Goal: Task Accomplishment & Management: Complete application form

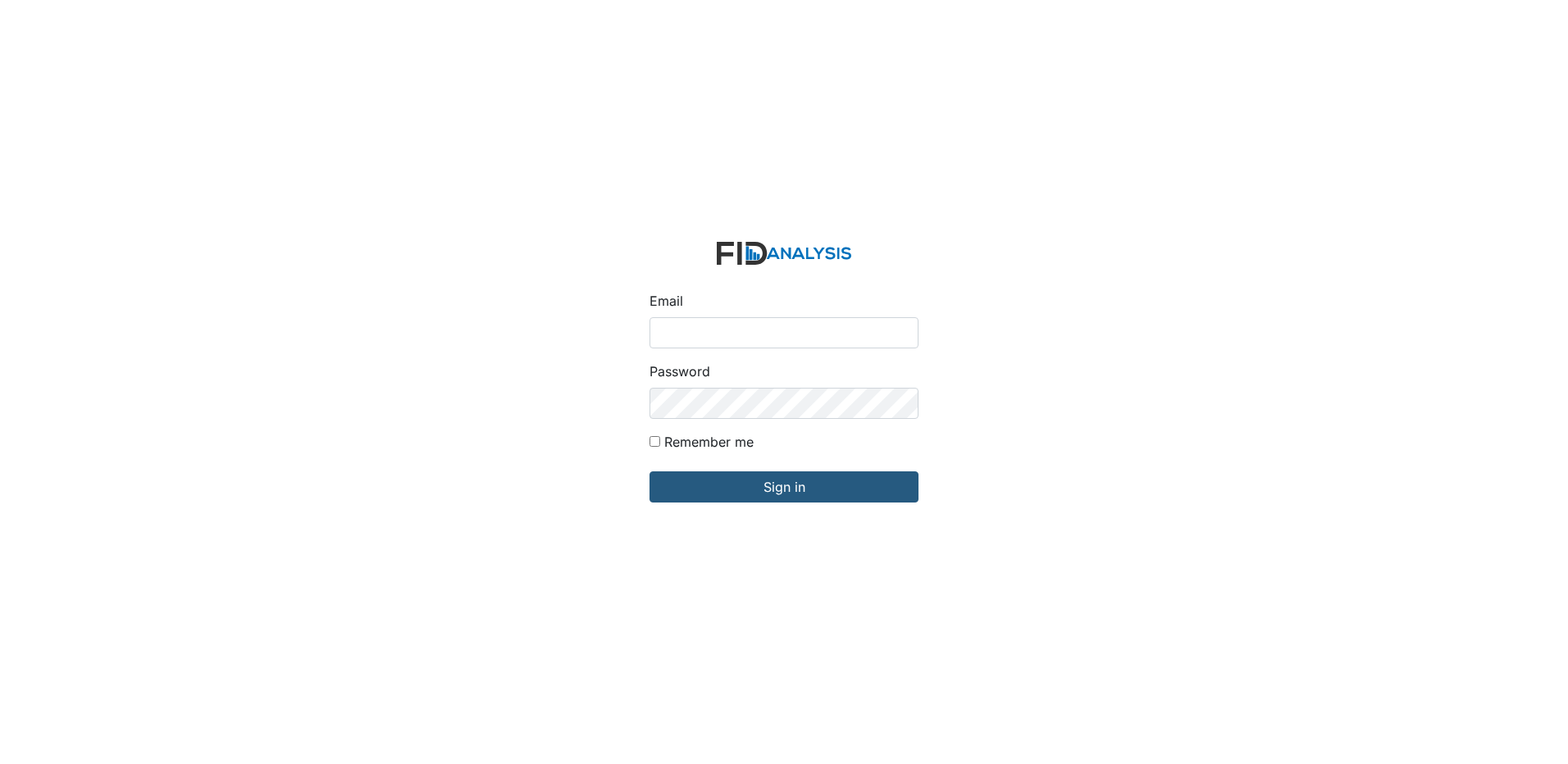
click at [717, 329] on input "Email" at bounding box center [784, 333] width 269 height 31
type input "[EMAIL_ADDRESS][DOMAIN_NAME]"
click at [650, 471] on input "Sign in" at bounding box center [784, 486] width 269 height 31
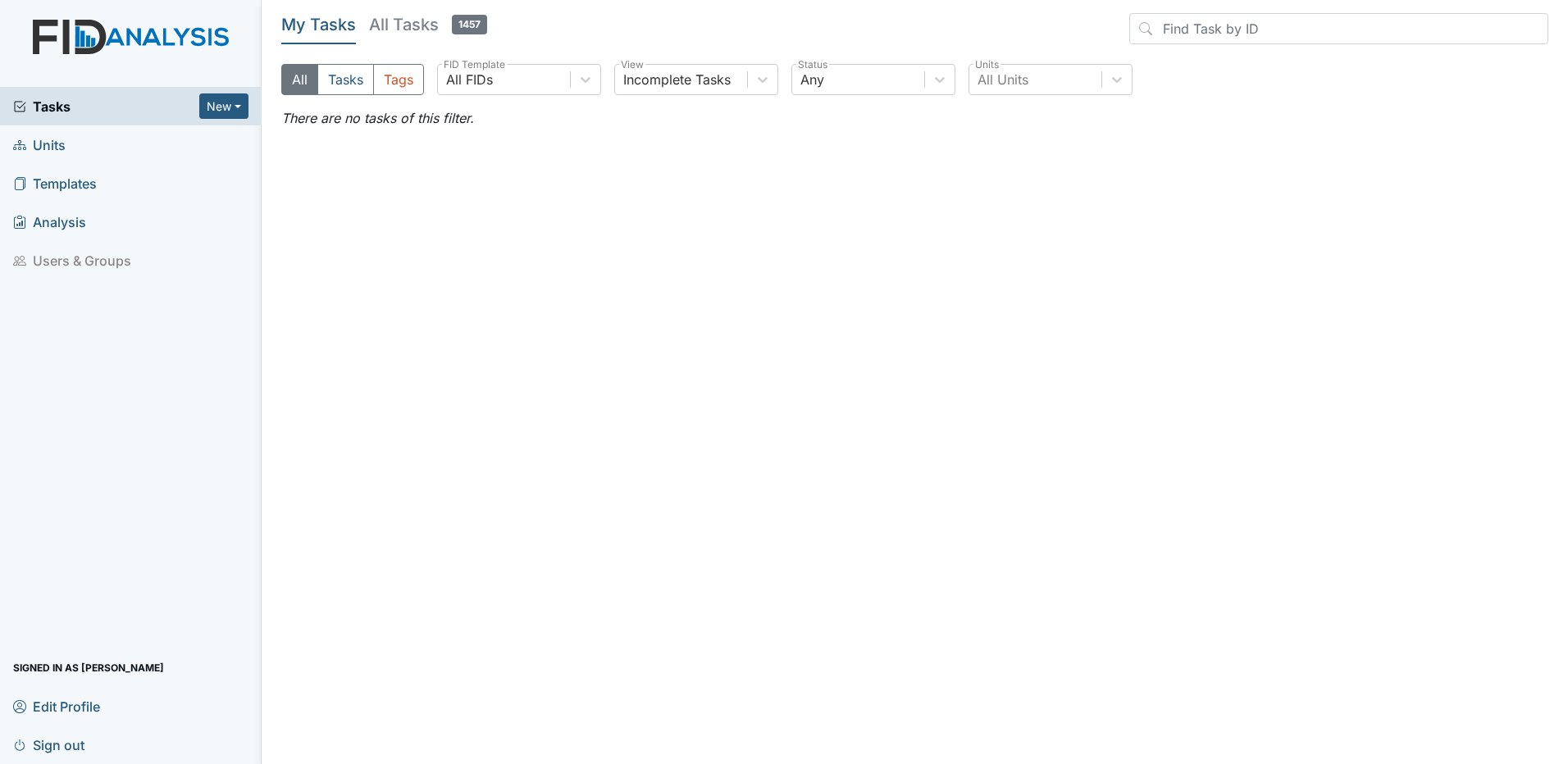
click at [60, 146] on span "Units" at bounding box center [39, 145] width 52 height 26
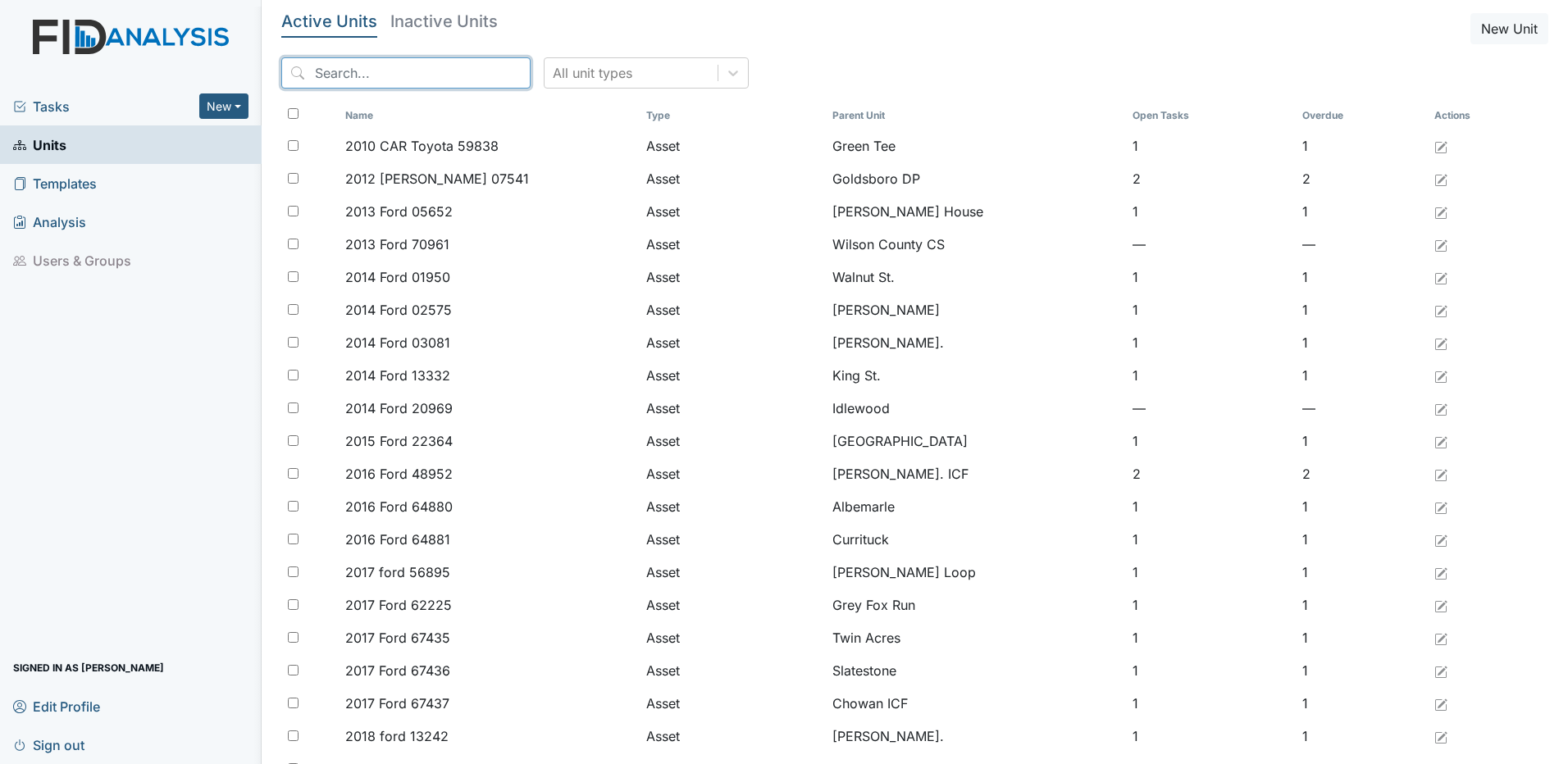
click at [436, 74] on input "search" at bounding box center [406, 73] width 249 height 31
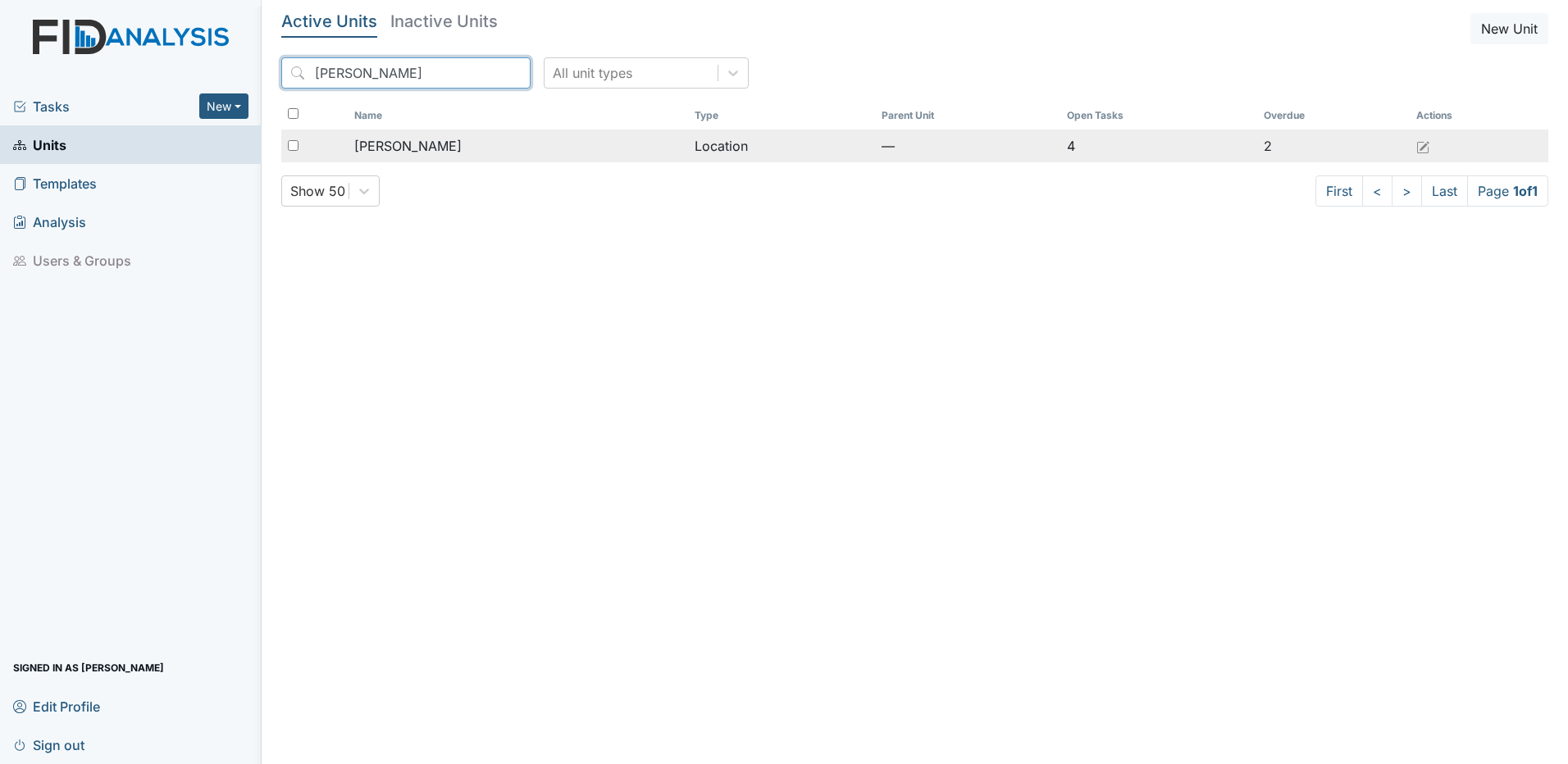
type input "leland"
click at [387, 152] on span "[PERSON_NAME]" at bounding box center [407, 146] width 107 height 20
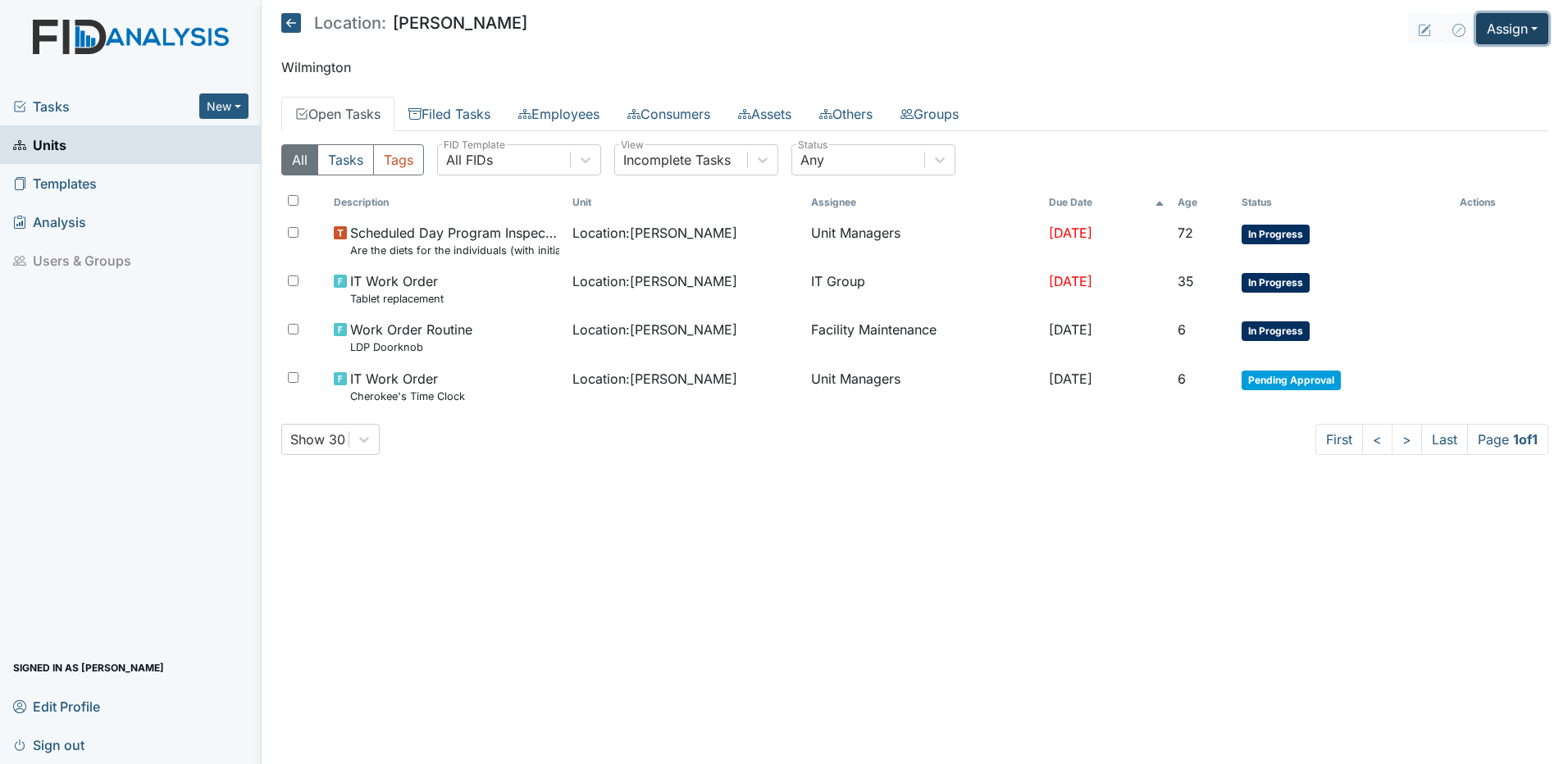
click at [1529, 29] on button "Assign" at bounding box center [1512, 28] width 72 height 31
click at [1485, 67] on link "Assign Form" at bounding box center [1473, 67] width 147 height 27
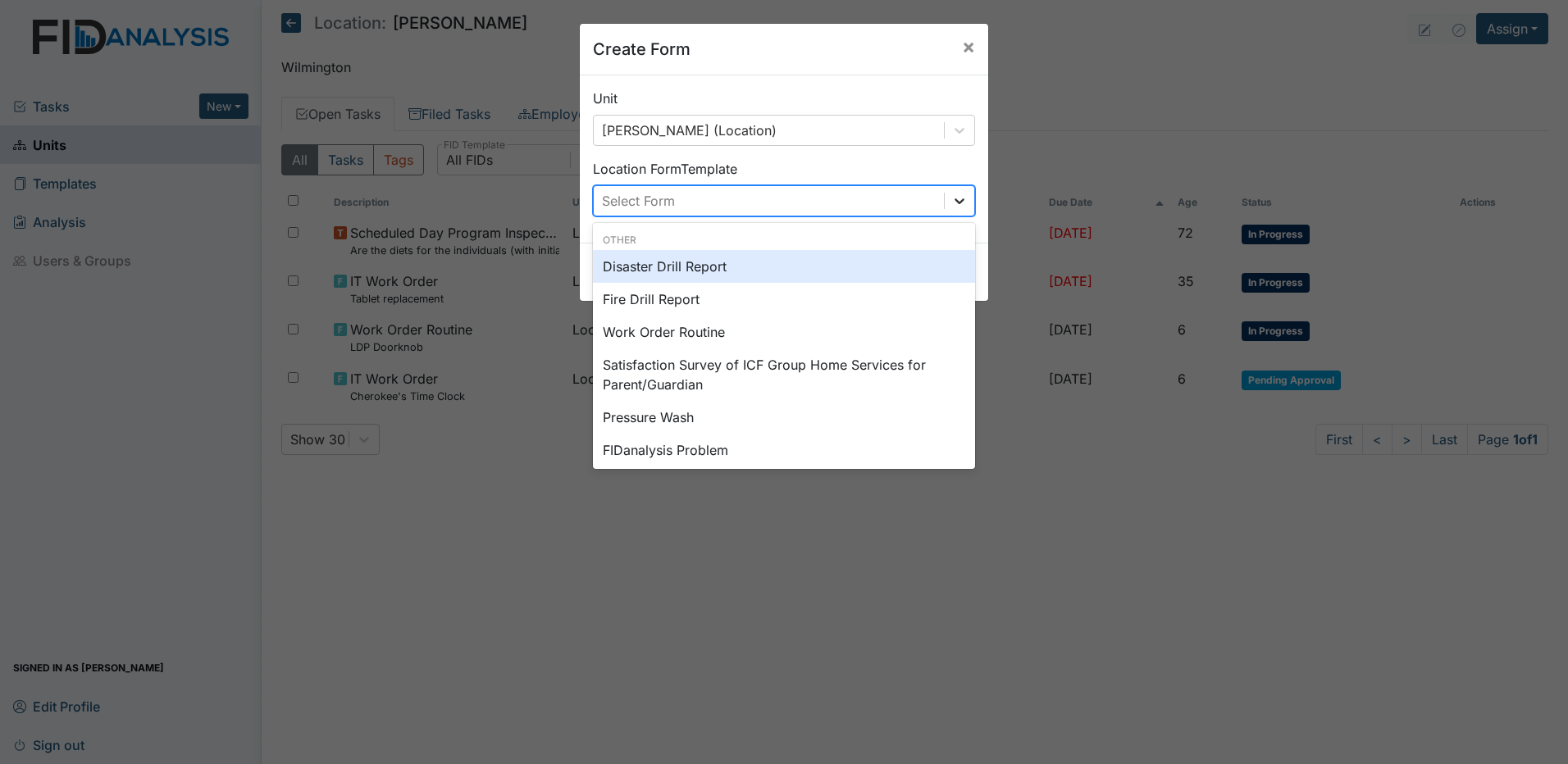
click at [957, 203] on icon at bounding box center [959, 201] width 16 height 16
click at [815, 270] on div "Disaster Drill Report" at bounding box center [784, 266] width 382 height 33
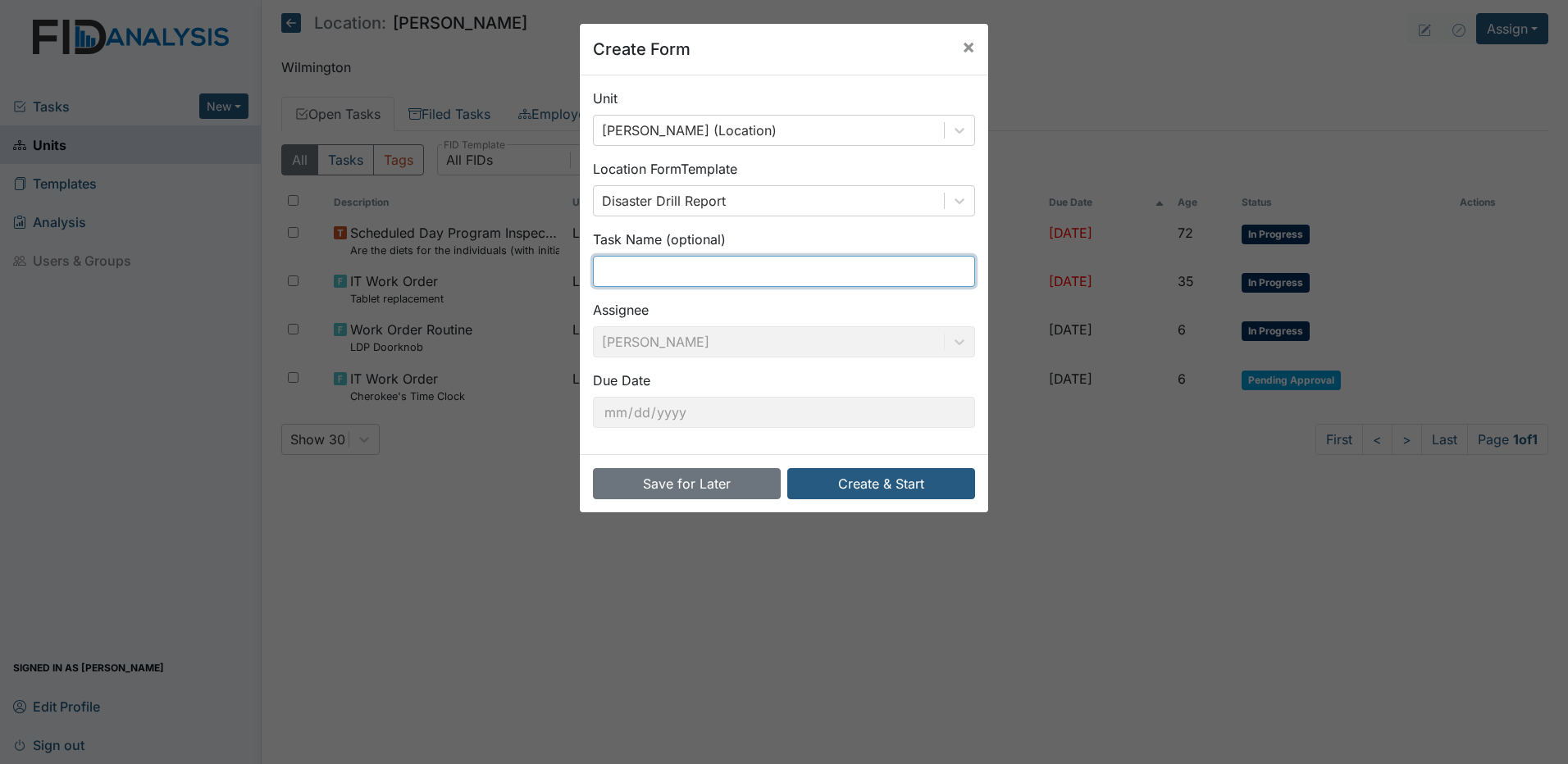
click at [689, 274] on input "text" at bounding box center [784, 271] width 382 height 31
type input "LDP Medical Emergency"
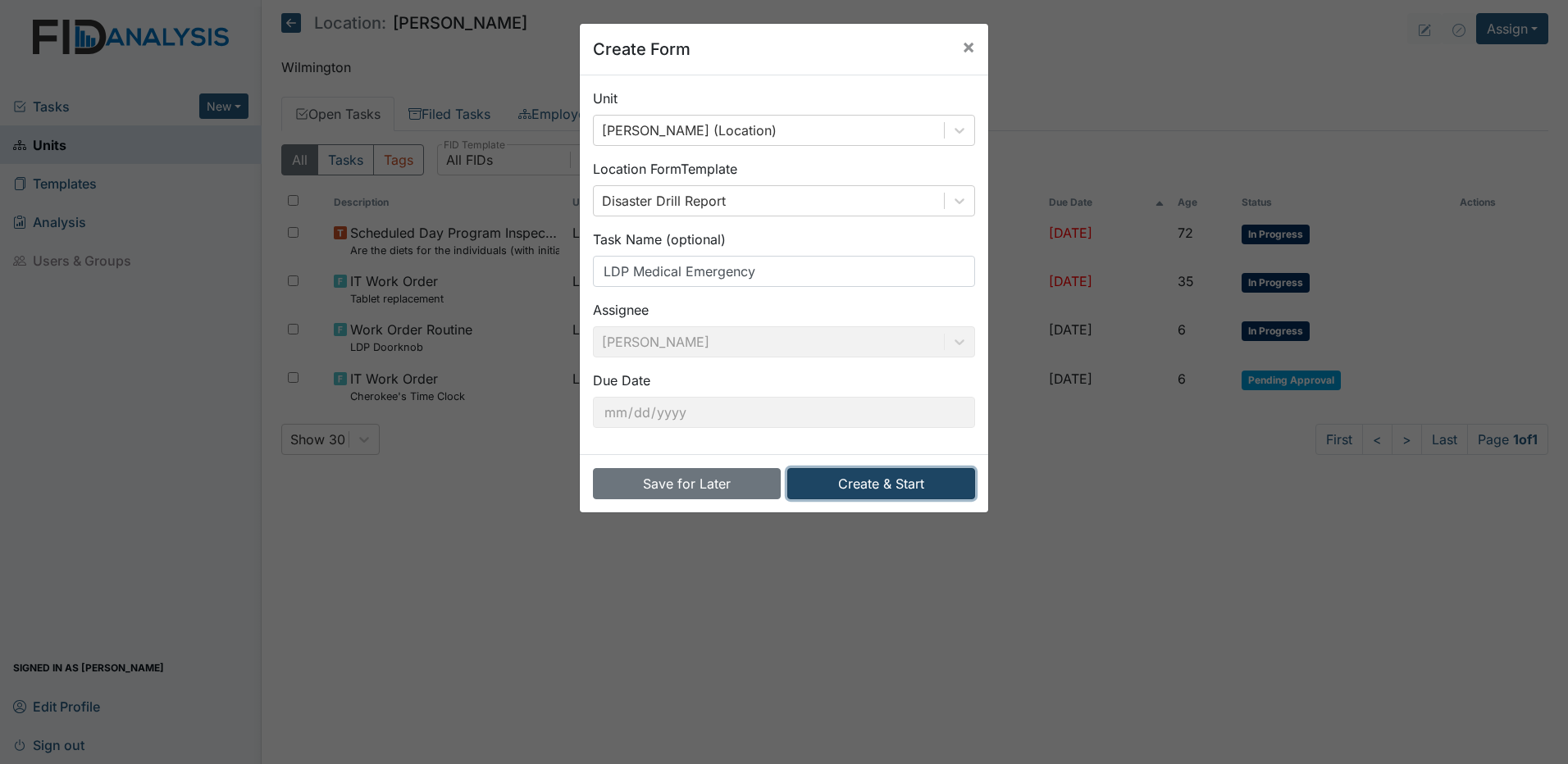
click at [886, 489] on button "Create & Start" at bounding box center [881, 484] width 188 height 31
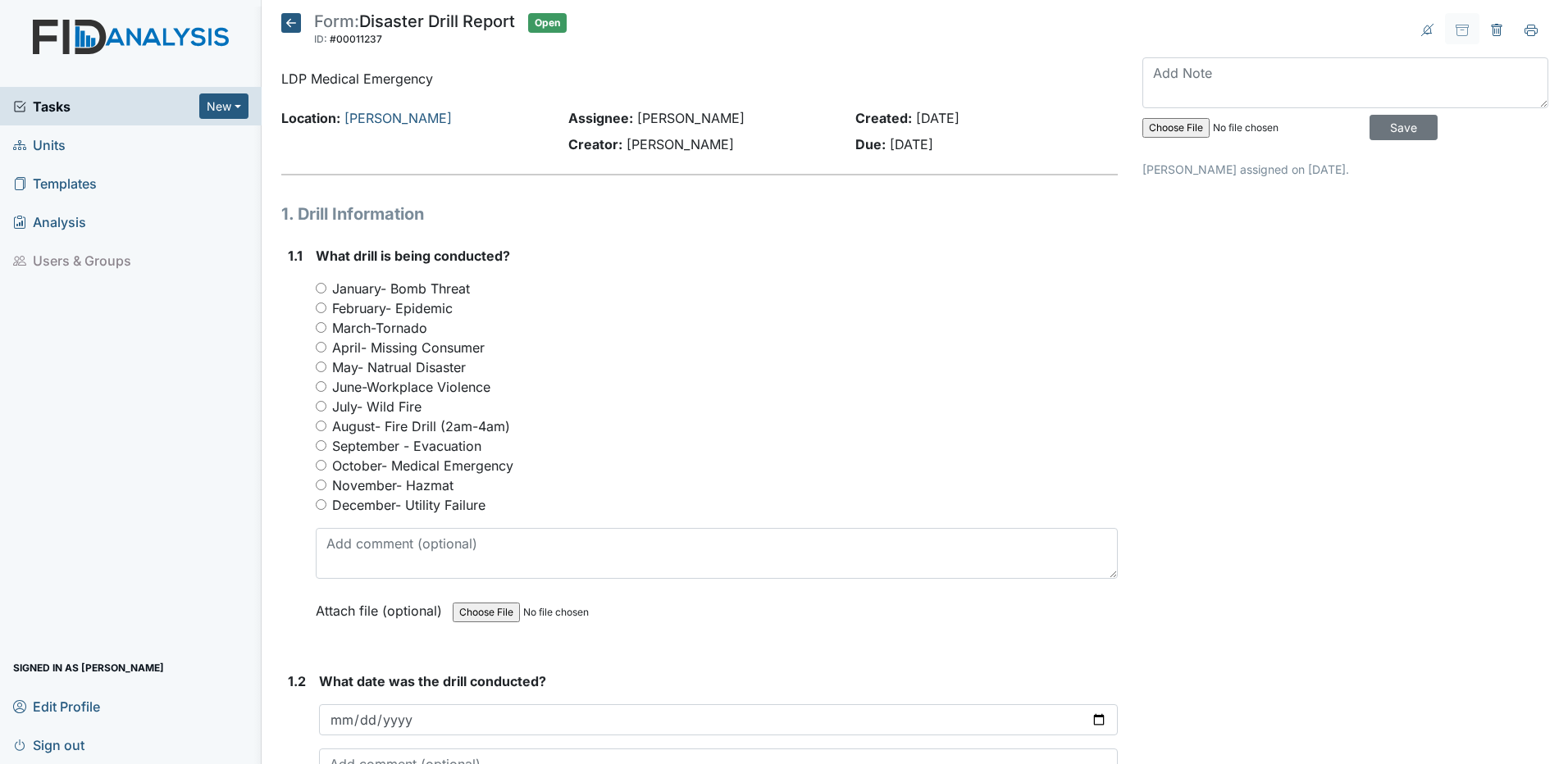
click at [319, 465] on input "October- Medical Emergency" at bounding box center [321, 465] width 11 height 11
radio input "true"
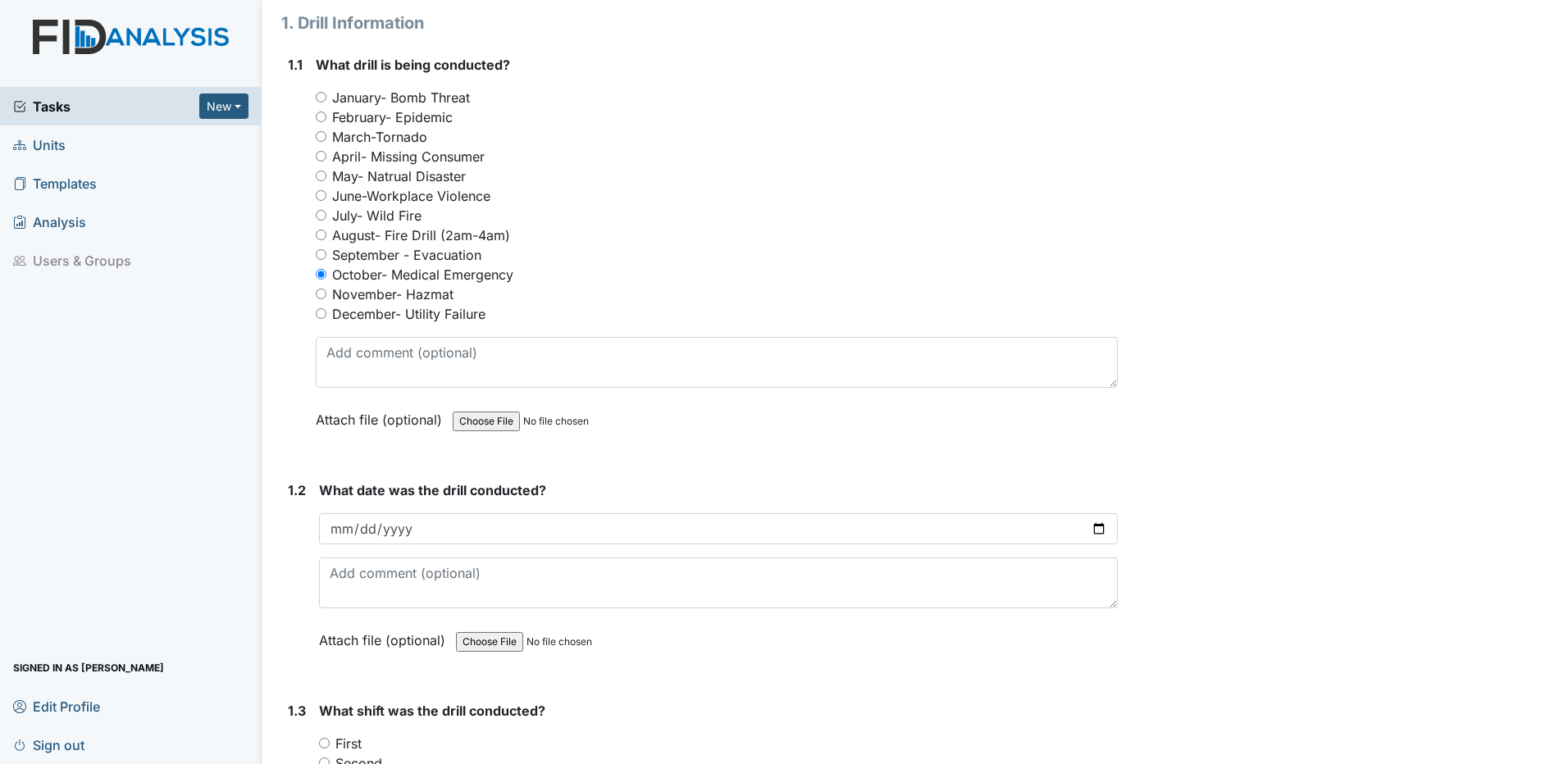
scroll to position [82, 0]
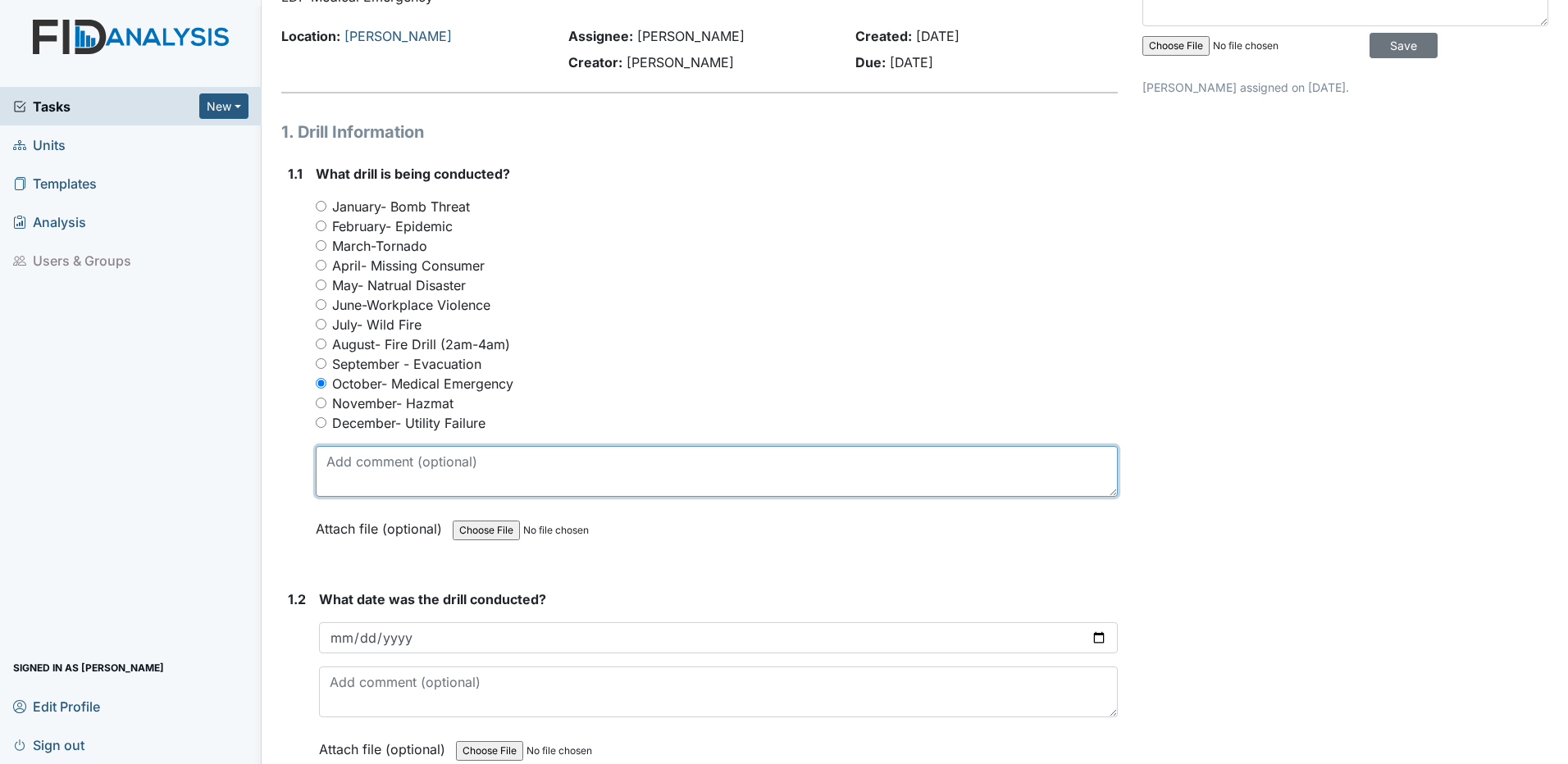
click at [326, 465] on textarea at bounding box center [717, 471] width 802 height 51
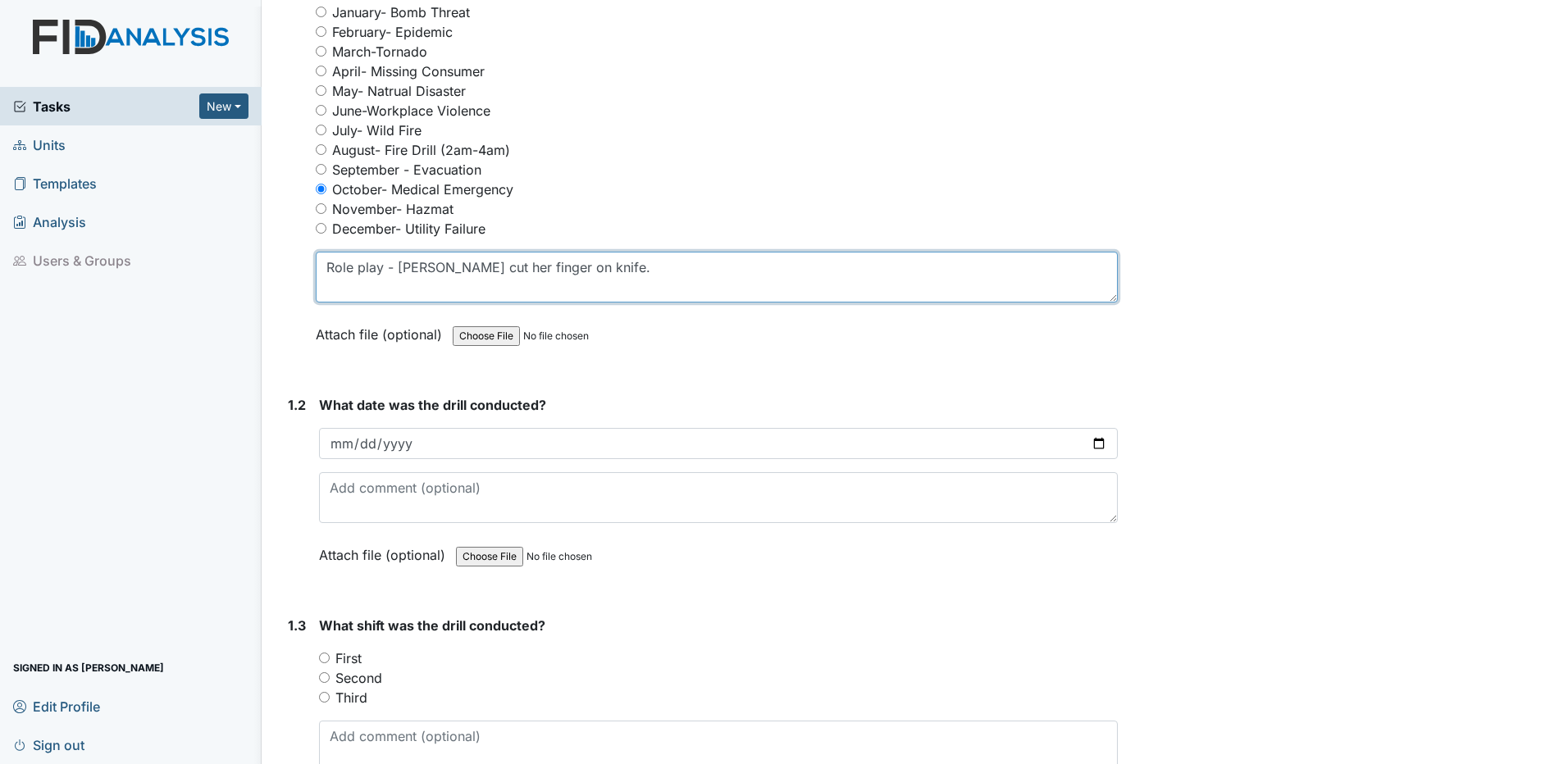
scroll to position [328, 0]
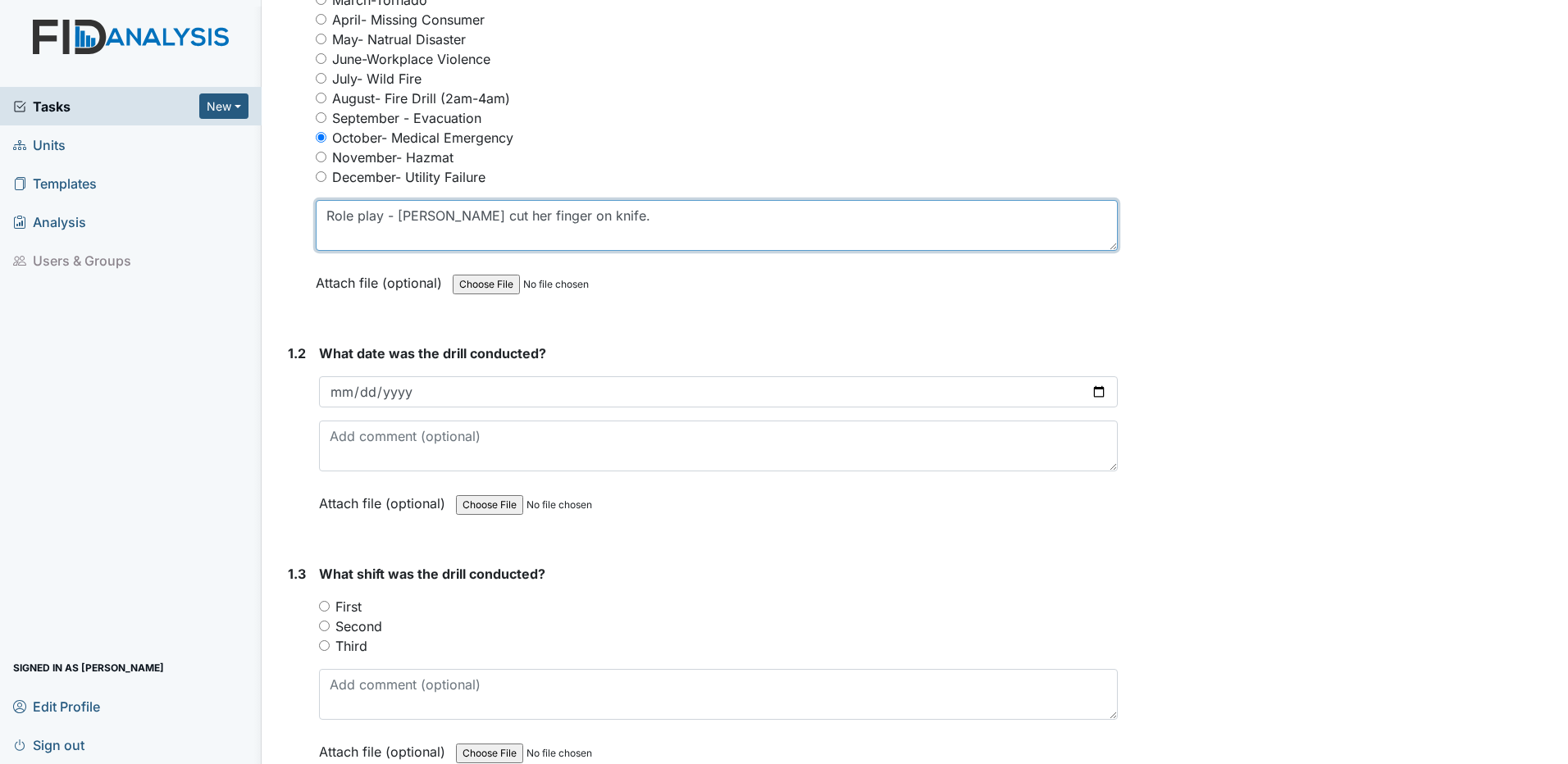
type textarea "Role play - Kim cut her finger on knife."
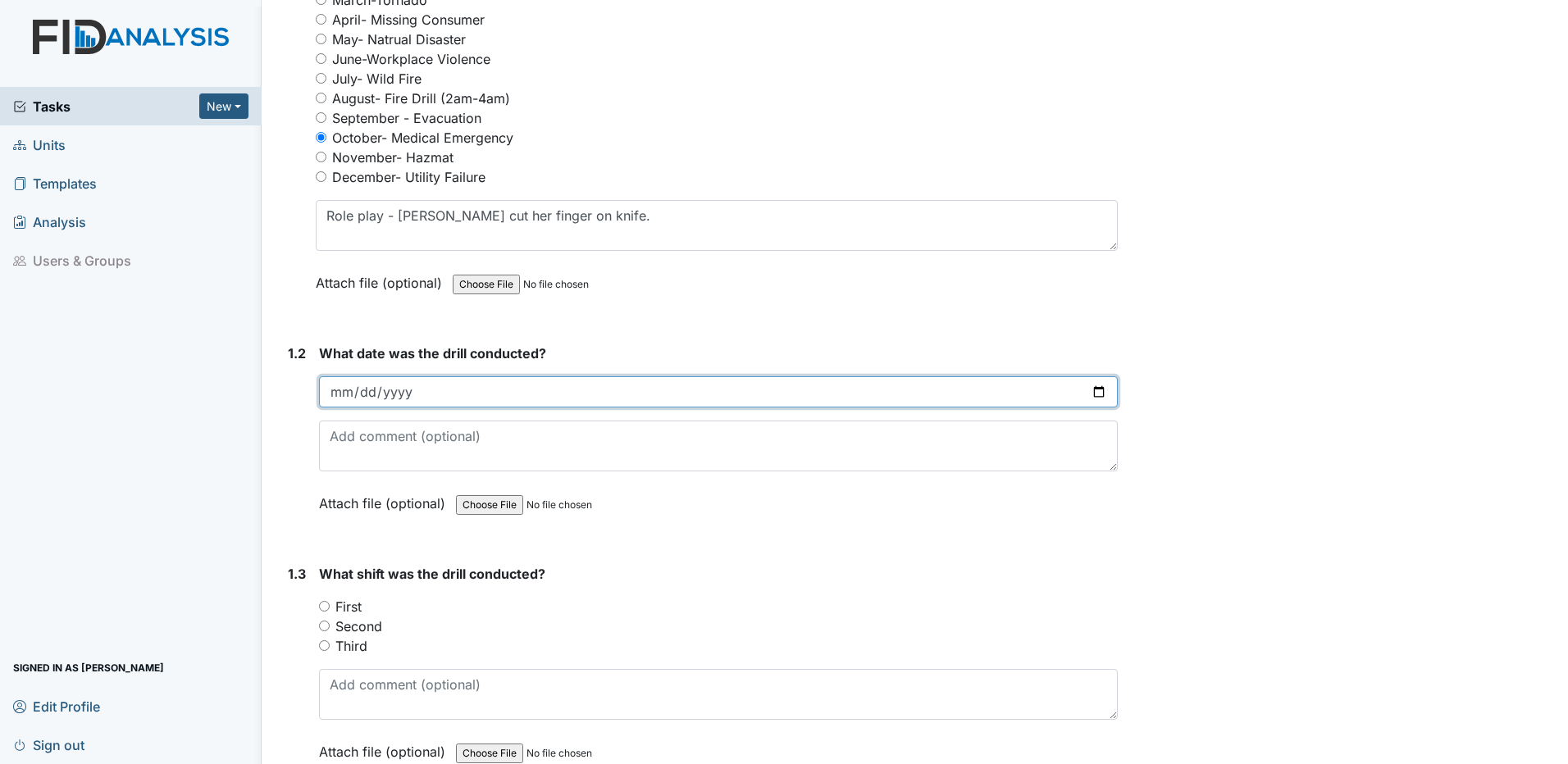
click at [351, 384] on input "date" at bounding box center [719, 391] width 799 height 31
type input "2025-10-15"
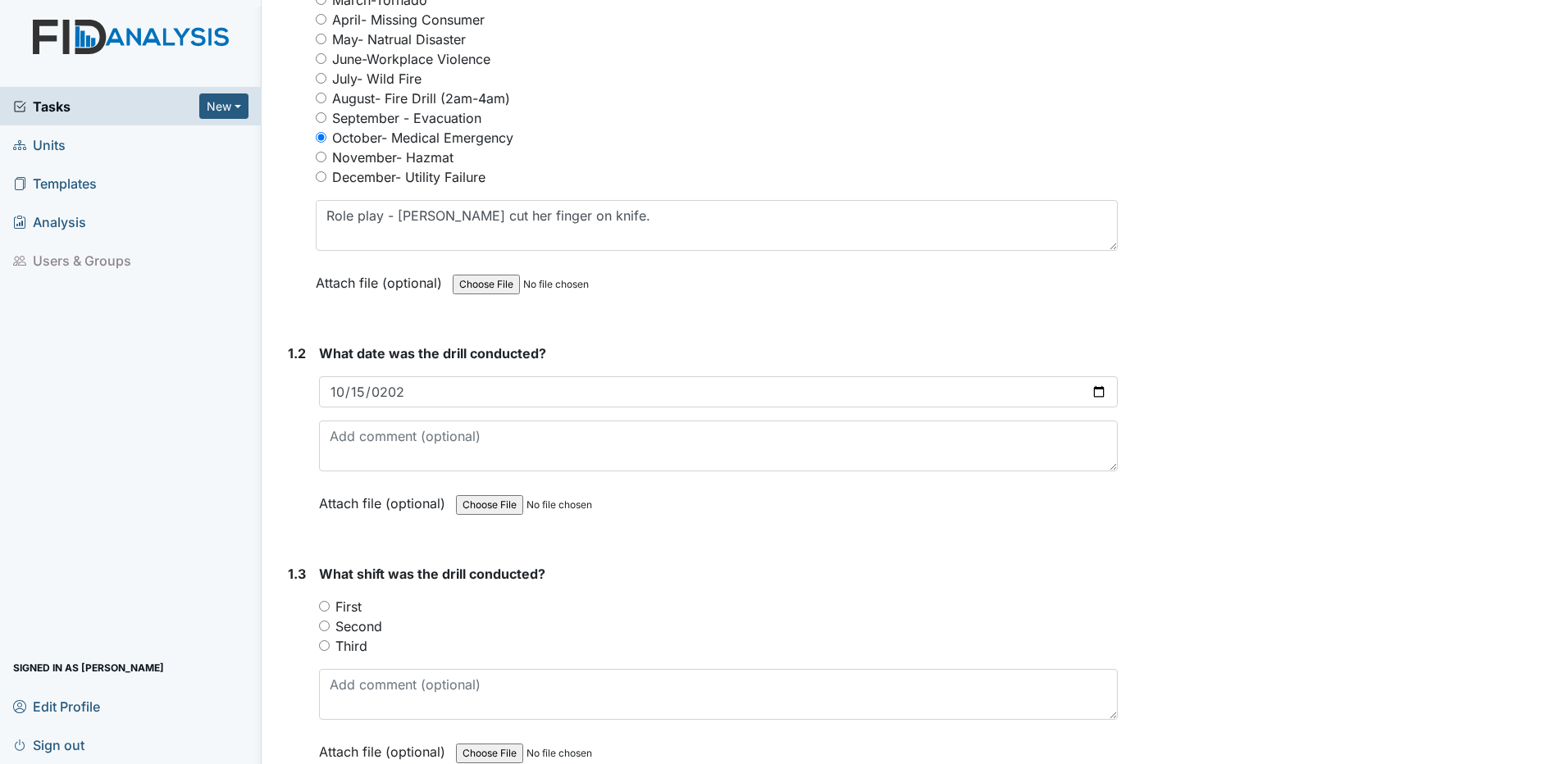
click at [327, 608] on input "First" at bounding box center [325, 606] width 11 height 11
radio input "true"
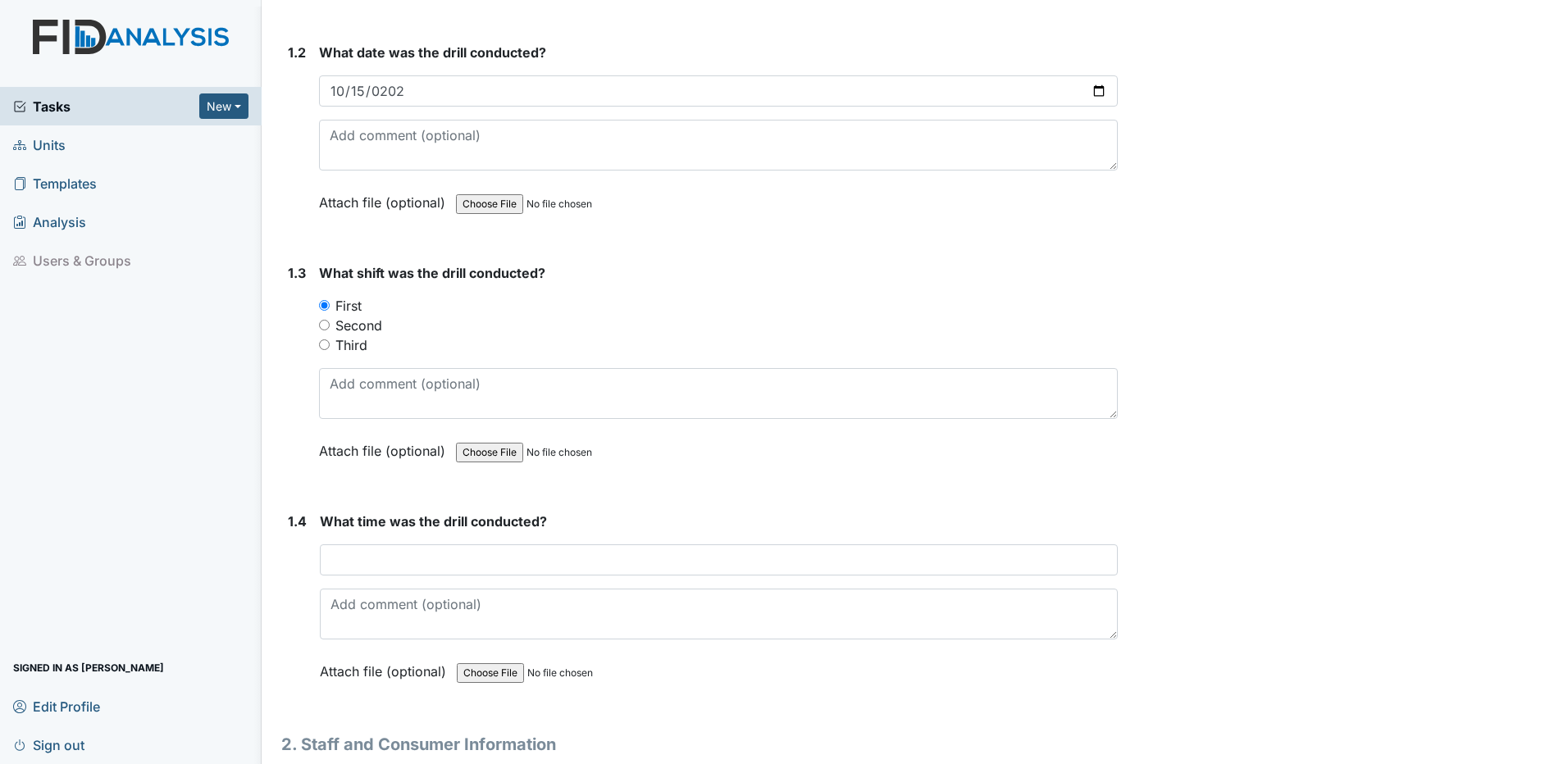
scroll to position [656, 0]
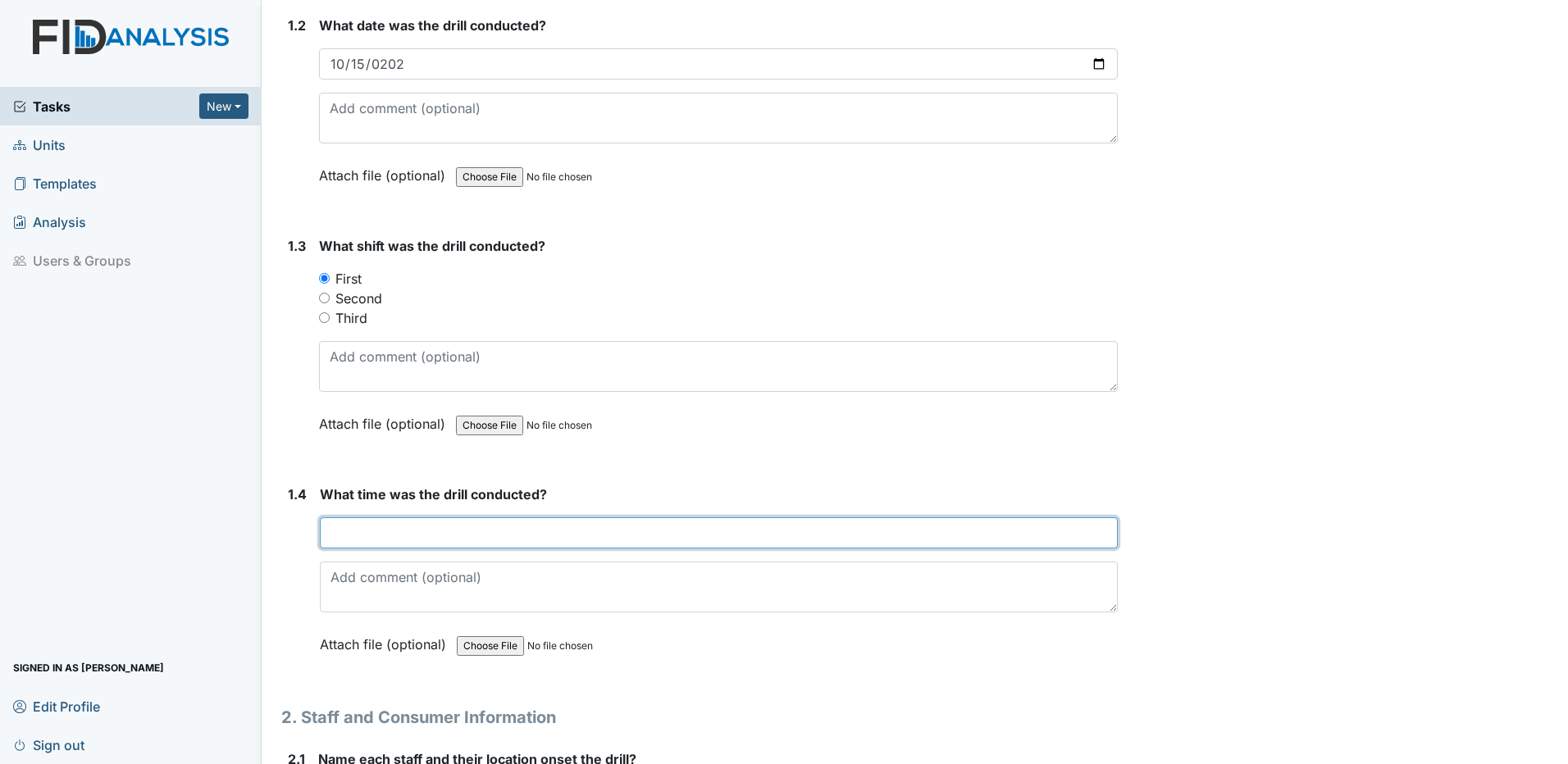
click at [353, 535] on input "text" at bounding box center [718, 532] width 798 height 31
type input "12:35 pm"
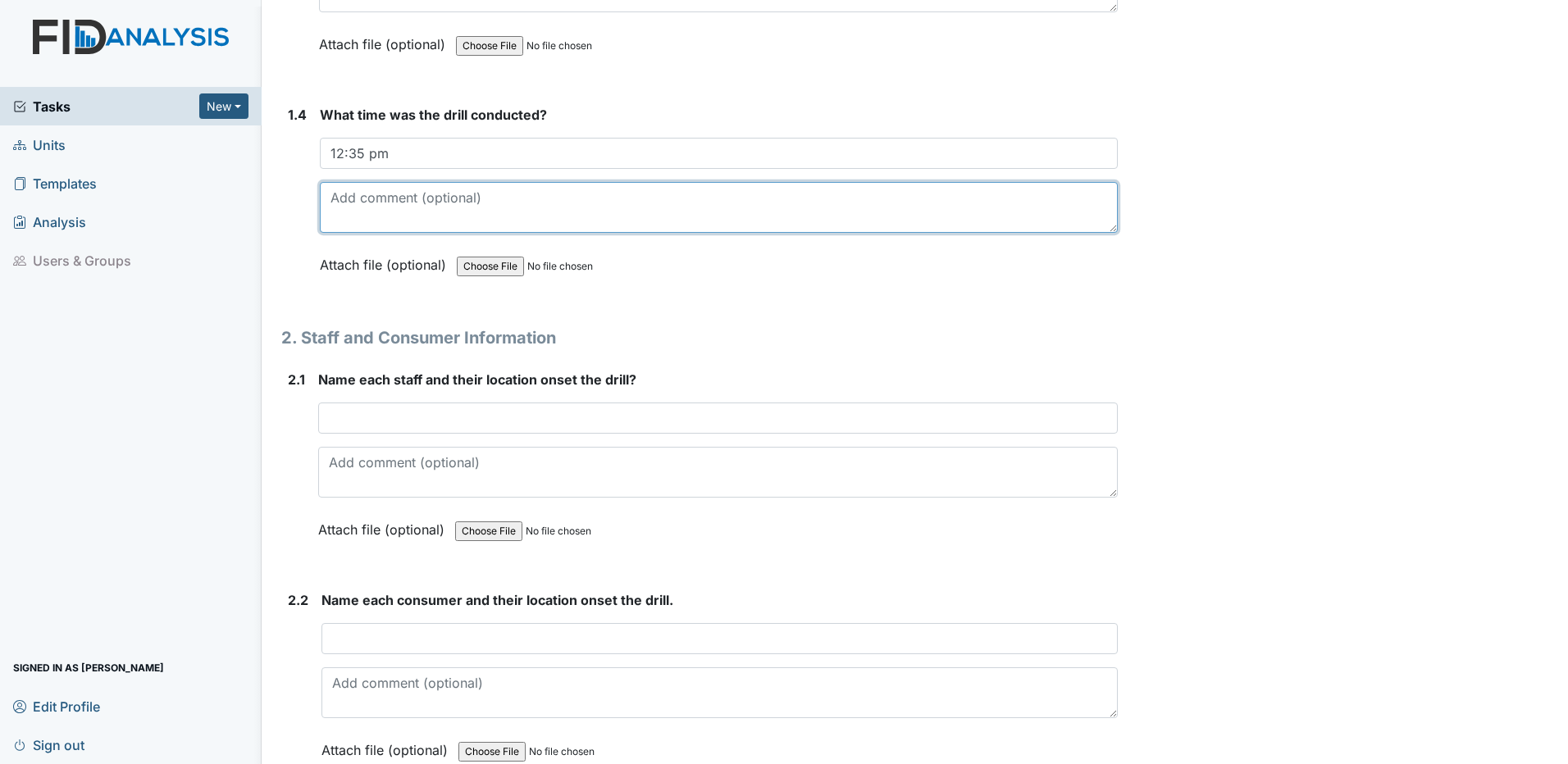
scroll to position [1066, 0]
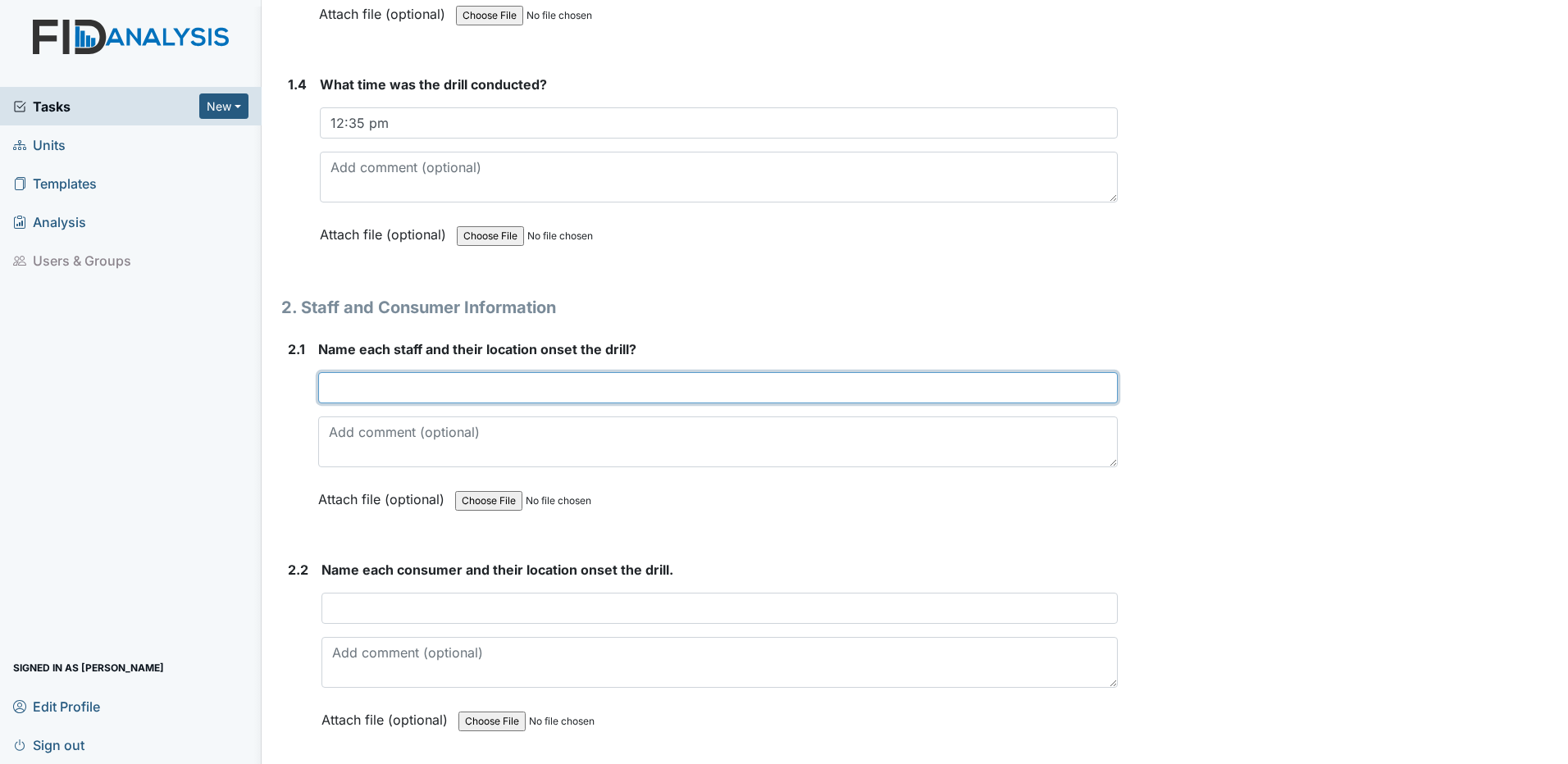
click at [331, 390] on input "text" at bounding box center [718, 388] width 800 height 31
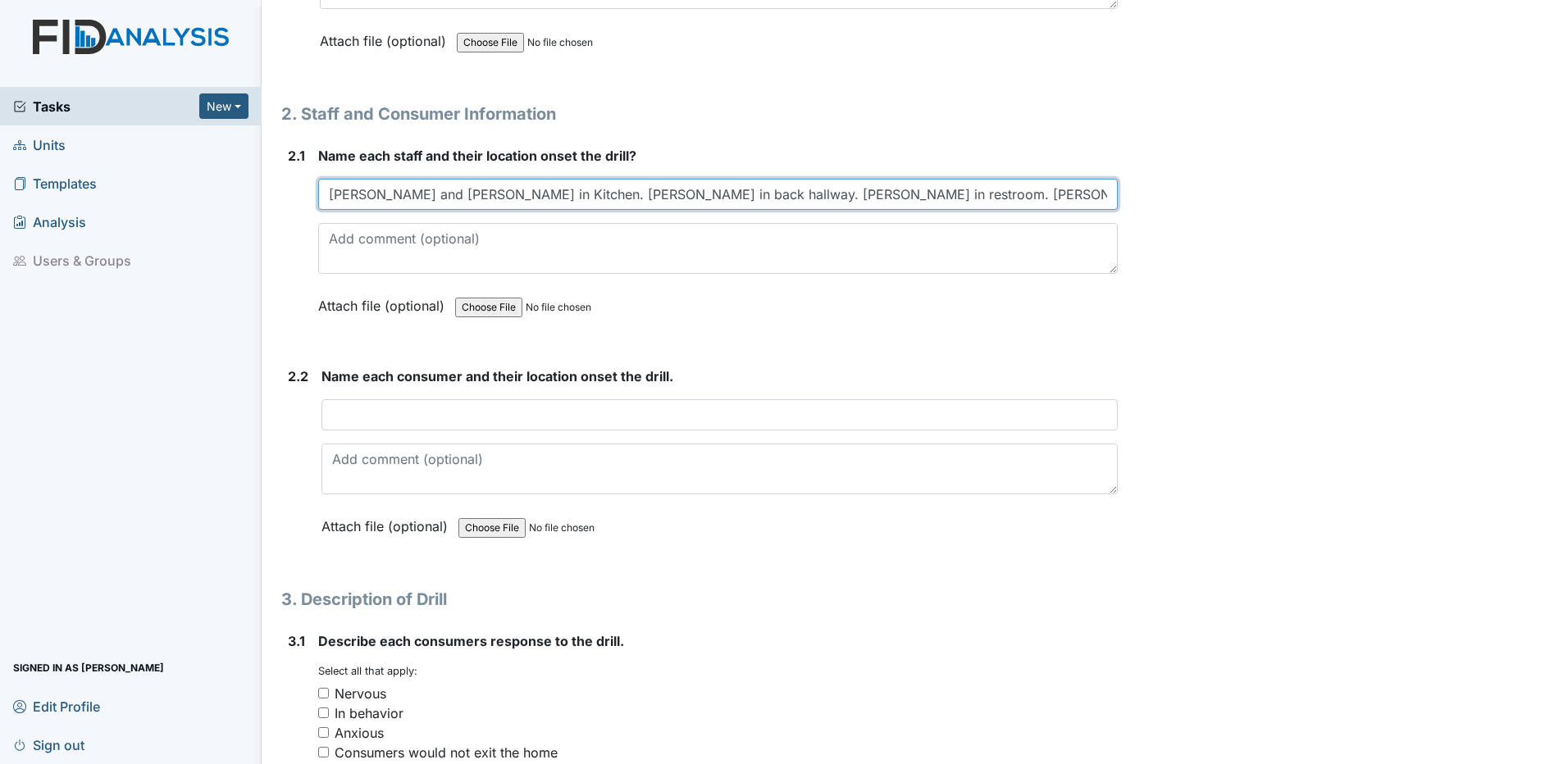
scroll to position [1312, 0]
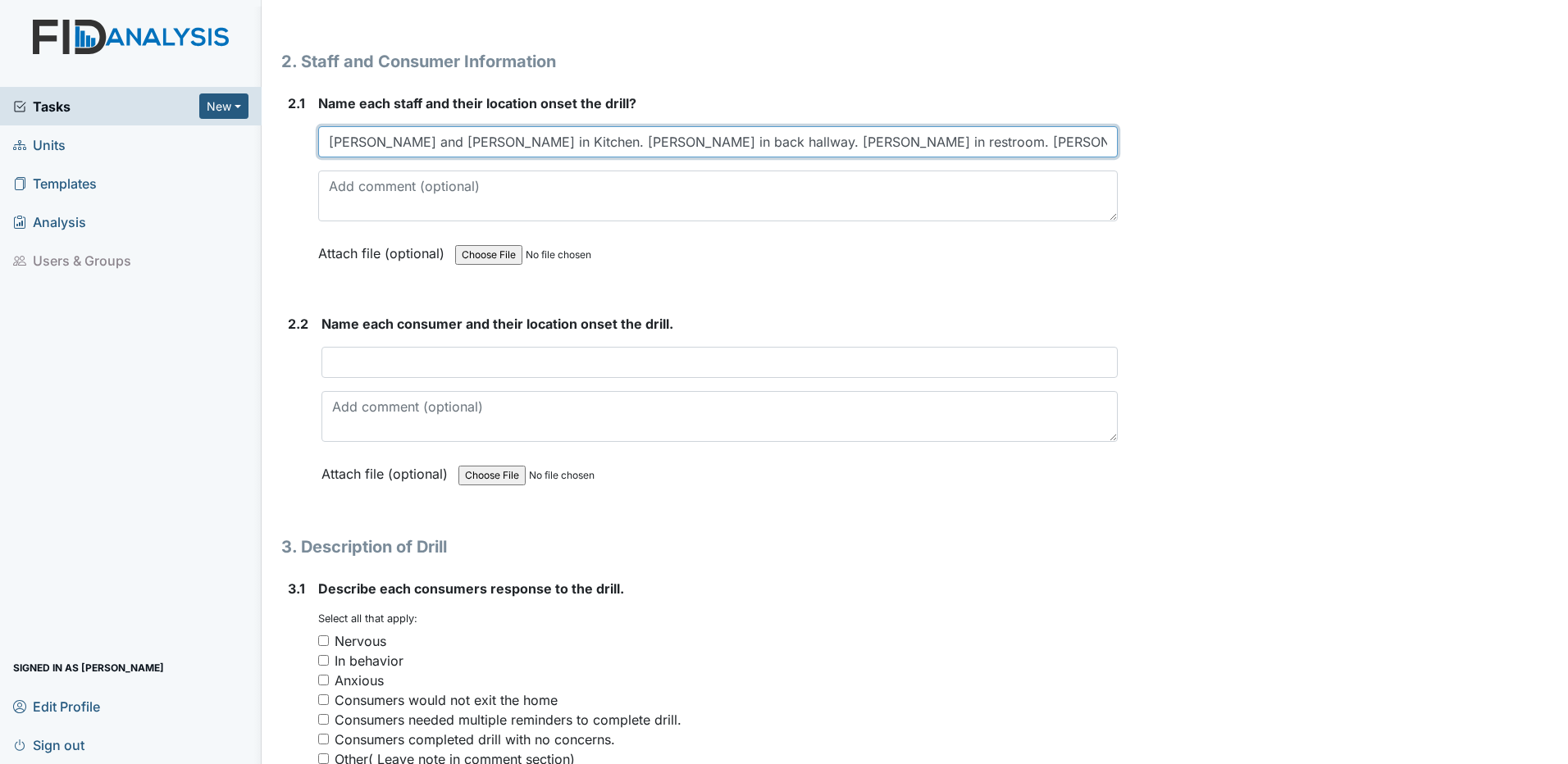
type input "Kim and Darlane in Kitchen. Tonya in back hallway. Tawanna in restroom. Jim in …"
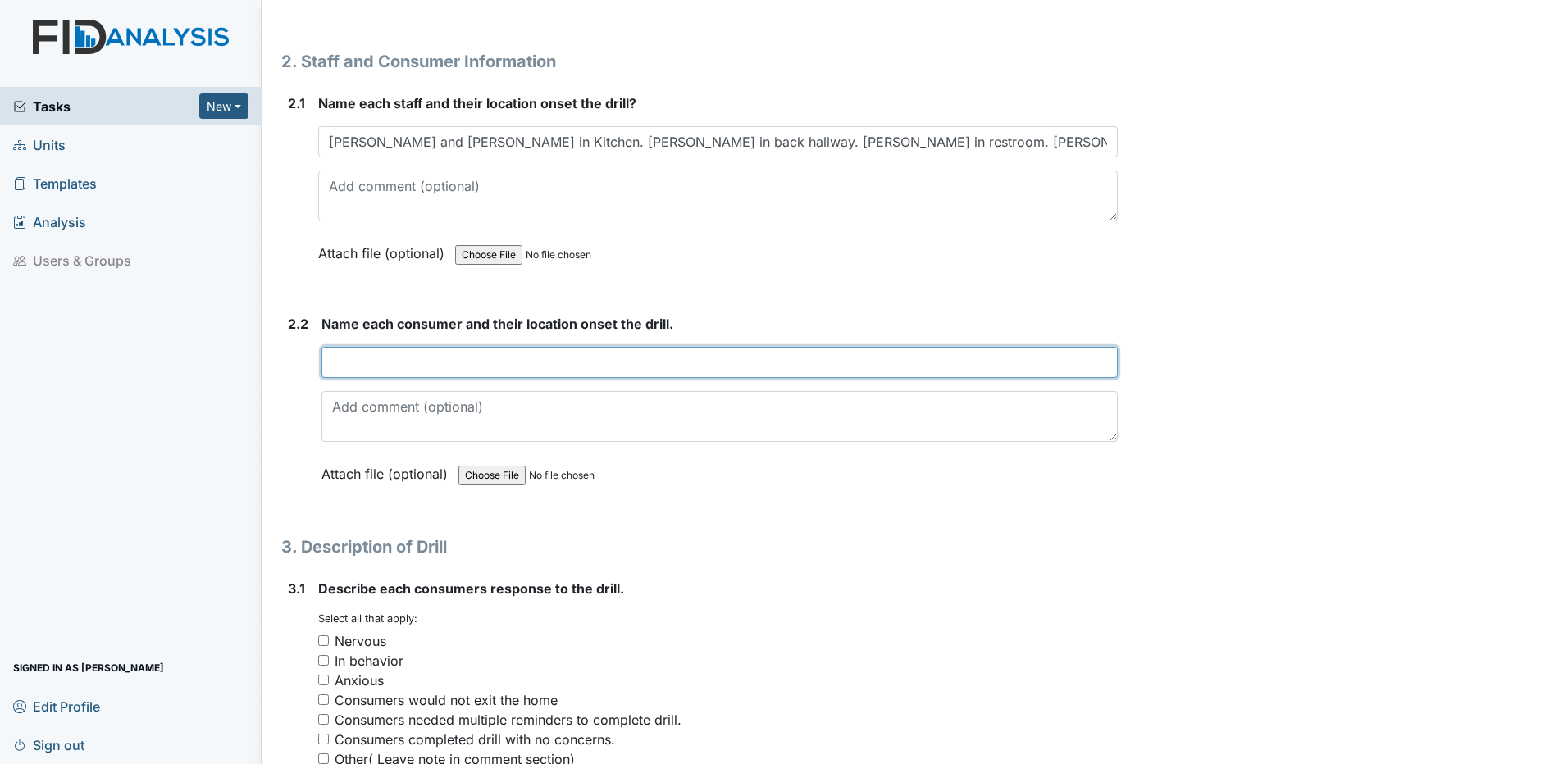
click at [333, 365] on input "text" at bounding box center [719, 362] width 796 height 31
type input "Joy in exercise room. Angie in Jim's office. Suzette and Josie at assigned tabl…"
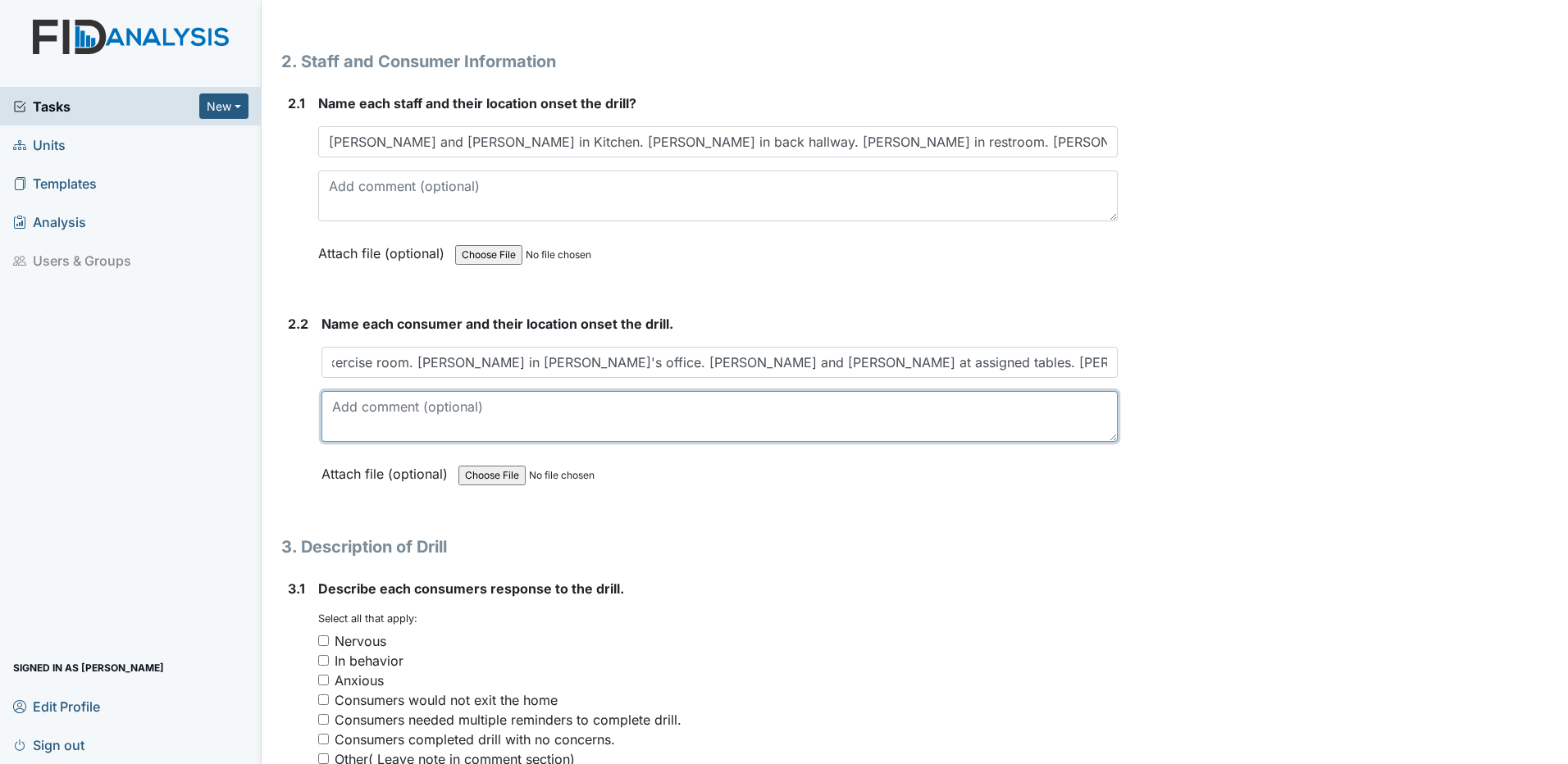
scroll to position [0, 0]
click at [334, 408] on textarea at bounding box center [719, 416] width 796 height 51
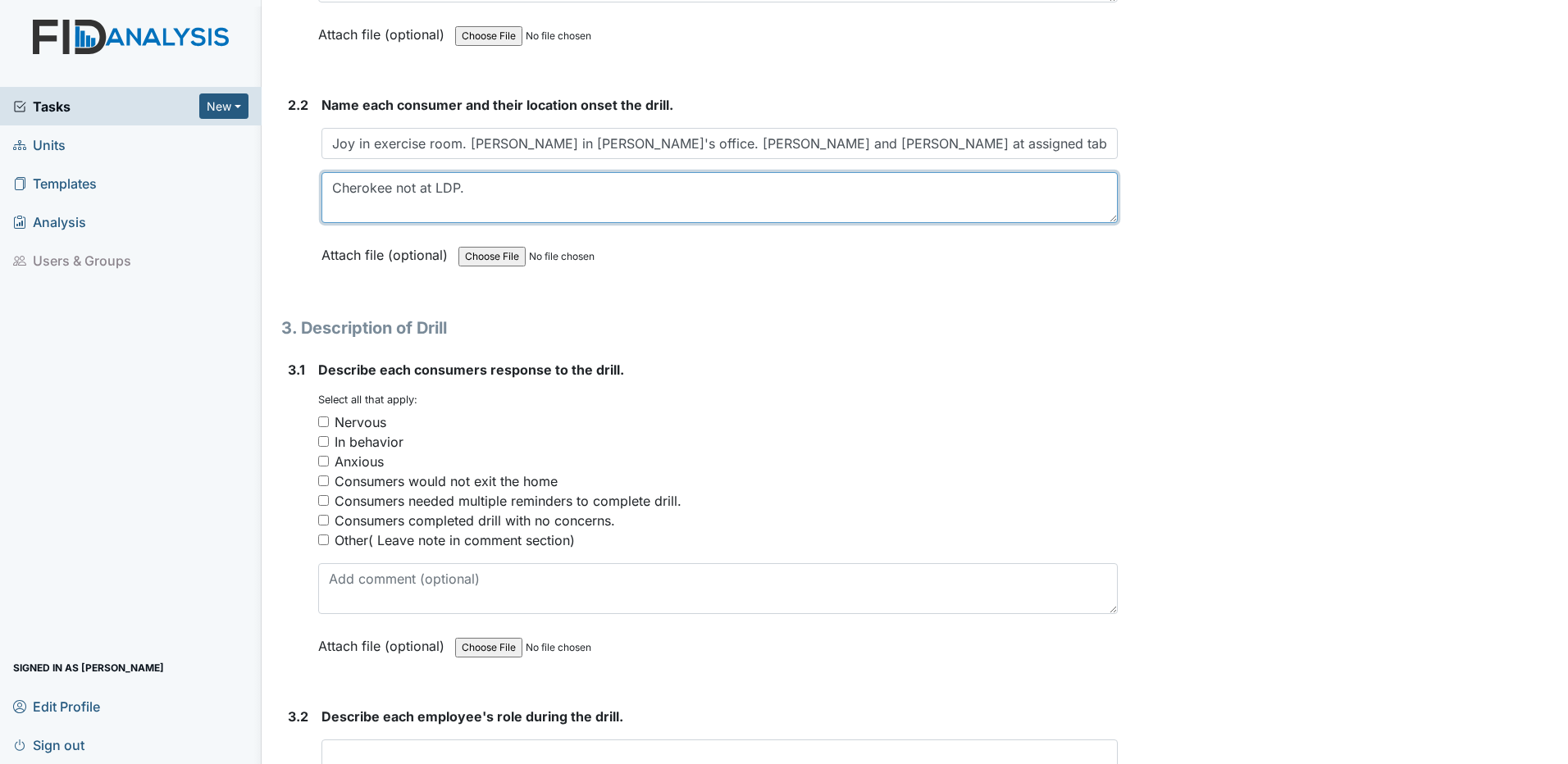
scroll to position [1640, 0]
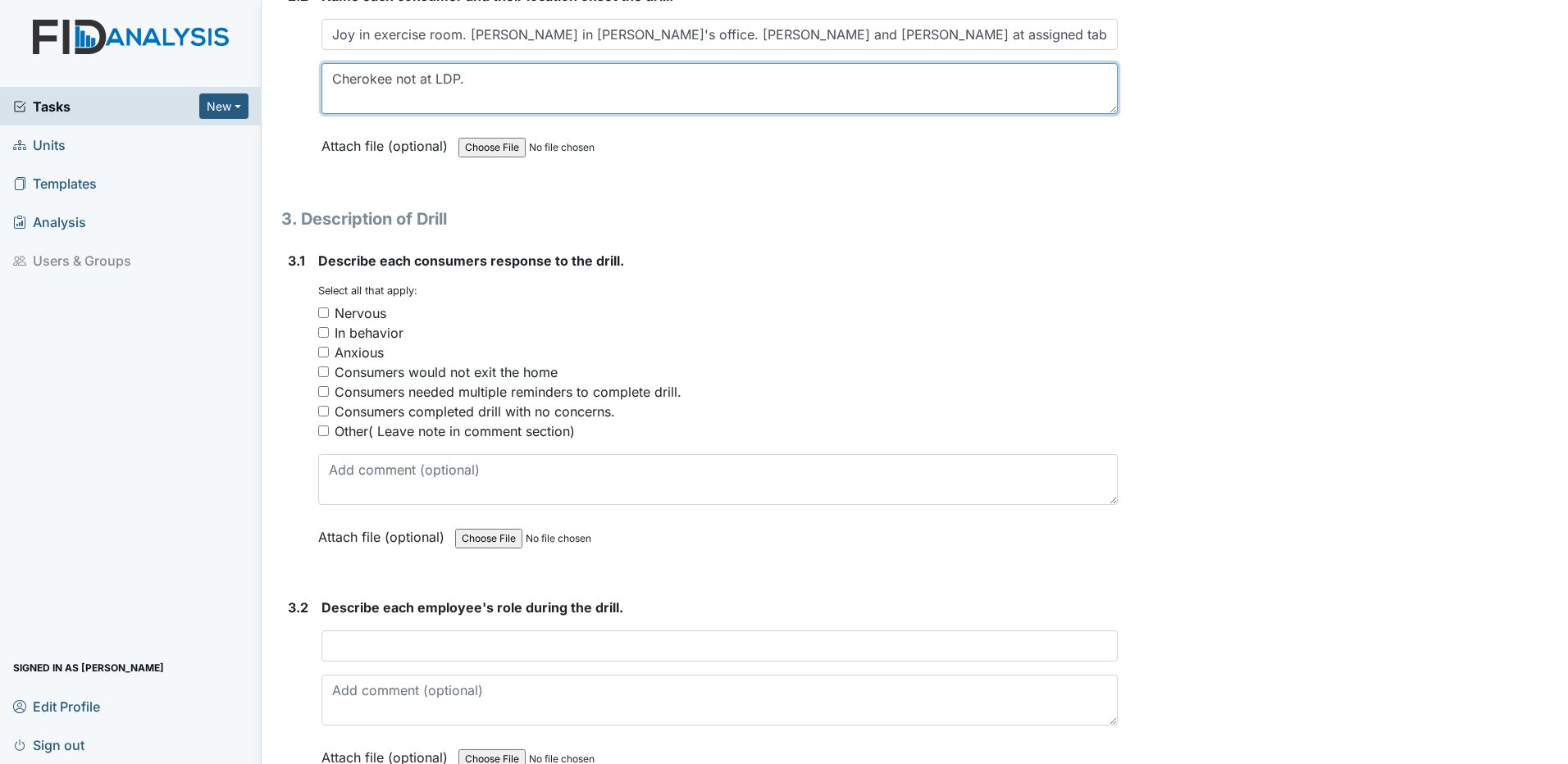
type textarea "Cherokee not at LDP."
click at [323, 414] on input "Consumers completed drill with no concerns." at bounding box center [324, 411] width 11 height 11
checkbox input "true"
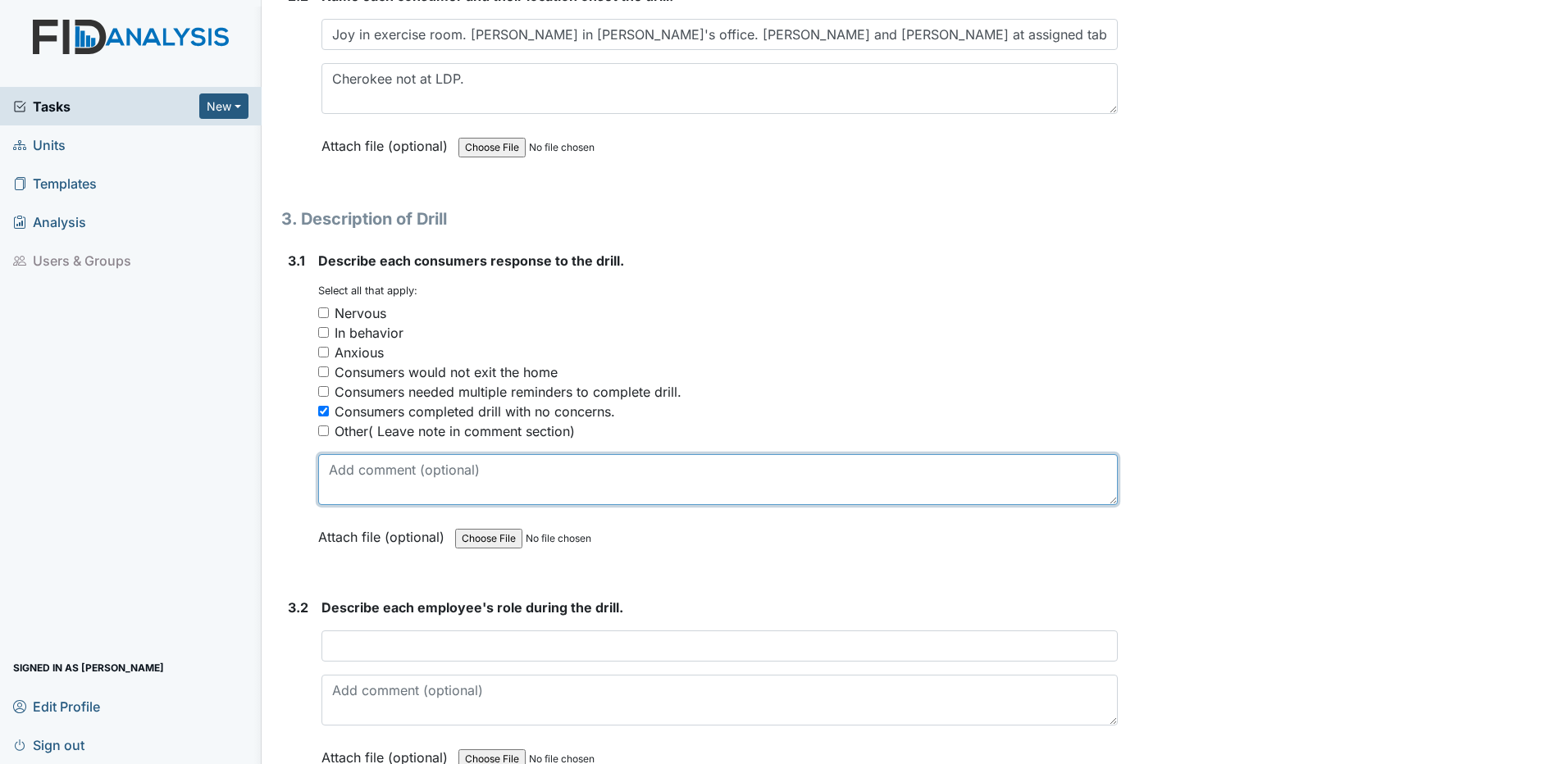
click at [329, 469] on textarea at bounding box center [718, 479] width 800 height 51
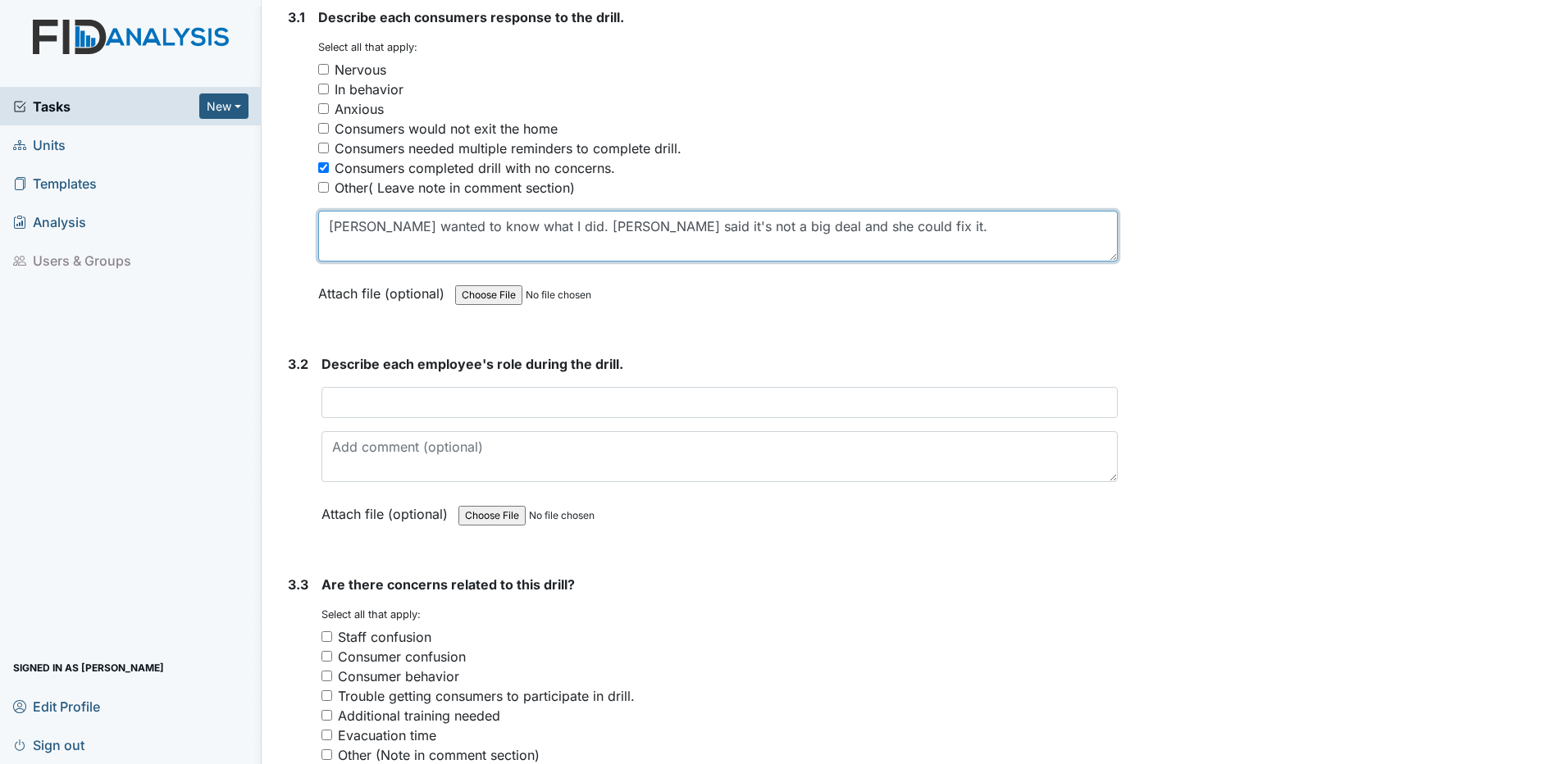
scroll to position [1886, 0]
type textarea "[PERSON_NAME] wanted to know what I did. [PERSON_NAME] said it's not a big deal…"
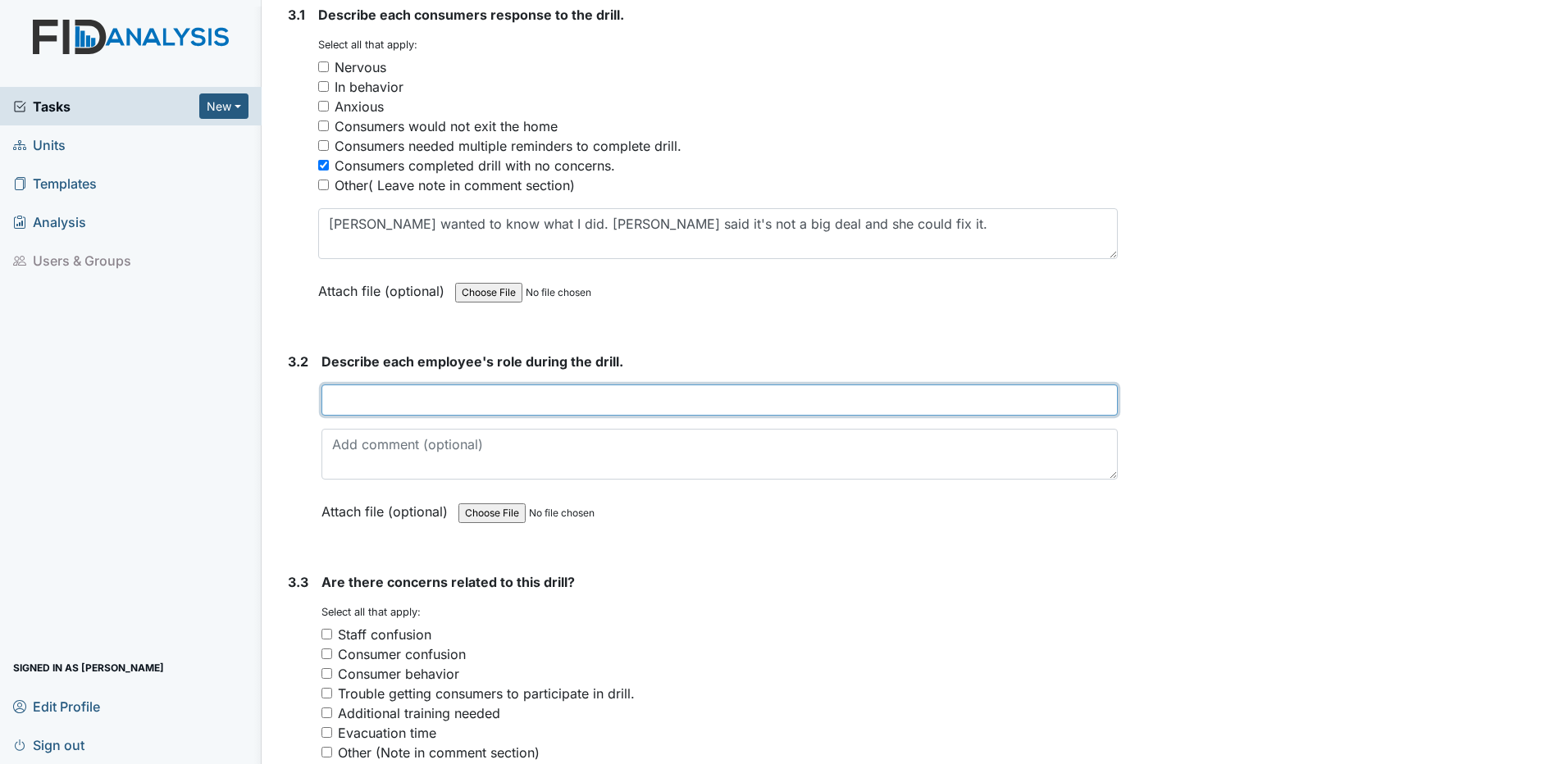
click at [327, 399] on input "text" at bounding box center [719, 399] width 796 height 31
click at [950, 402] on input "Darlane asked, what can I do. Then went to get Jim as directed. Jim assessed in…" at bounding box center [719, 399] width 796 height 31
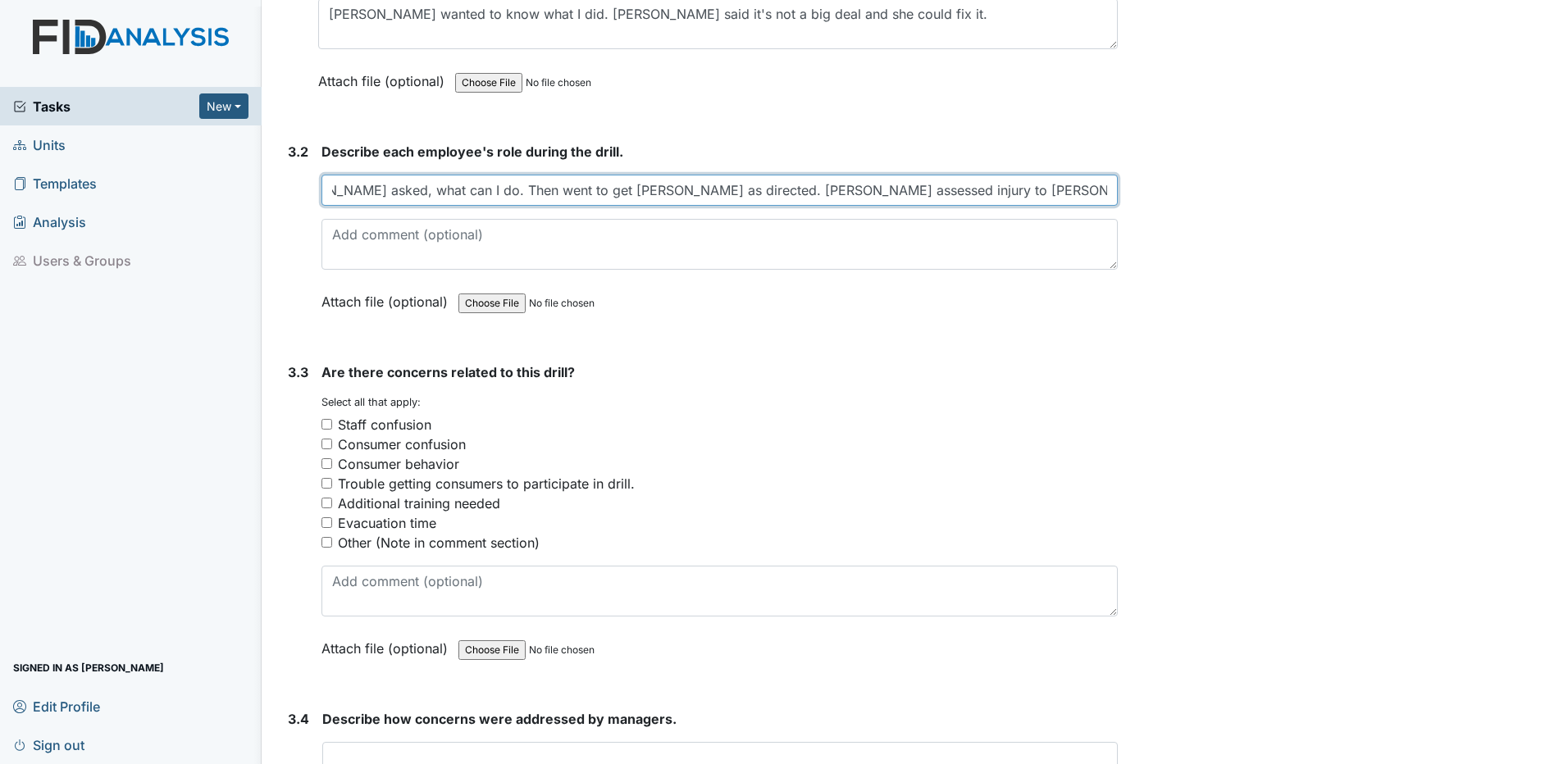
scroll to position [2132, 0]
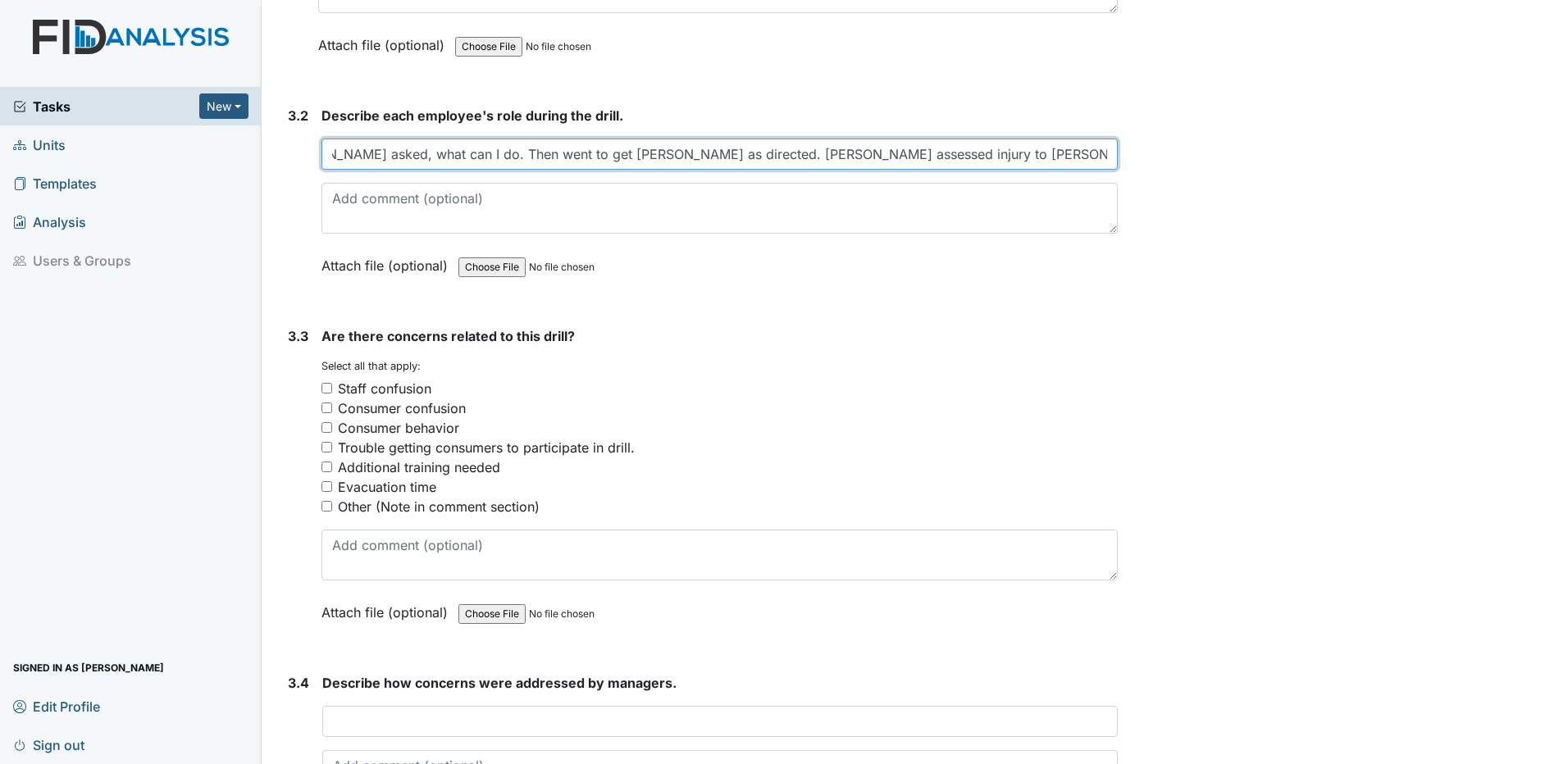
type input "[PERSON_NAME] asked, what can I do. Then went to get [PERSON_NAME] as directed.…"
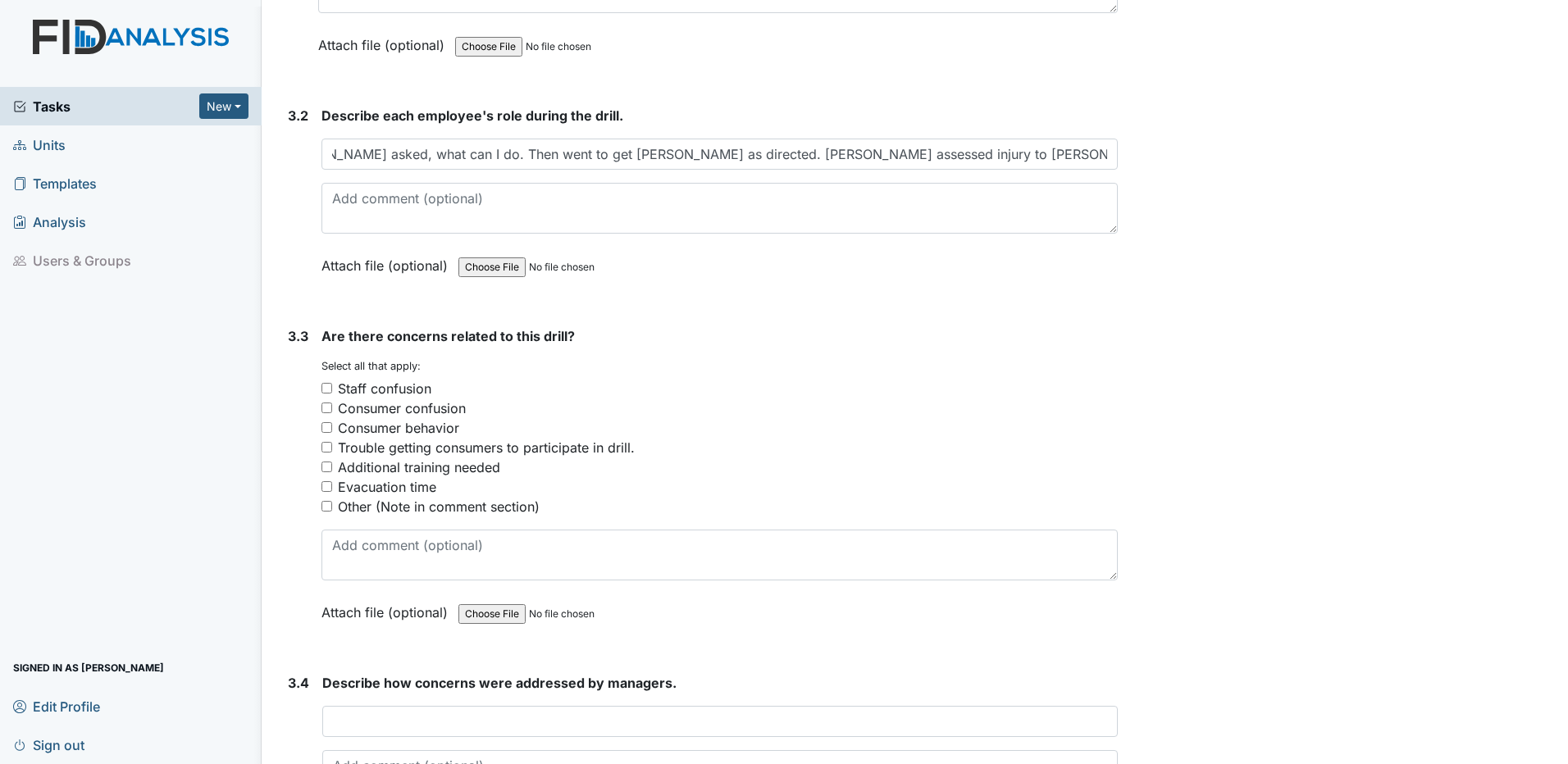
scroll to position [0, 0]
click at [327, 507] on input "Other (Note in comment section)" at bounding box center [327, 507] width 11 height 11
checkbox input "true"
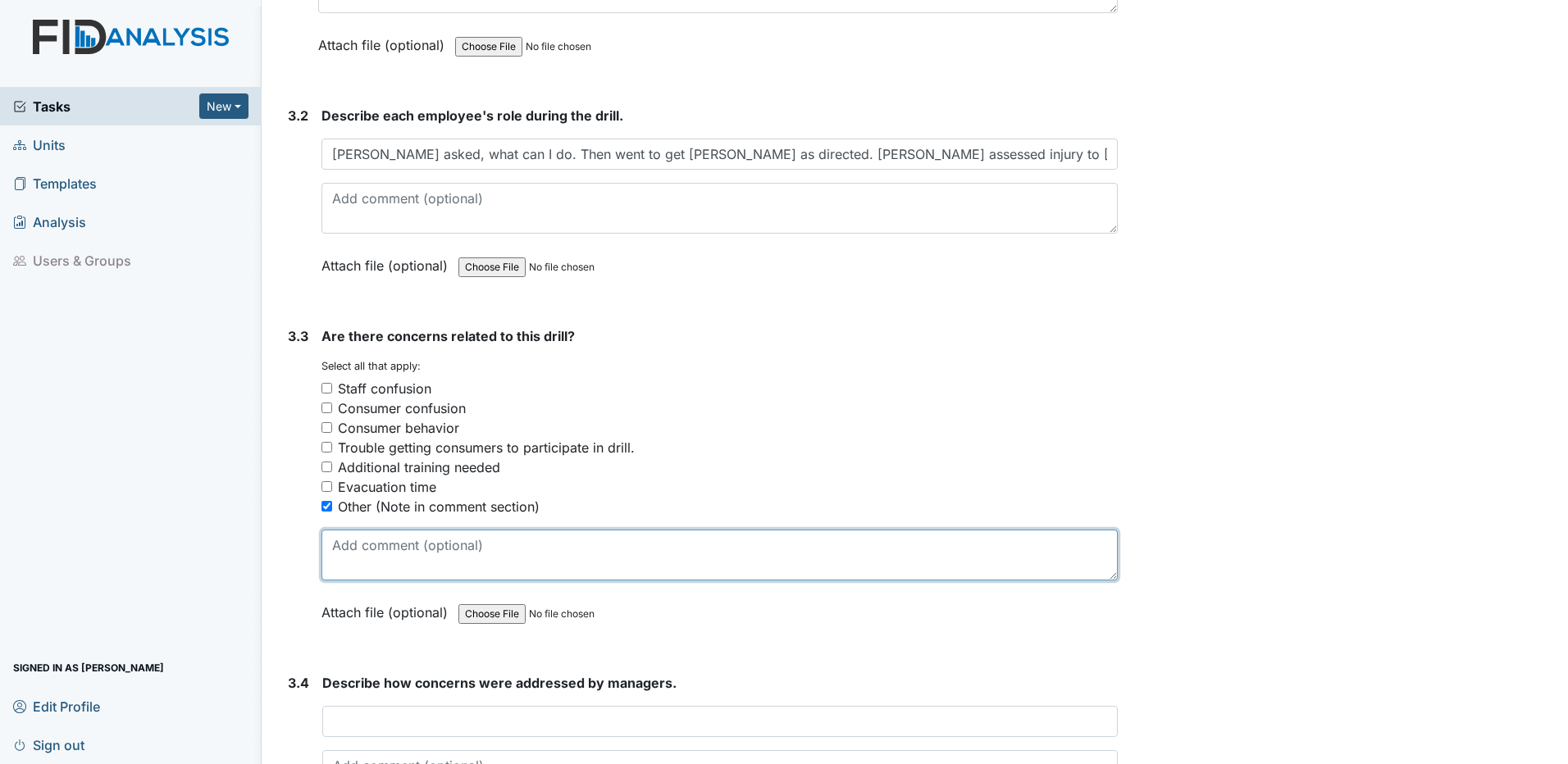
click at [331, 546] on textarea at bounding box center [719, 555] width 796 height 51
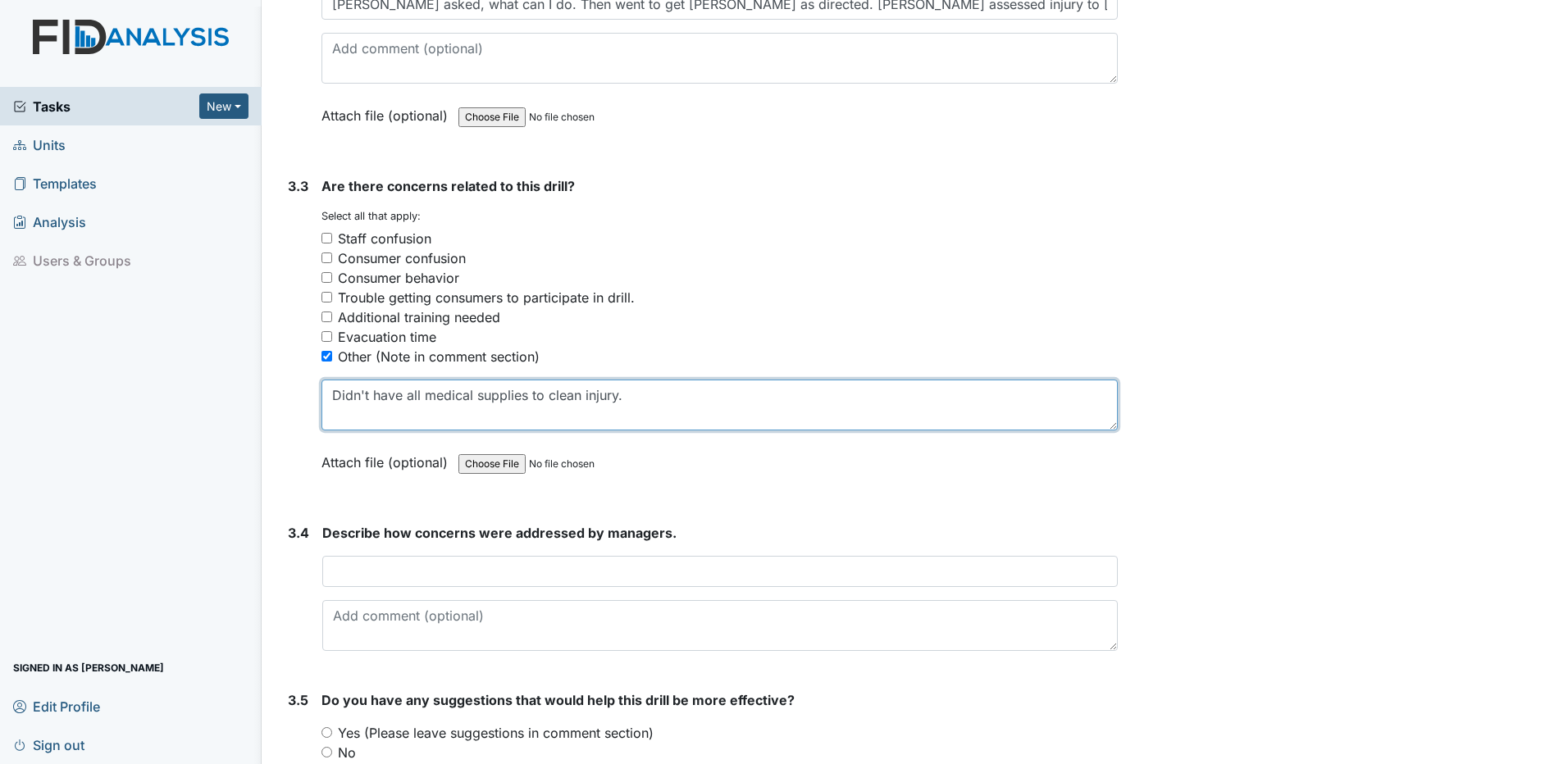
scroll to position [2296, 0]
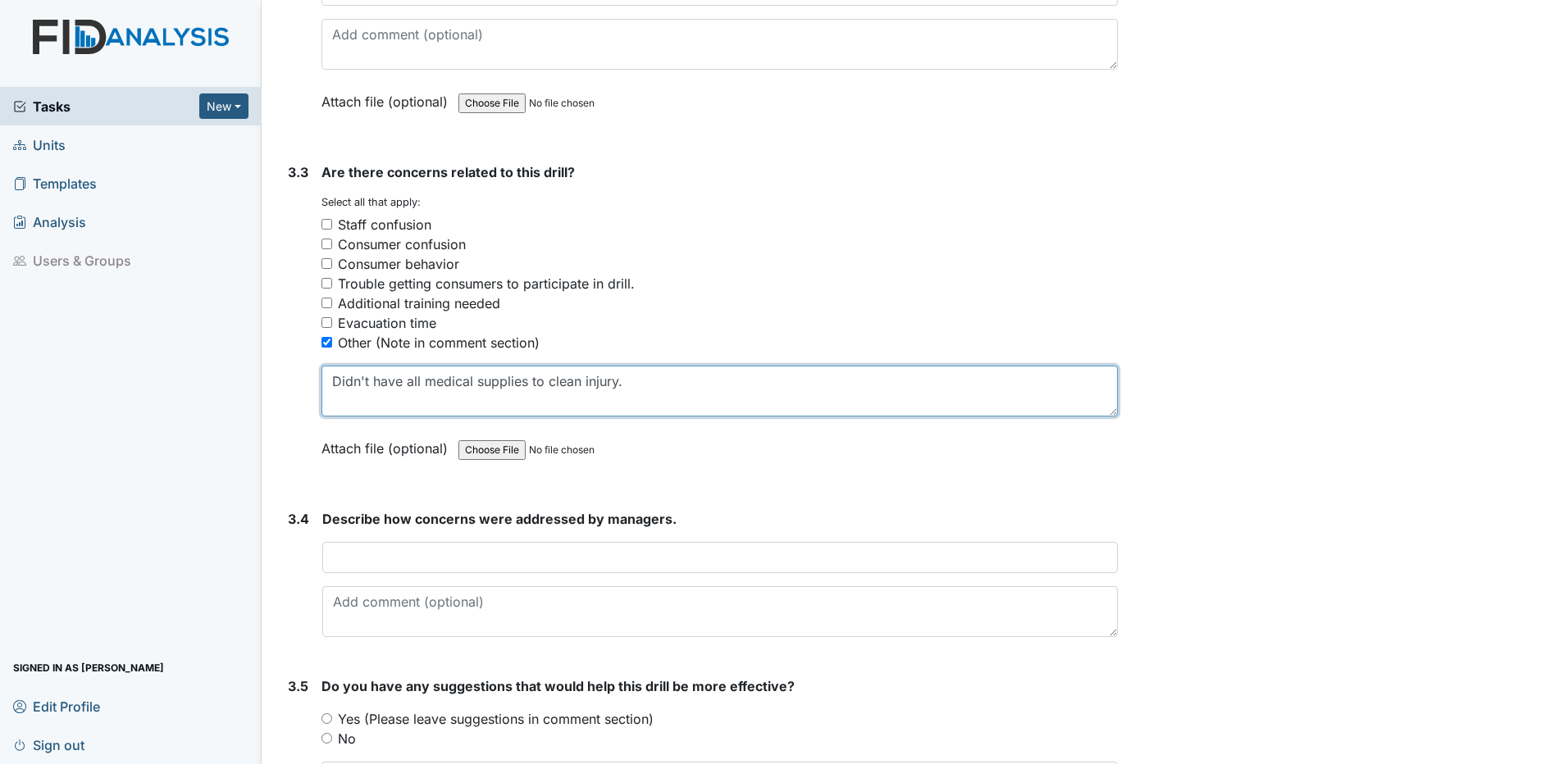
click at [617, 383] on textarea "Didn't have all medical supplies to clean injury." at bounding box center [719, 390] width 796 height 51
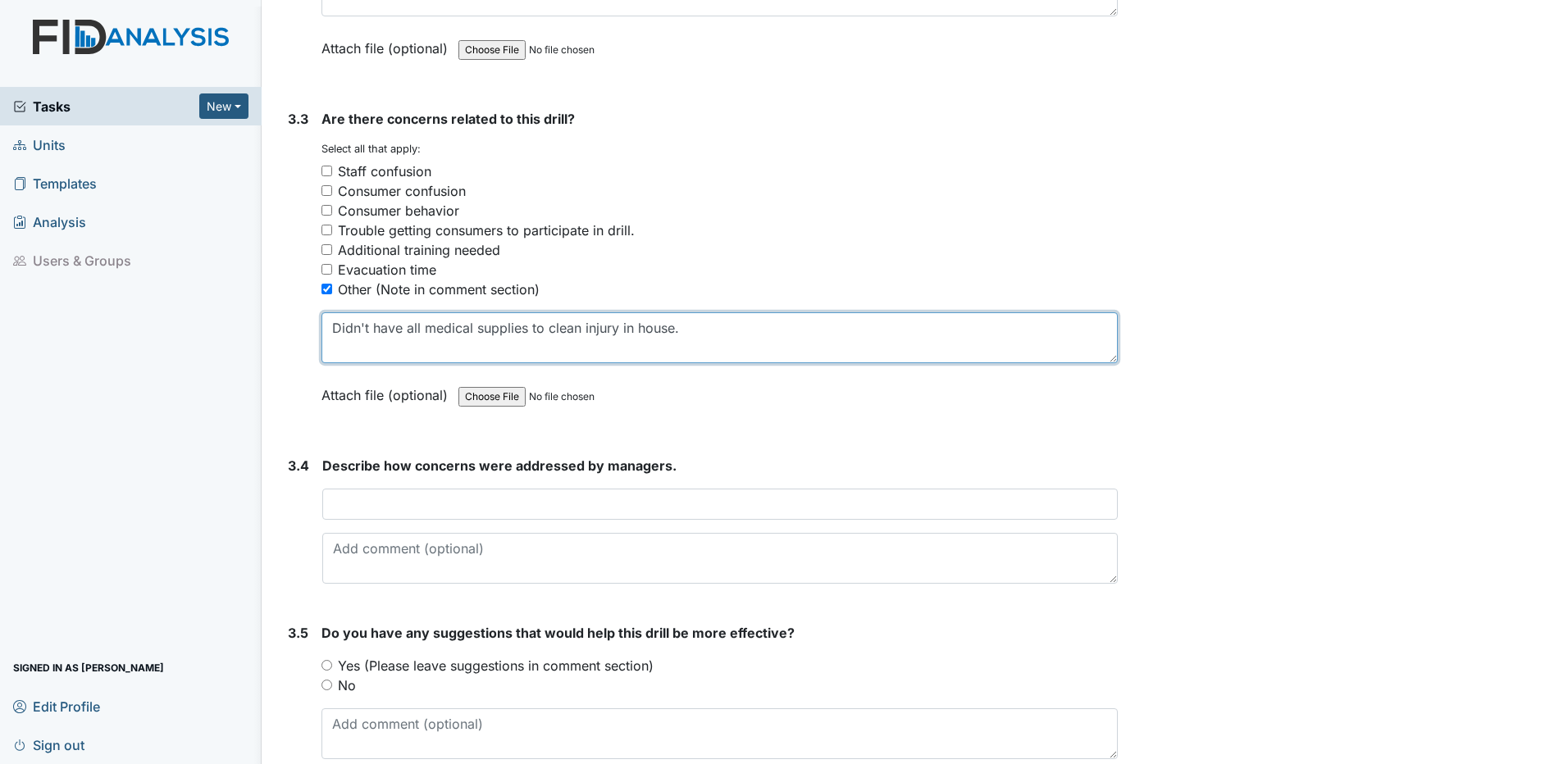
scroll to position [2378, 0]
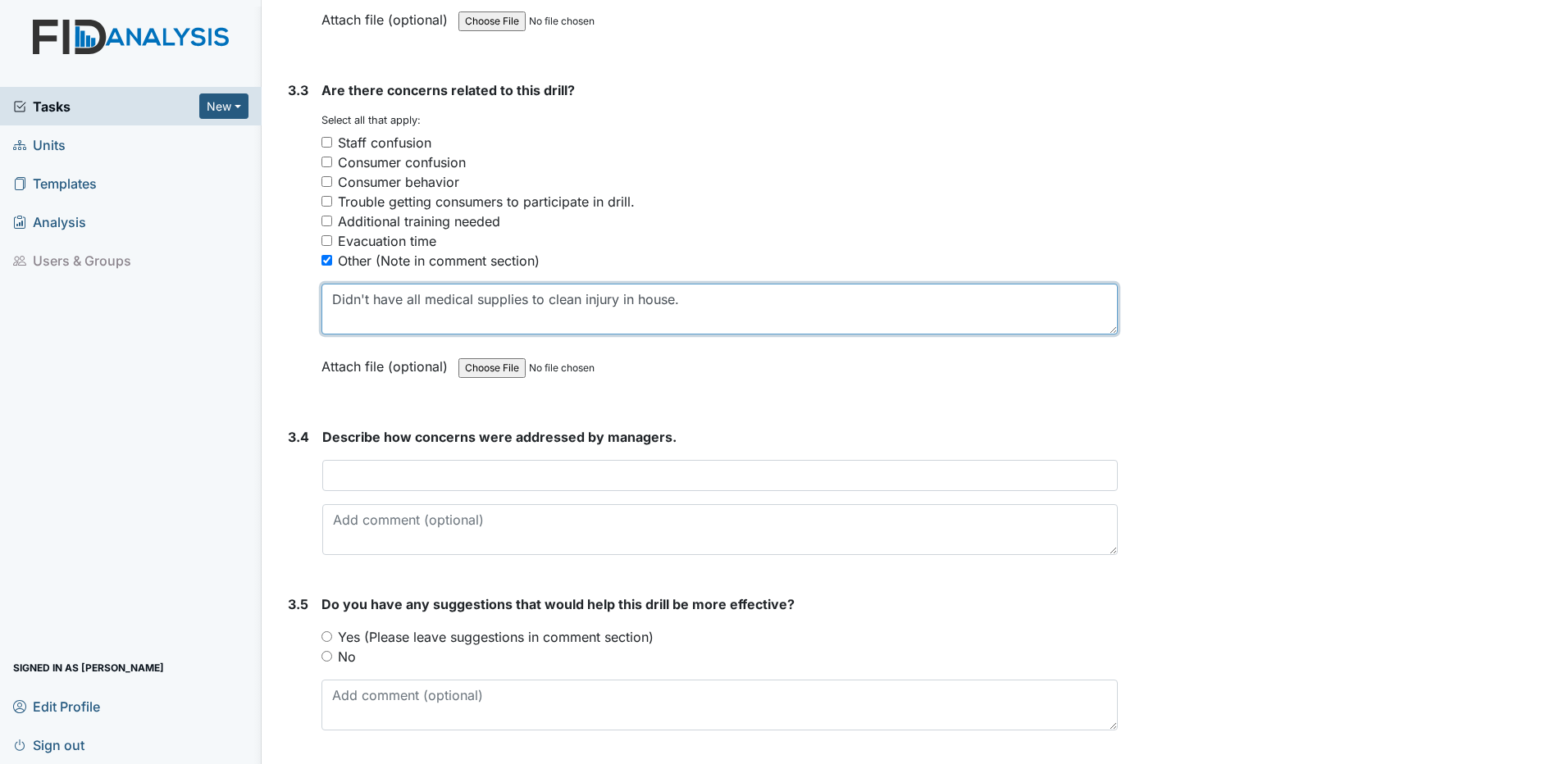
type textarea "Didn't have all medical supplies to clean injury in house."
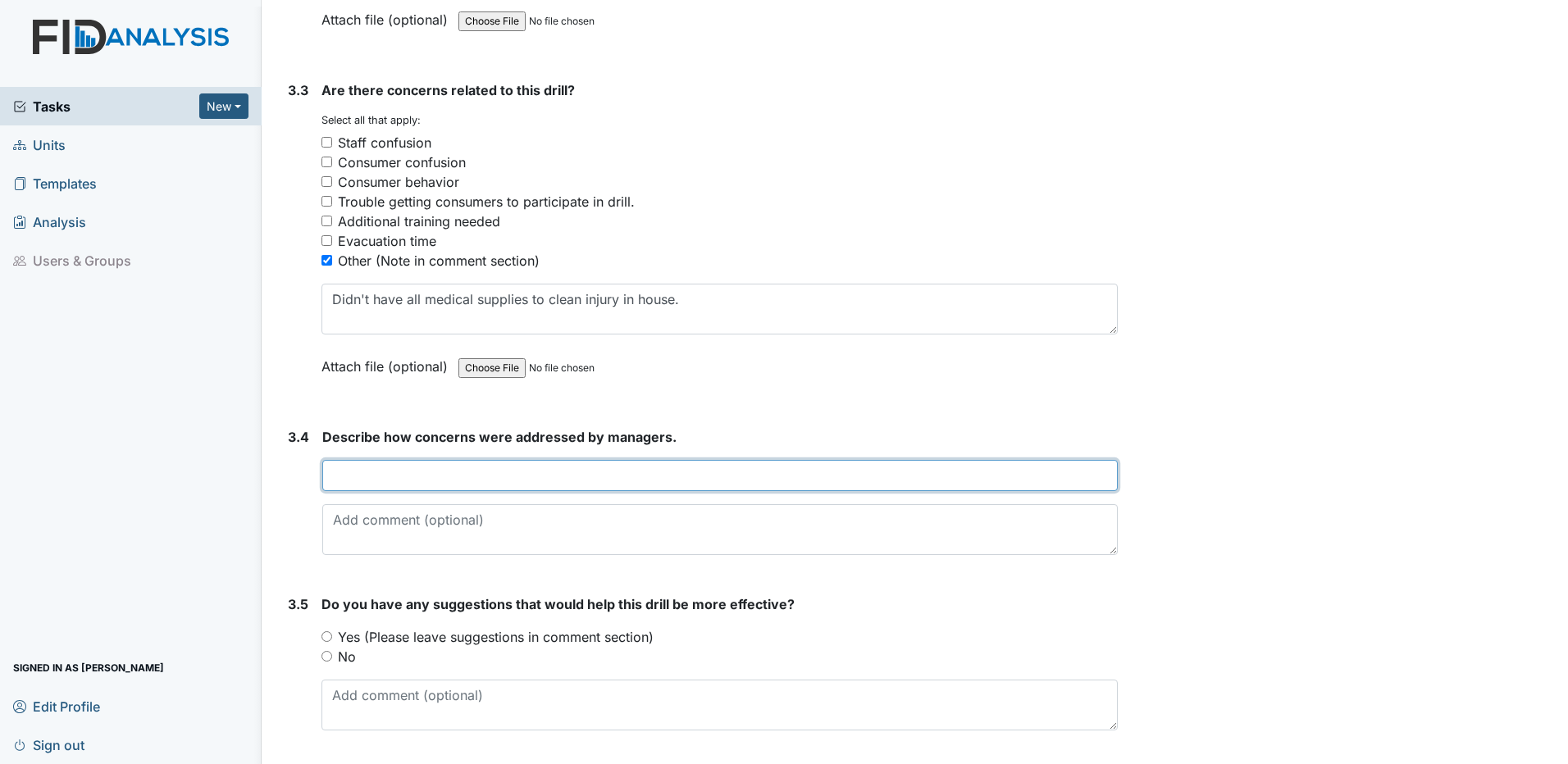
click at [345, 473] on input "text" at bounding box center [720, 475] width 795 height 31
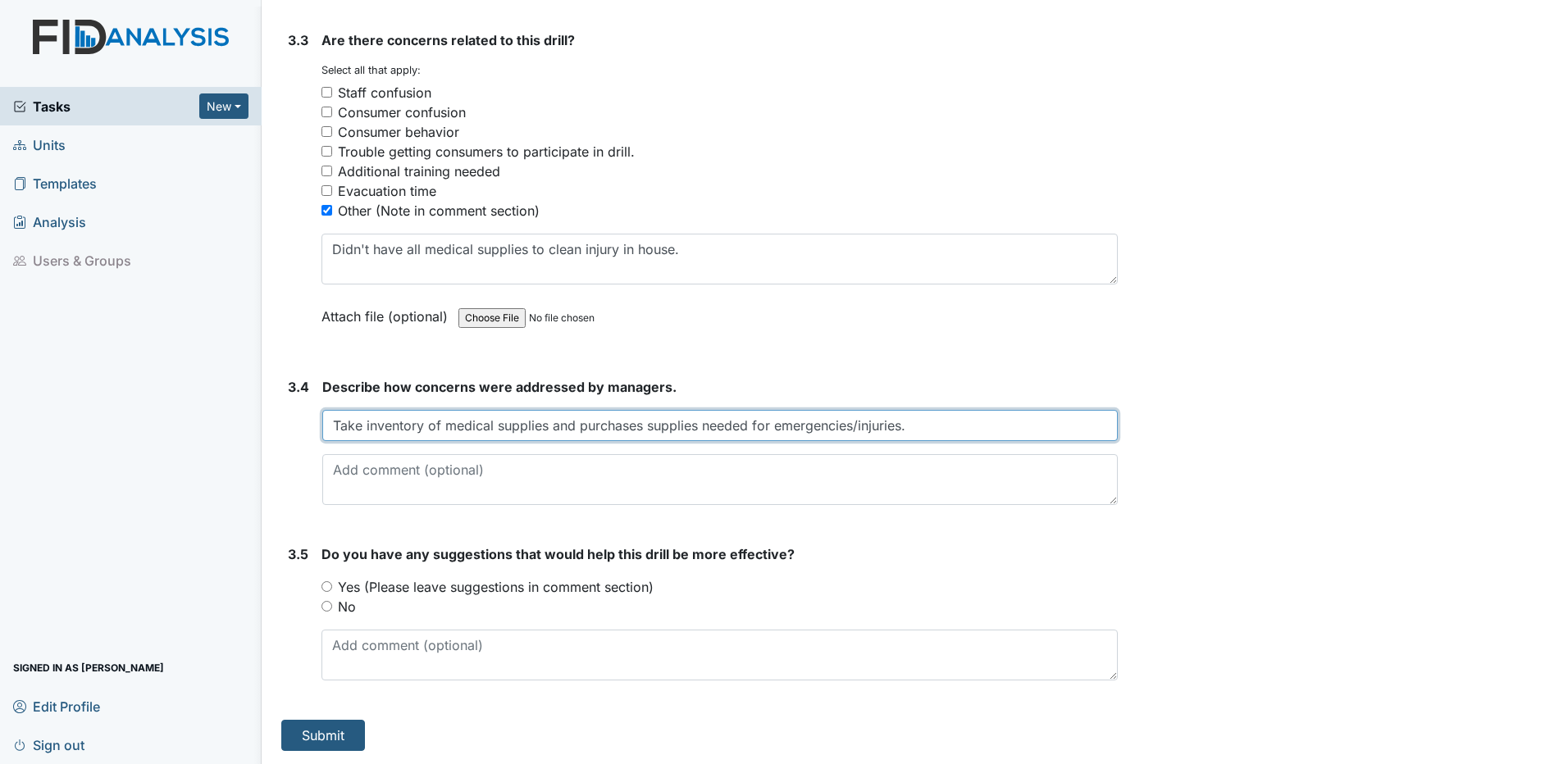
type input "Take inventory of medical supplies and purchases supplies needed for emergencie…"
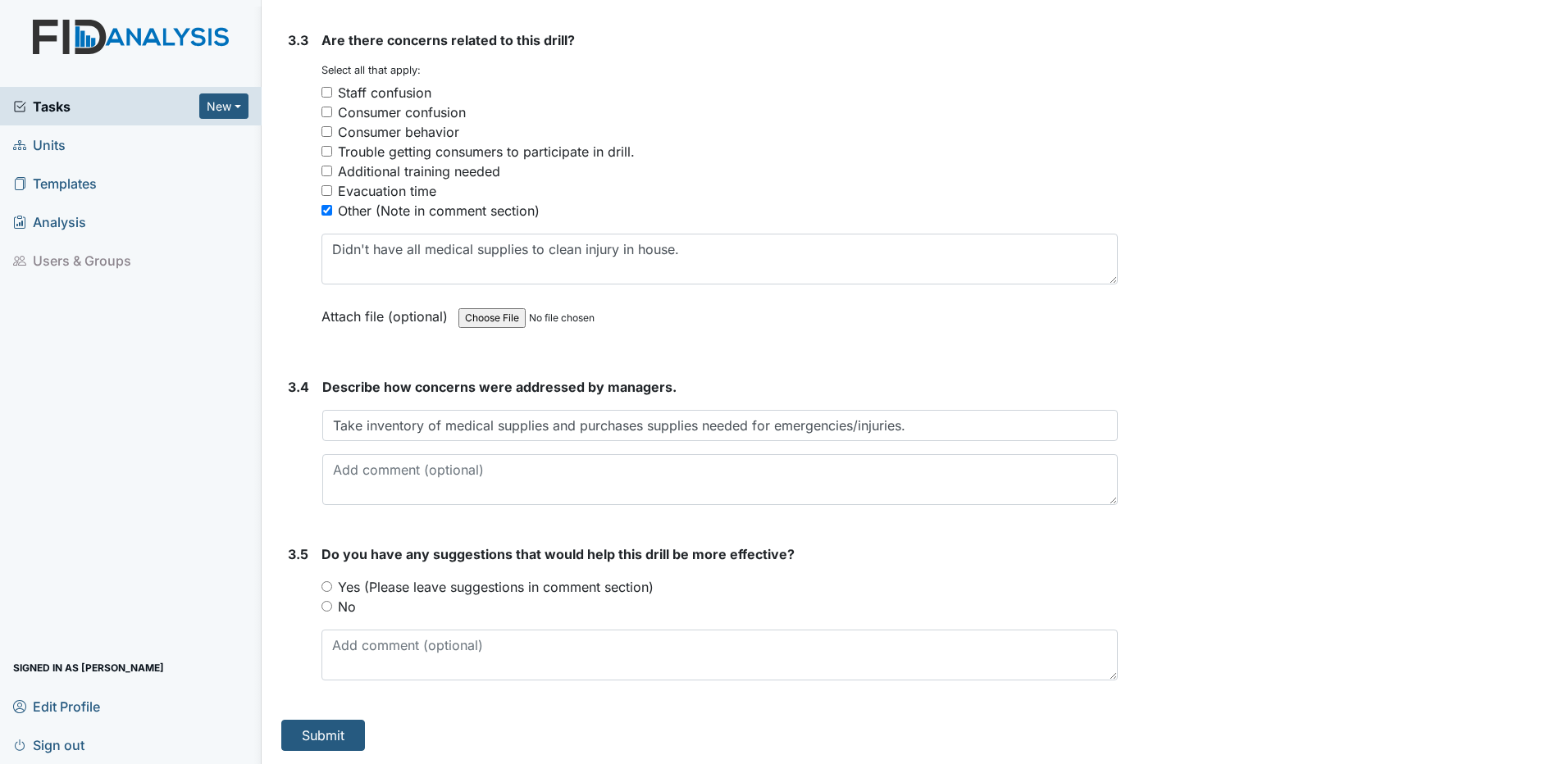
click at [327, 608] on input "No" at bounding box center [327, 606] width 11 height 11
radio input "true"
click at [334, 733] on button "Submit" at bounding box center [323, 735] width 83 height 31
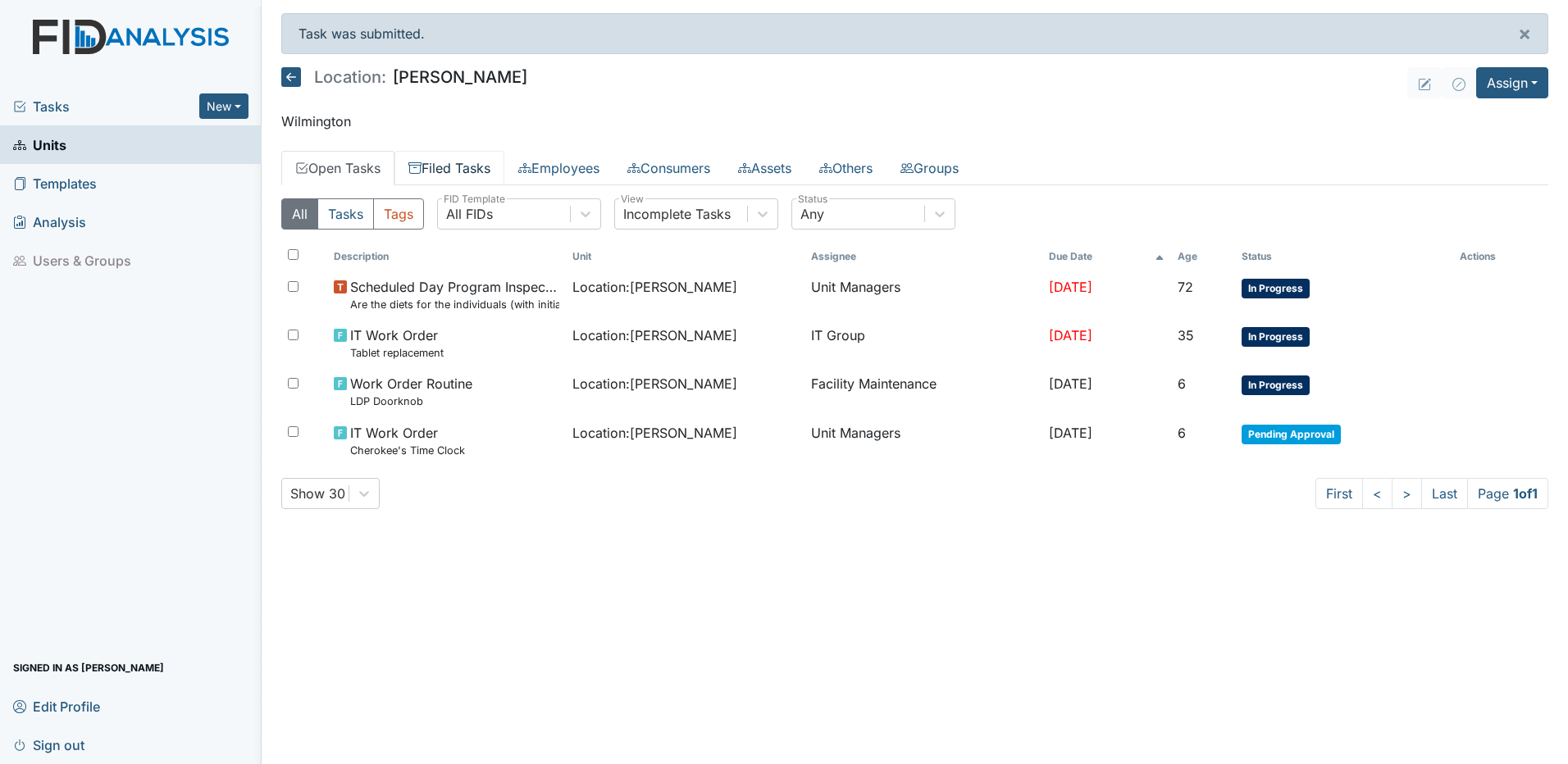
click at [469, 164] on link "Filed Tasks" at bounding box center [450, 168] width 110 height 35
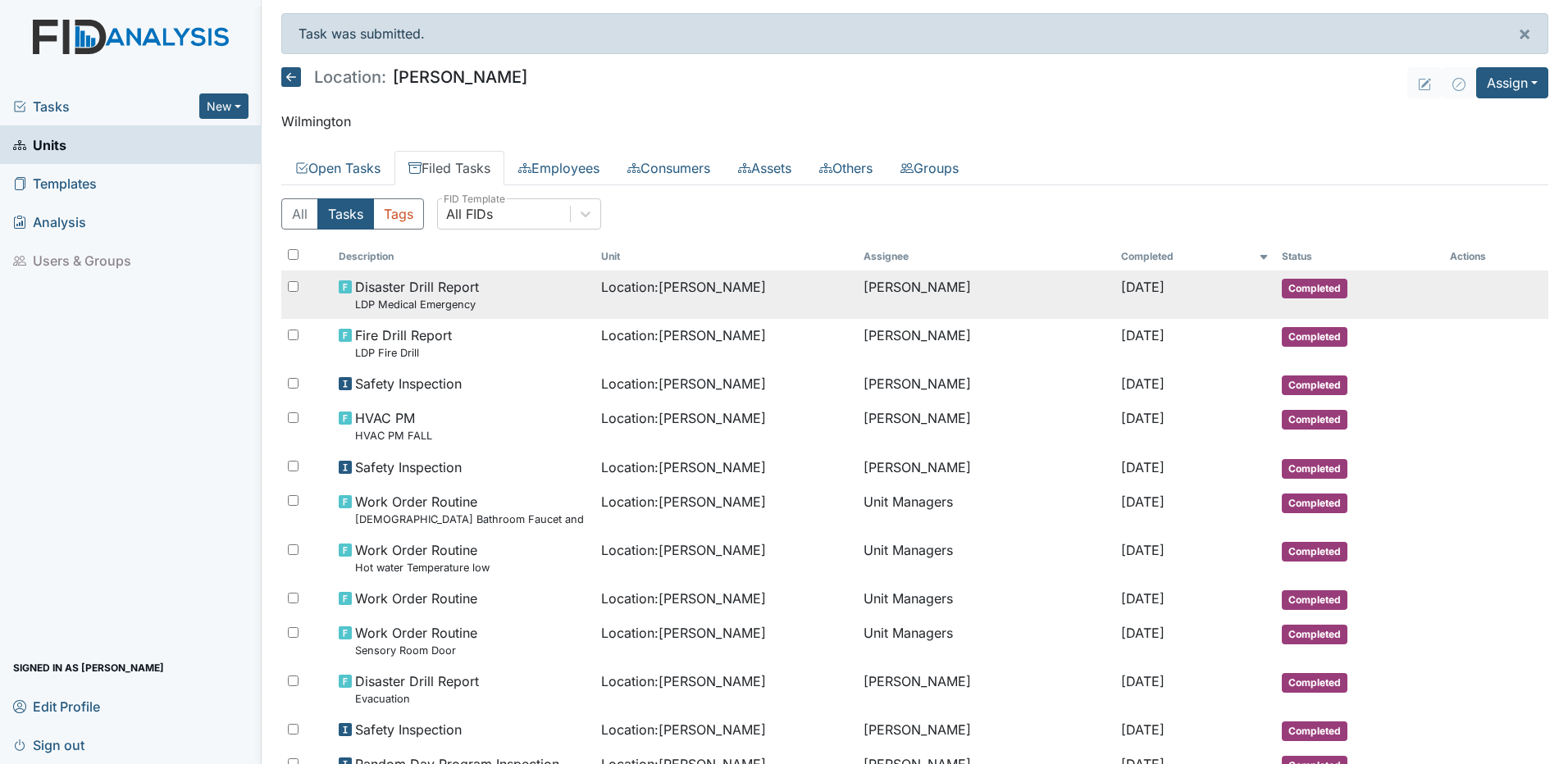
click at [449, 287] on span "Disaster Drill Report LDP Medical Emergency" at bounding box center [417, 295] width 124 height 35
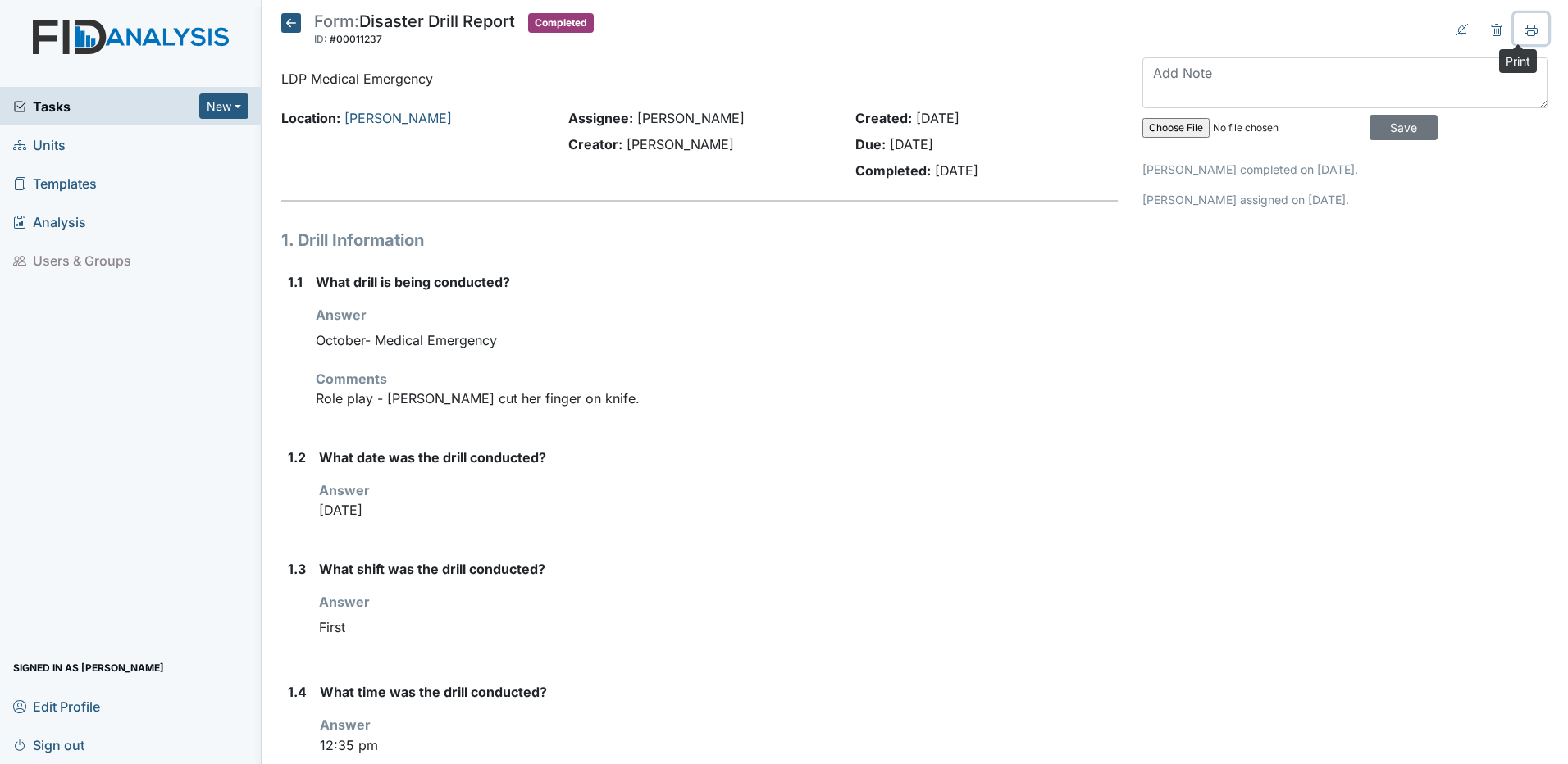
click at [1525, 29] on icon at bounding box center [1531, 30] width 13 height 13
click at [294, 18] on icon at bounding box center [291, 23] width 20 height 20
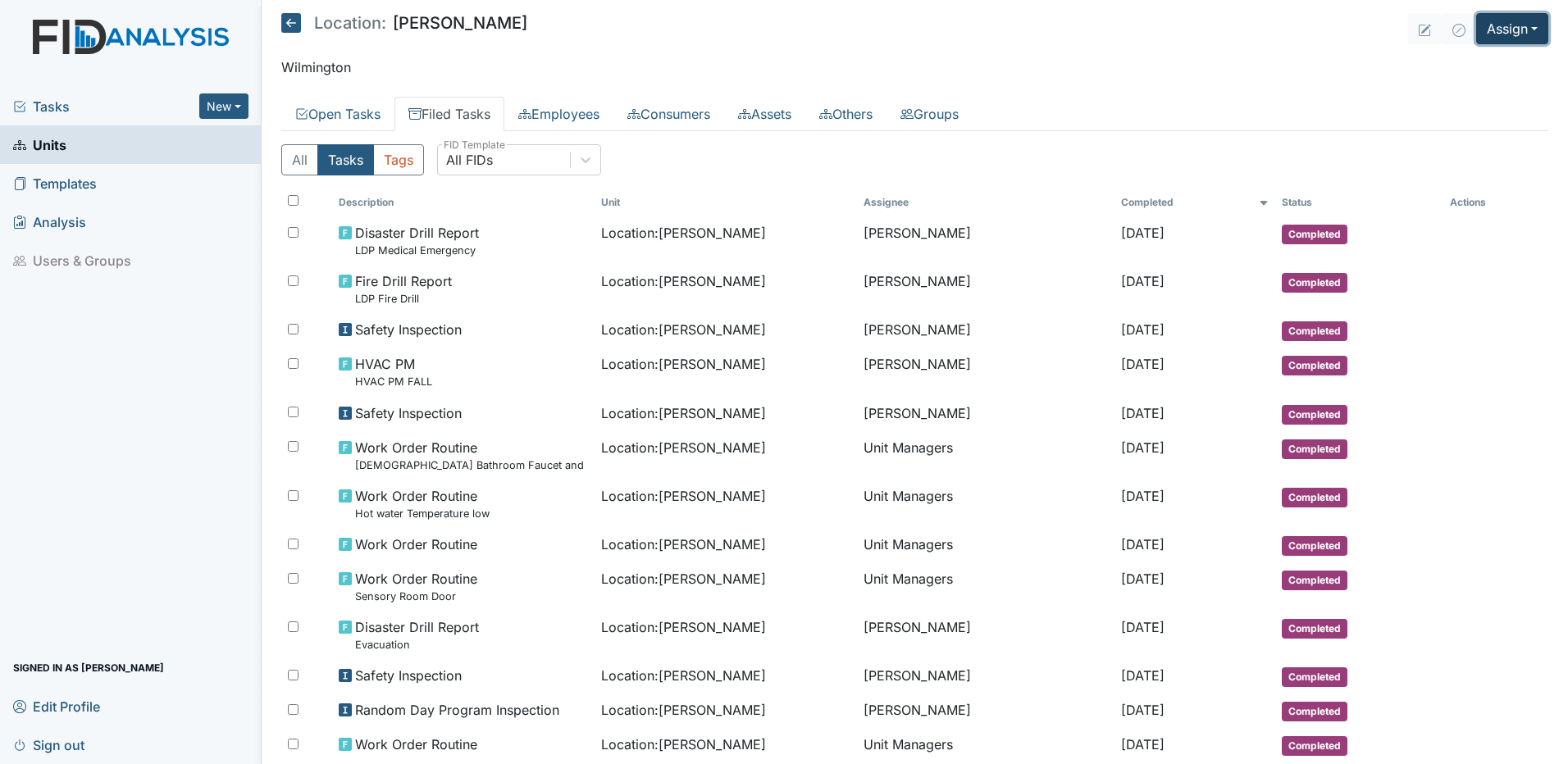
click at [1513, 34] on button "Assign" at bounding box center [1512, 28] width 72 height 31
click at [1426, 92] on link "Assign Inspection" at bounding box center [1473, 93] width 147 height 27
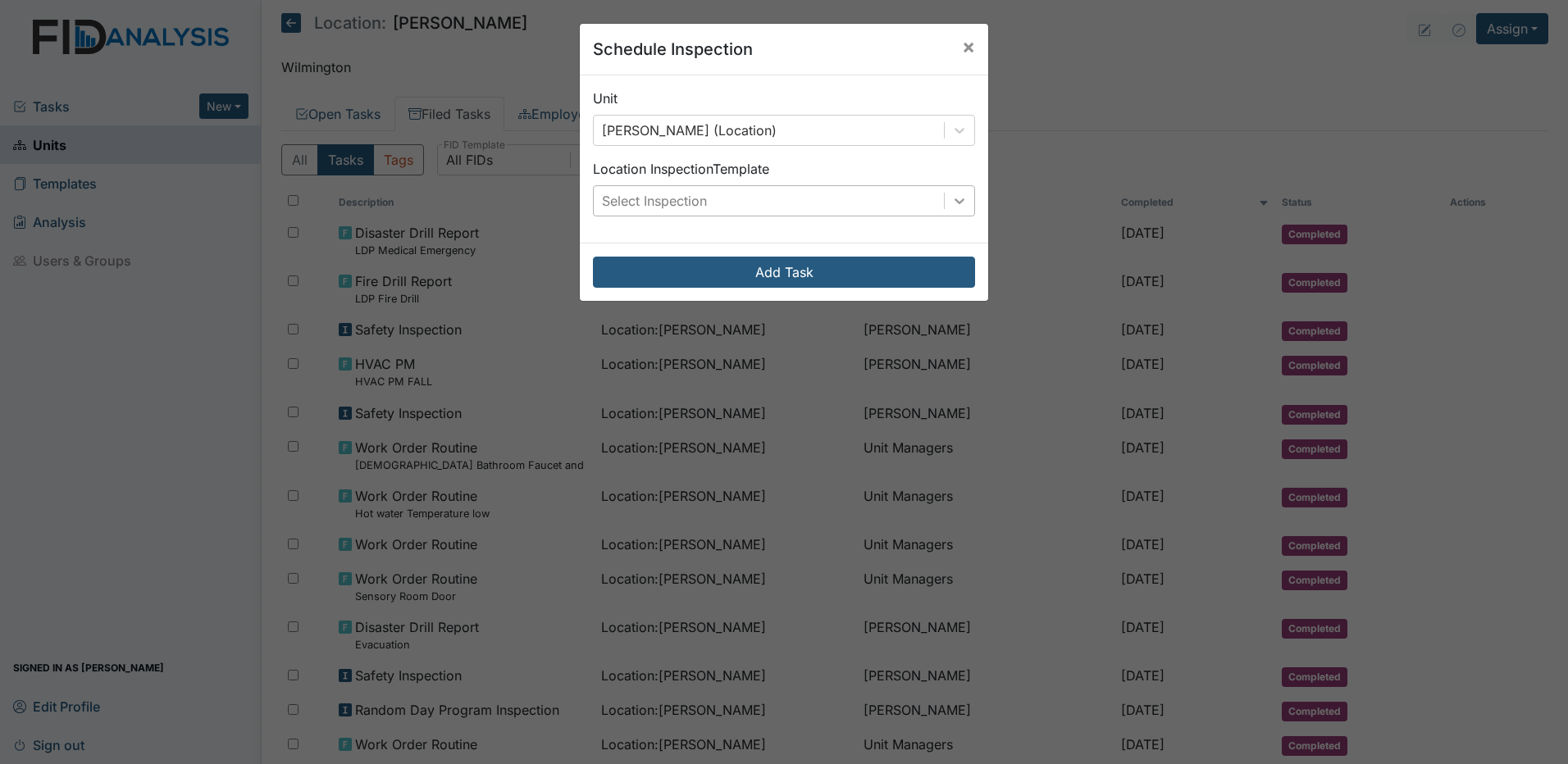
click at [952, 197] on icon at bounding box center [959, 201] width 16 height 16
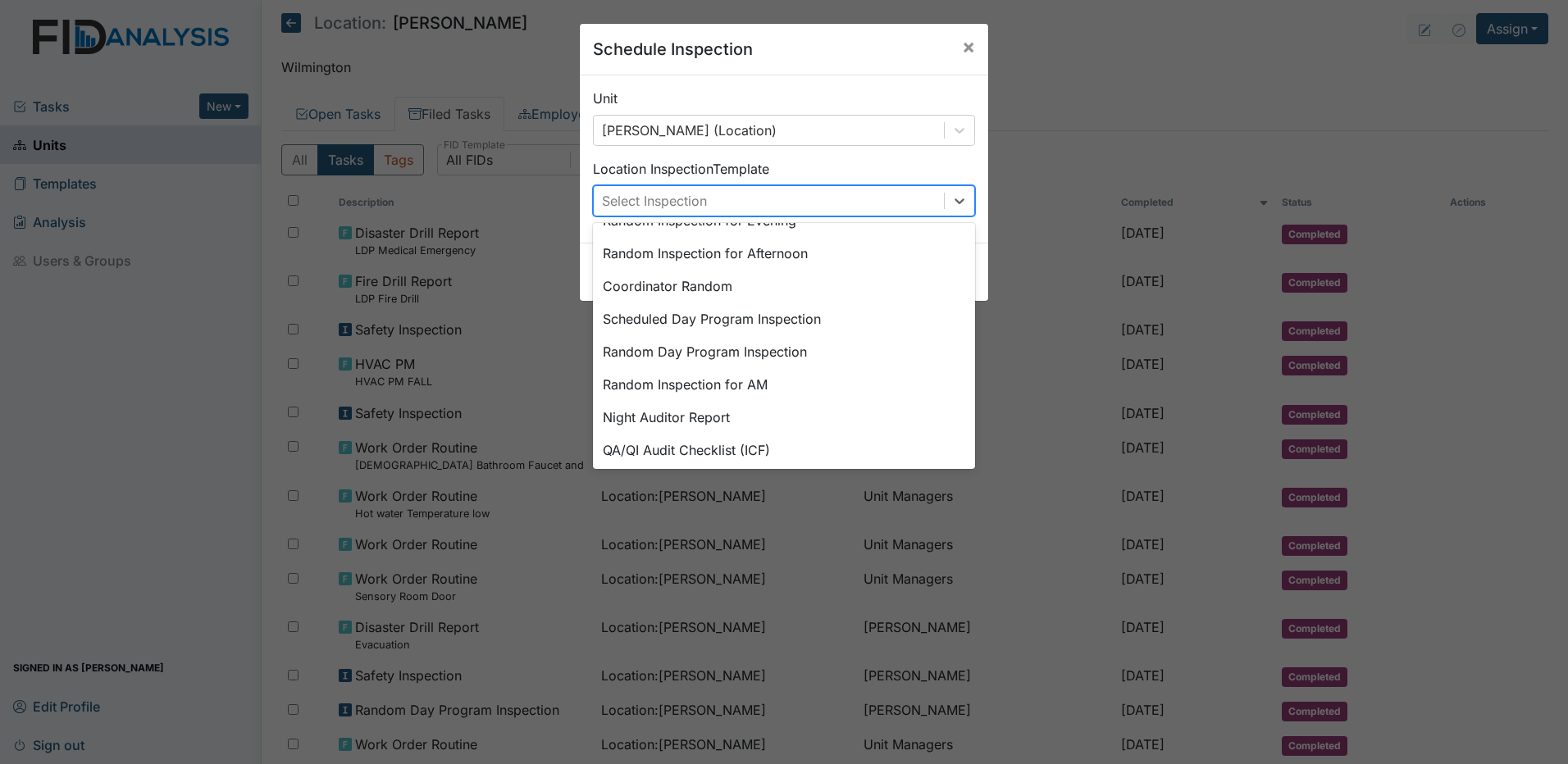
scroll to position [245, 0]
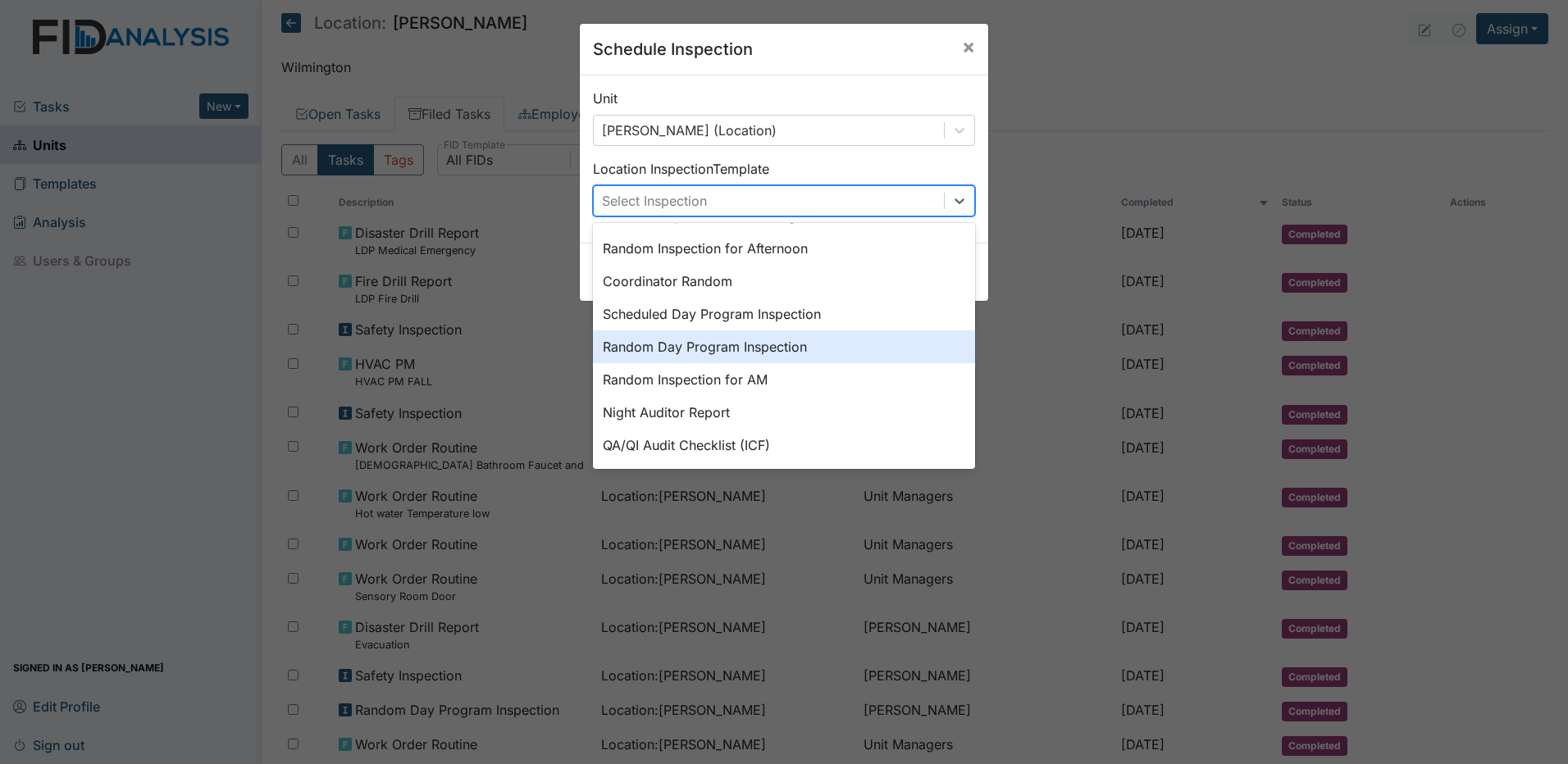
click at [760, 351] on div "Random Day Program Inspection" at bounding box center [784, 346] width 382 height 33
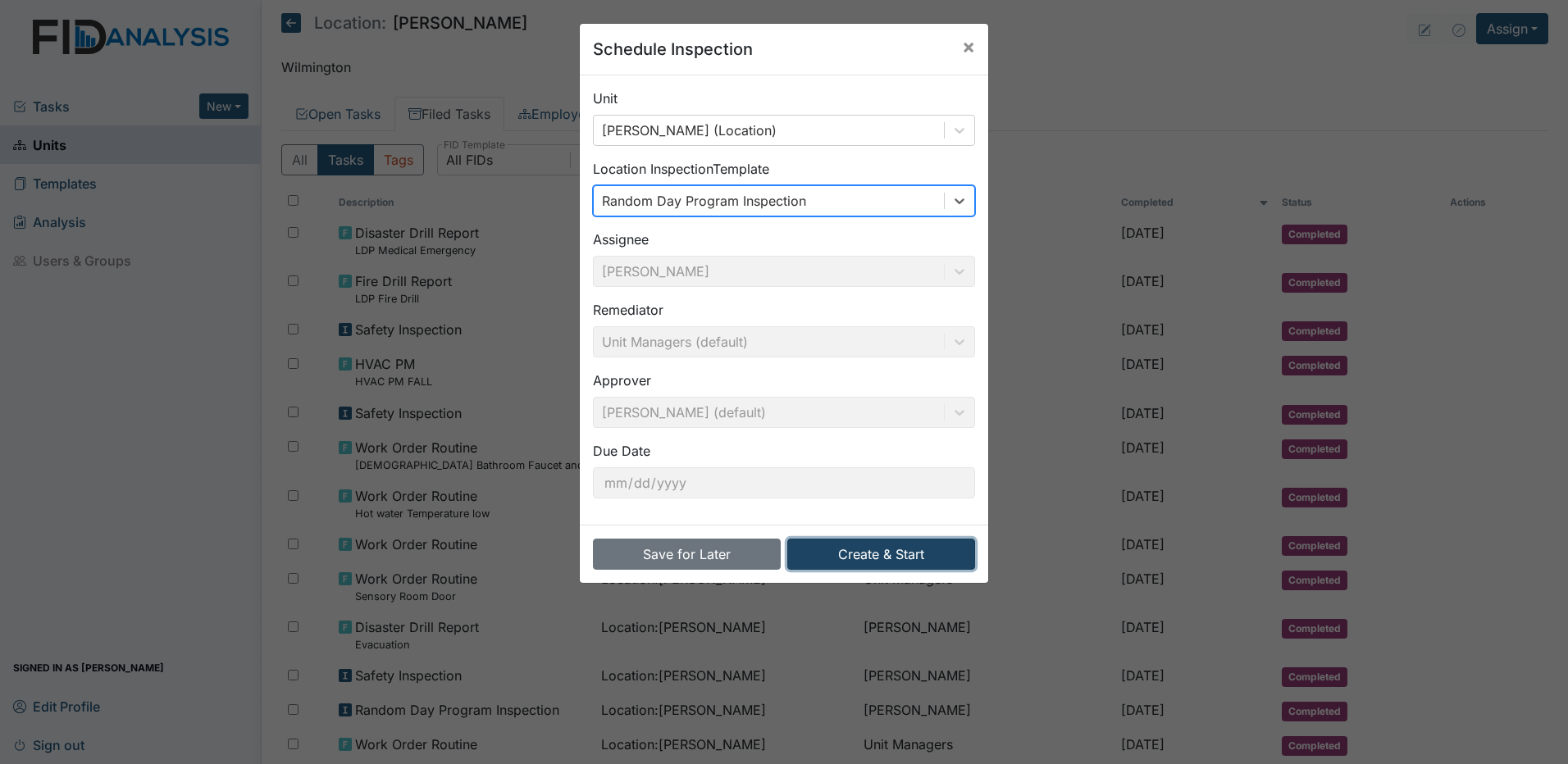
click at [849, 554] on button "Create & Start" at bounding box center [881, 554] width 188 height 31
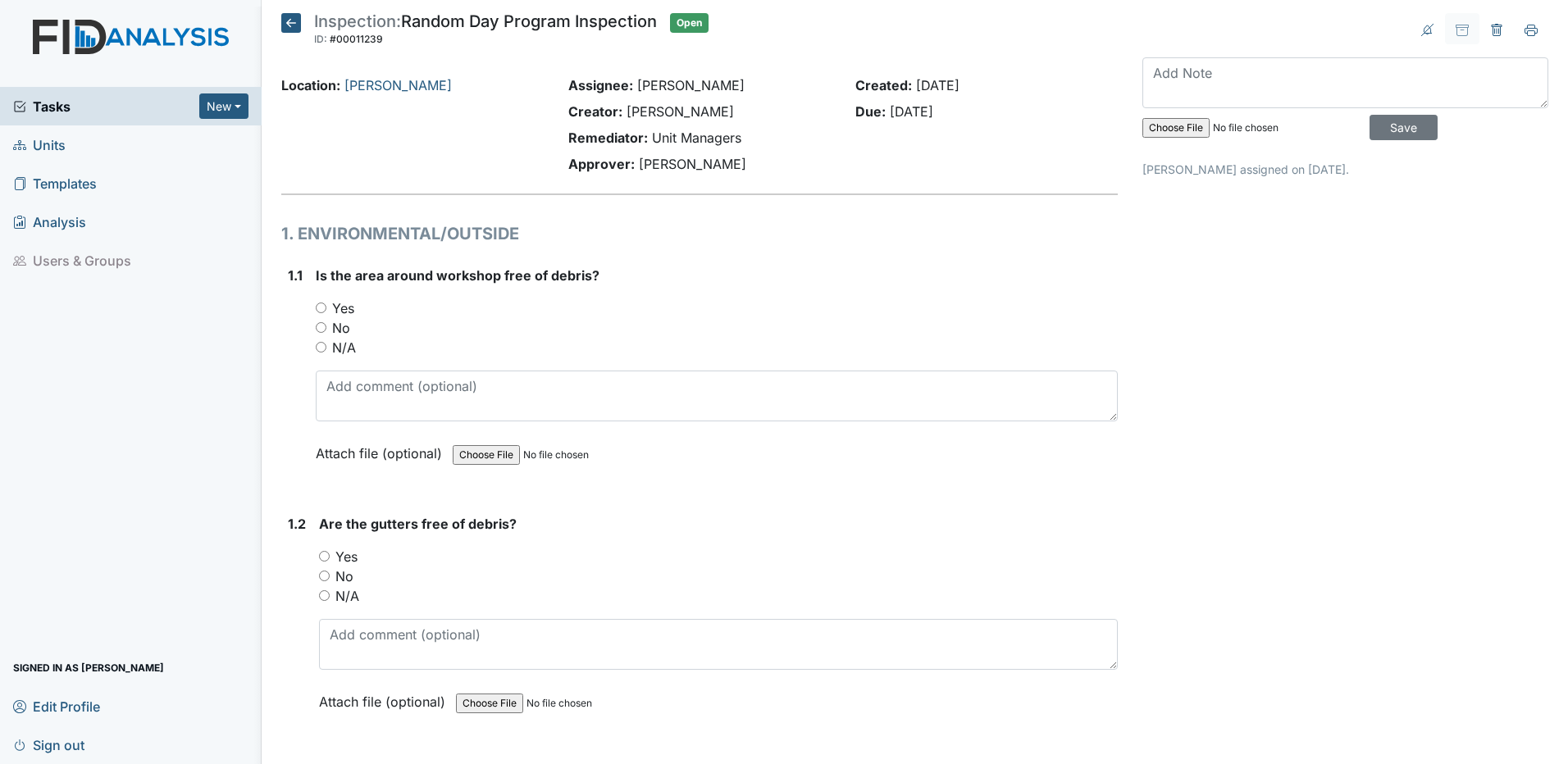
click at [319, 308] on input "Yes" at bounding box center [321, 308] width 11 height 11
radio input "true"
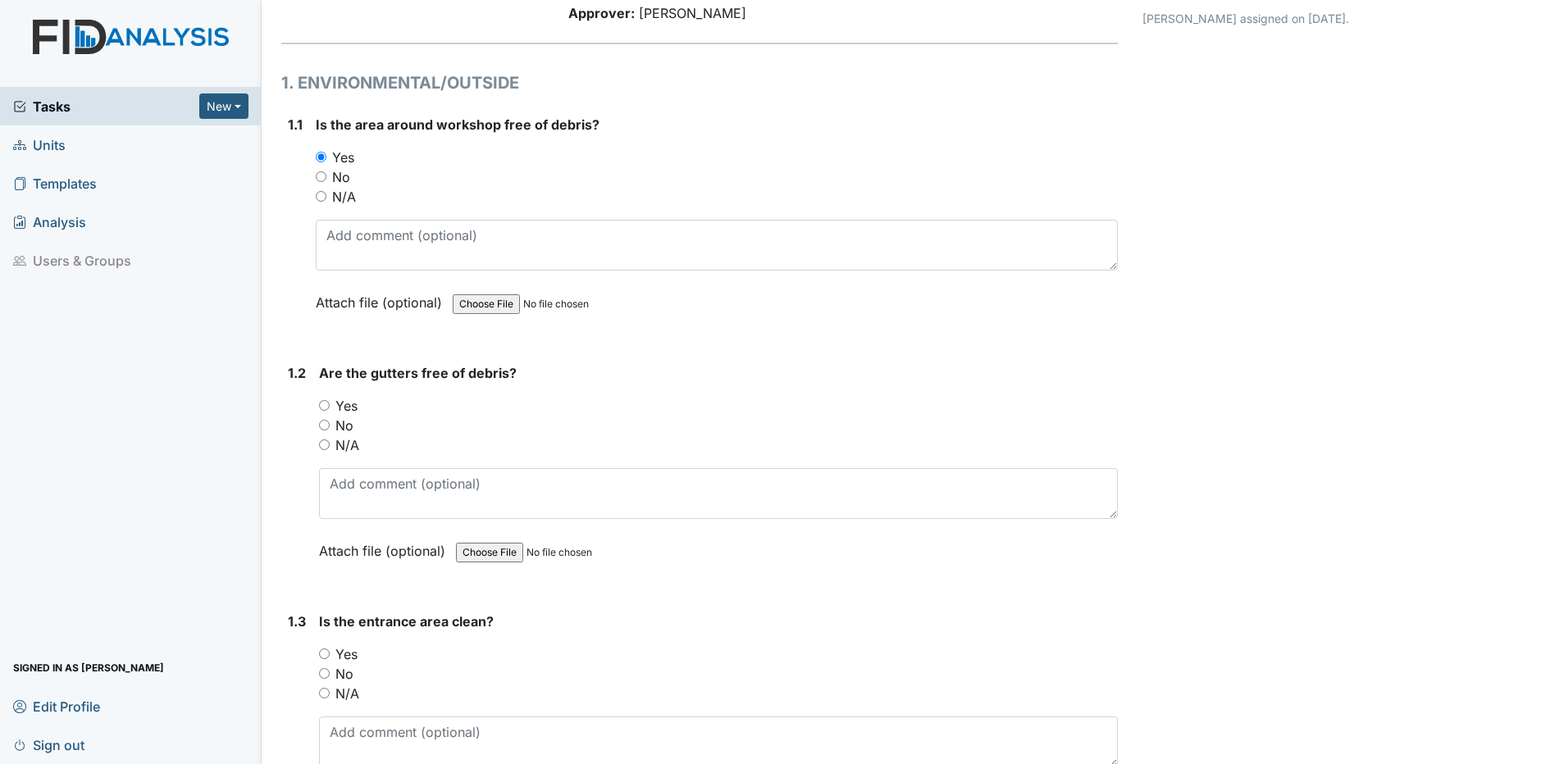
scroll to position [164, 0]
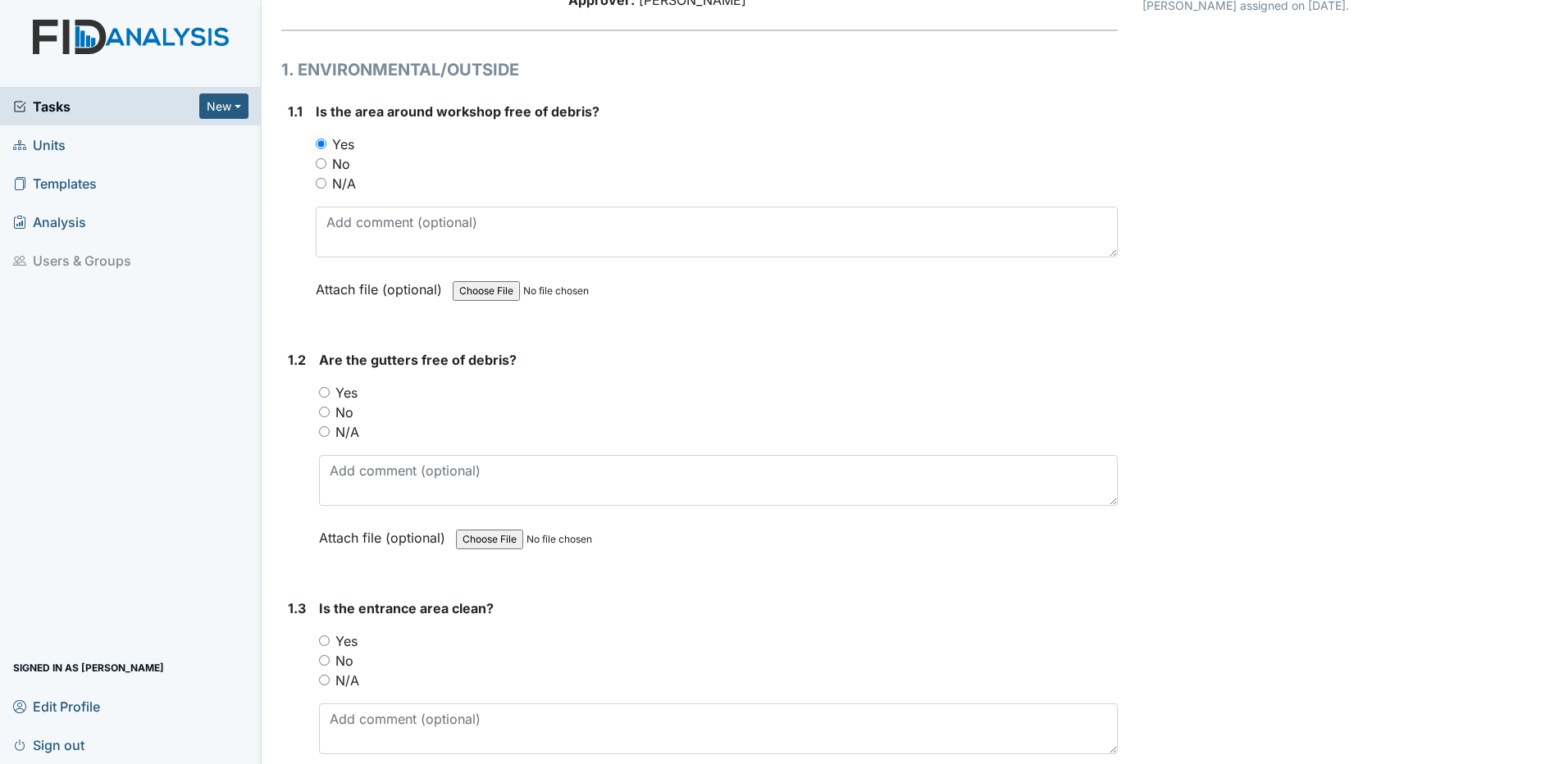
click at [324, 431] on input "N/A" at bounding box center [325, 432] width 11 height 11
radio input "true"
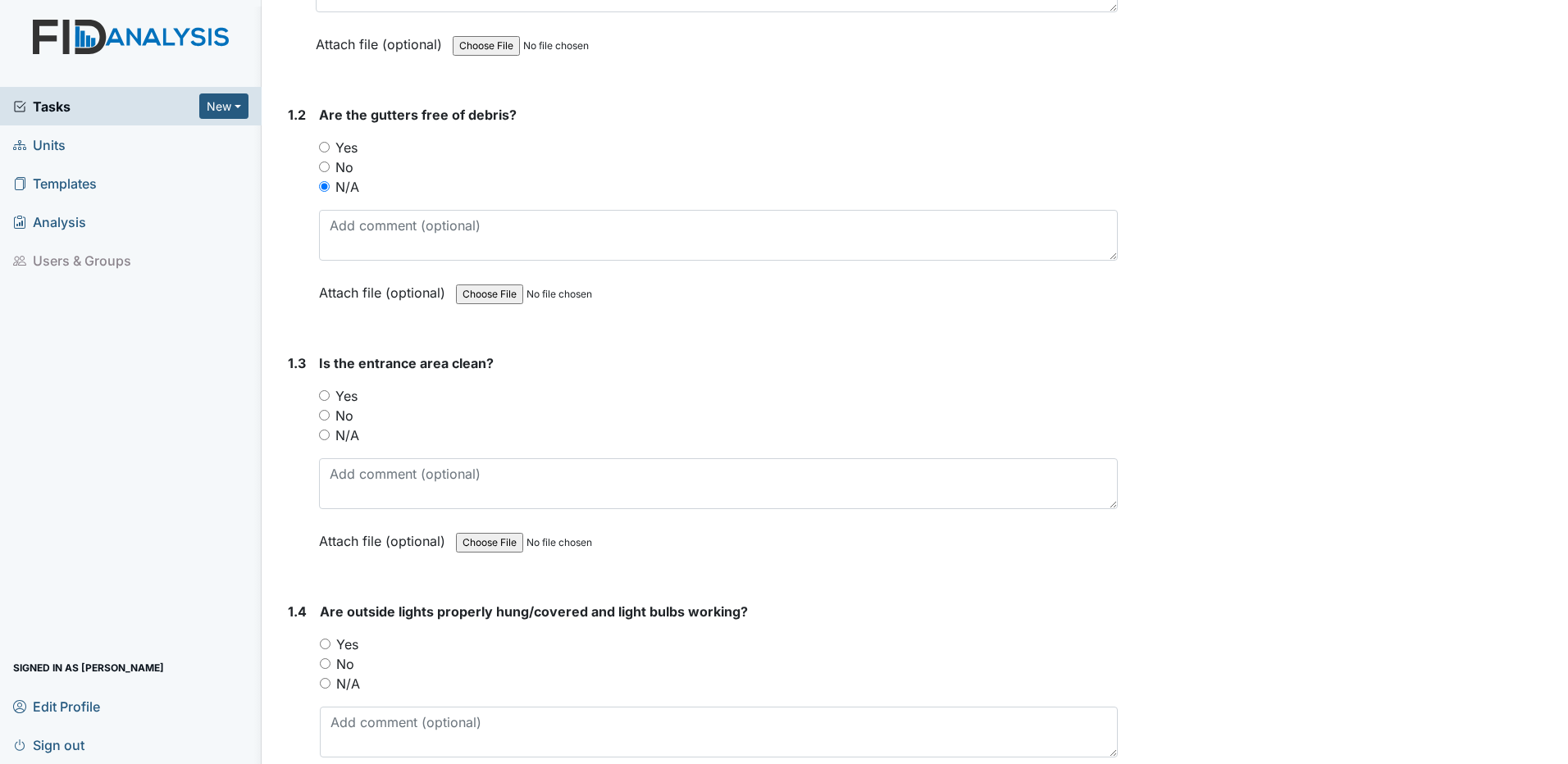
scroll to position [410, 0]
click at [321, 395] on input "Yes" at bounding box center [325, 395] width 11 height 11
radio input "true"
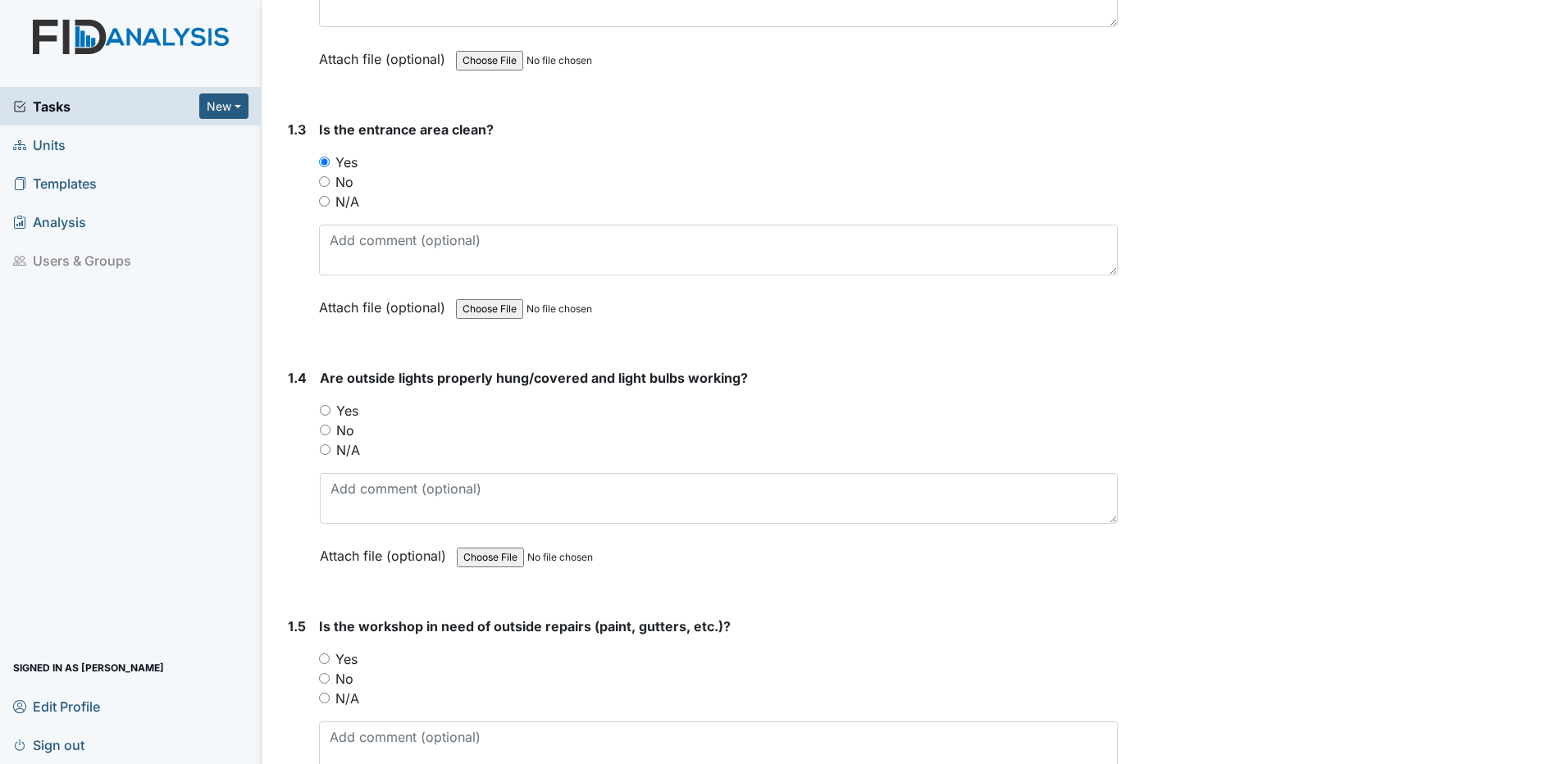
scroll to position [656, 0]
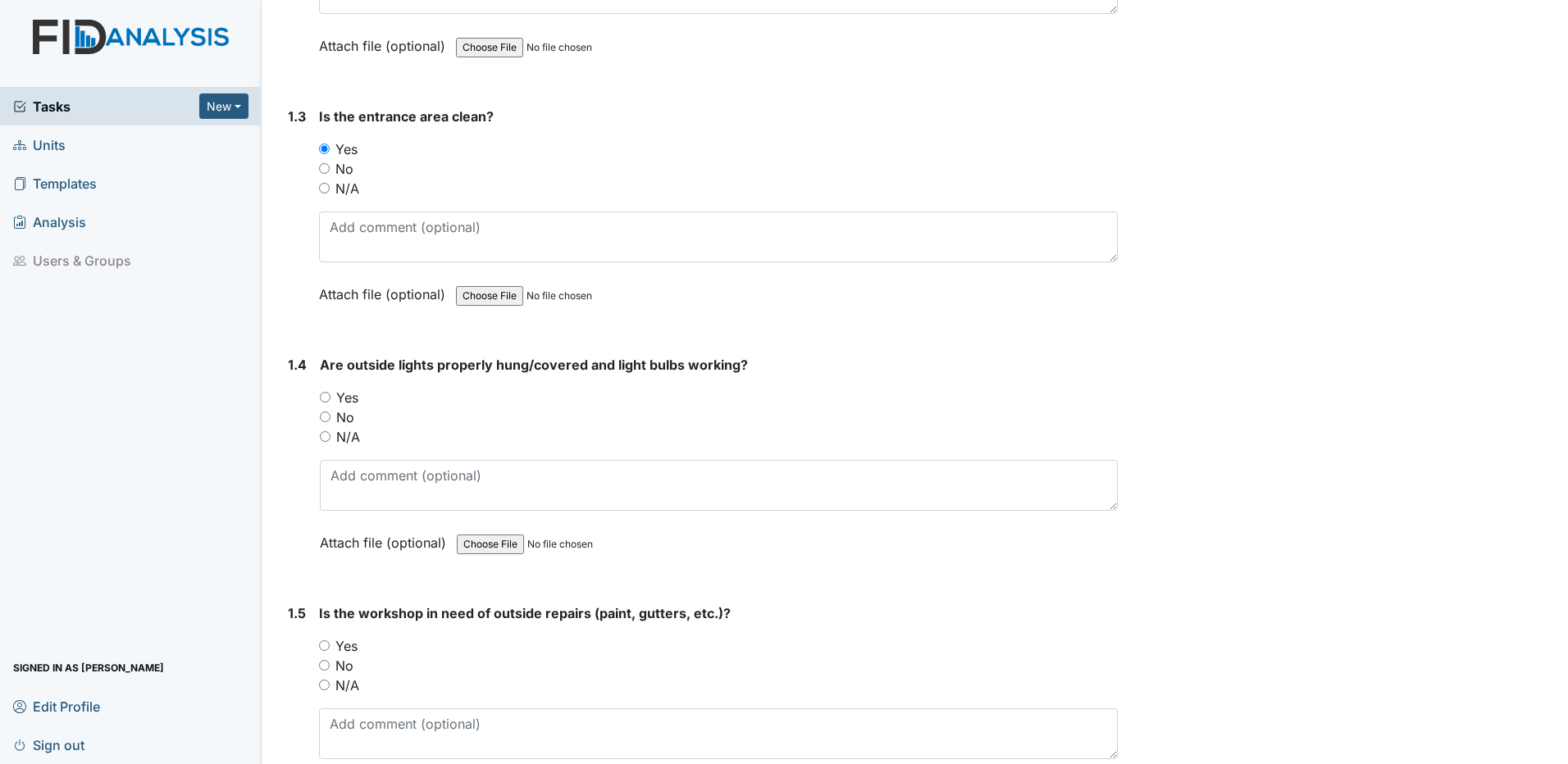
click at [329, 397] on input "Yes" at bounding box center [325, 398] width 11 height 11
radio input "true"
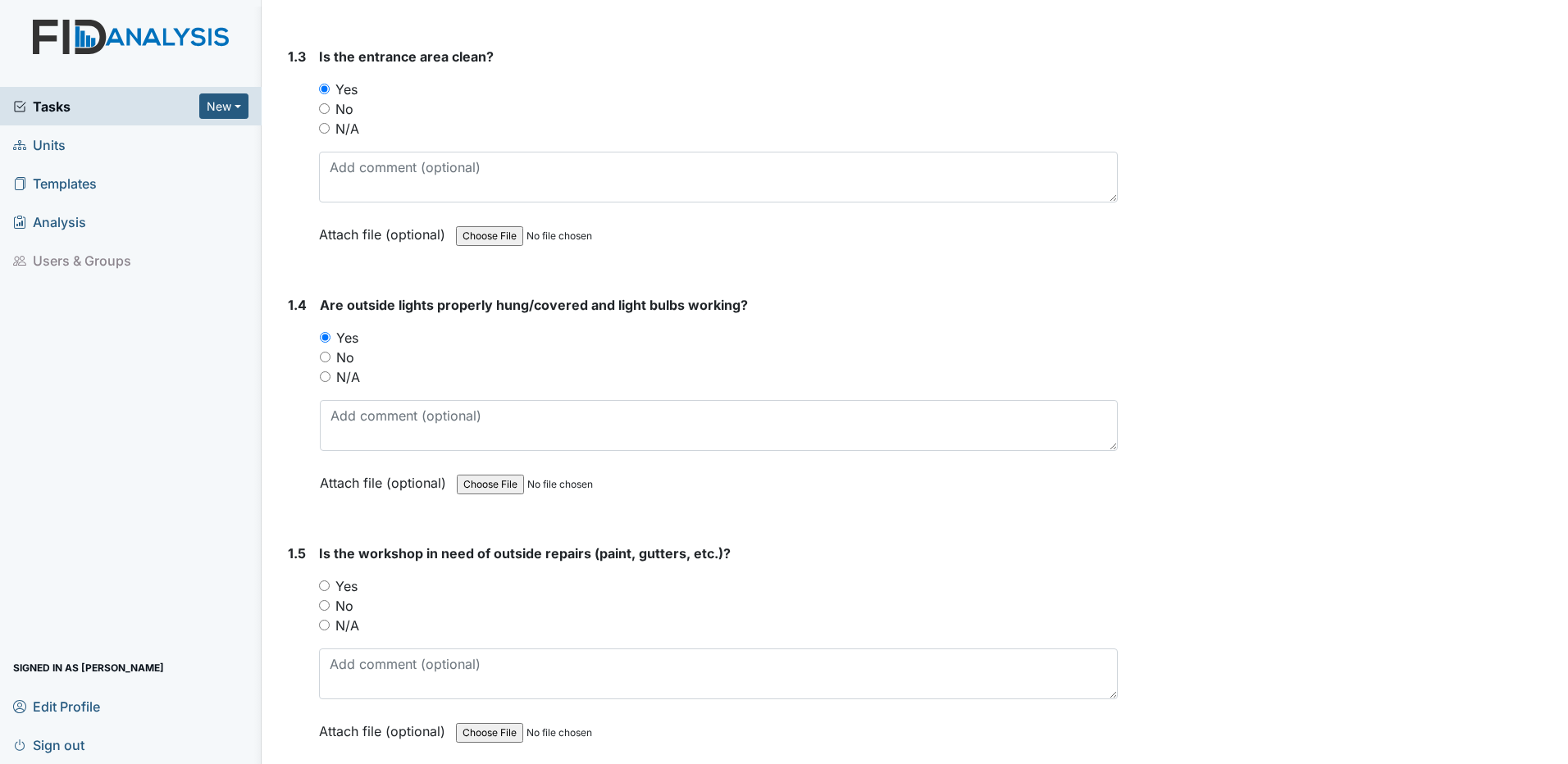
scroll to position [902, 0]
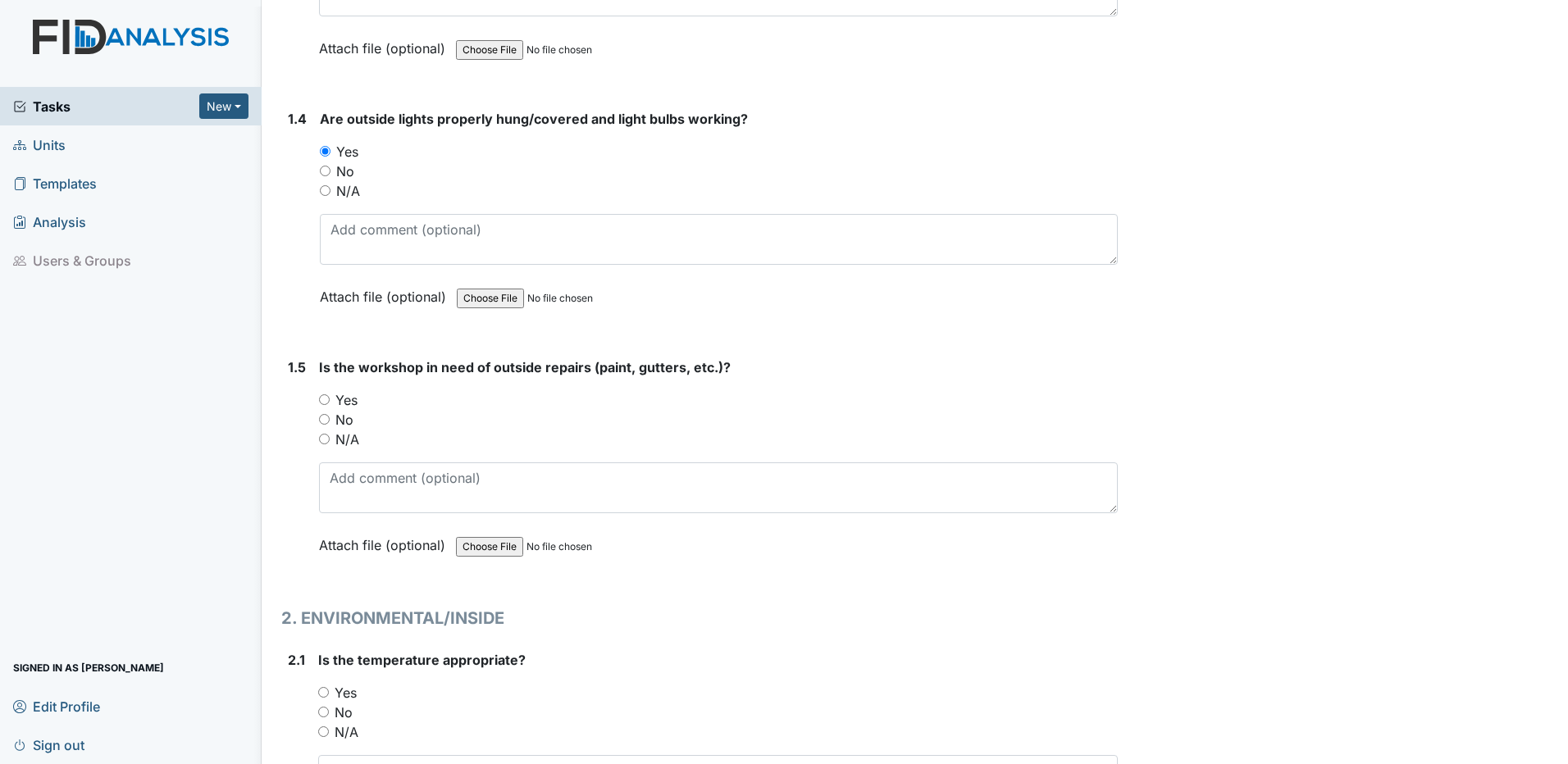
click at [320, 418] on input "No" at bounding box center [325, 420] width 11 height 11
radio input "true"
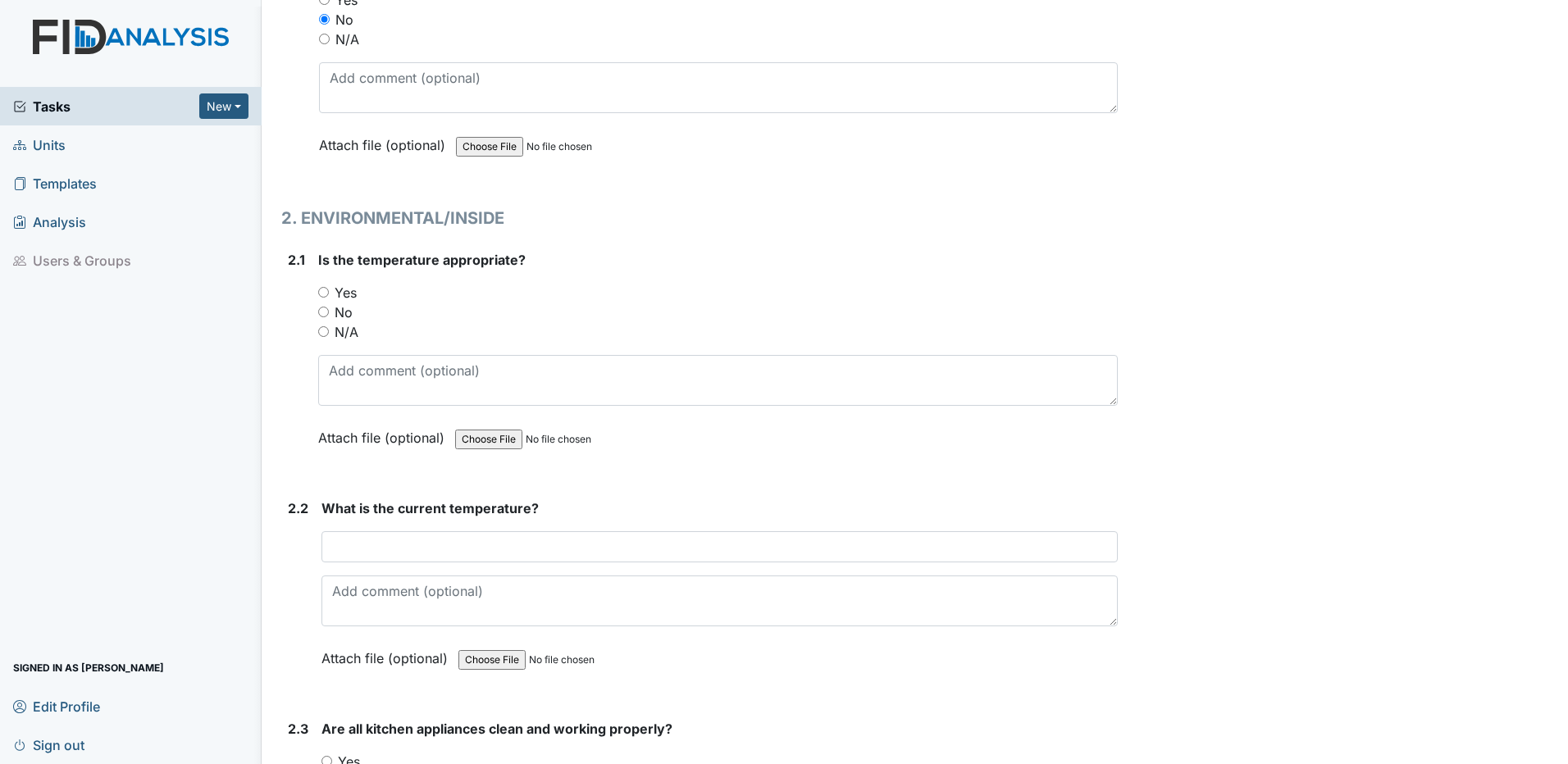
scroll to position [1312, 0]
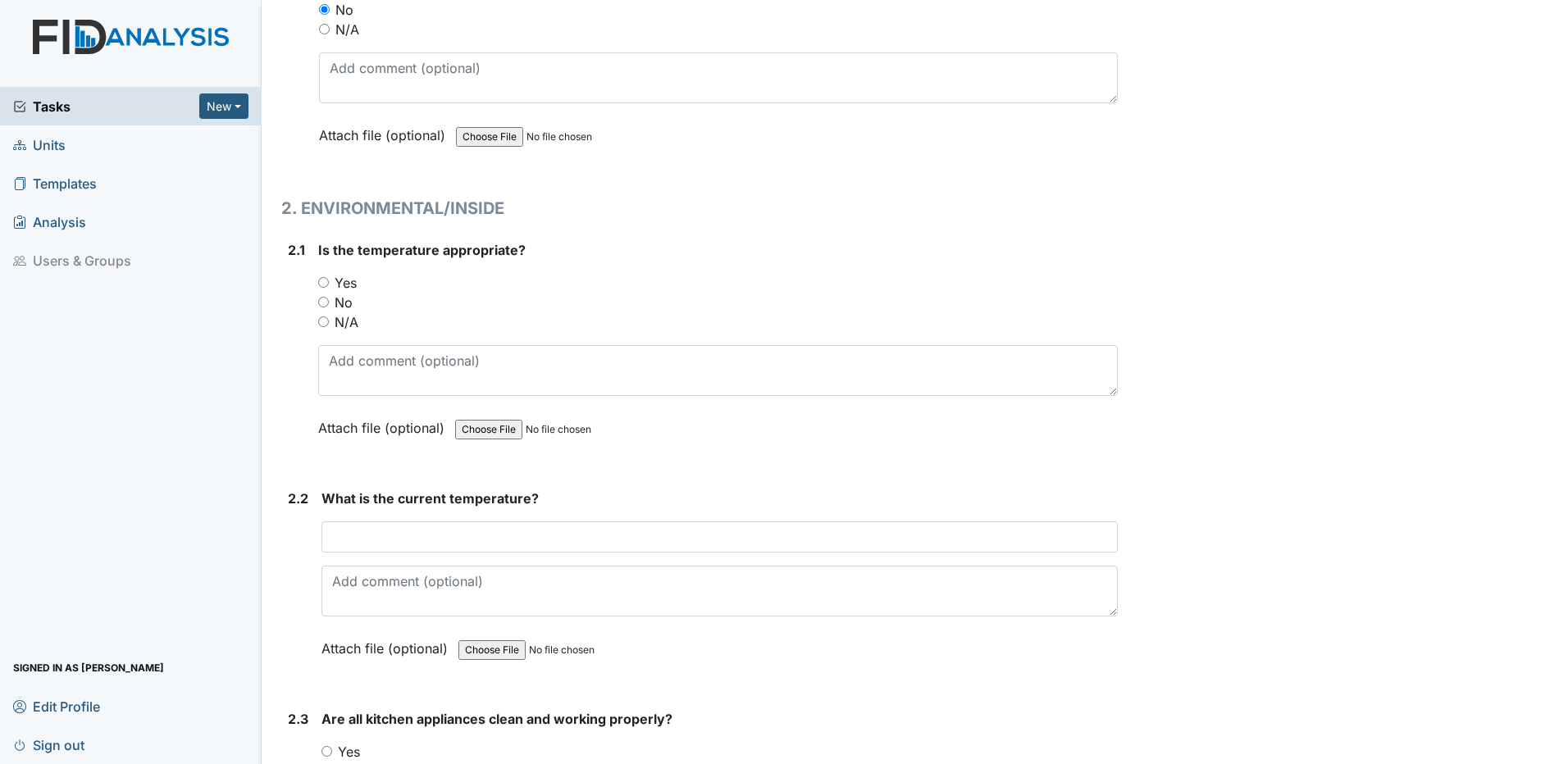
click at [321, 285] on input "Yes" at bounding box center [324, 282] width 11 height 11
radio input "true"
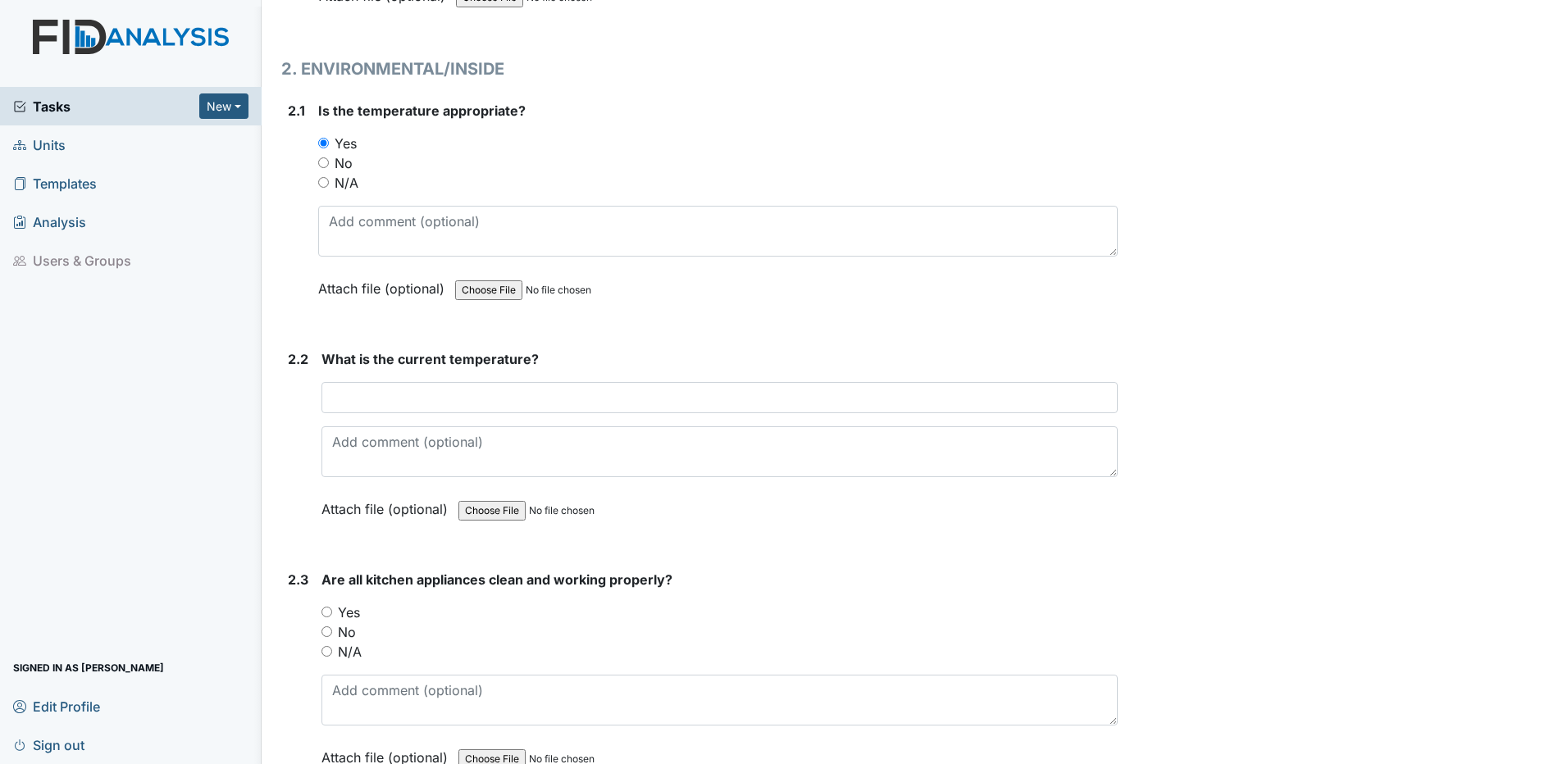
scroll to position [1477, 0]
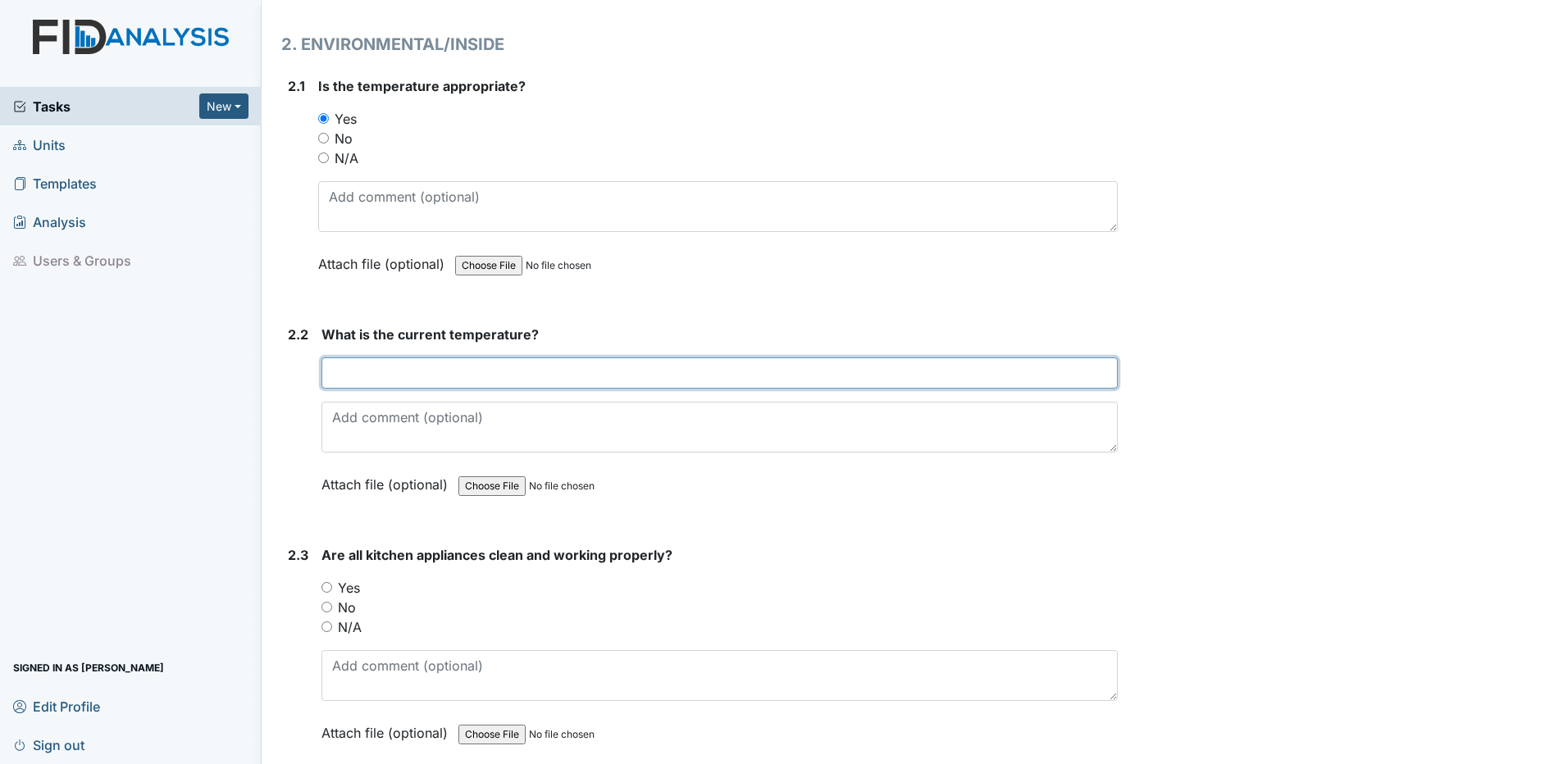
click at [386, 374] on input "text" at bounding box center [719, 373] width 796 height 31
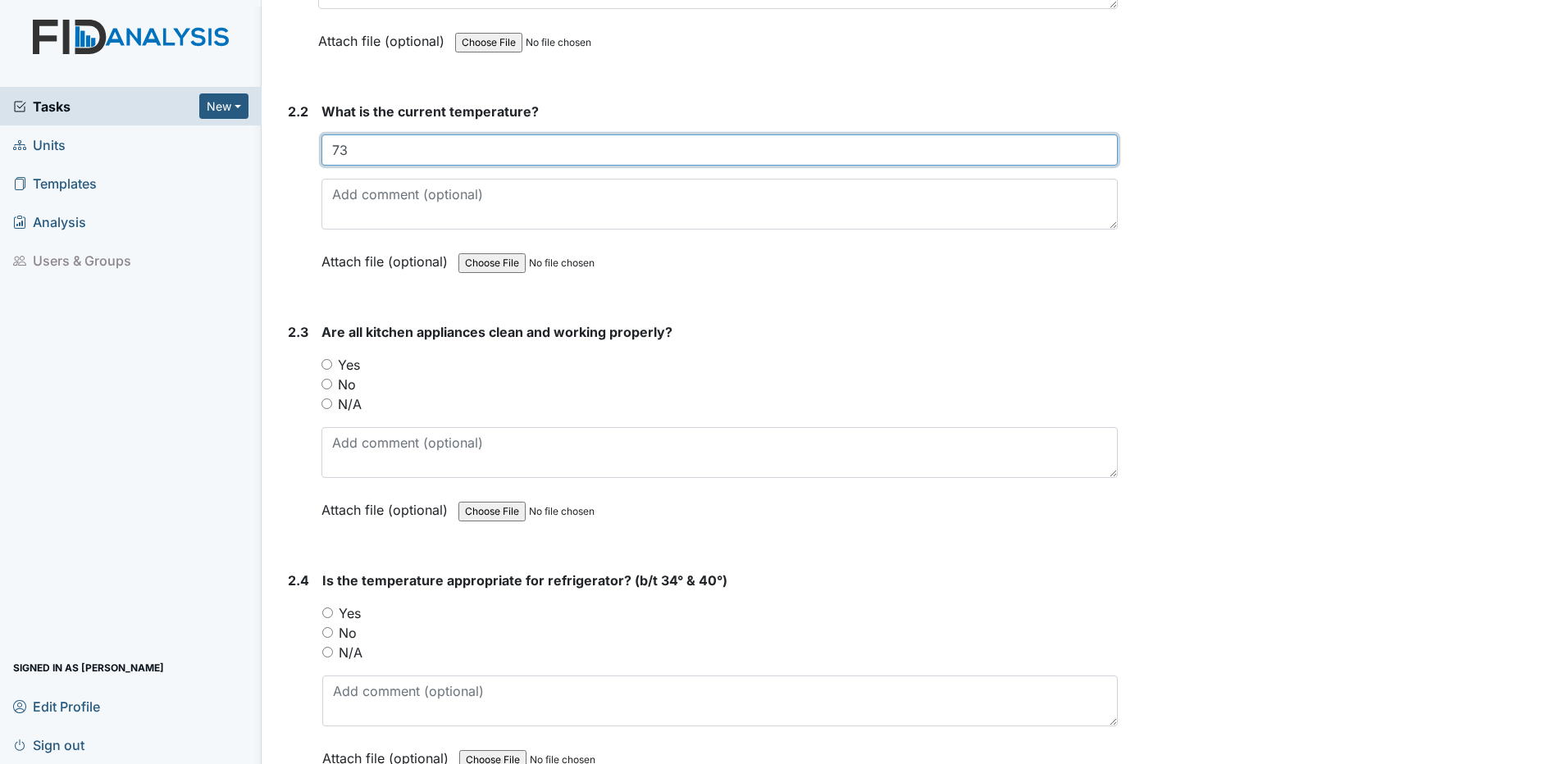
scroll to position [1804, 0]
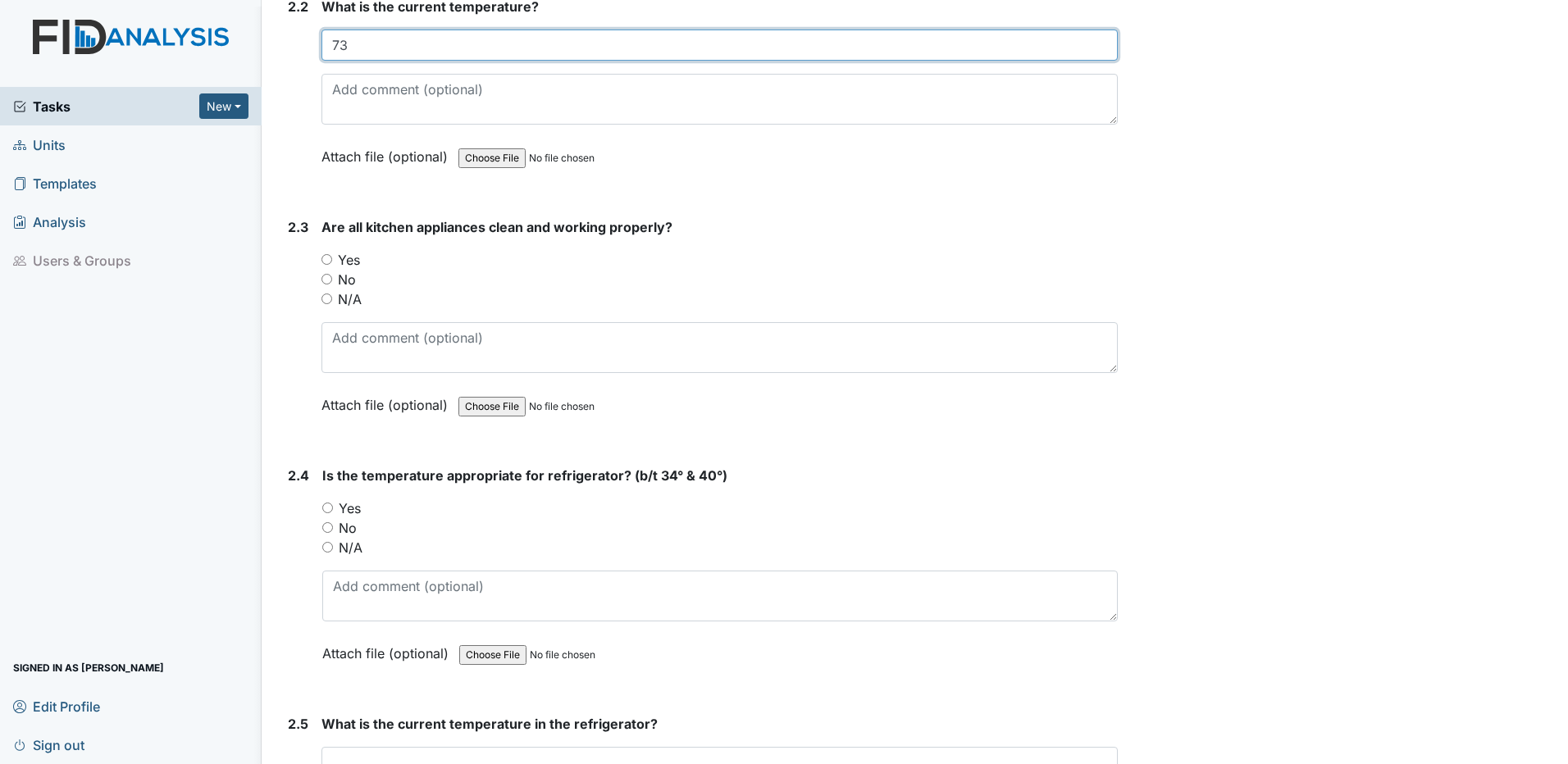
type input "73"
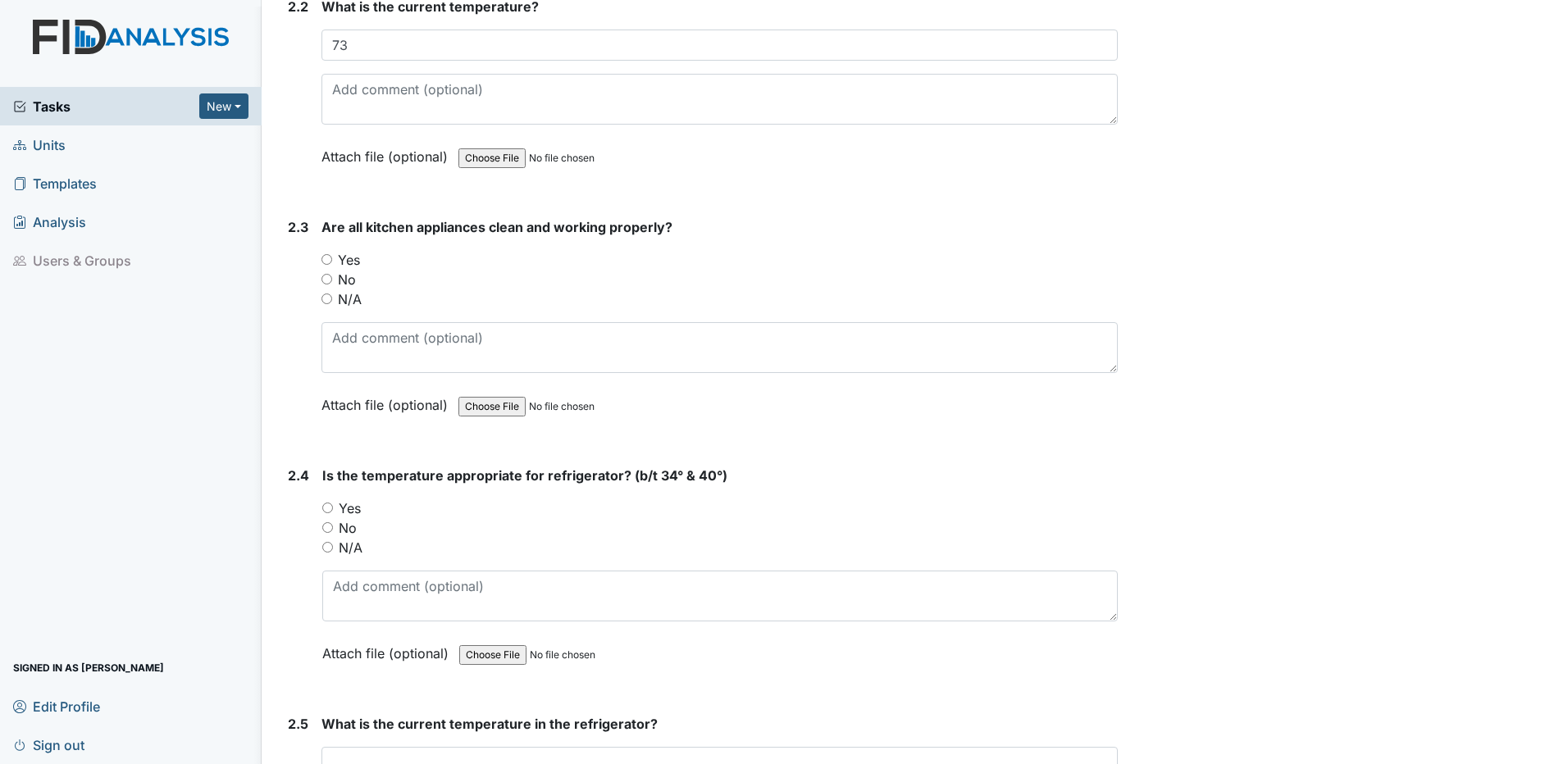
click at [327, 257] on input "Yes" at bounding box center [327, 259] width 11 height 11
radio input "true"
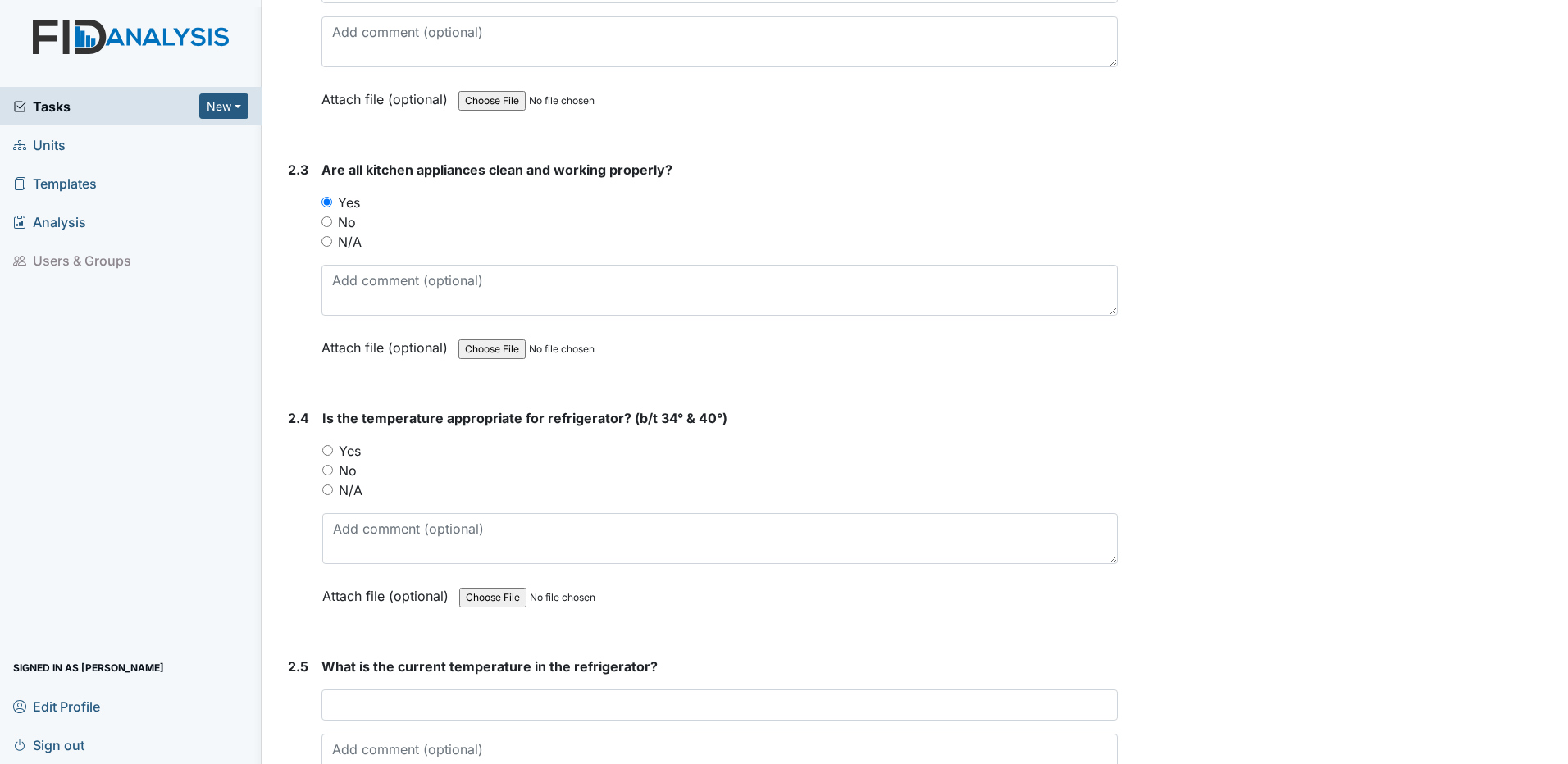
scroll to position [1968, 0]
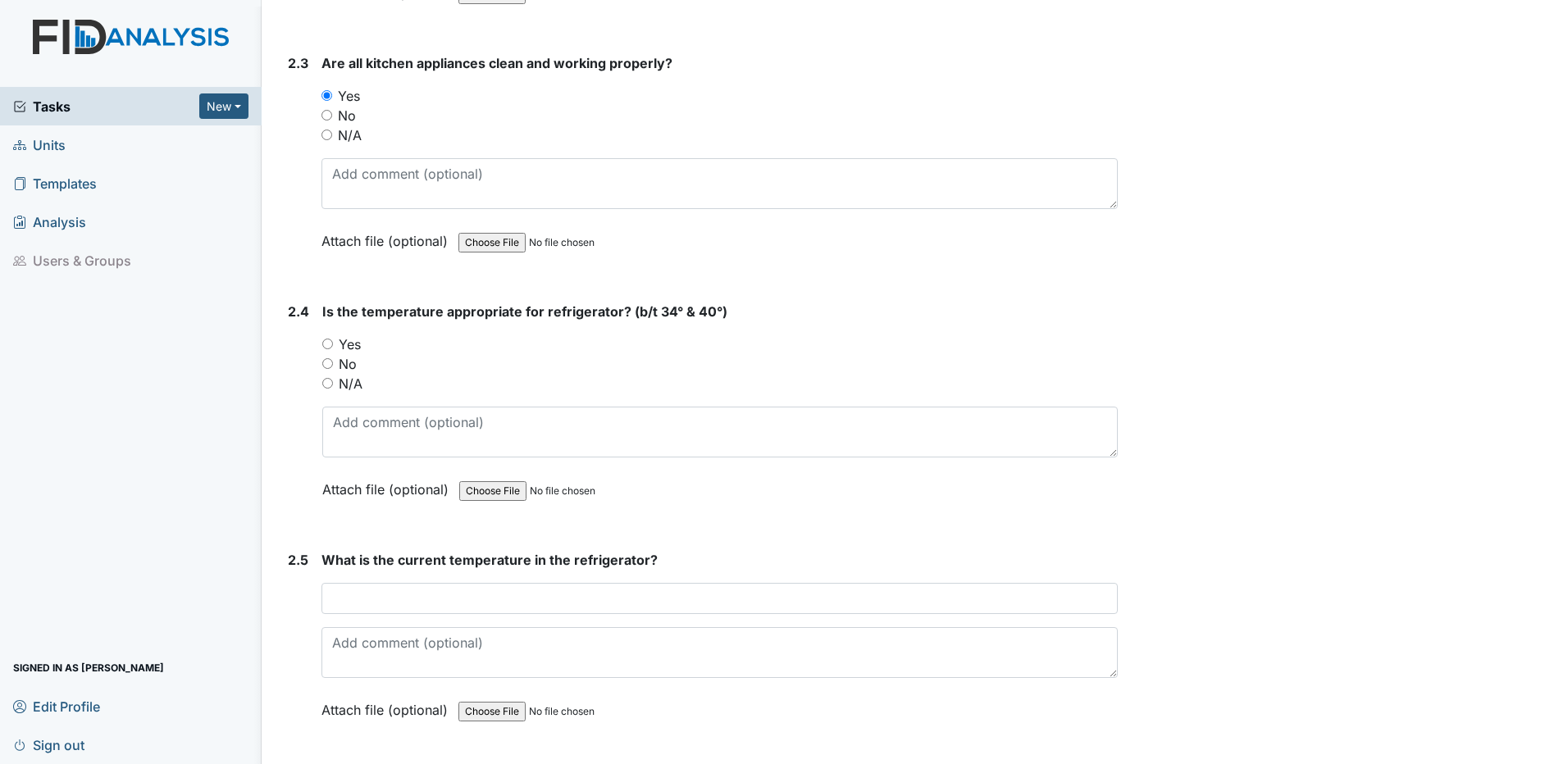
click at [327, 341] on input "Yes" at bounding box center [327, 344] width 11 height 11
radio input "true"
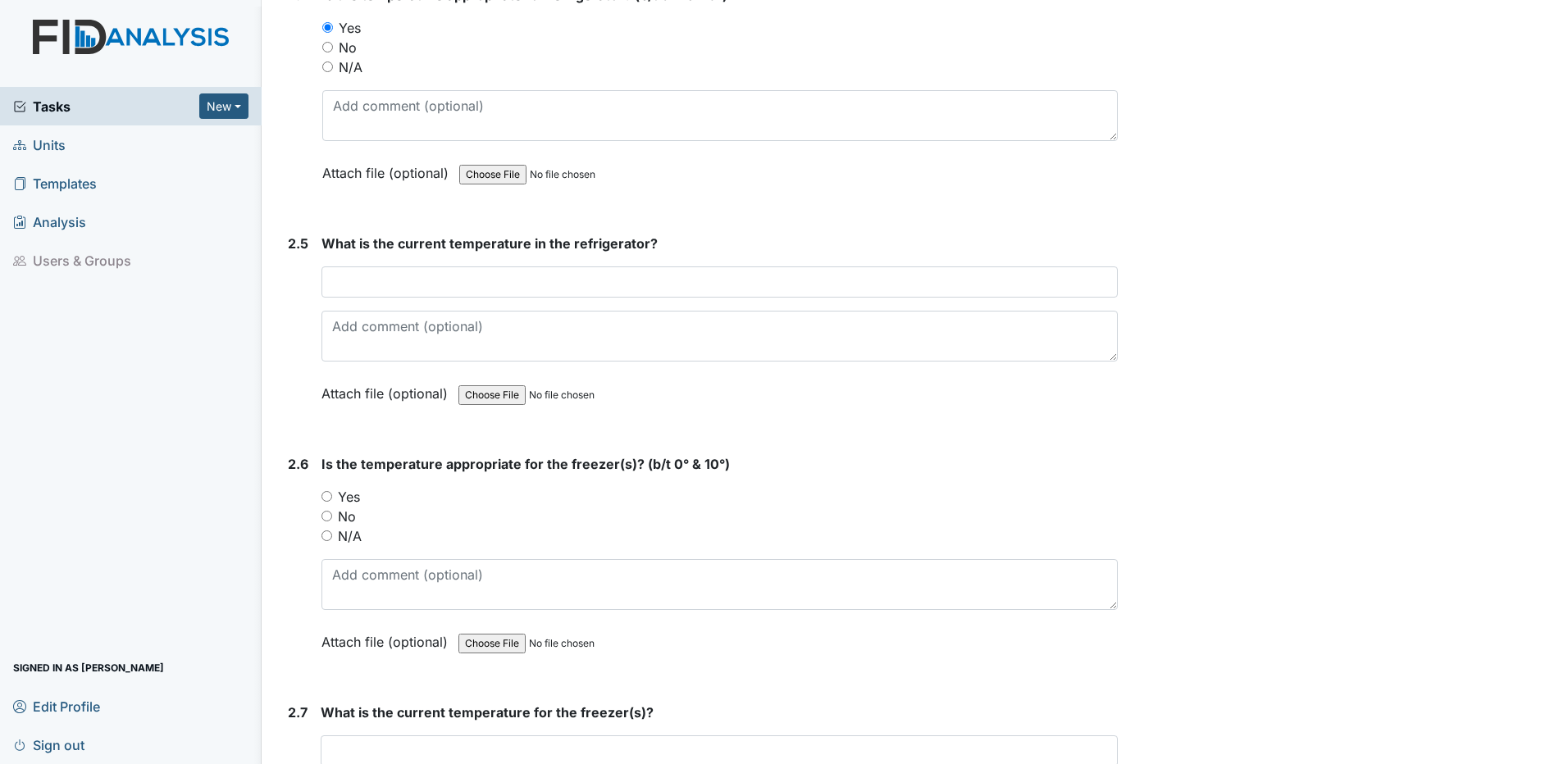
scroll to position [2296, 0]
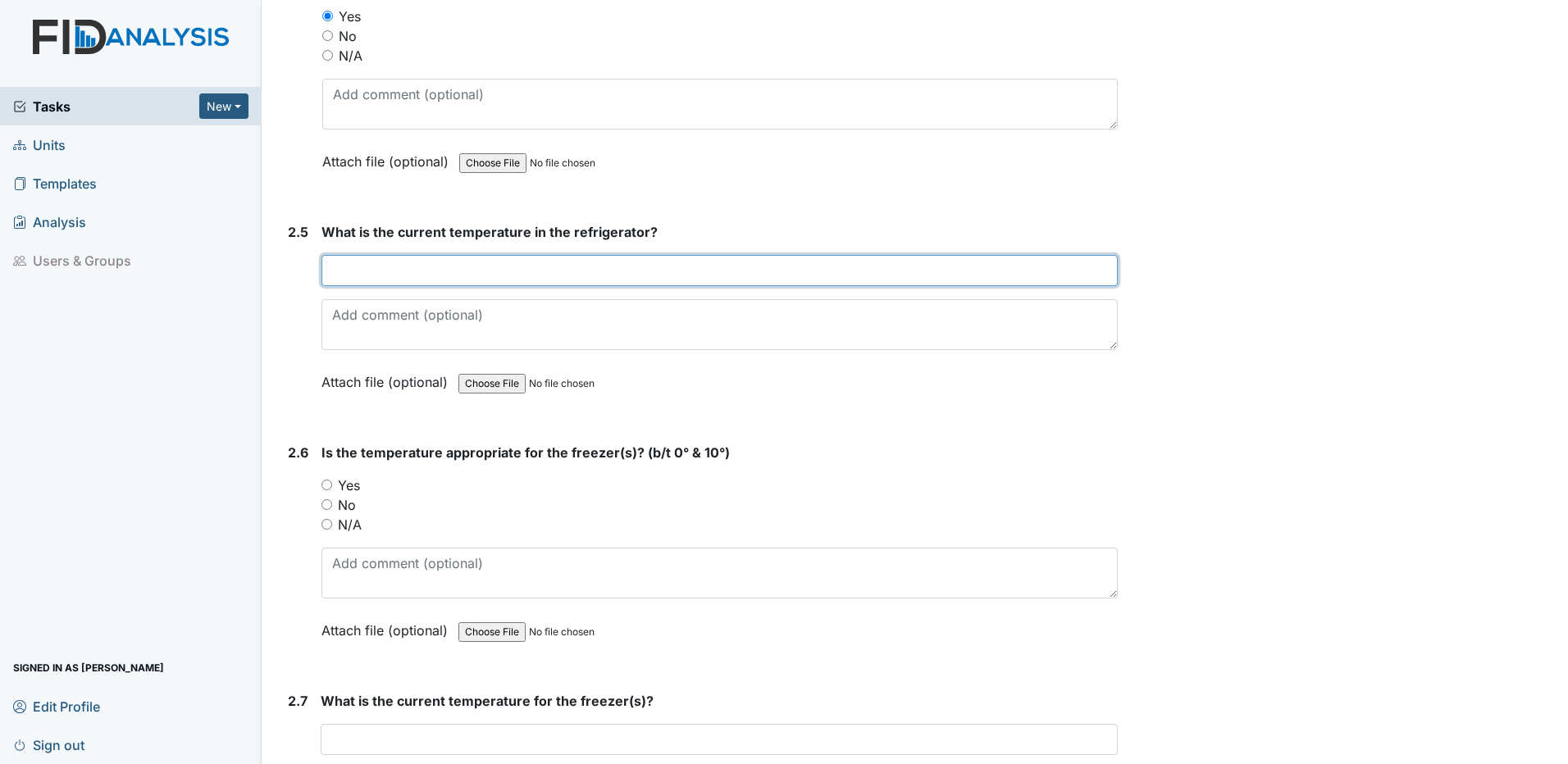
click at [371, 272] on input "text" at bounding box center [719, 270] width 796 height 31
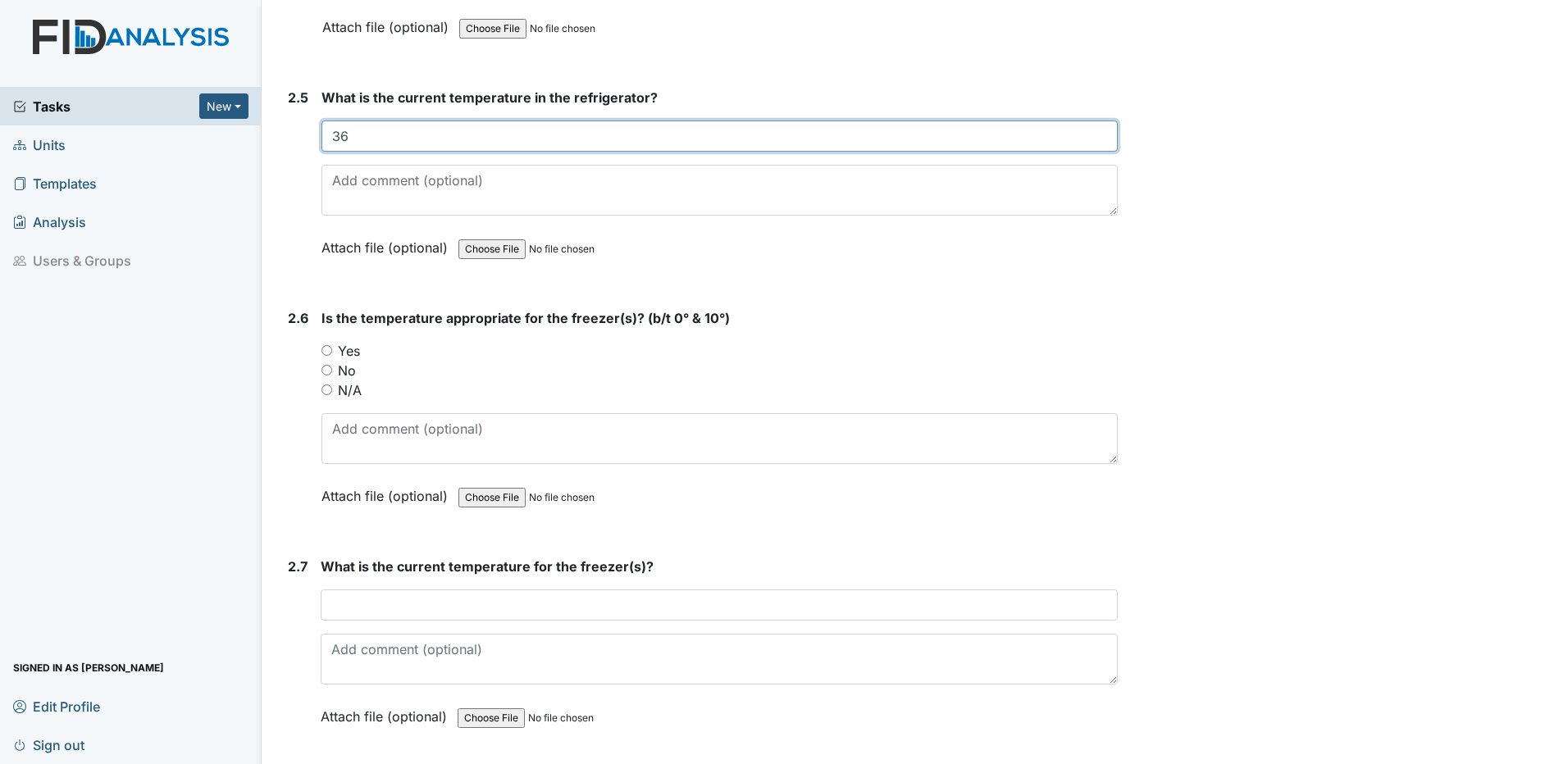
scroll to position [2461, 0]
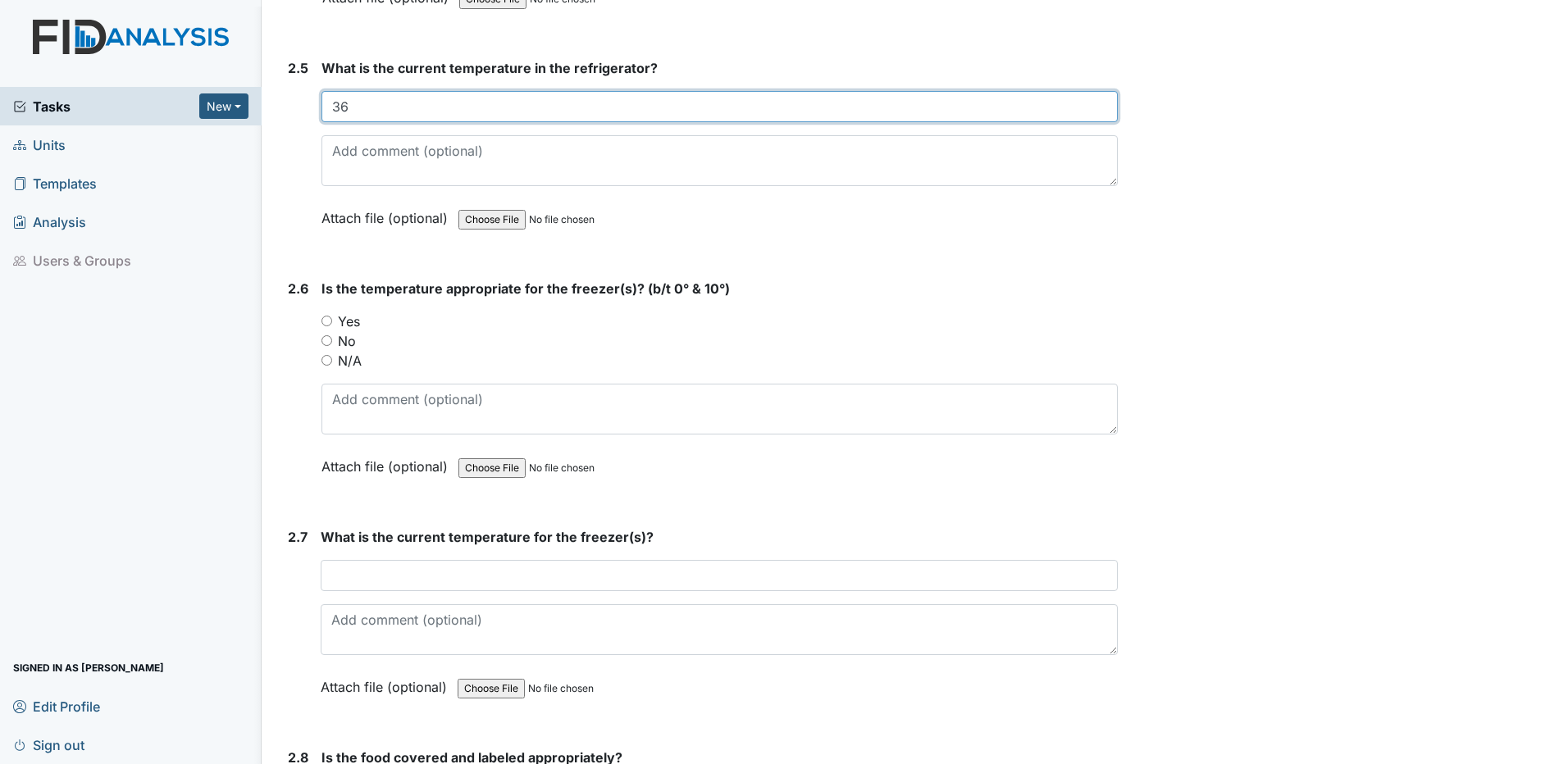
type input "36"
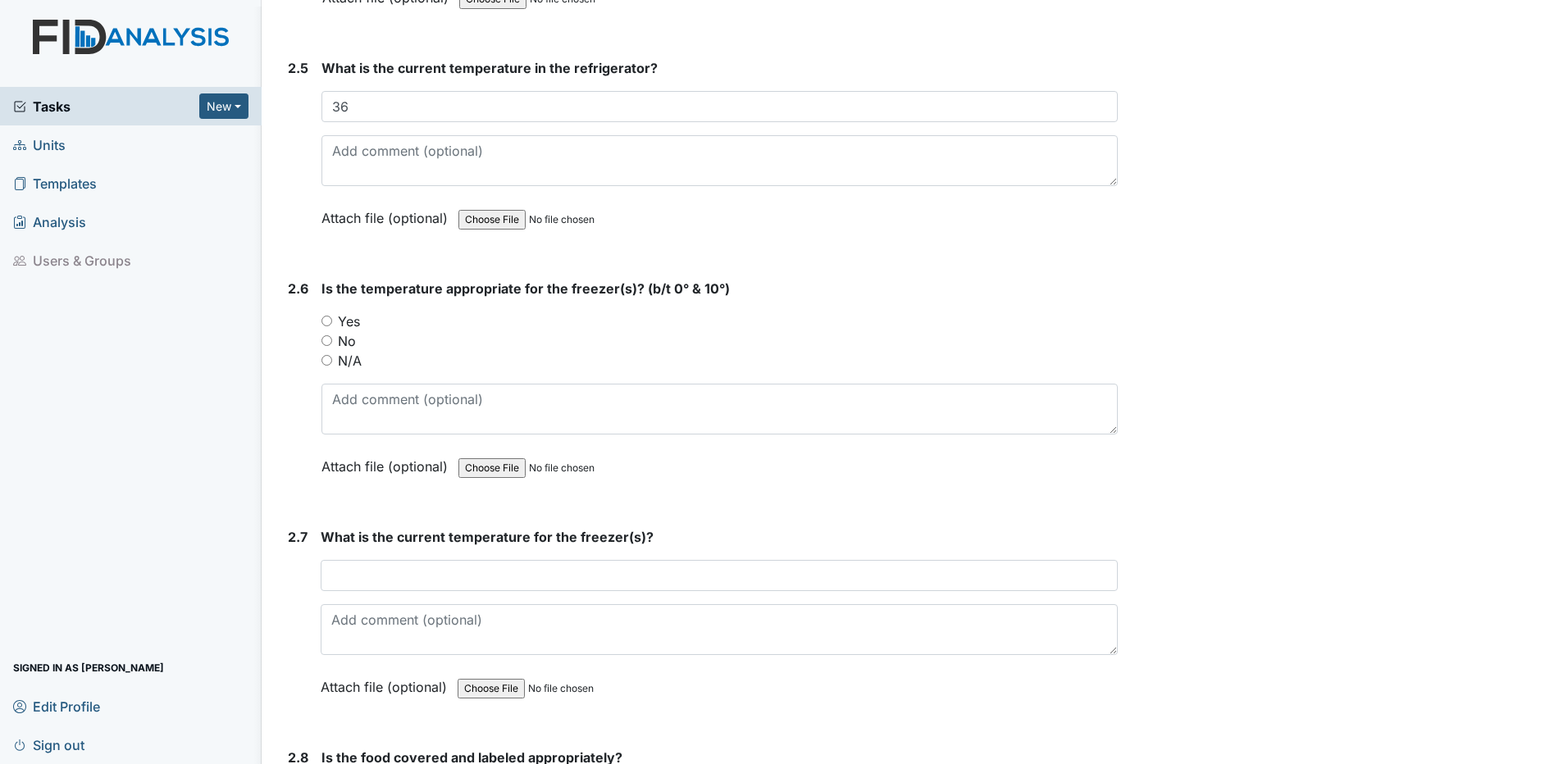
click at [328, 322] on input "Yes" at bounding box center [327, 321] width 11 height 11
radio input "true"
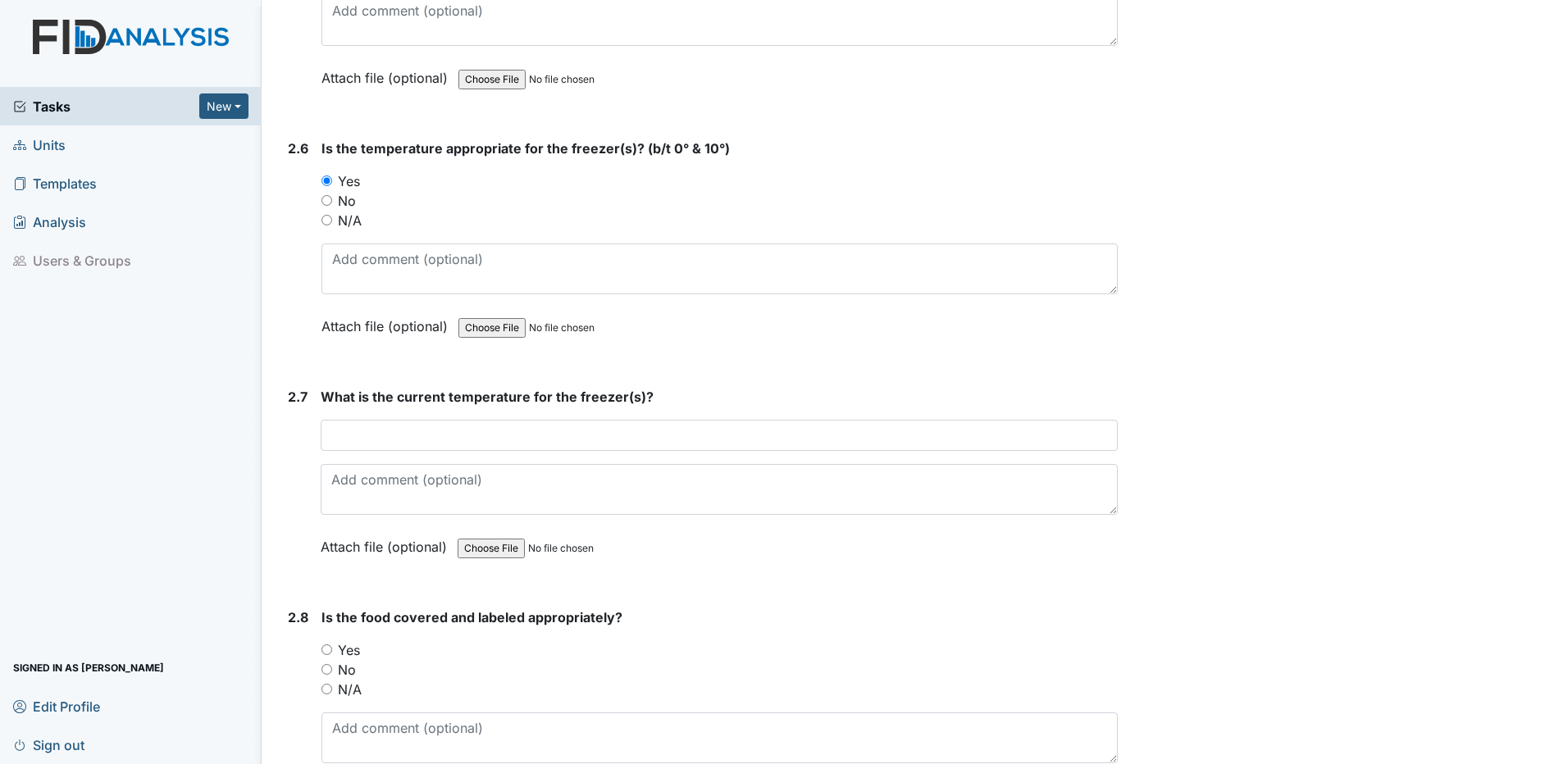
scroll to position [2624, 0]
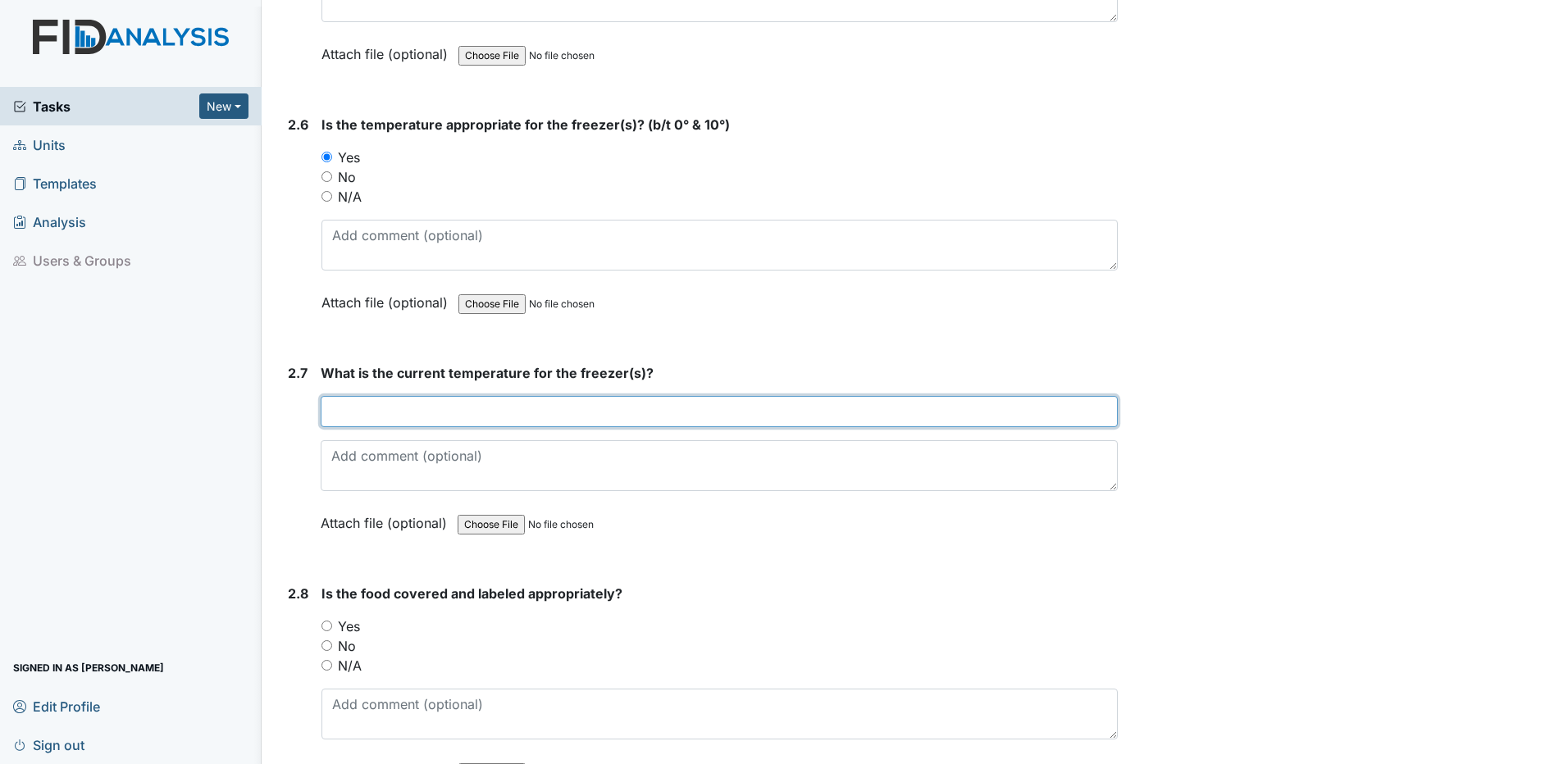
click at [373, 408] on input "text" at bounding box center [719, 411] width 797 height 31
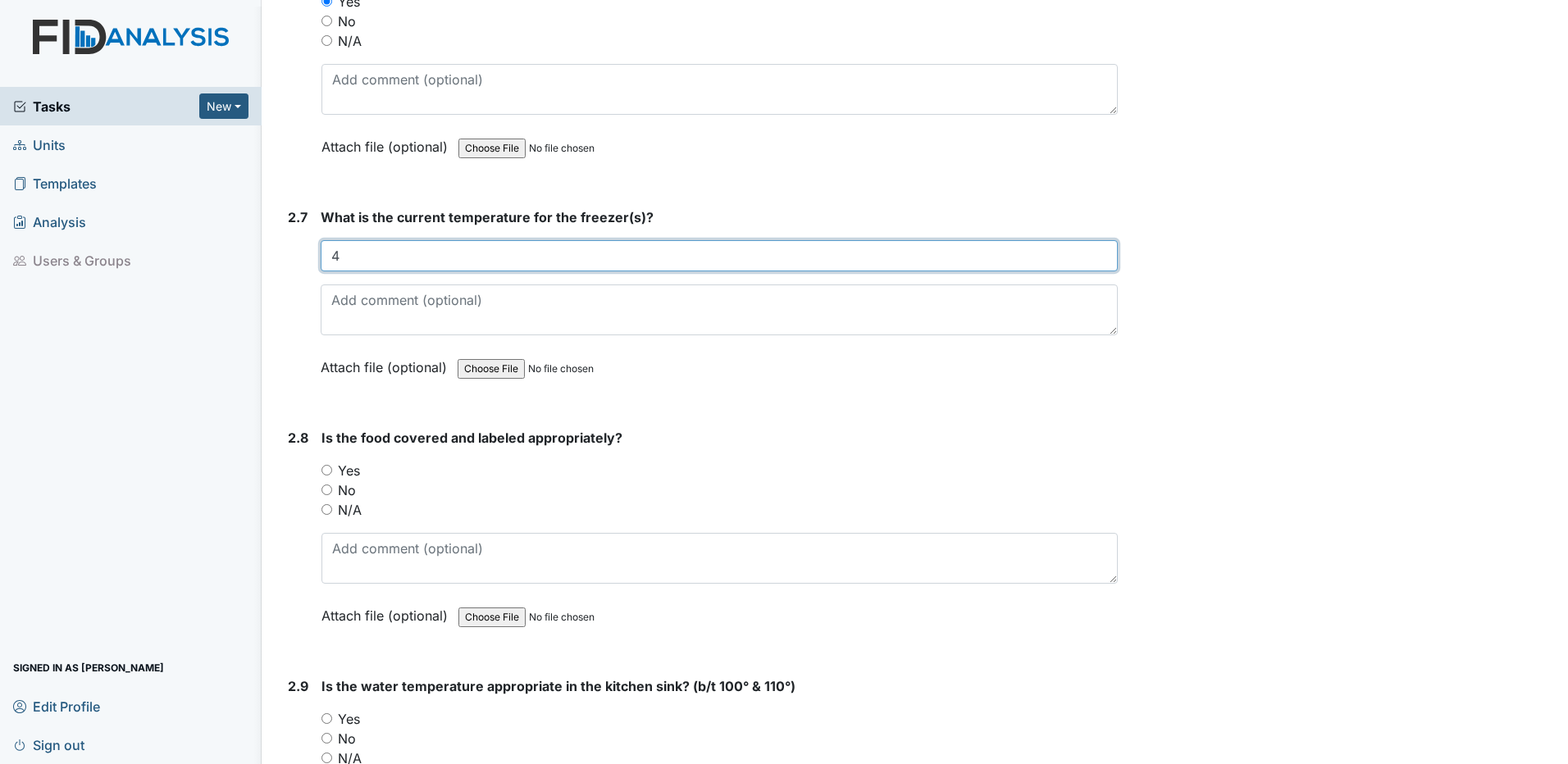
scroll to position [2788, 0]
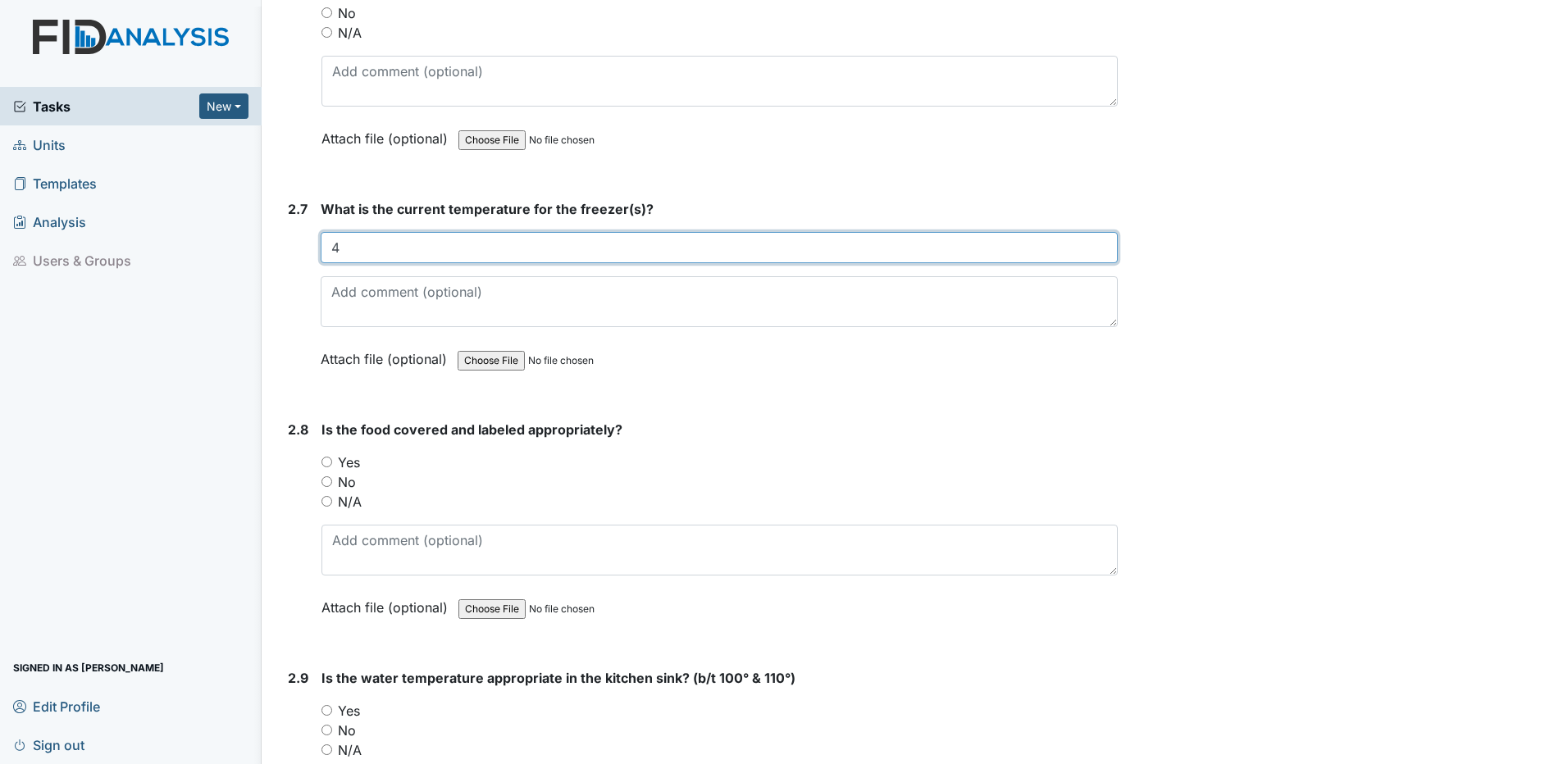
type input "4"
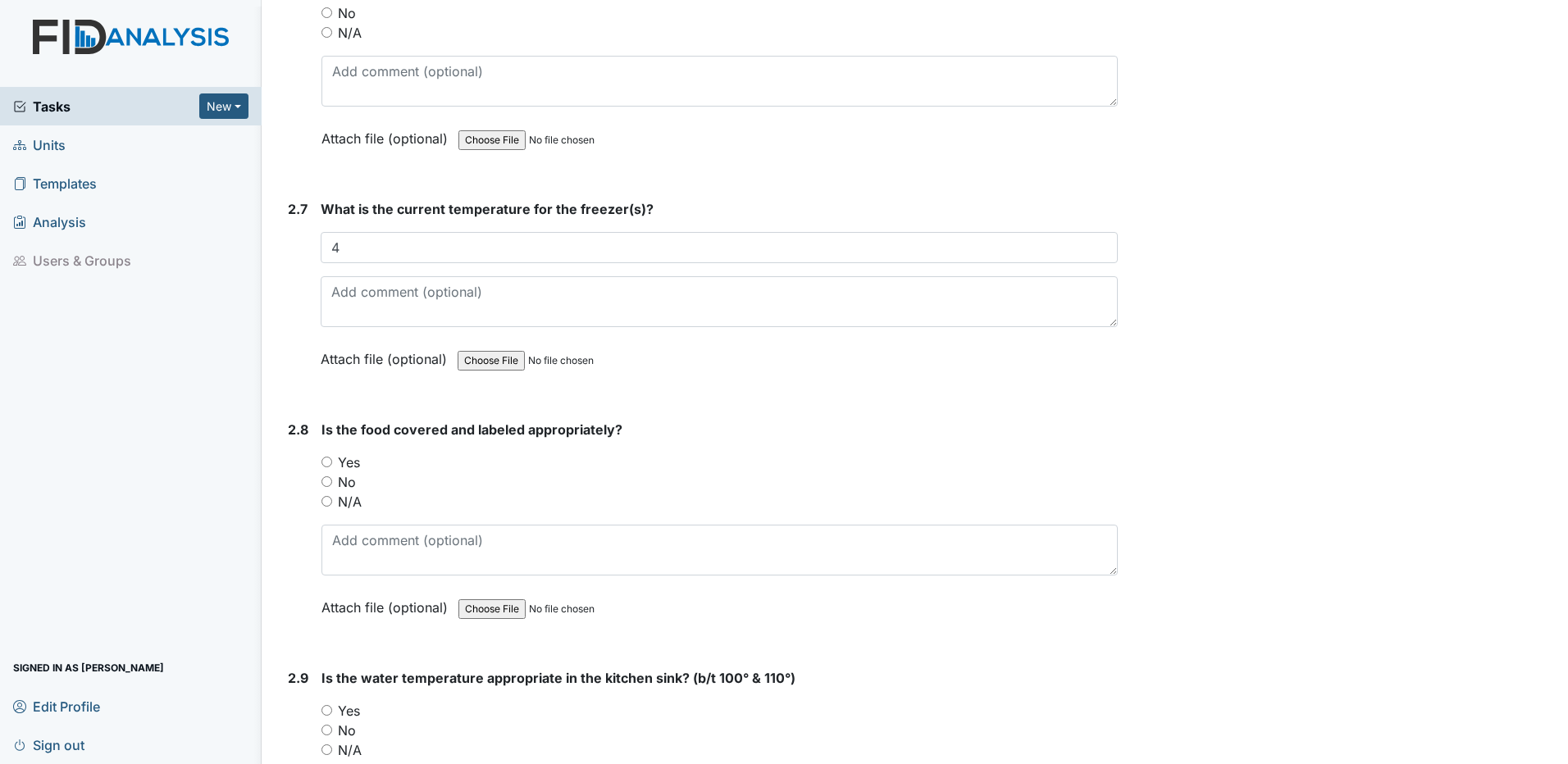
click at [329, 464] on input "Yes" at bounding box center [327, 462] width 11 height 11
radio input "true"
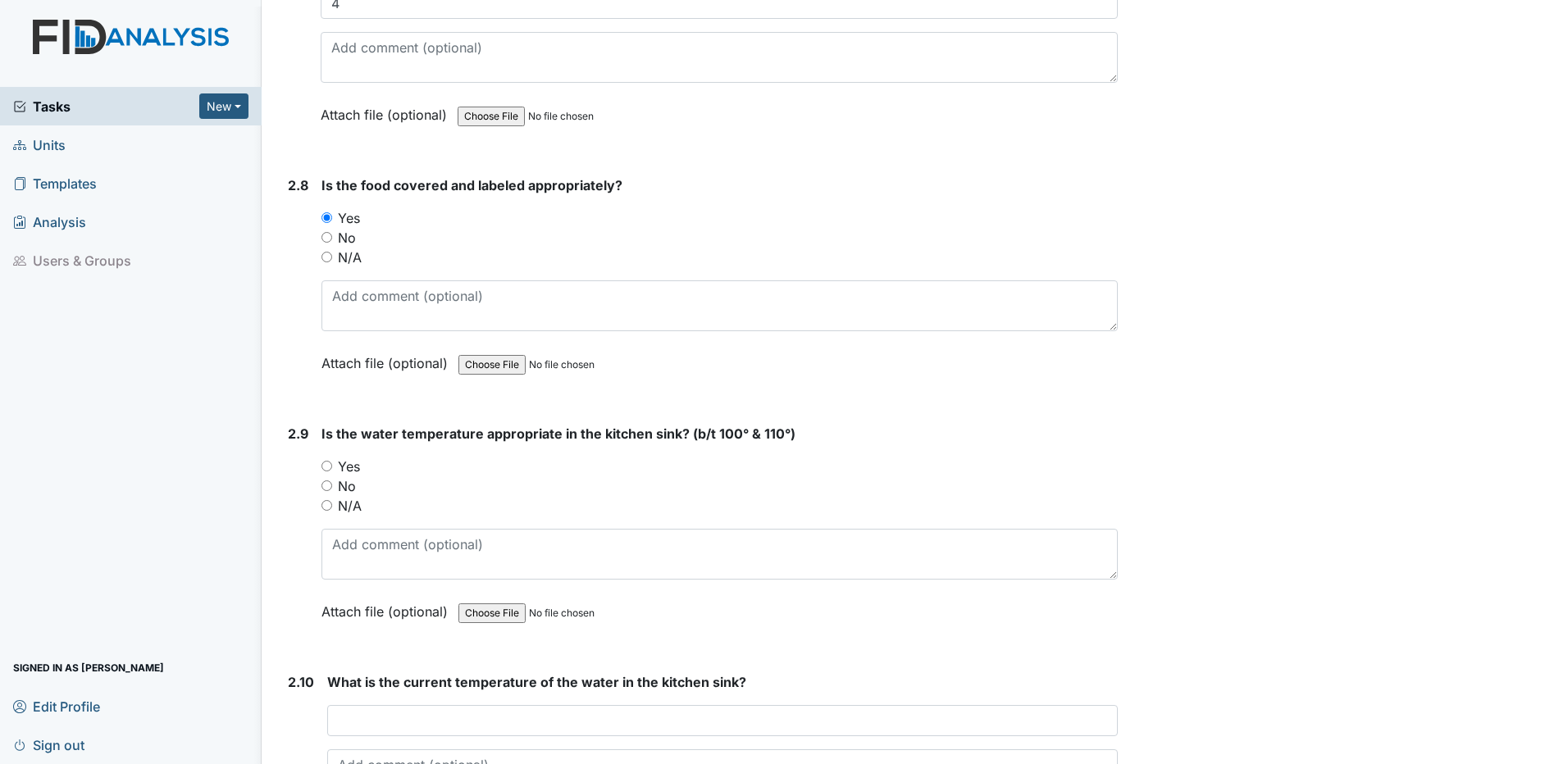
scroll to position [3034, 0]
click at [328, 464] on input "Yes" at bounding box center [327, 465] width 11 height 11
radio input "true"
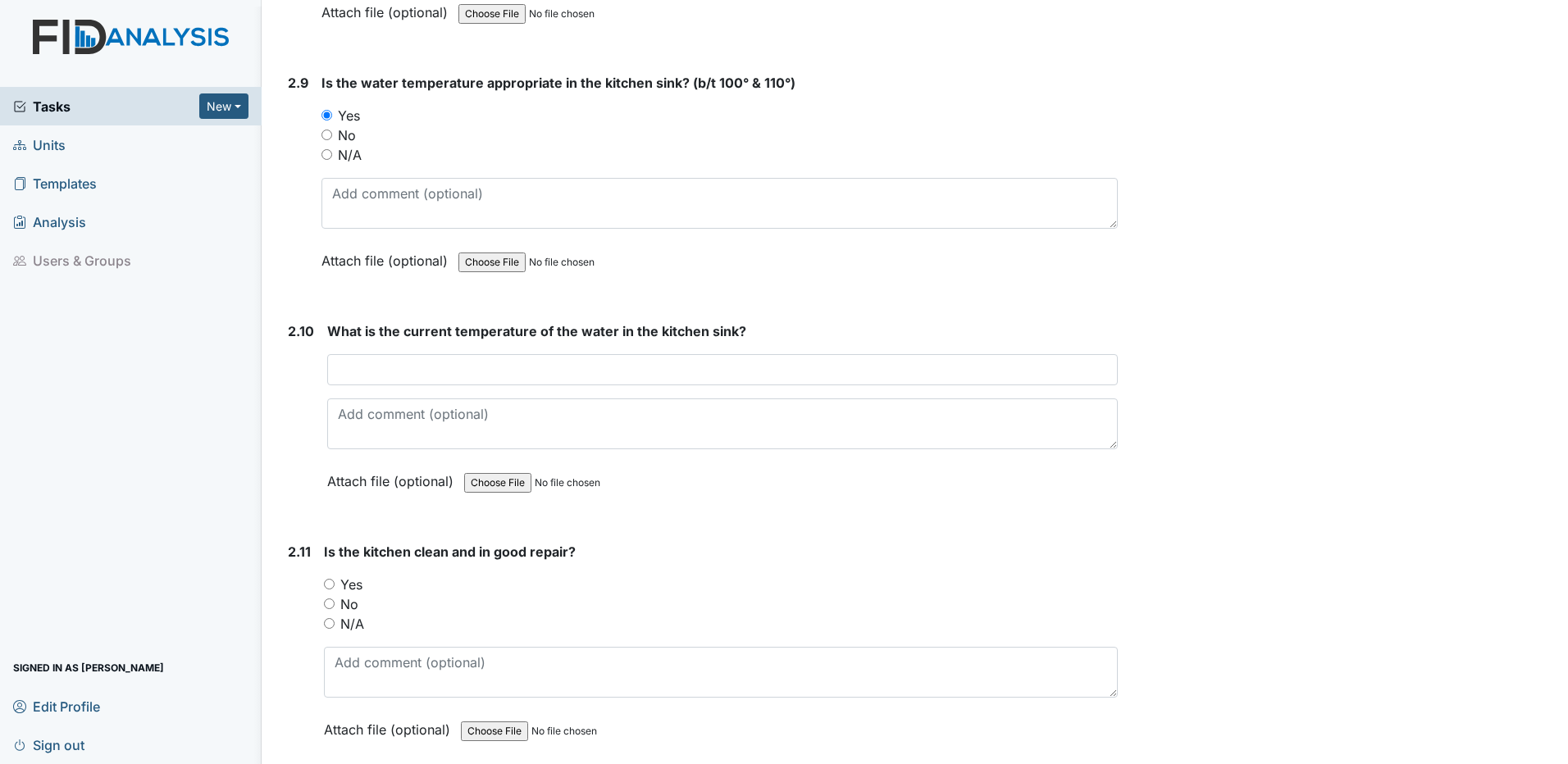
scroll to position [3445, 0]
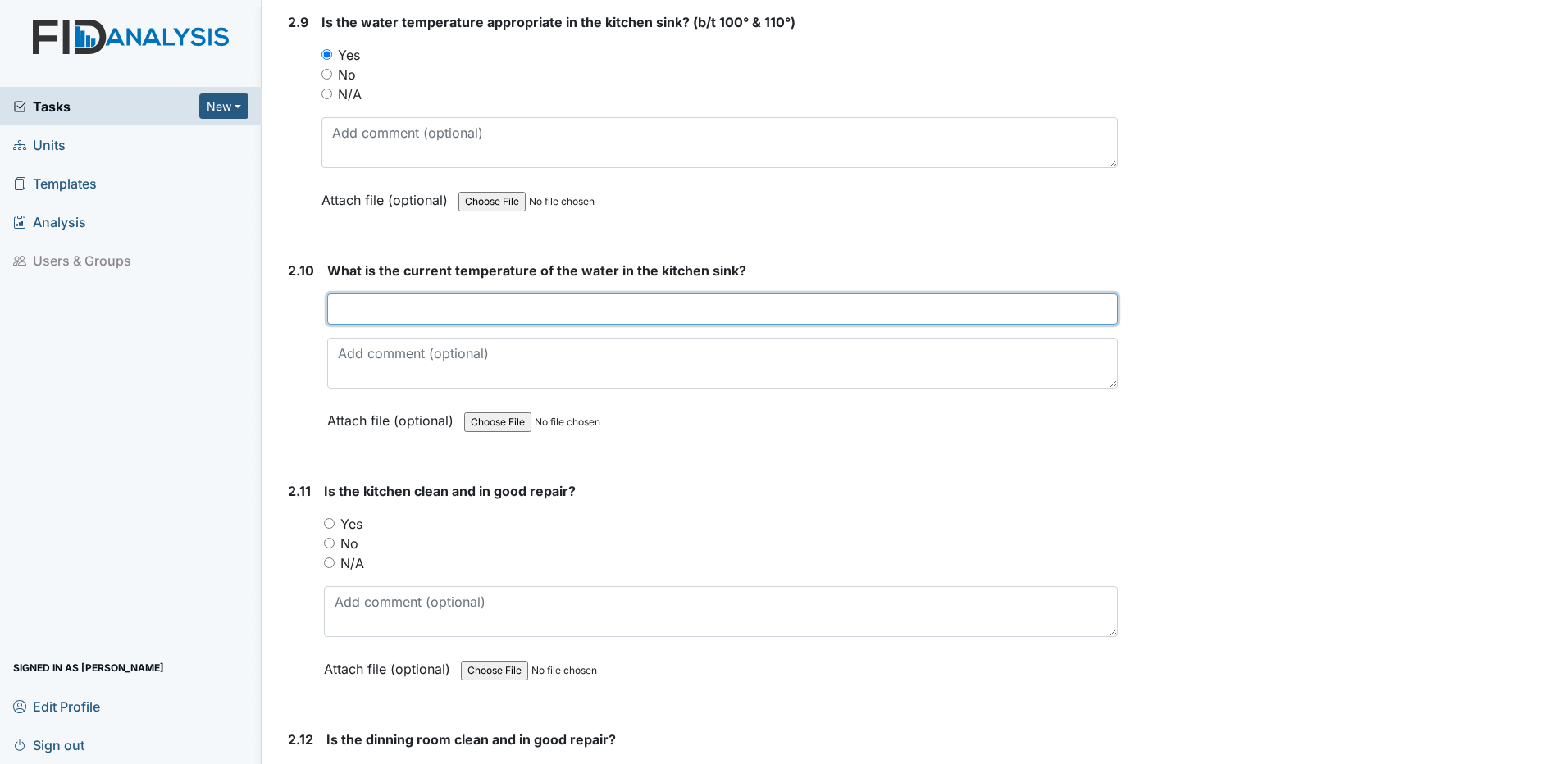
click at [363, 303] on input "text" at bounding box center [722, 309] width 791 height 31
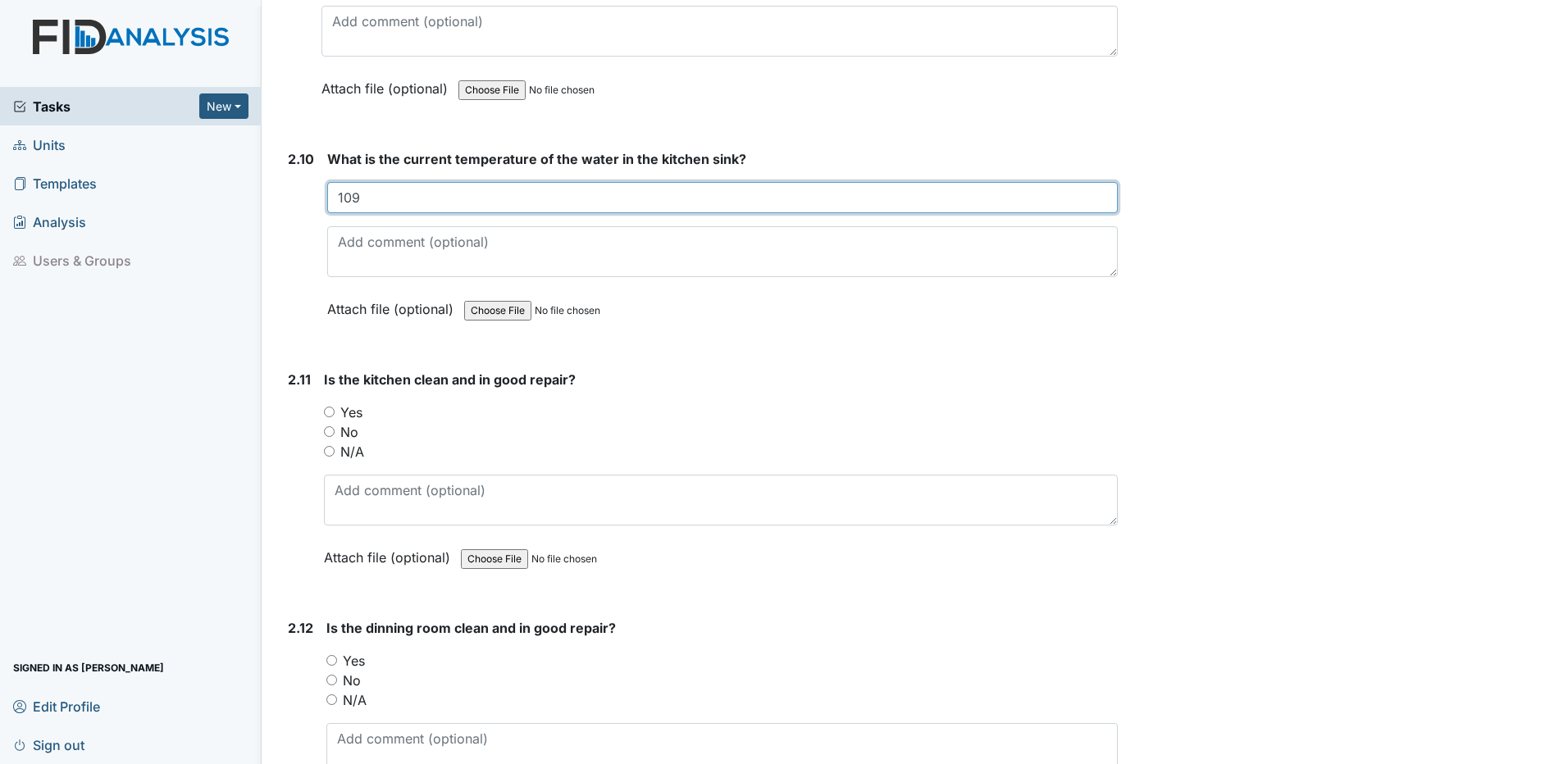
scroll to position [3608, 0]
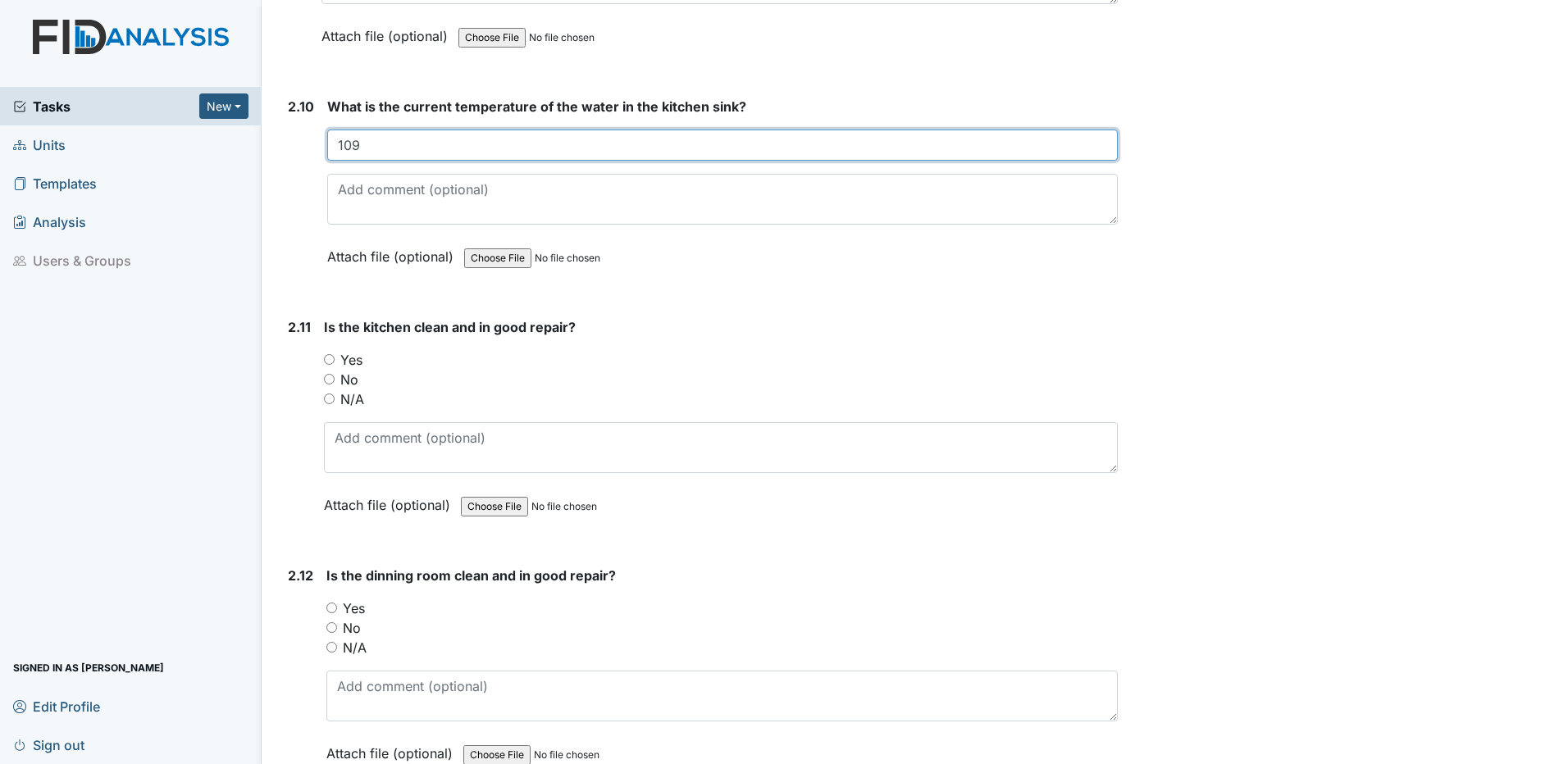
type input "109"
click at [326, 360] on input "Yes" at bounding box center [329, 359] width 11 height 11
radio input "true"
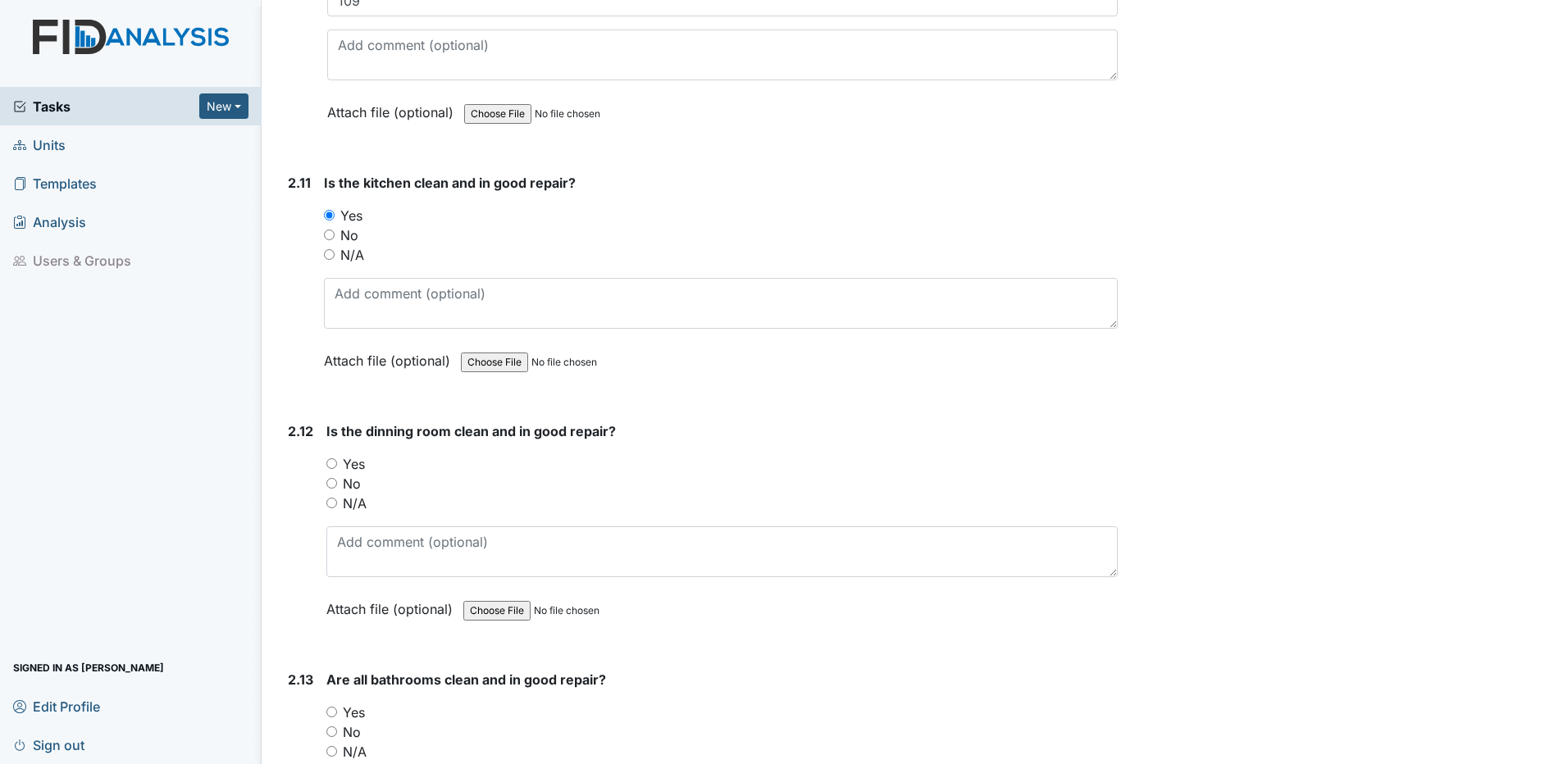
scroll to position [3855, 0]
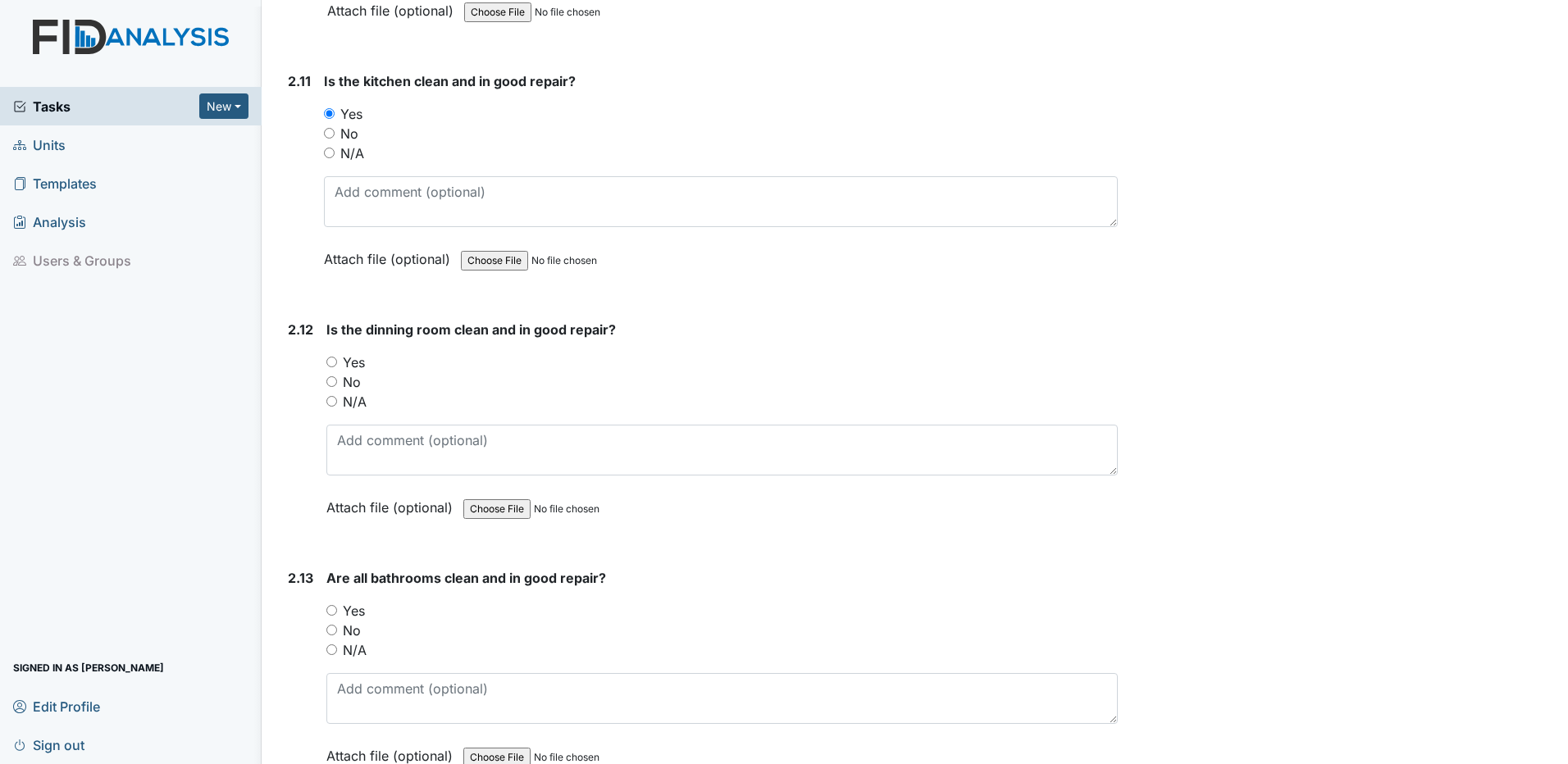
click at [330, 364] on input "Yes" at bounding box center [332, 362] width 11 height 11
radio input "true"
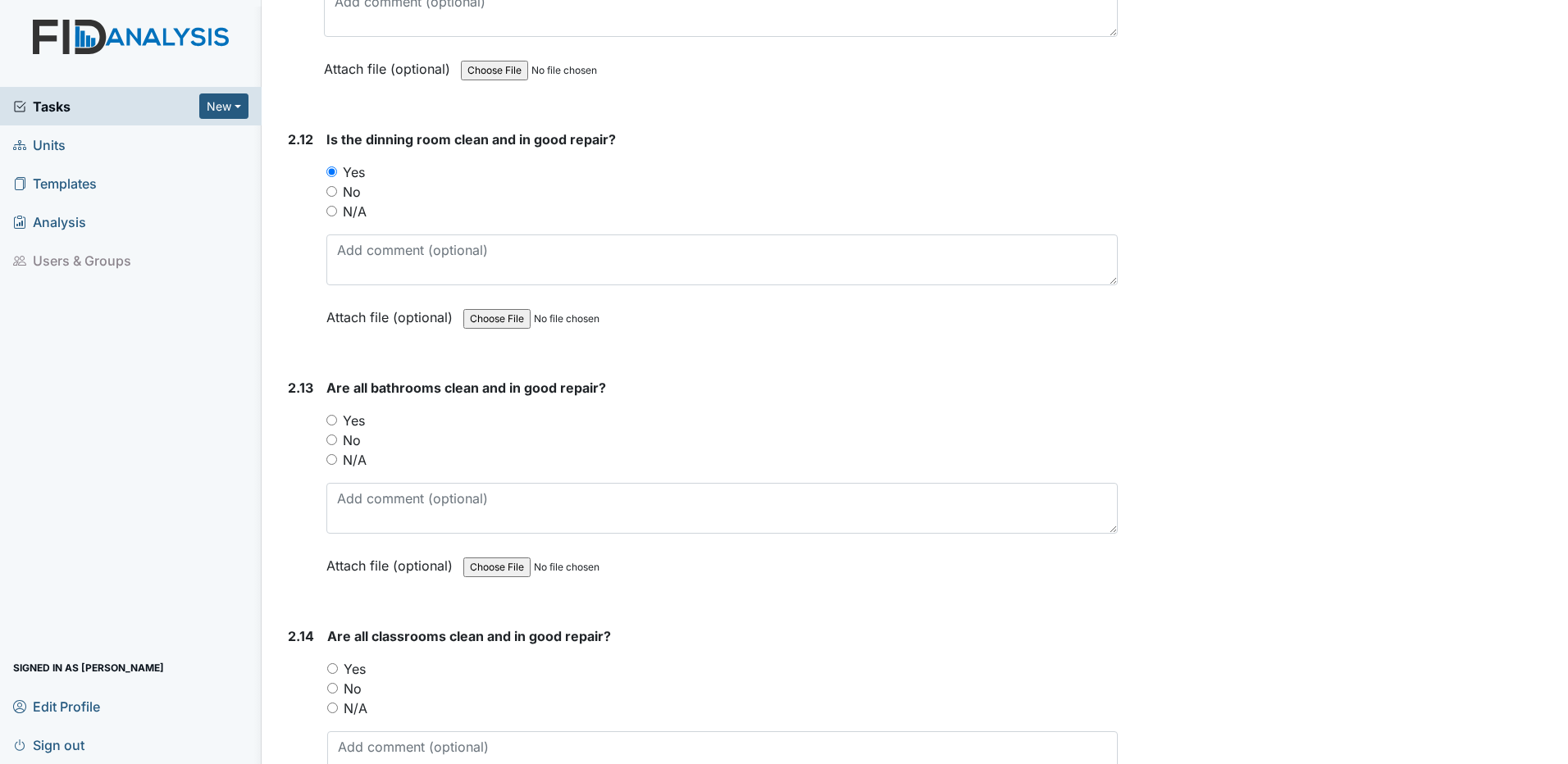
scroll to position [4100, 0]
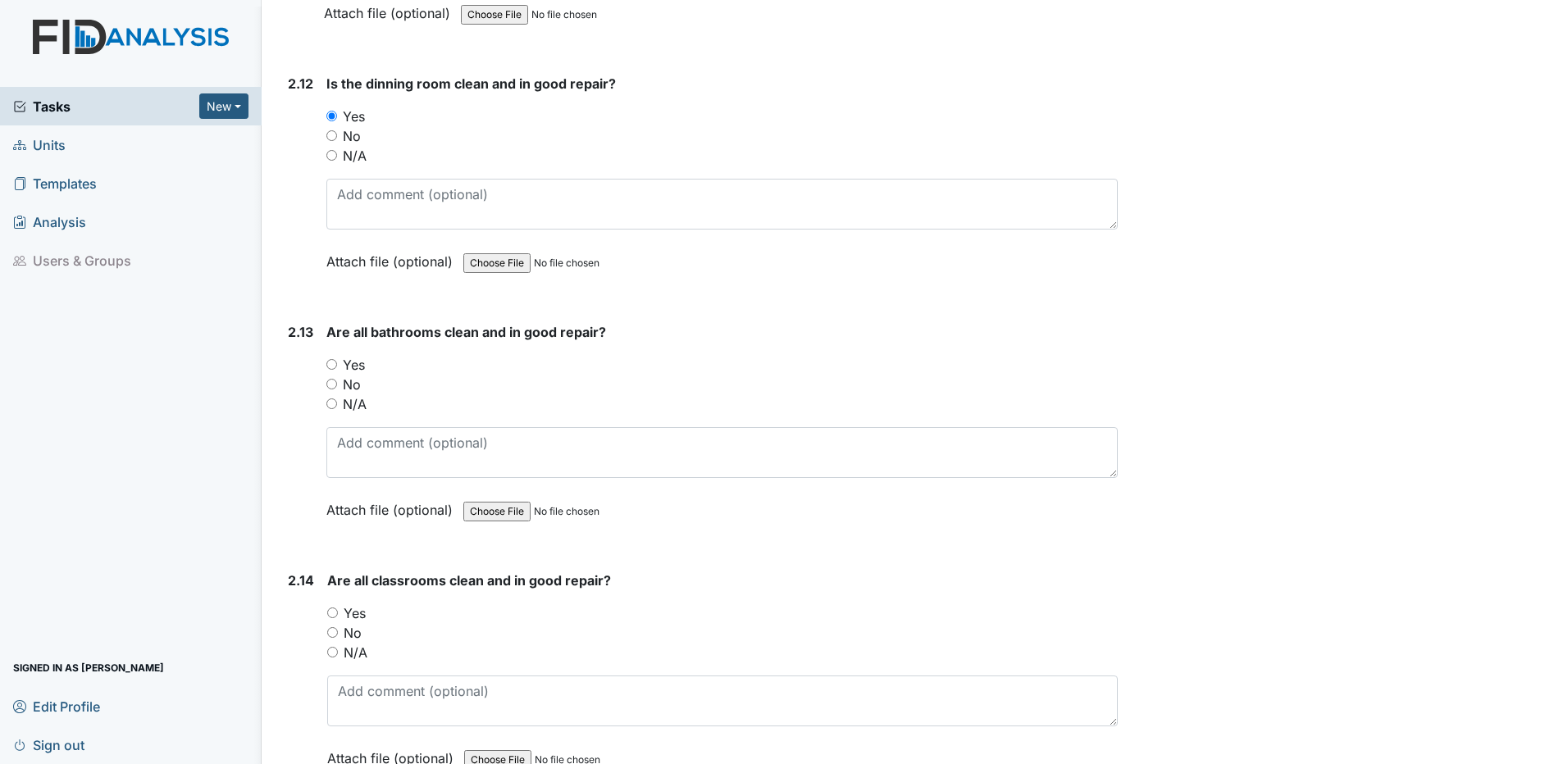
click at [330, 367] on input "Yes" at bounding box center [332, 365] width 11 height 11
radio input "true"
click at [332, 367] on input "Yes" at bounding box center [333, 367] width 11 height 11
radio input "true"
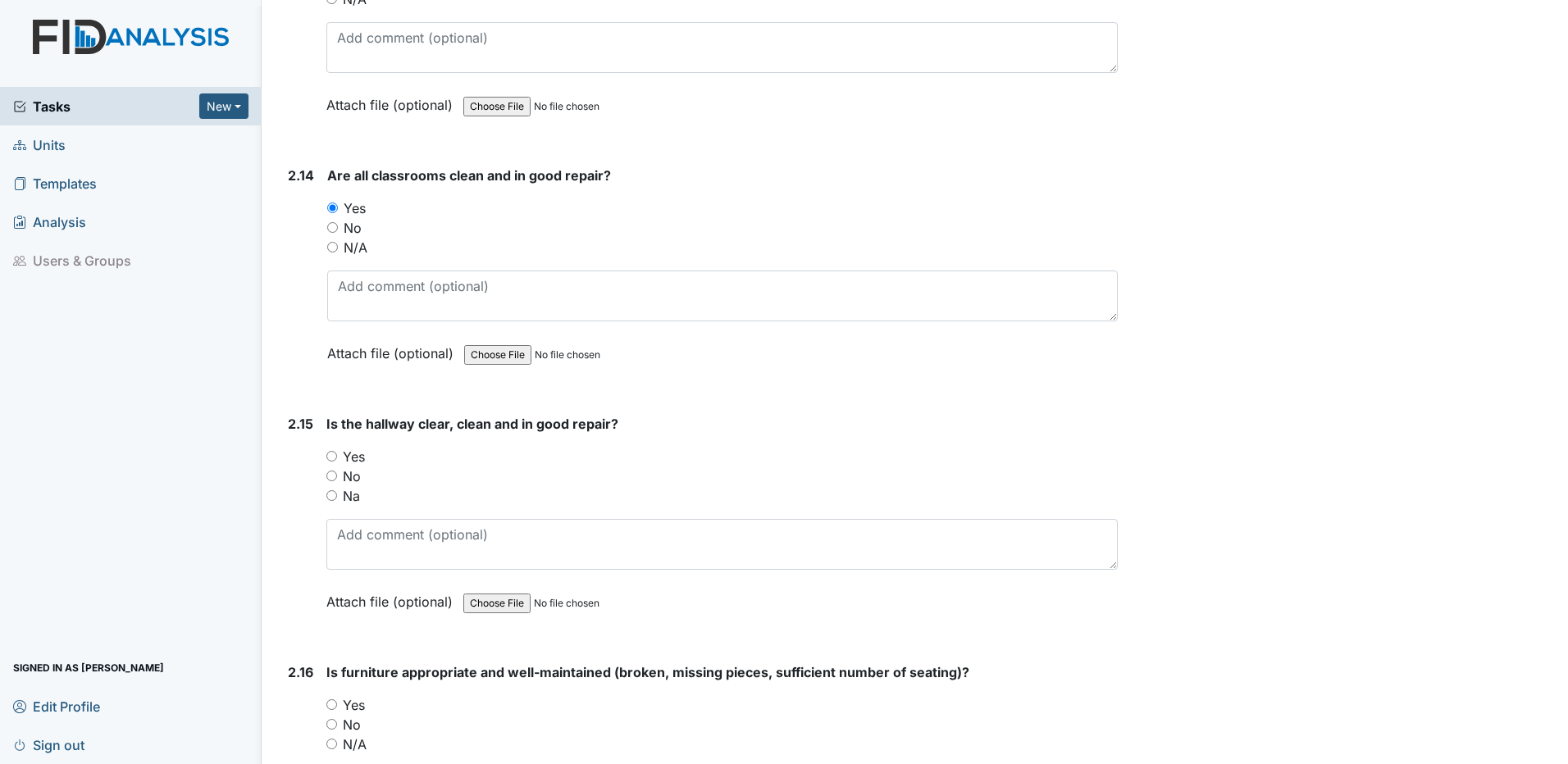
scroll to position [4592, 0]
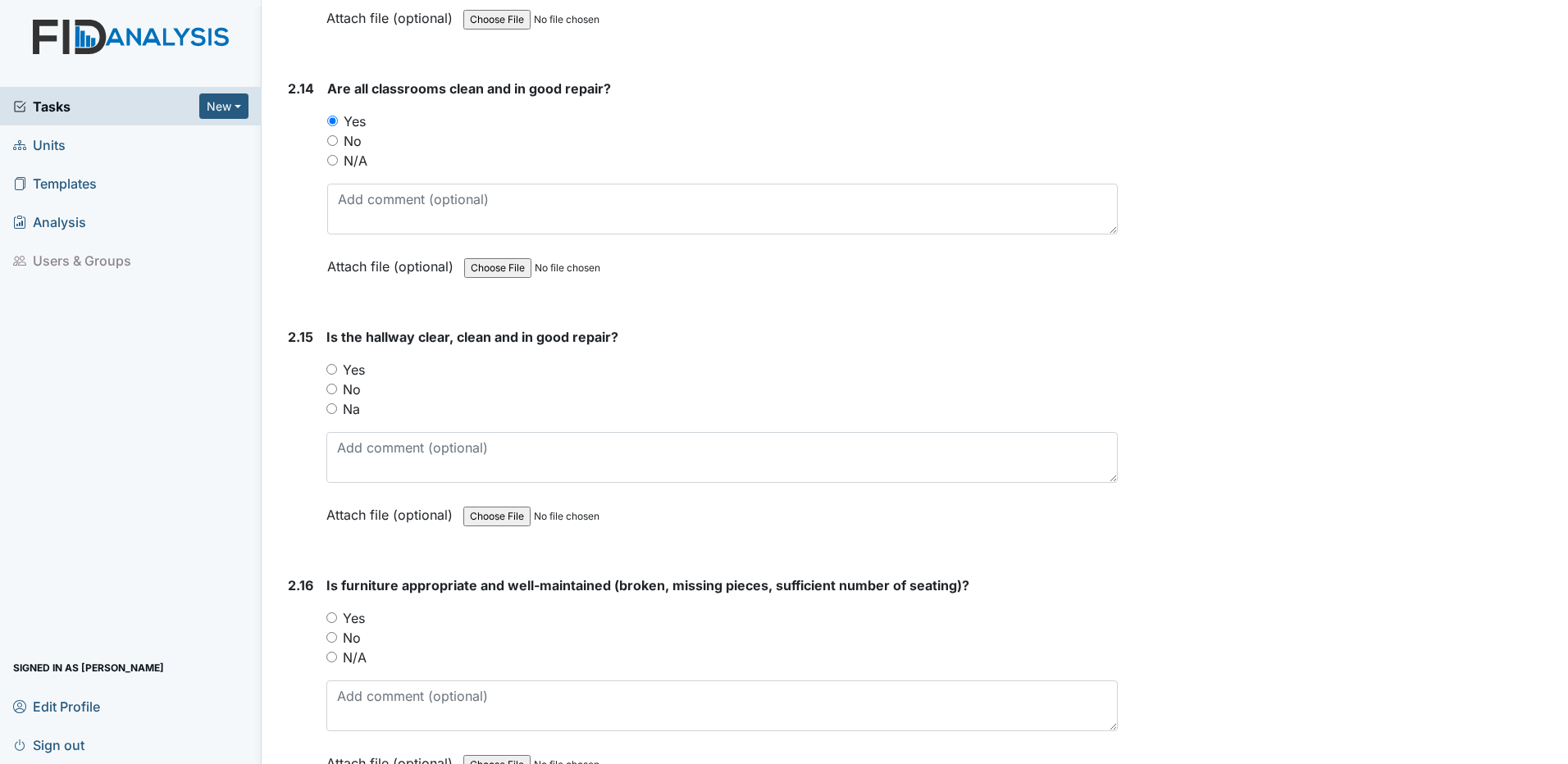
click at [330, 371] on input "Yes" at bounding box center [332, 369] width 11 height 11
radio input "true"
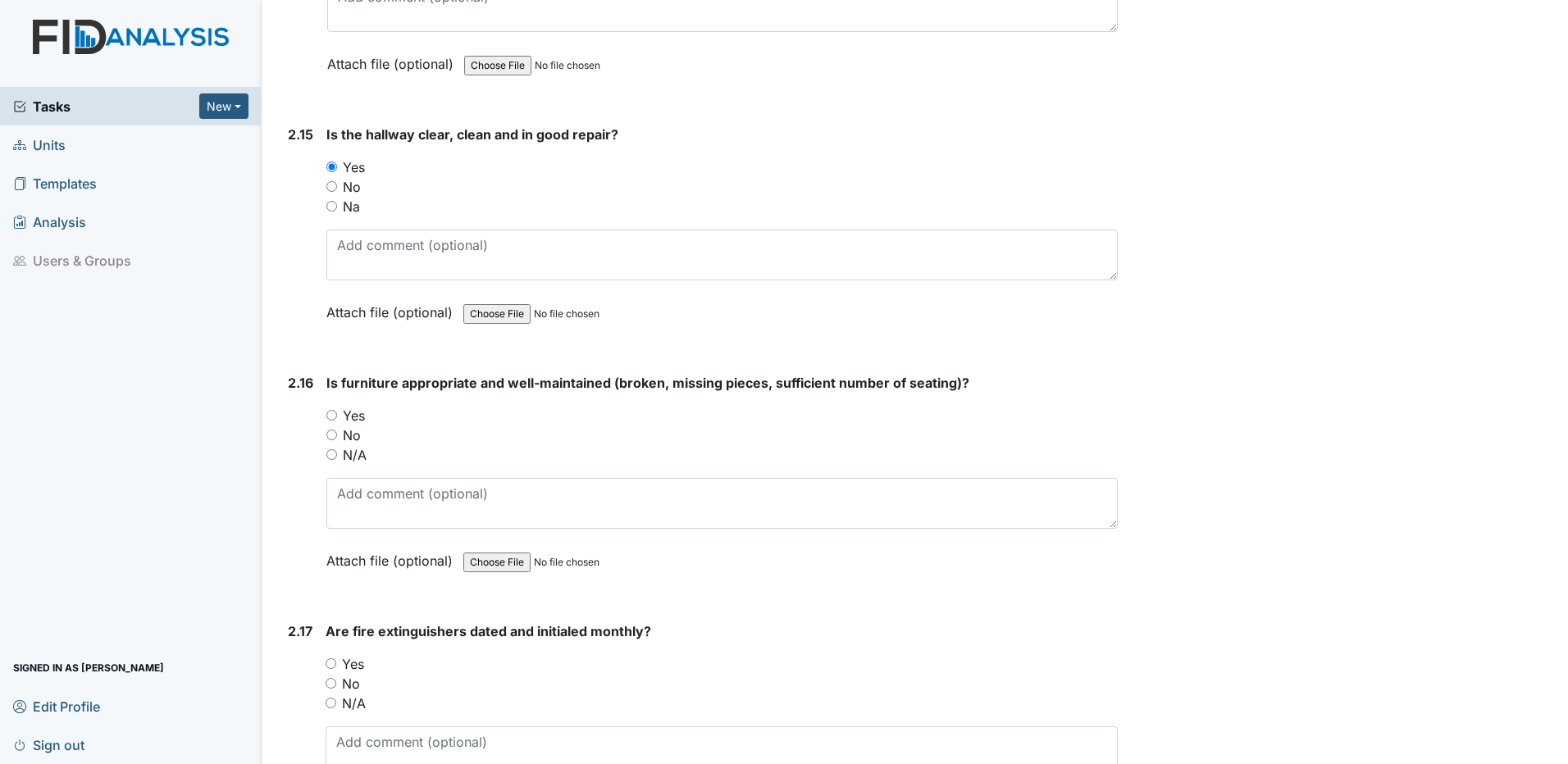
scroll to position [4839, 0]
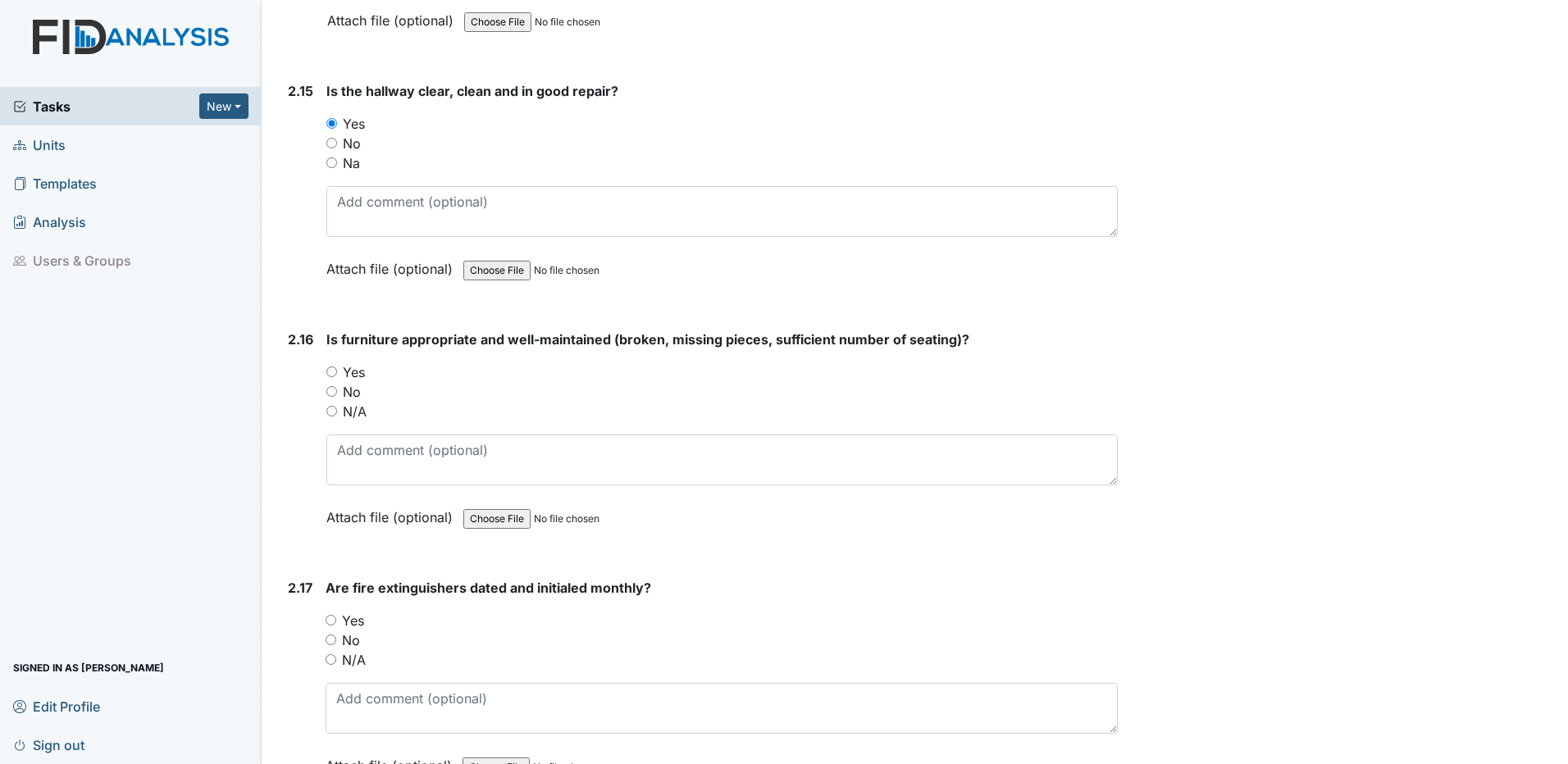
click at [332, 373] on input "Yes" at bounding box center [332, 372] width 11 height 11
radio input "true"
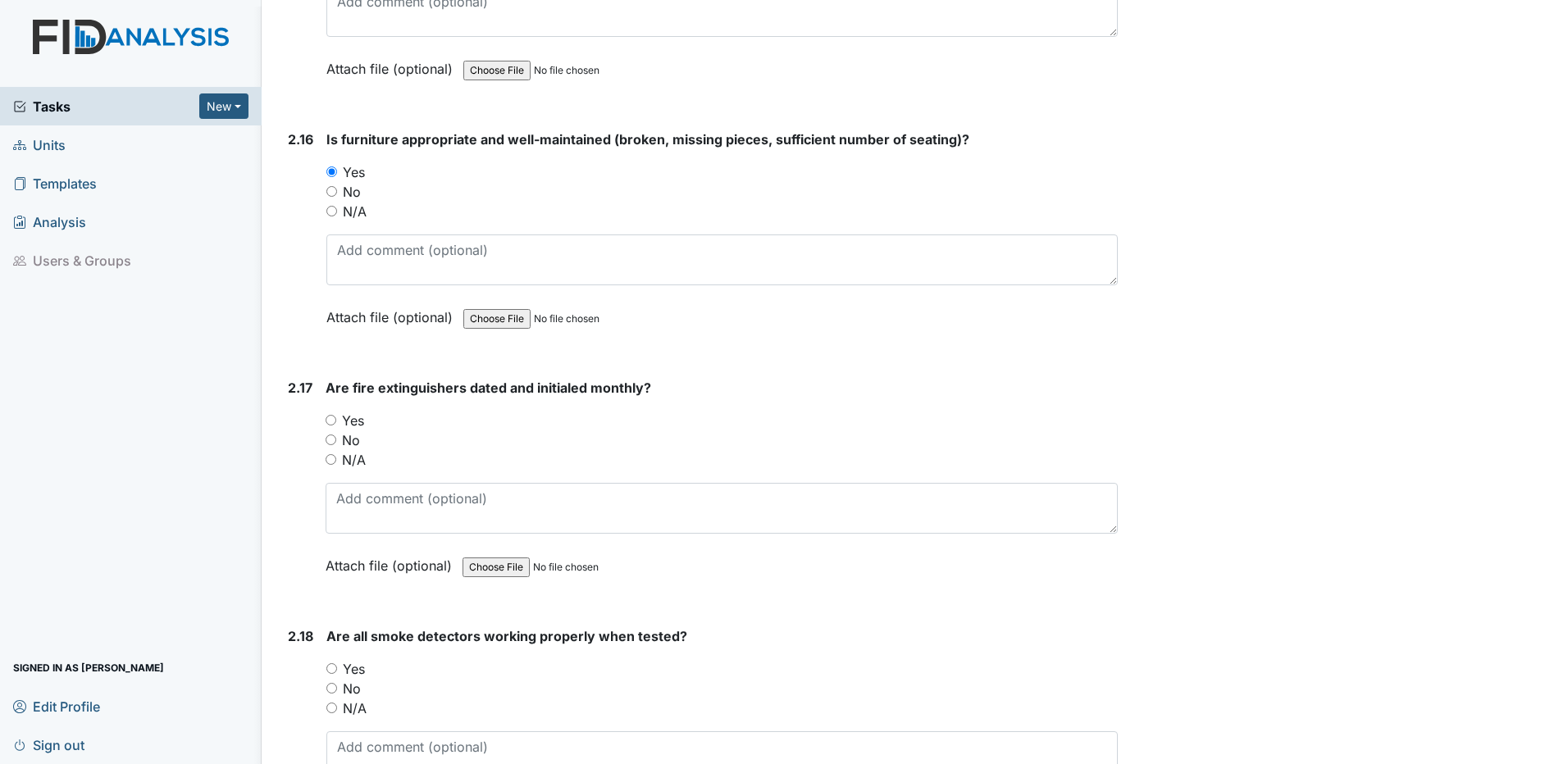
scroll to position [5084, 0]
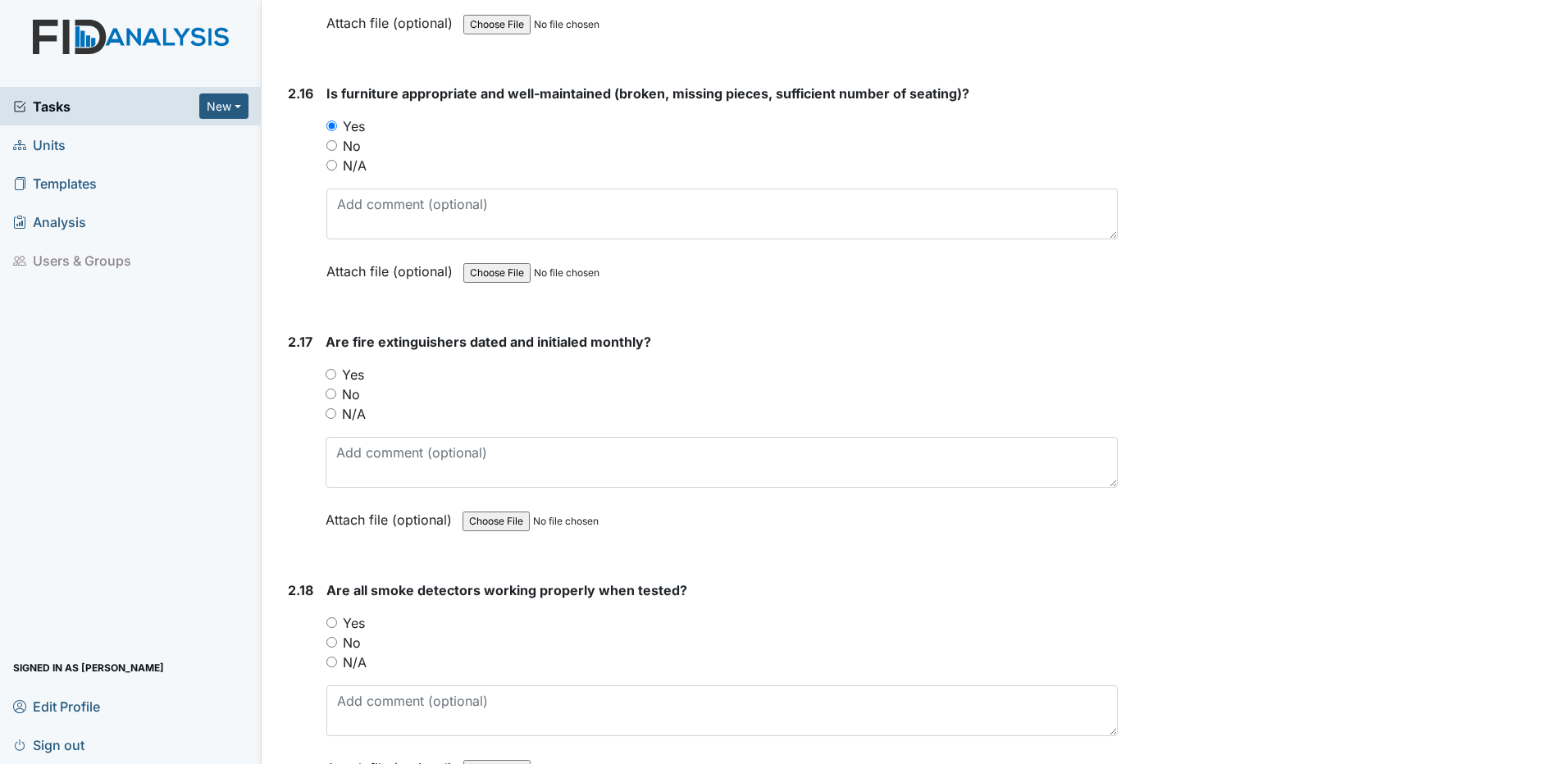
click at [332, 373] on input "Yes" at bounding box center [331, 374] width 11 height 11
radio input "true"
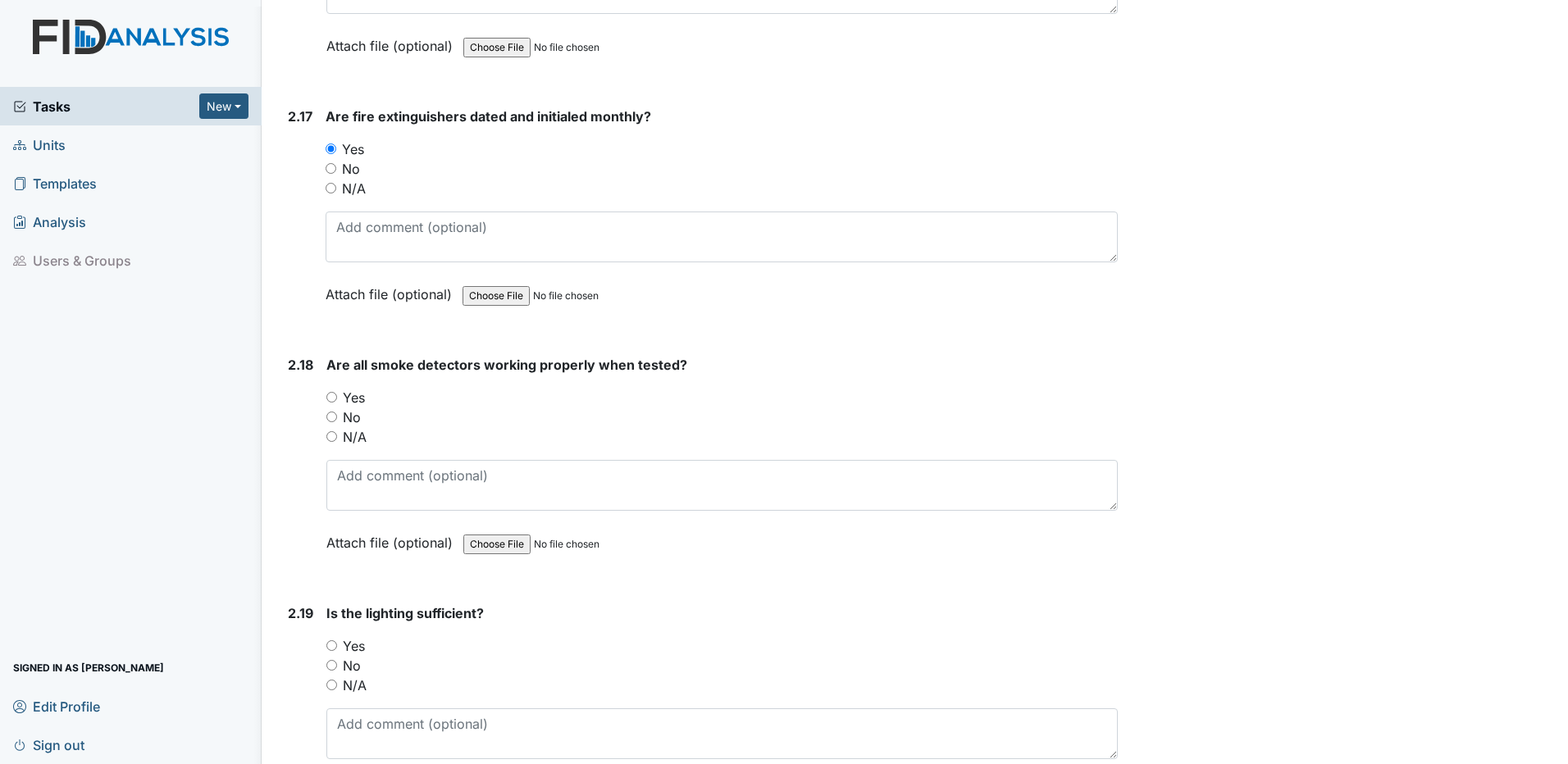
scroll to position [5330, 0]
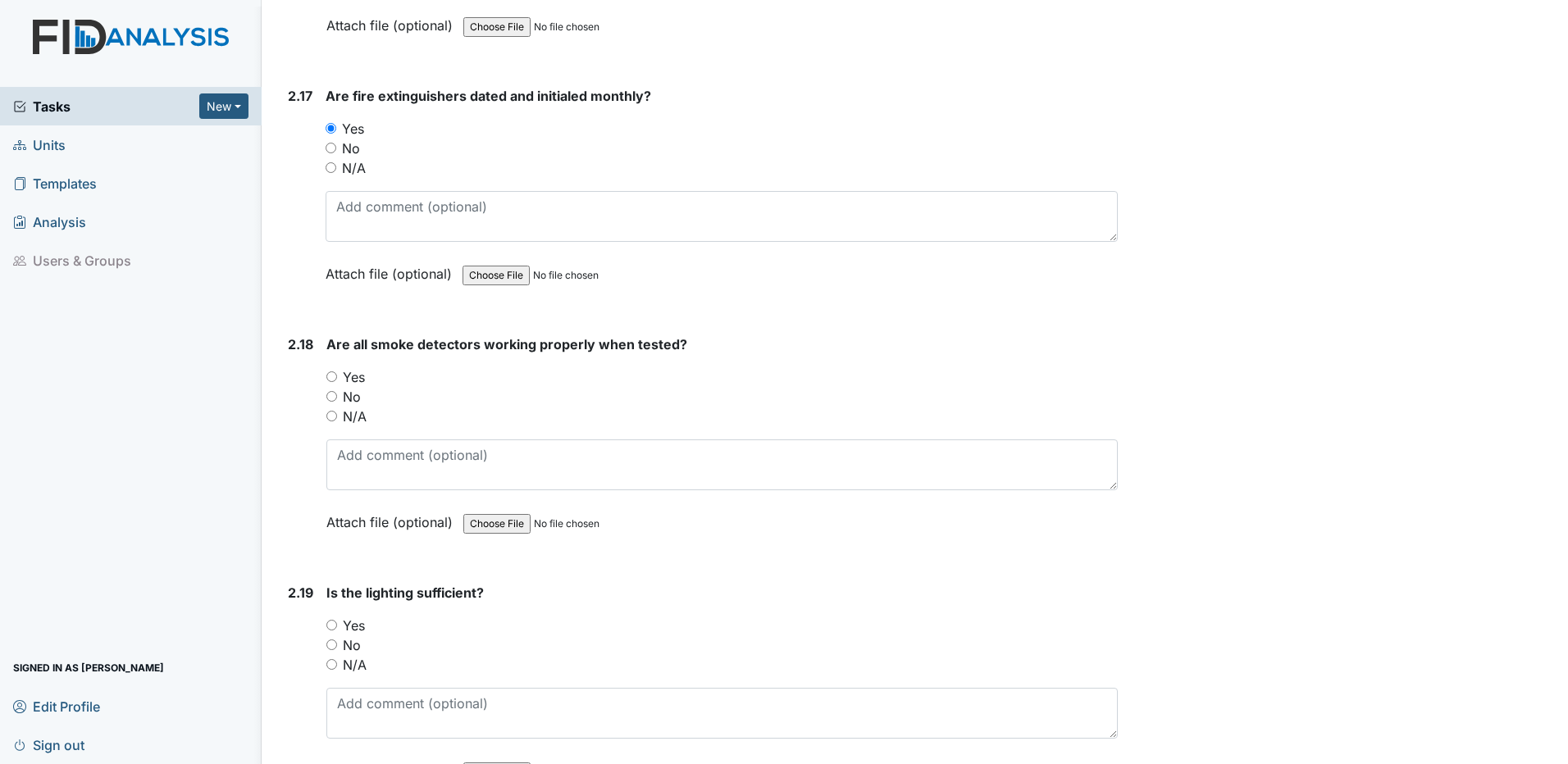
click at [331, 376] on input "Yes" at bounding box center [332, 377] width 11 height 11
radio input "true"
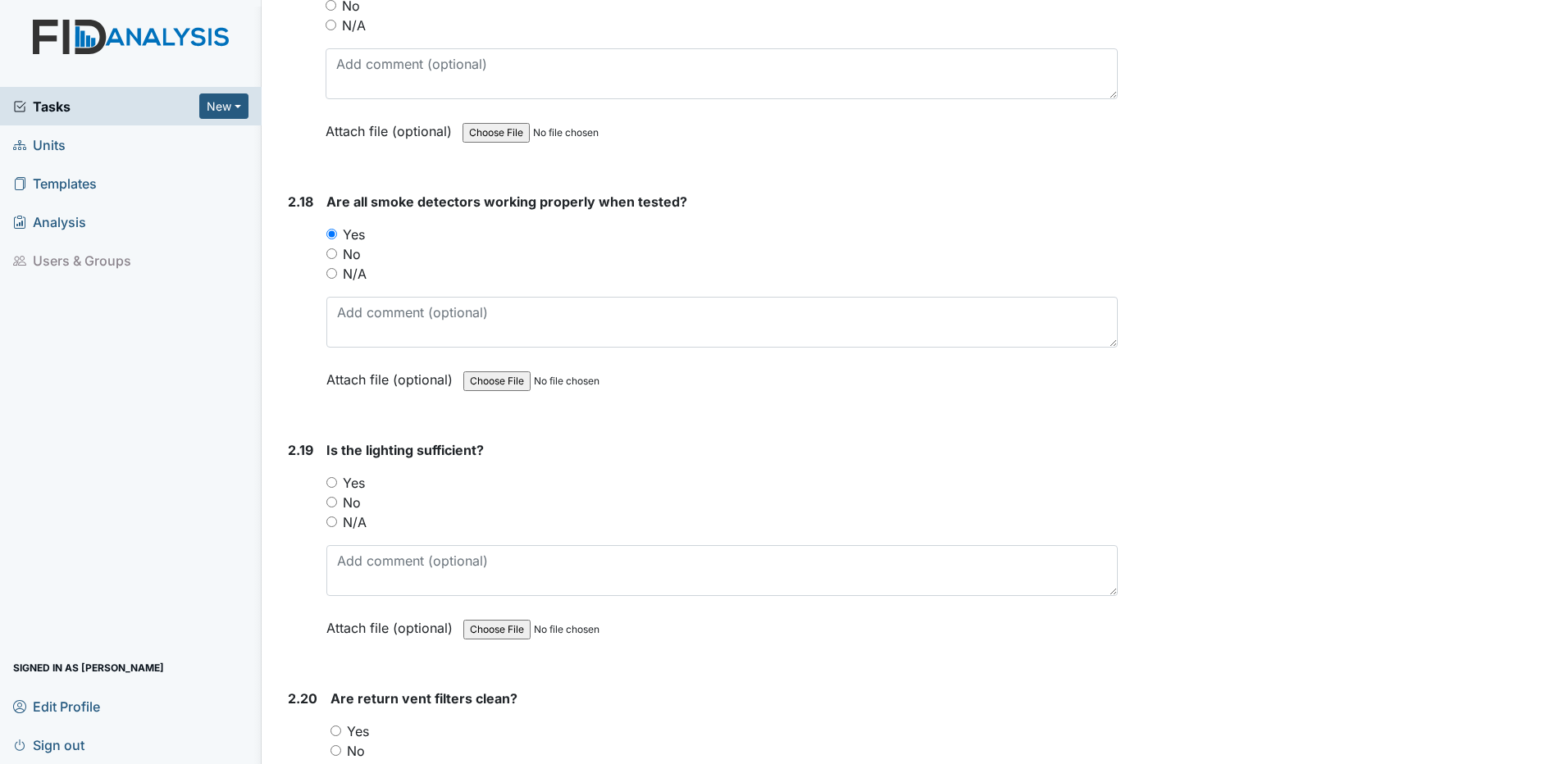
scroll to position [5576, 0]
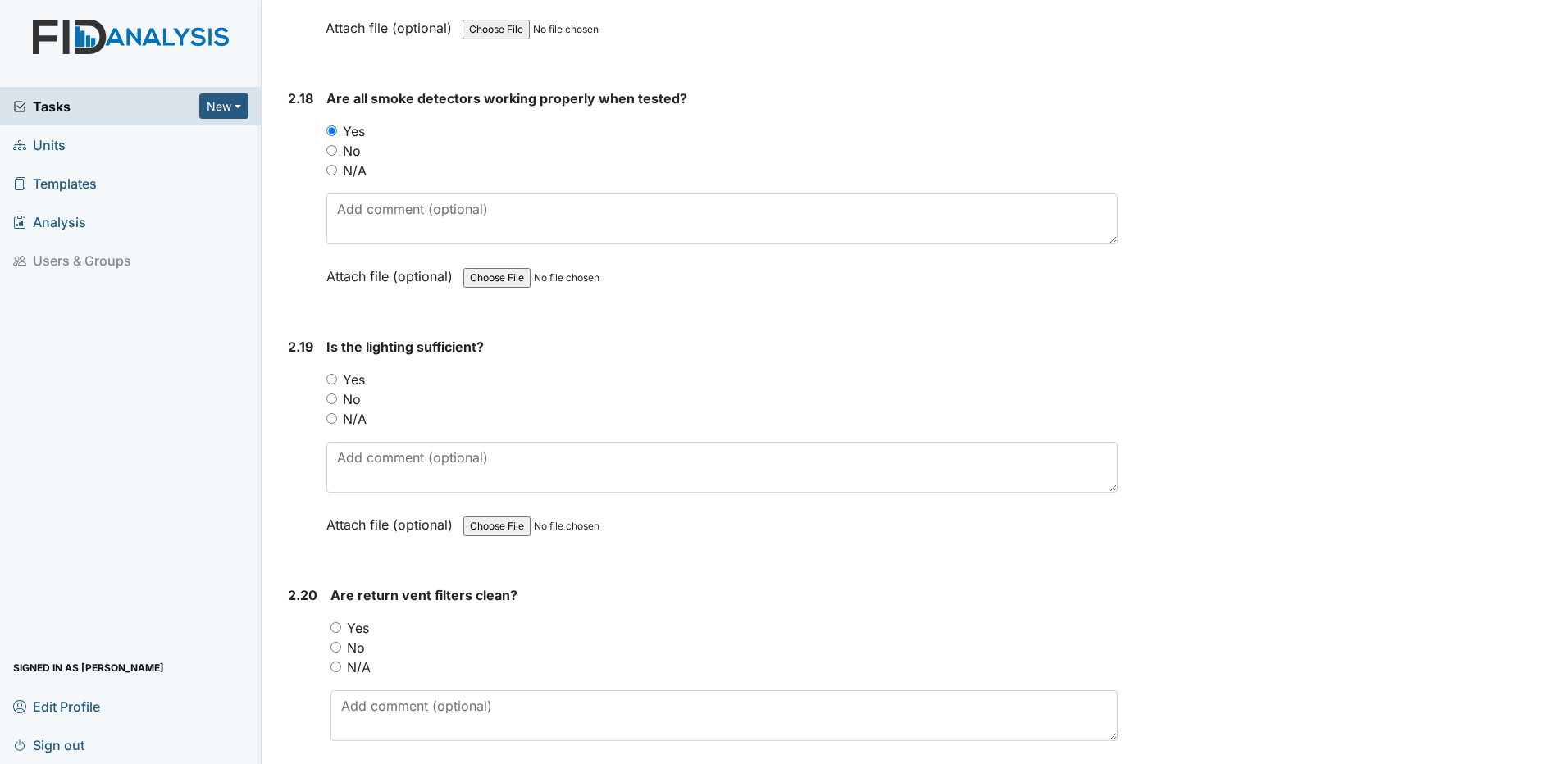
click at [332, 381] on input "Yes" at bounding box center [332, 379] width 11 height 11
radio input "true"
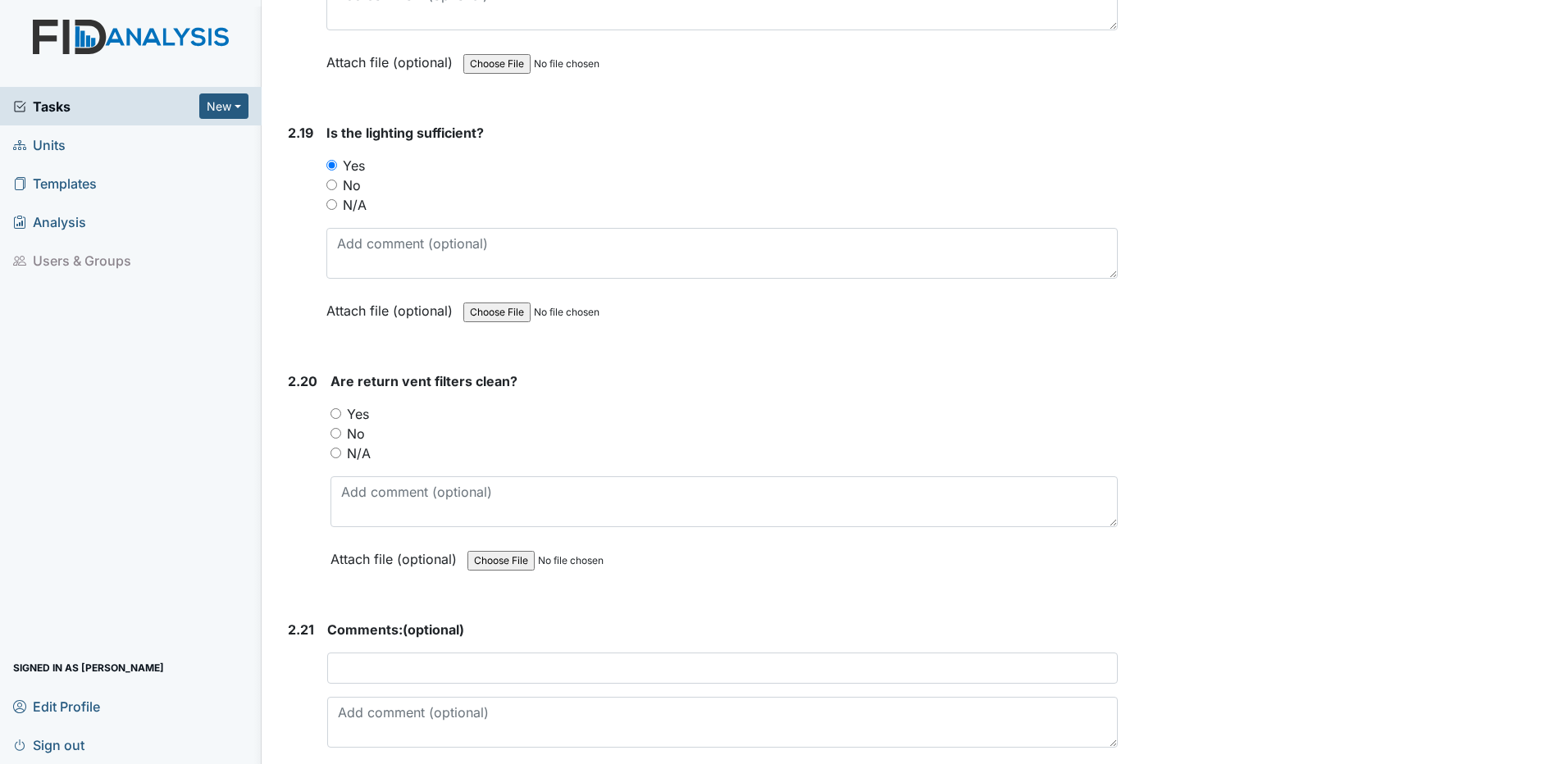
scroll to position [5823, 0]
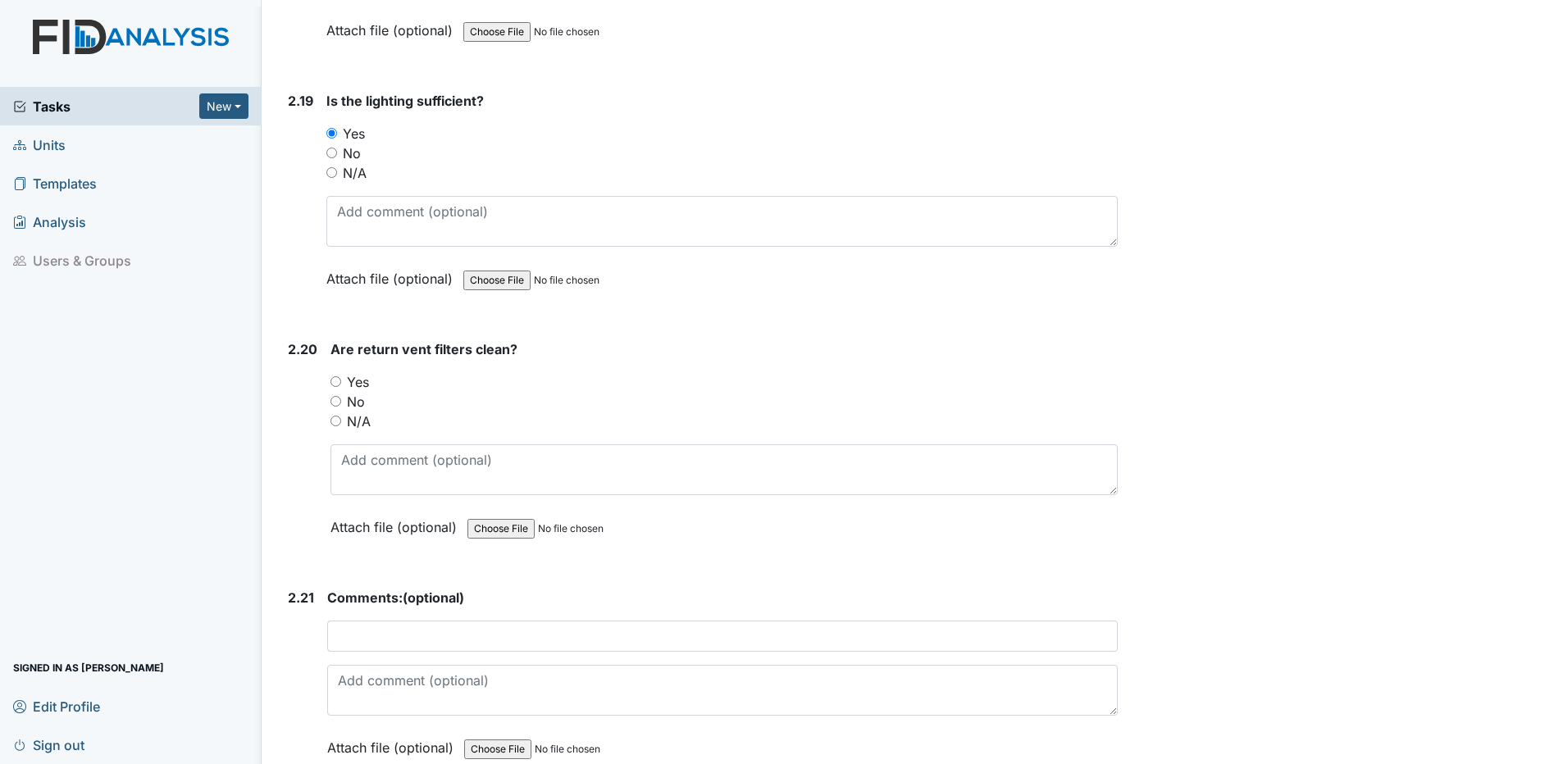
click at [335, 382] on input "Yes" at bounding box center [335, 382] width 11 height 11
radio input "true"
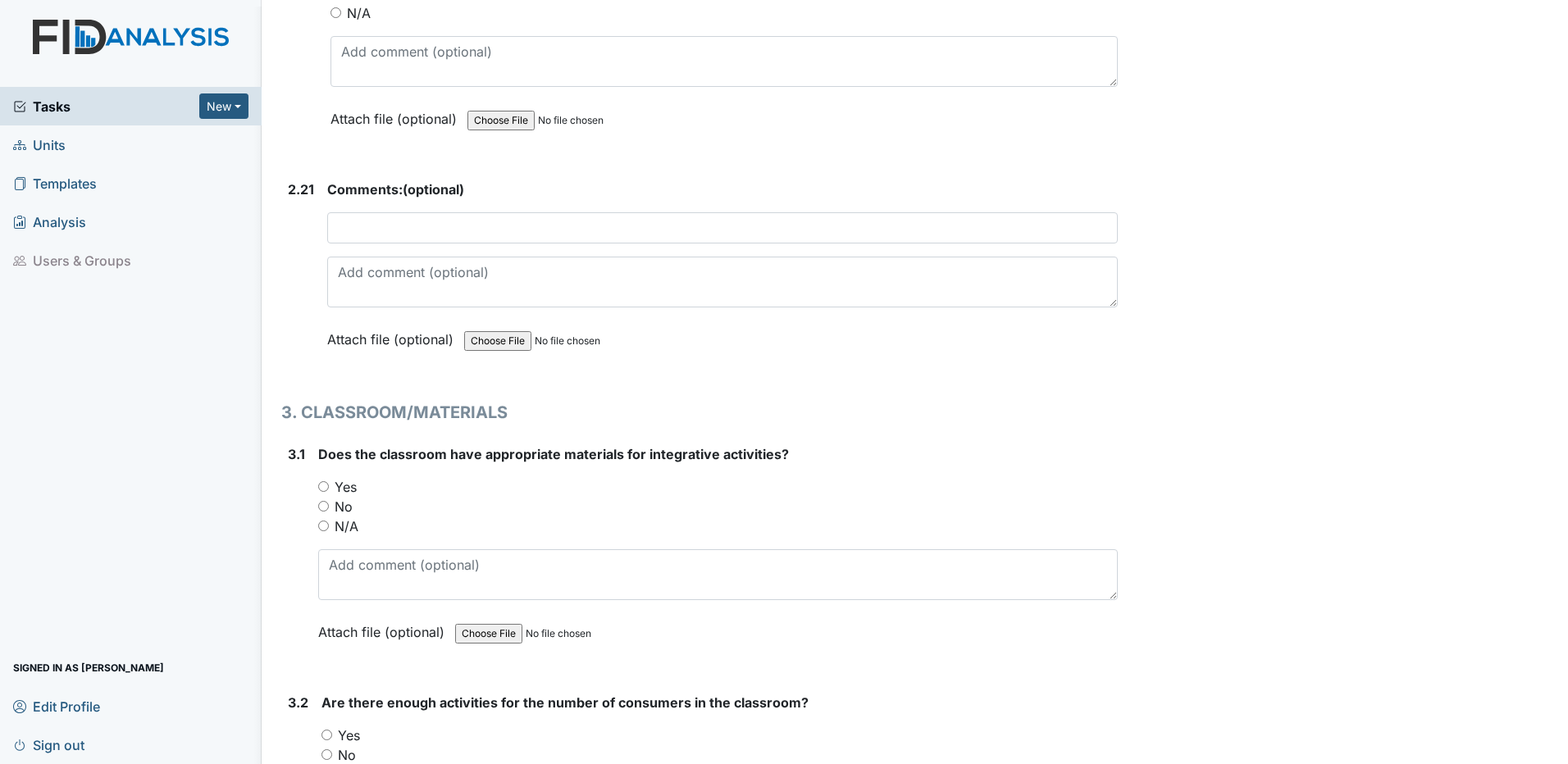
scroll to position [6233, 0]
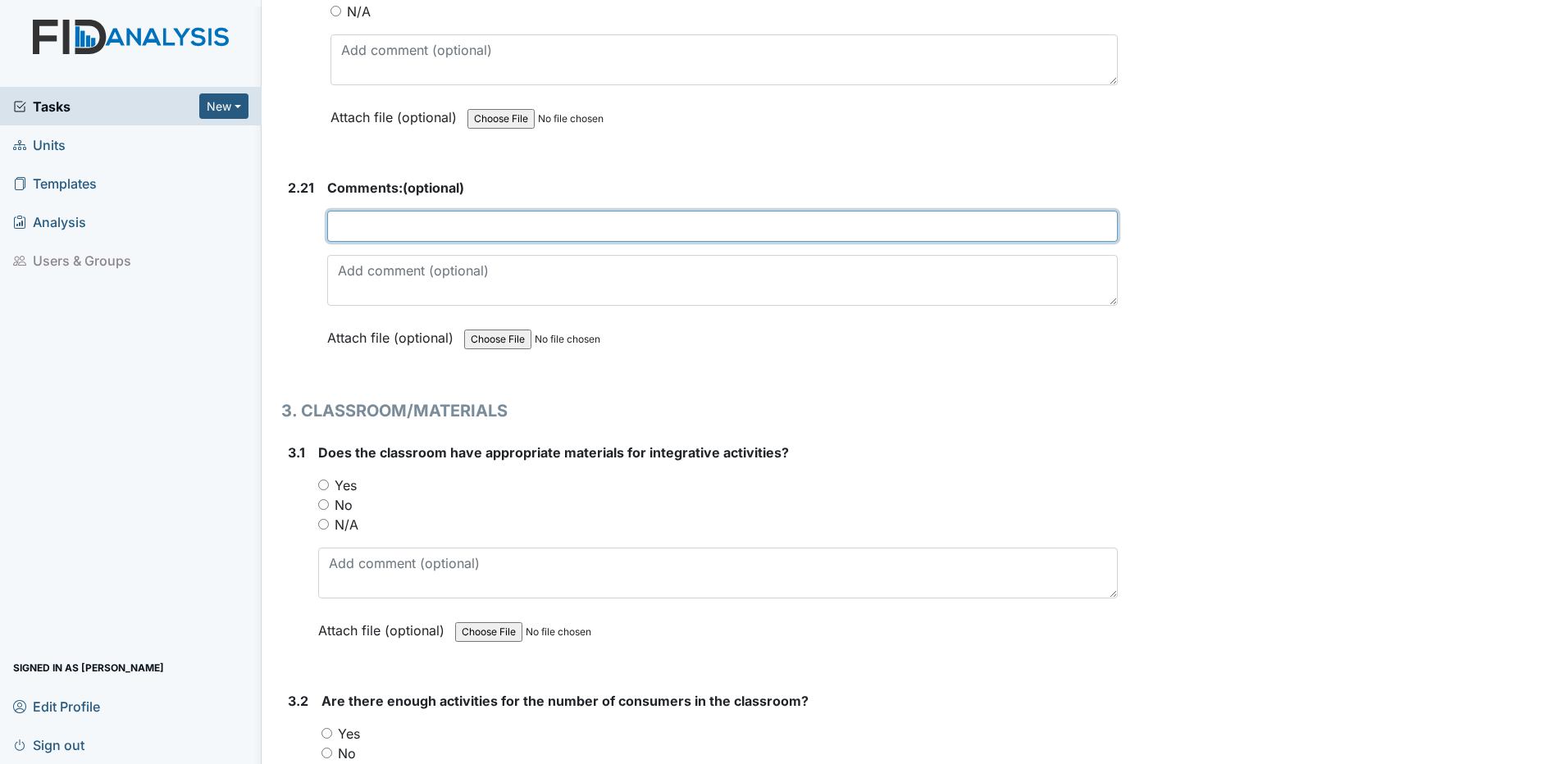
click at [425, 227] on input "text" at bounding box center [722, 226] width 791 height 31
type input "None"
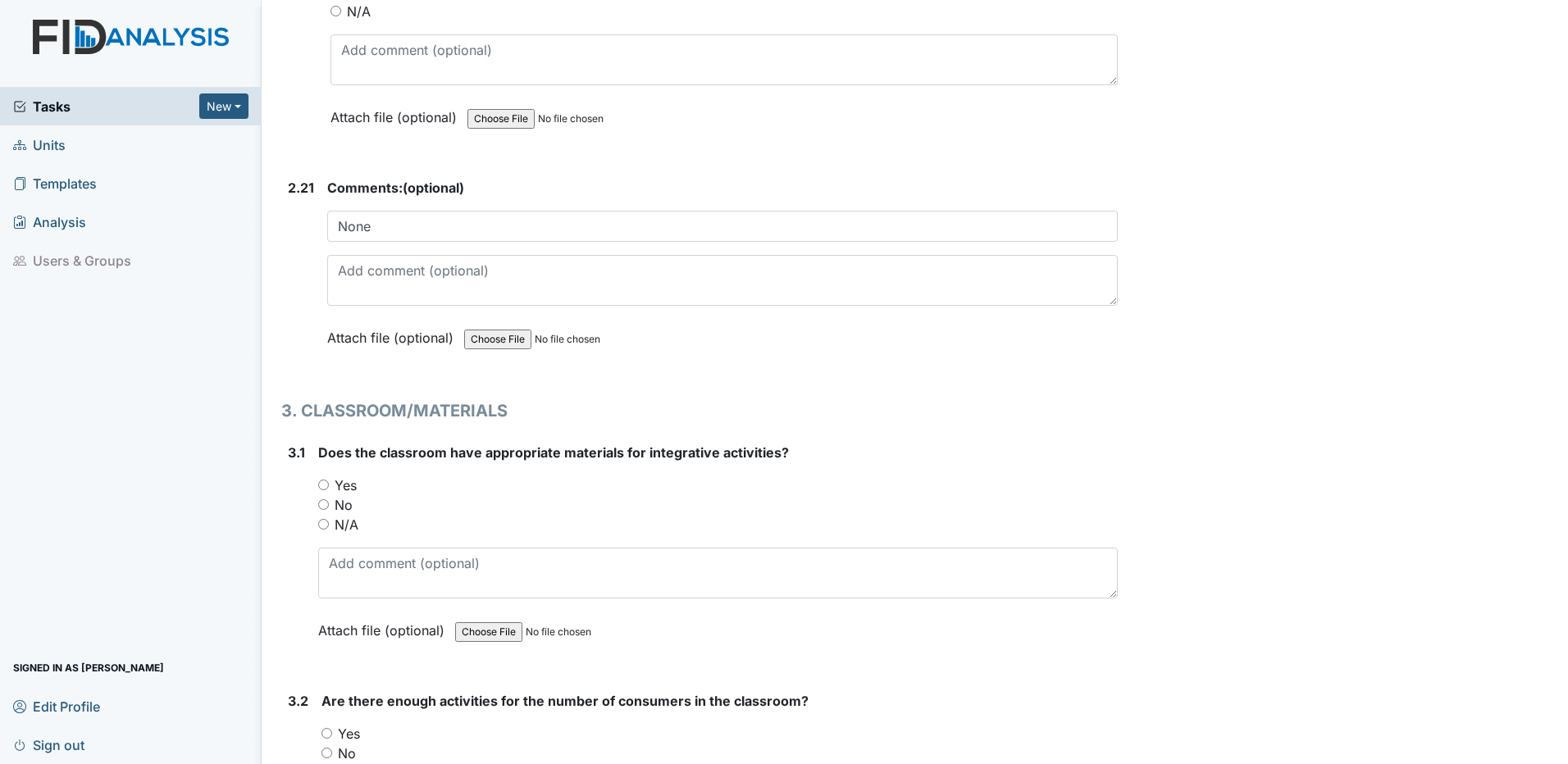
click at [771, 371] on form "Comments: (optional) None This field is required. Attach file (optional) You ca…" at bounding box center [722, 275] width 791 height 194
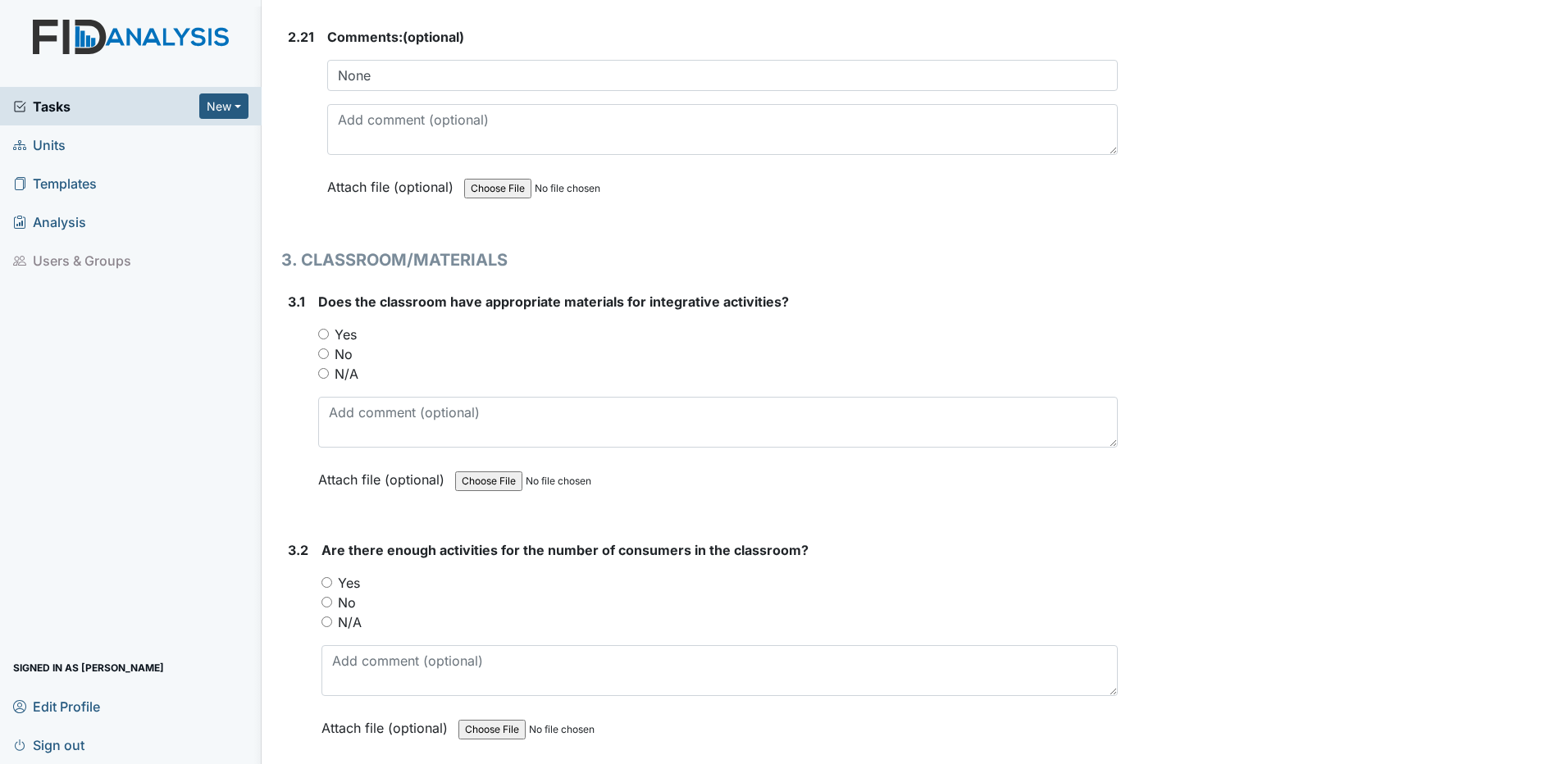
scroll to position [6397, 0]
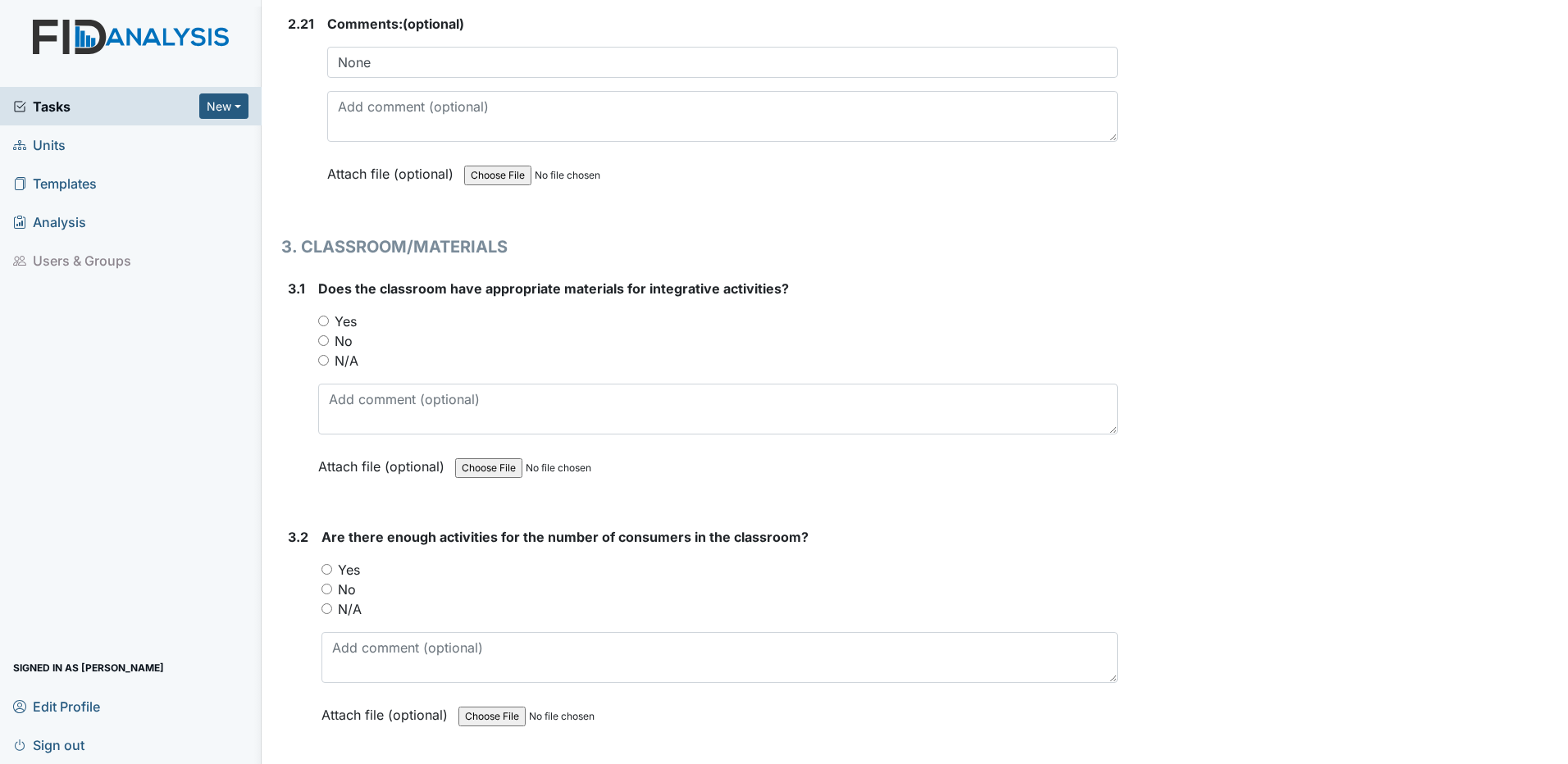
click at [323, 320] on input "Yes" at bounding box center [324, 321] width 11 height 11
radio input "true"
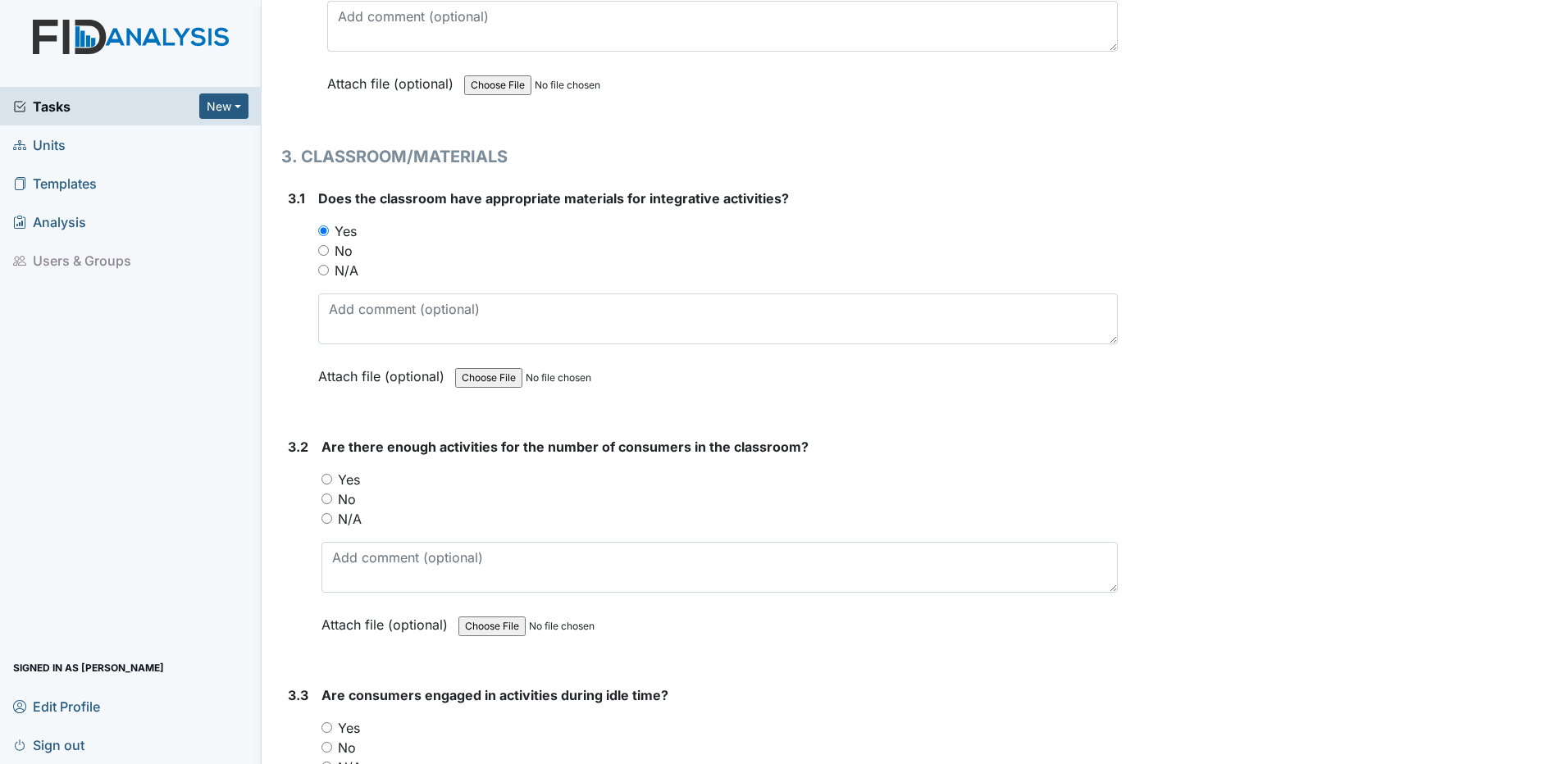
scroll to position [6560, 0]
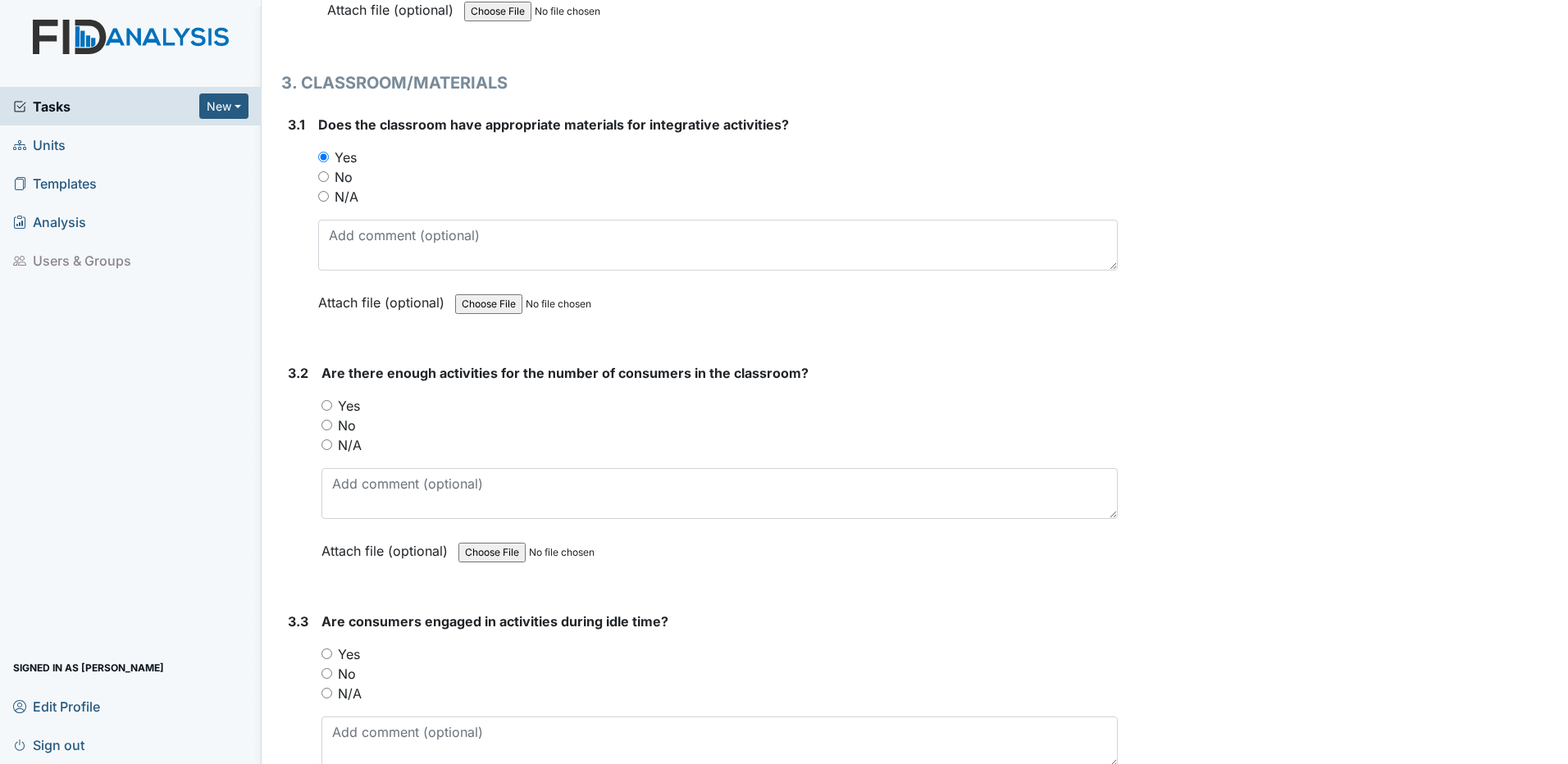
click at [330, 401] on input "Yes" at bounding box center [327, 406] width 11 height 11
radio input "true"
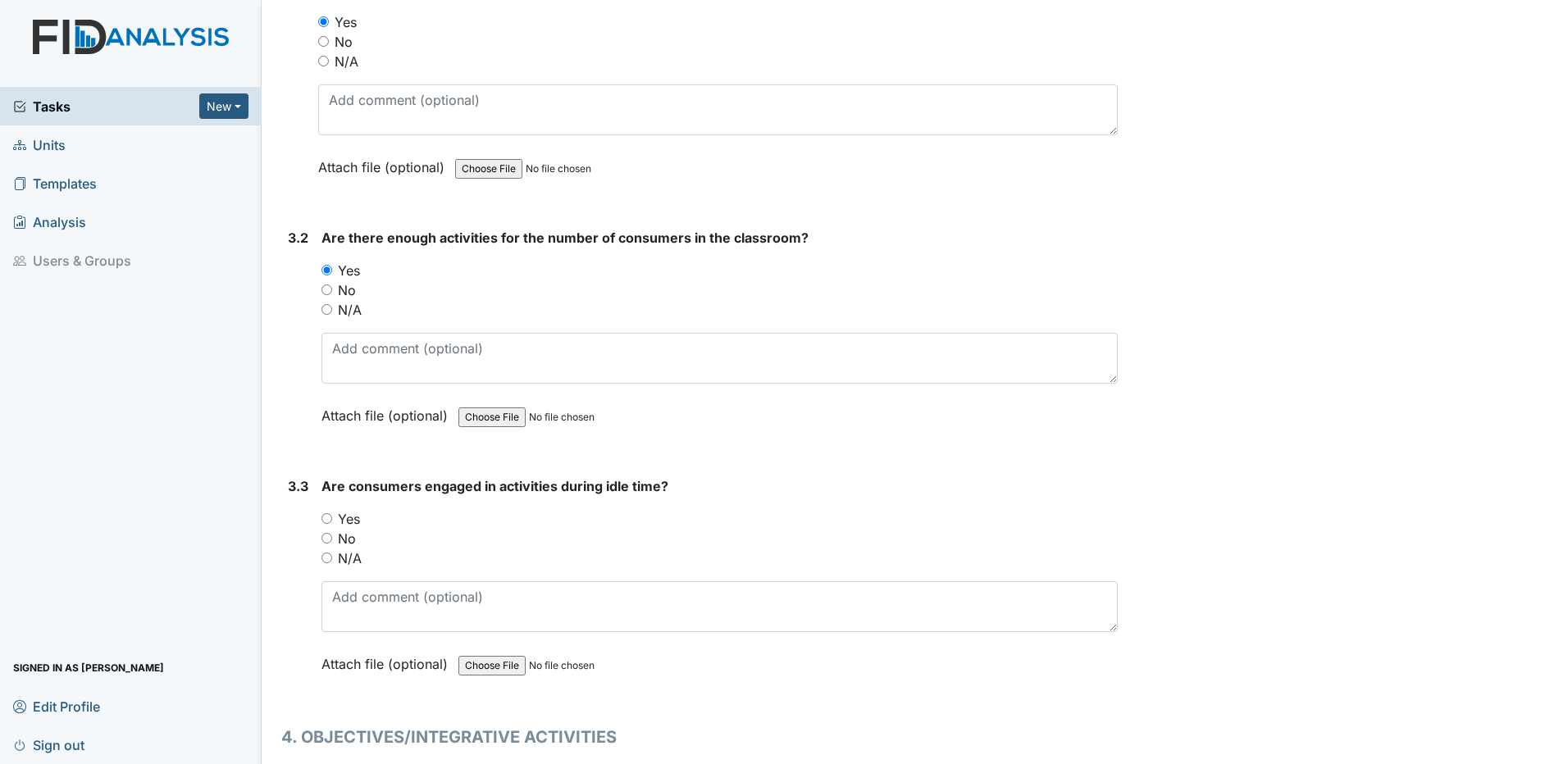
scroll to position [6724, 0]
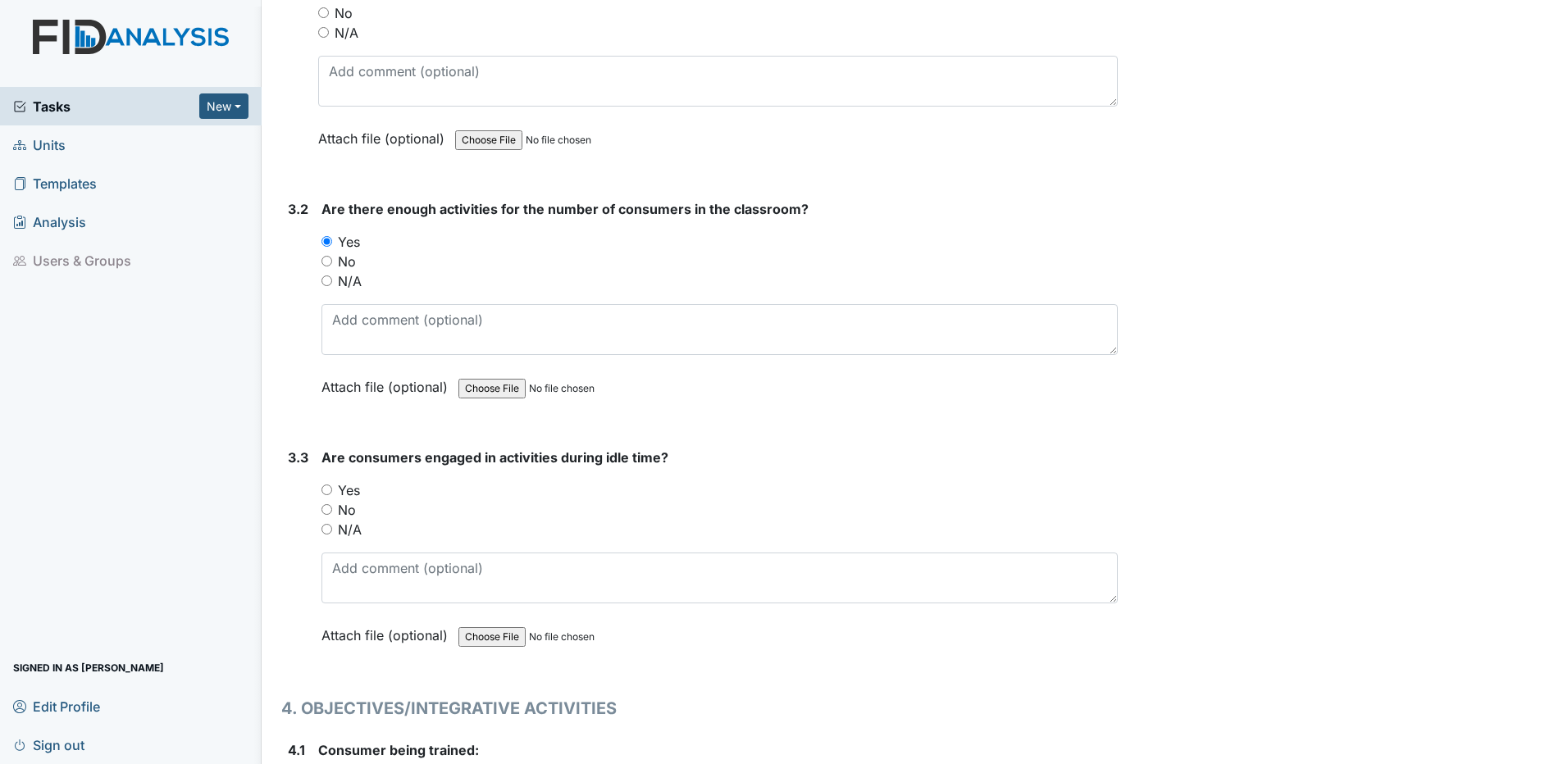
click at [327, 486] on input "Yes" at bounding box center [327, 490] width 11 height 11
radio input "true"
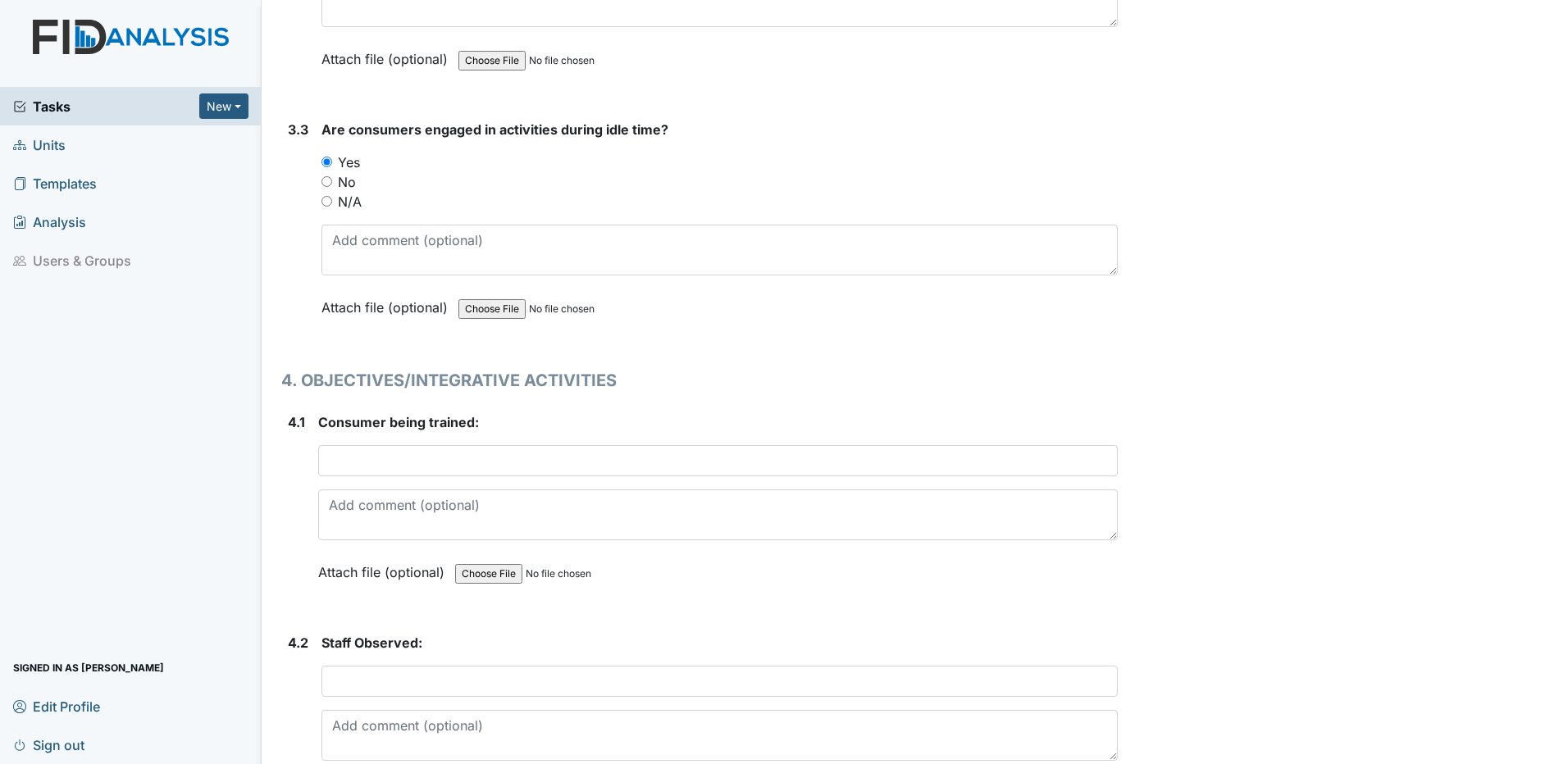
scroll to position [7134, 0]
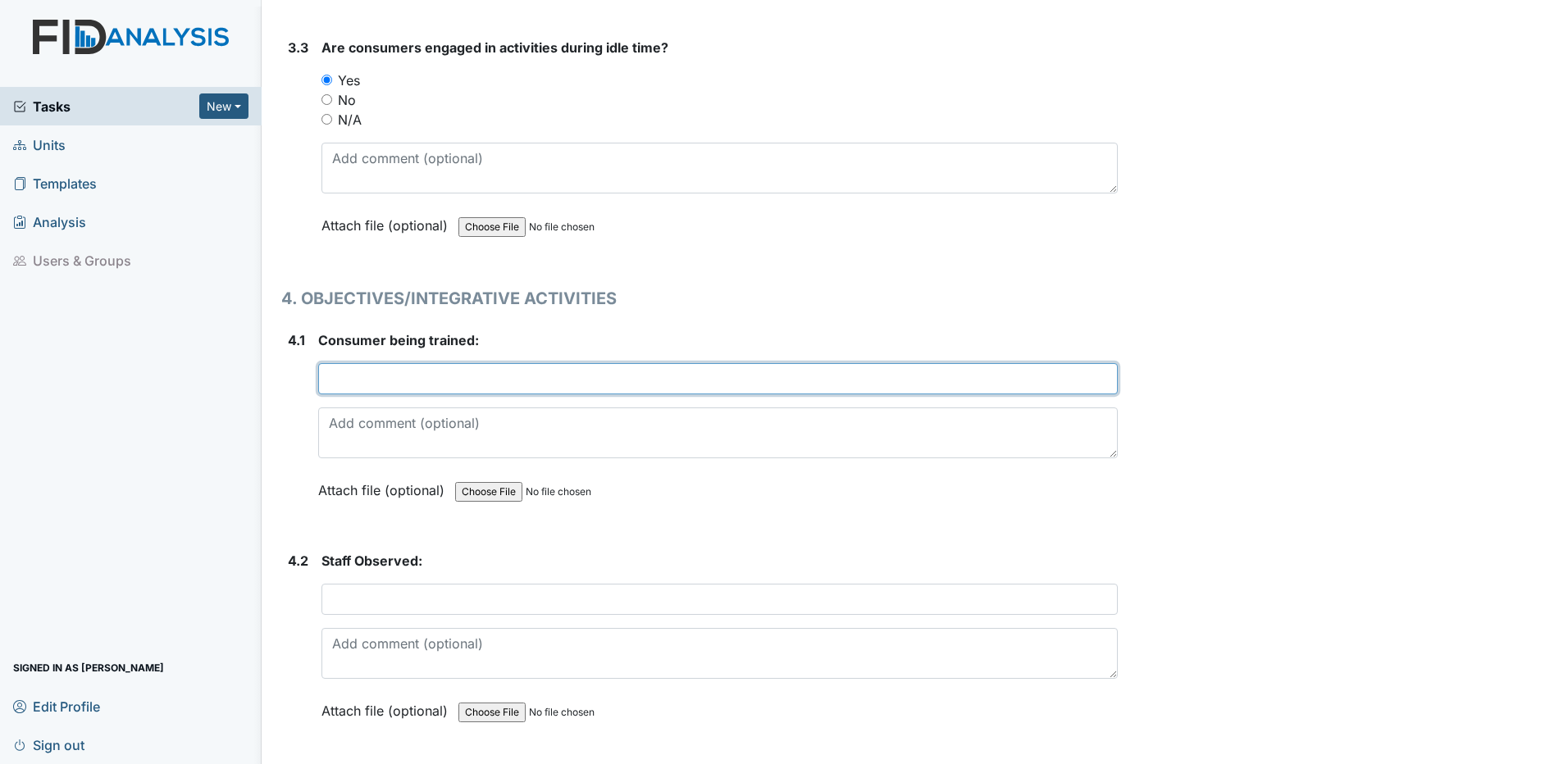
click at [395, 382] on input "text" at bounding box center [718, 378] width 800 height 31
type input "Joy F."
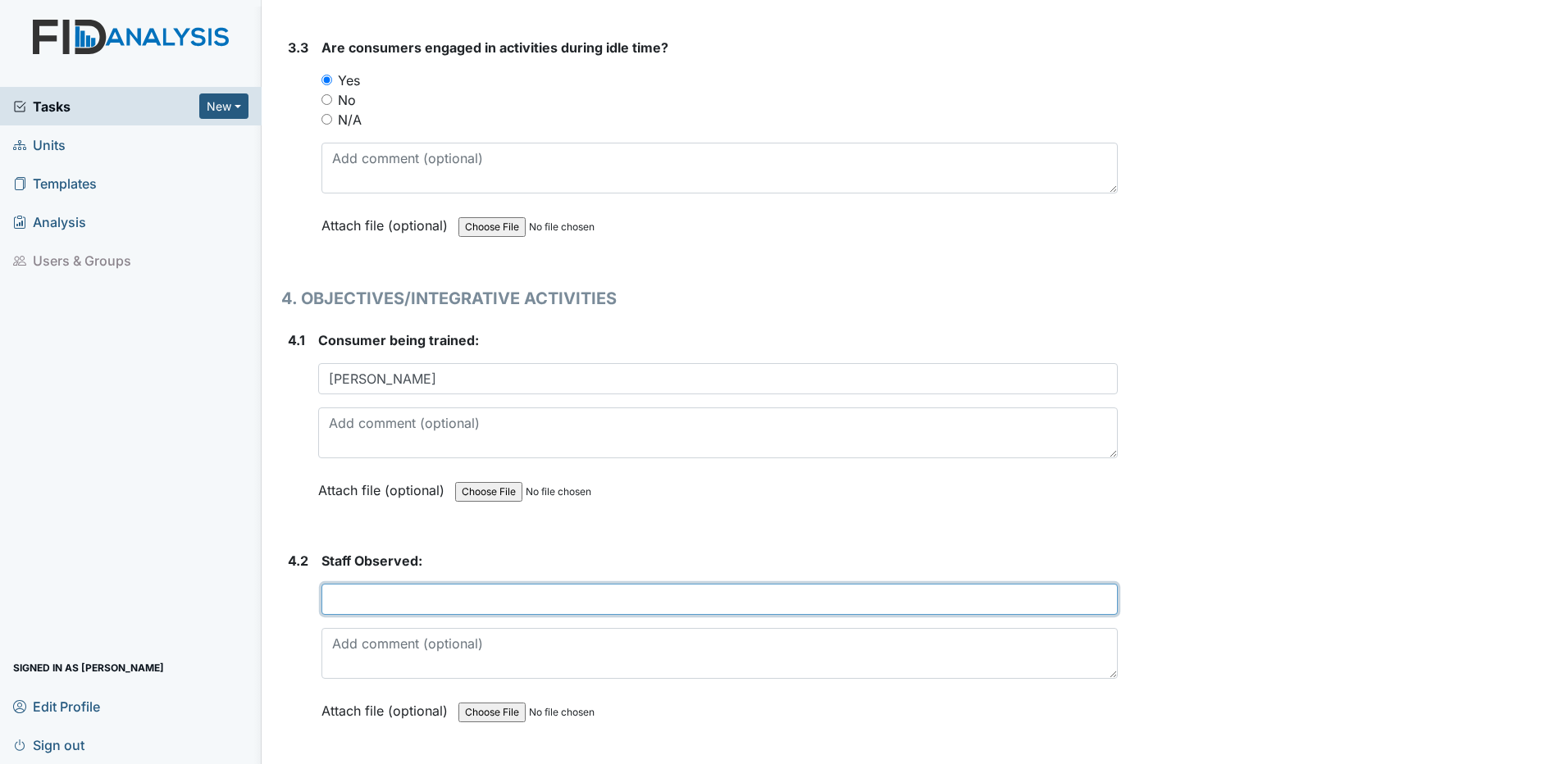
click at [427, 594] on input "text" at bounding box center [719, 599] width 796 height 31
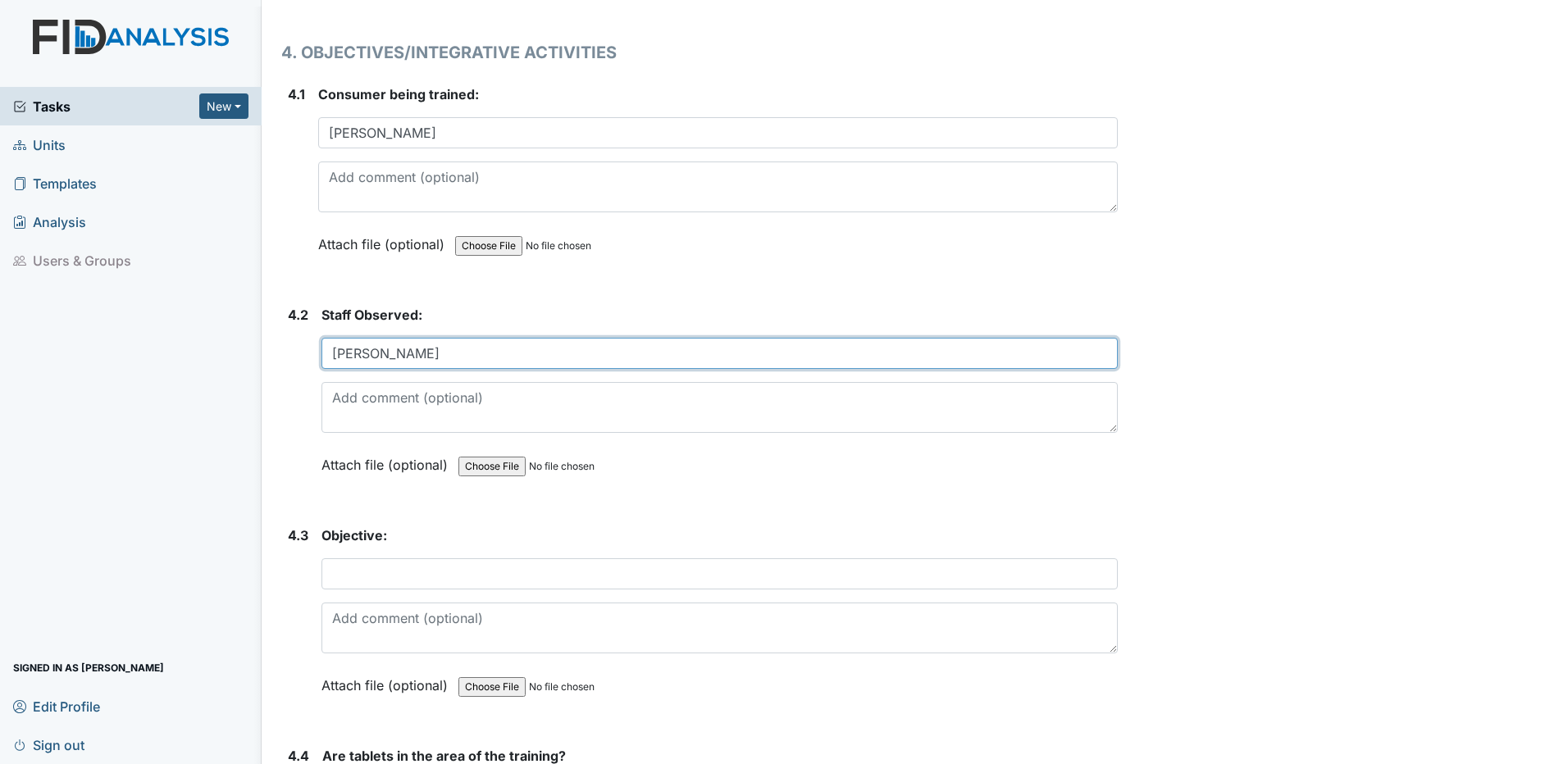
scroll to position [7463, 0]
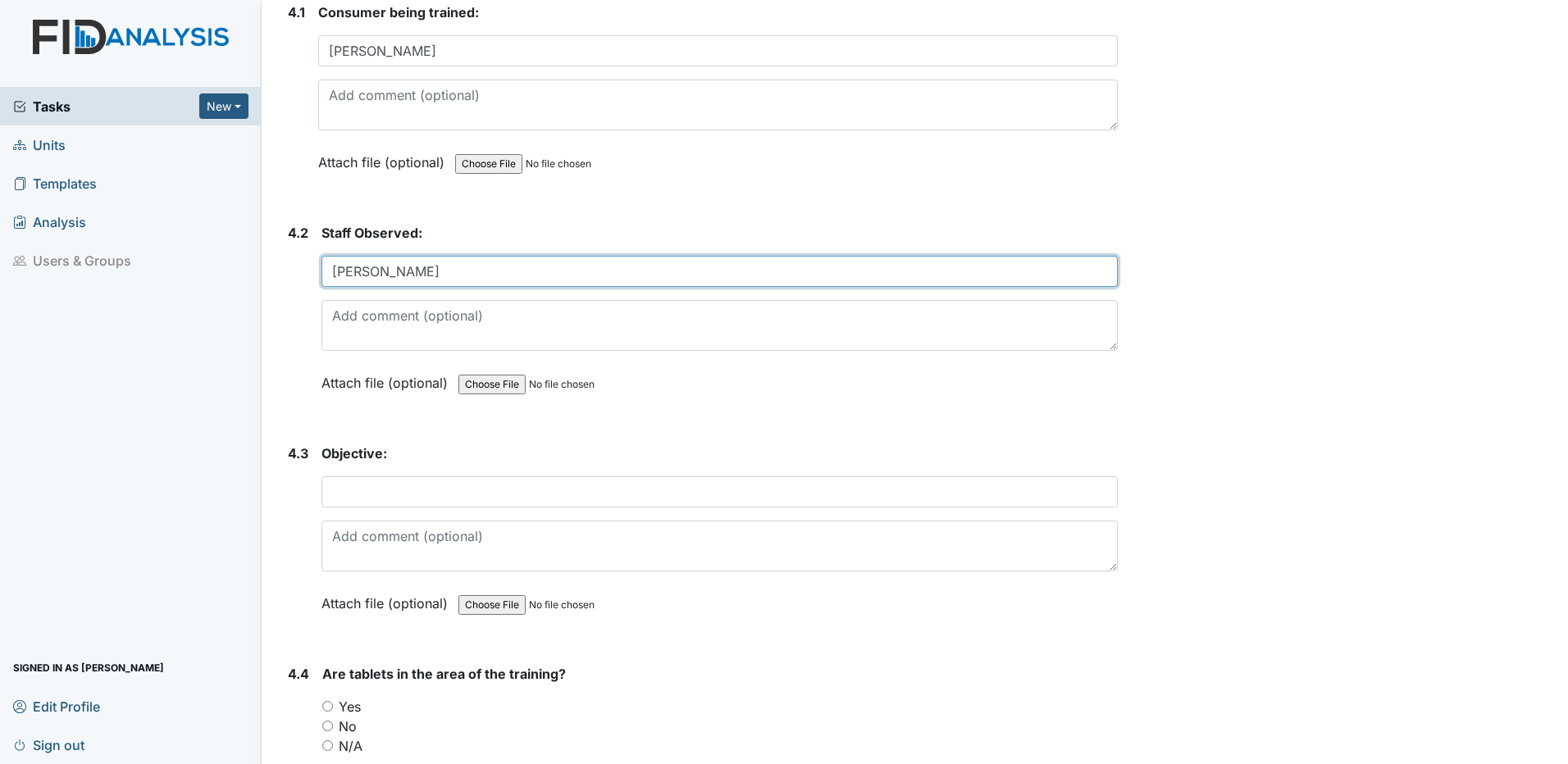
type input "Tonya J."
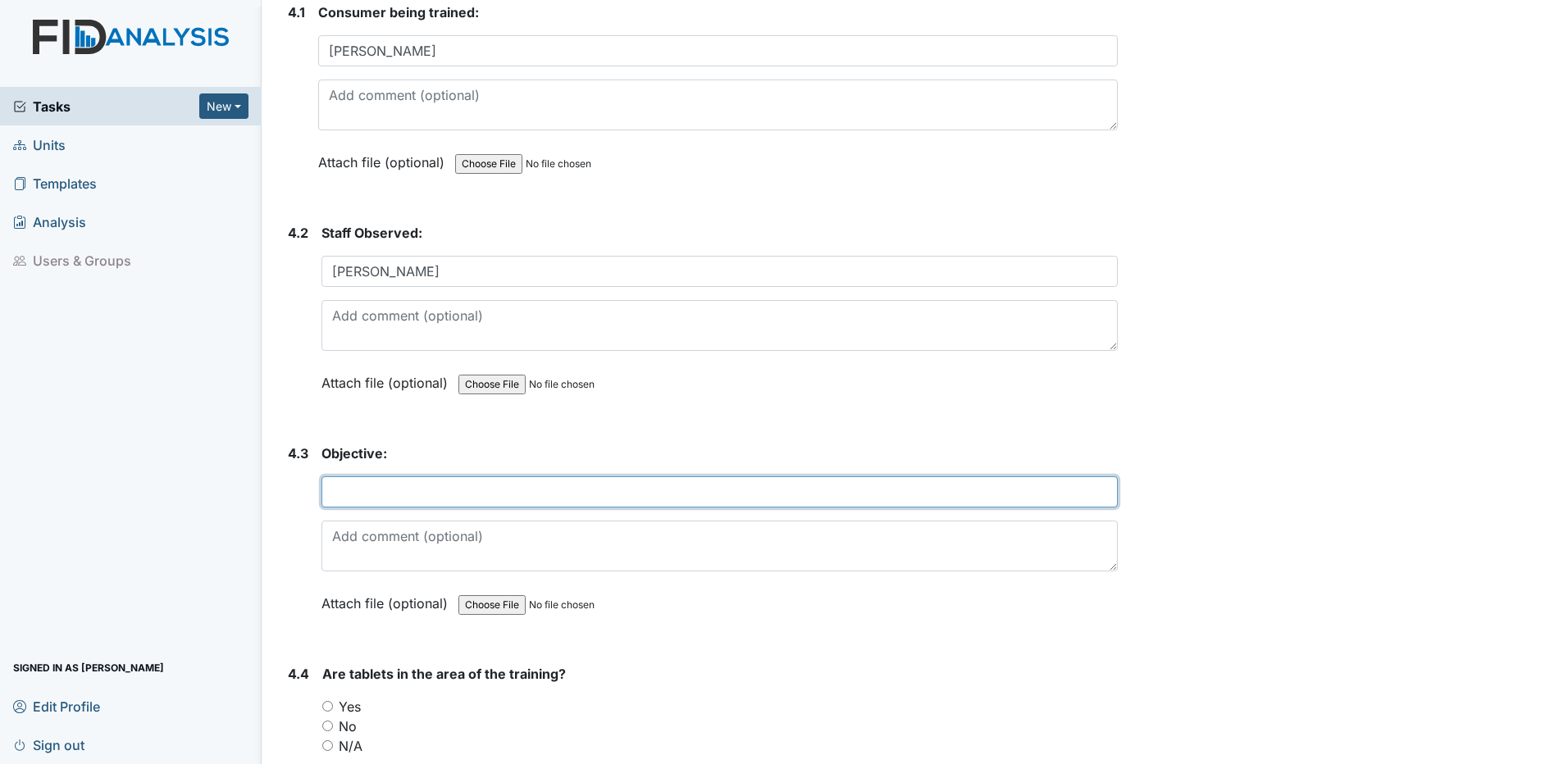
click at [373, 493] on input "text" at bounding box center [719, 492] width 796 height 31
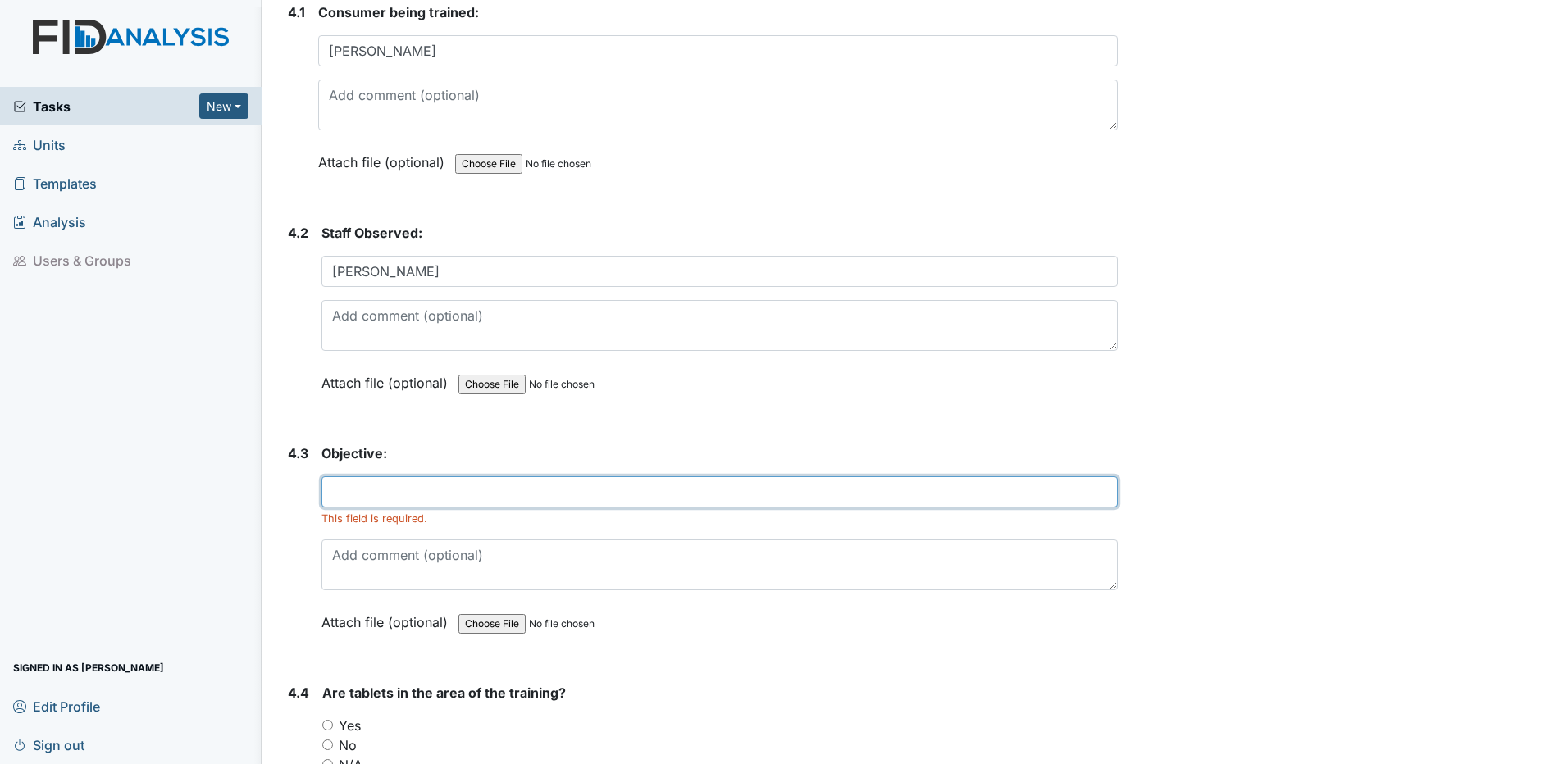
click at [470, 490] on input "text" at bounding box center [719, 492] width 796 height 31
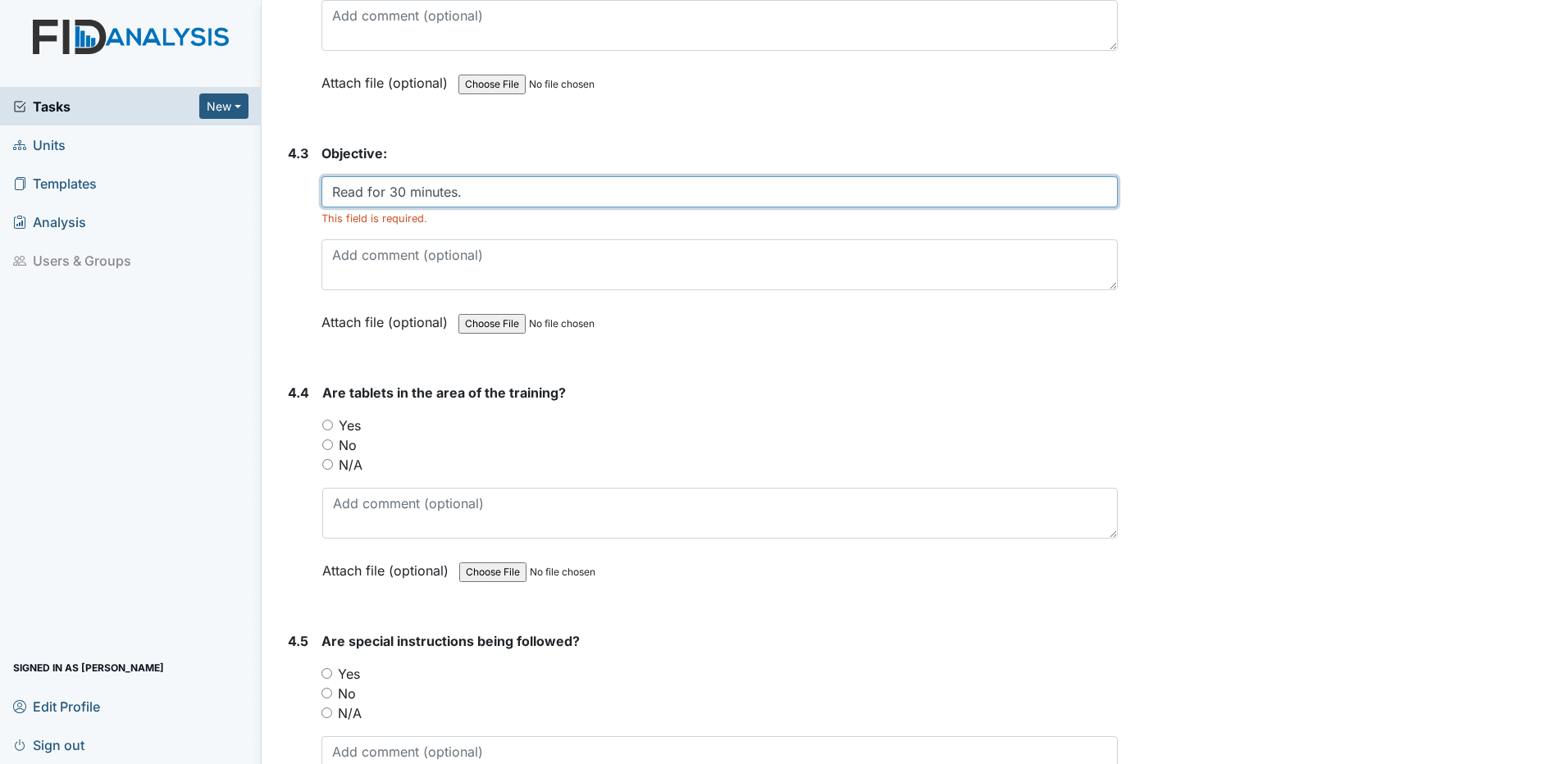
scroll to position [7791, 0]
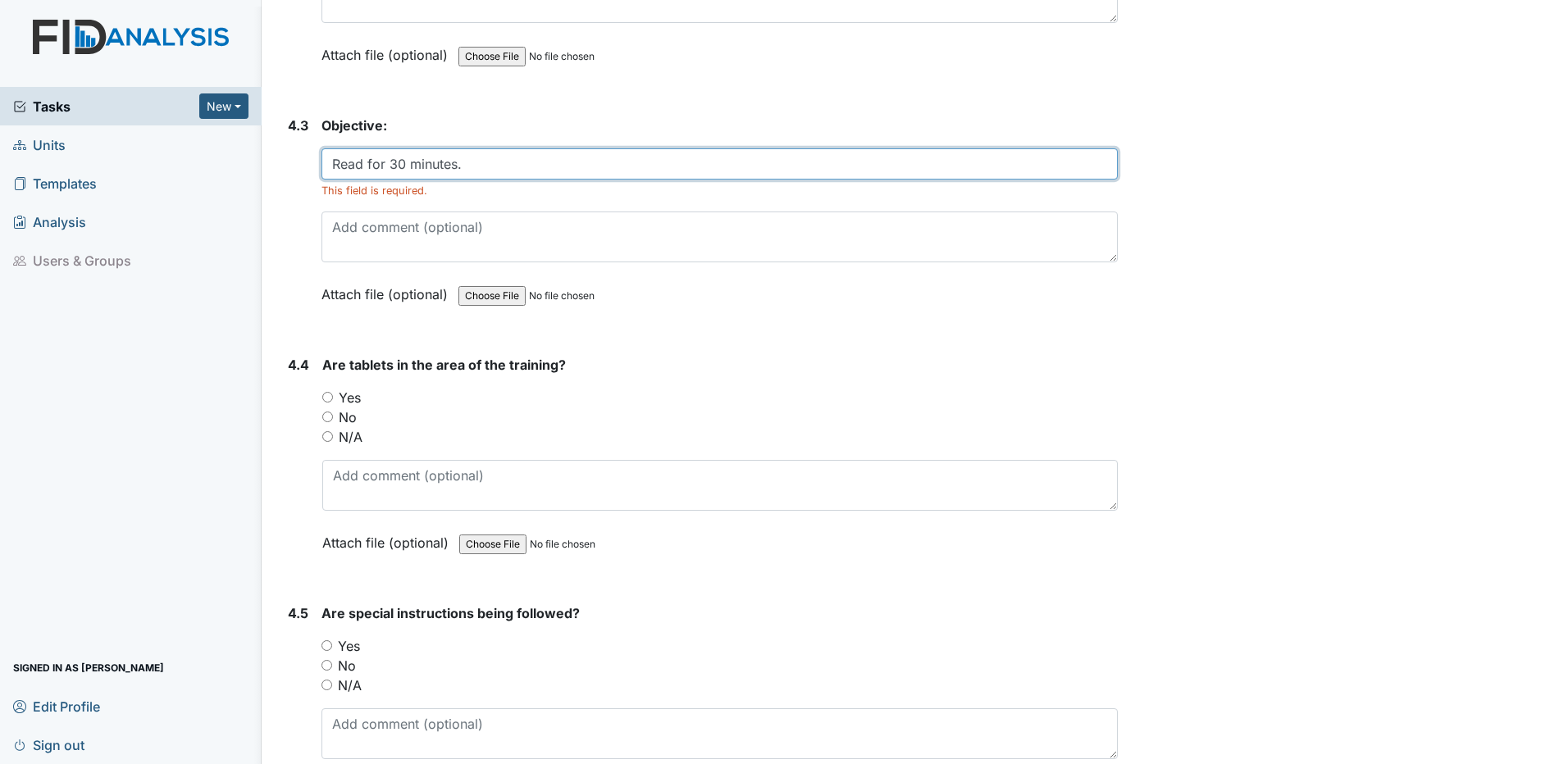
type input "Read for 30 minutes."
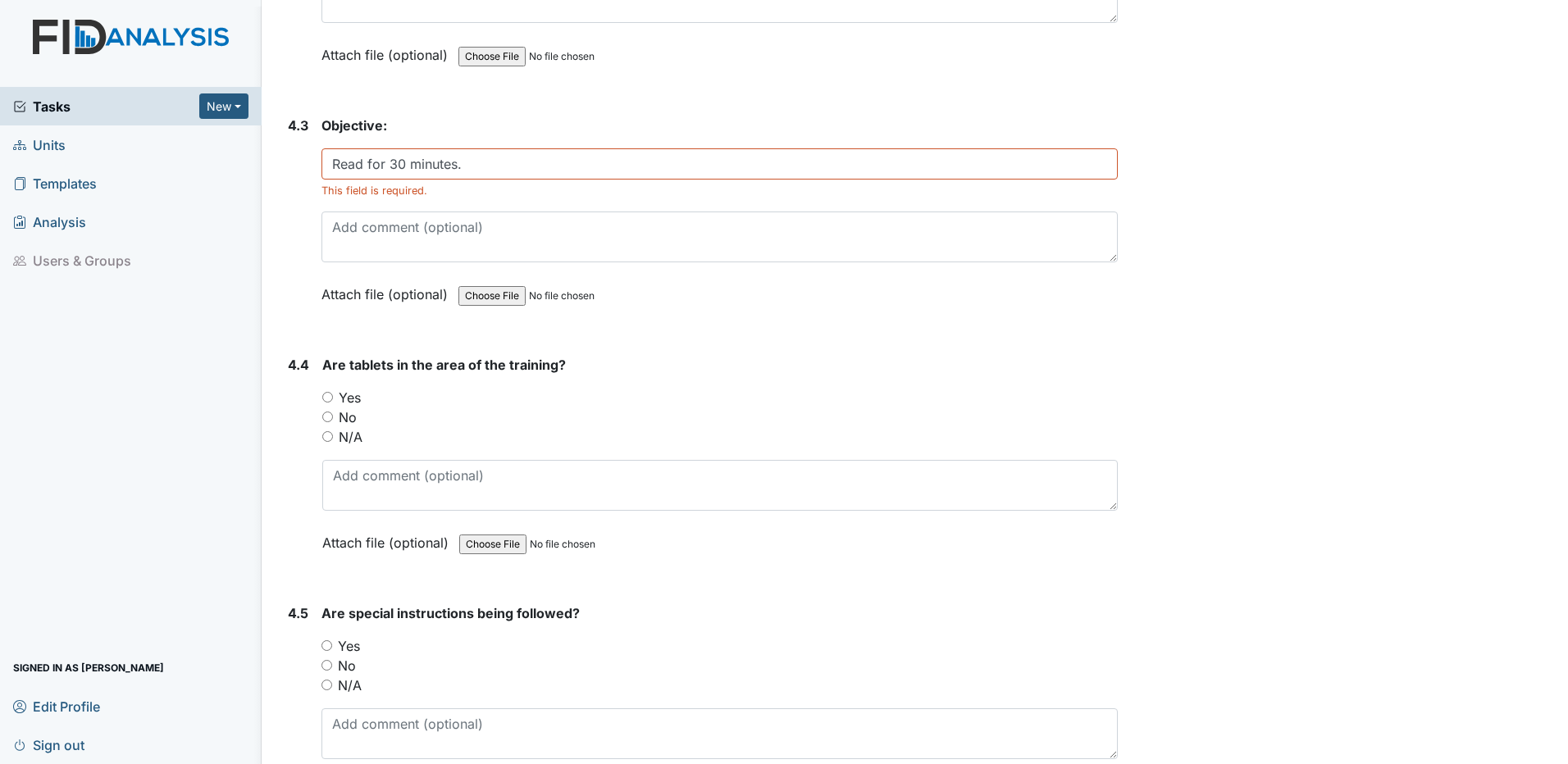
click at [328, 397] on input "Yes" at bounding box center [327, 398] width 11 height 11
radio input "true"
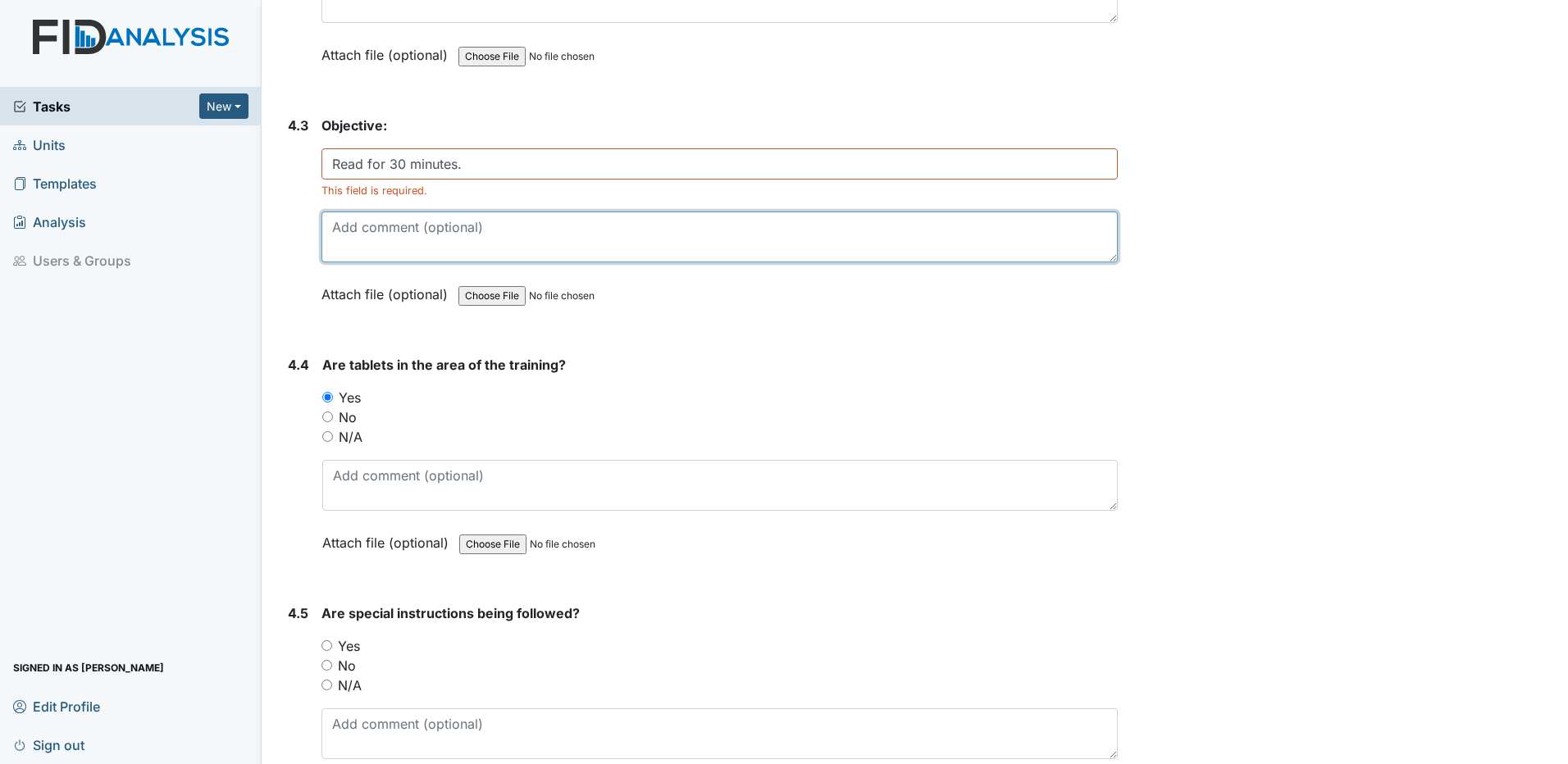
click at [497, 235] on textarea at bounding box center [719, 236] width 796 height 51
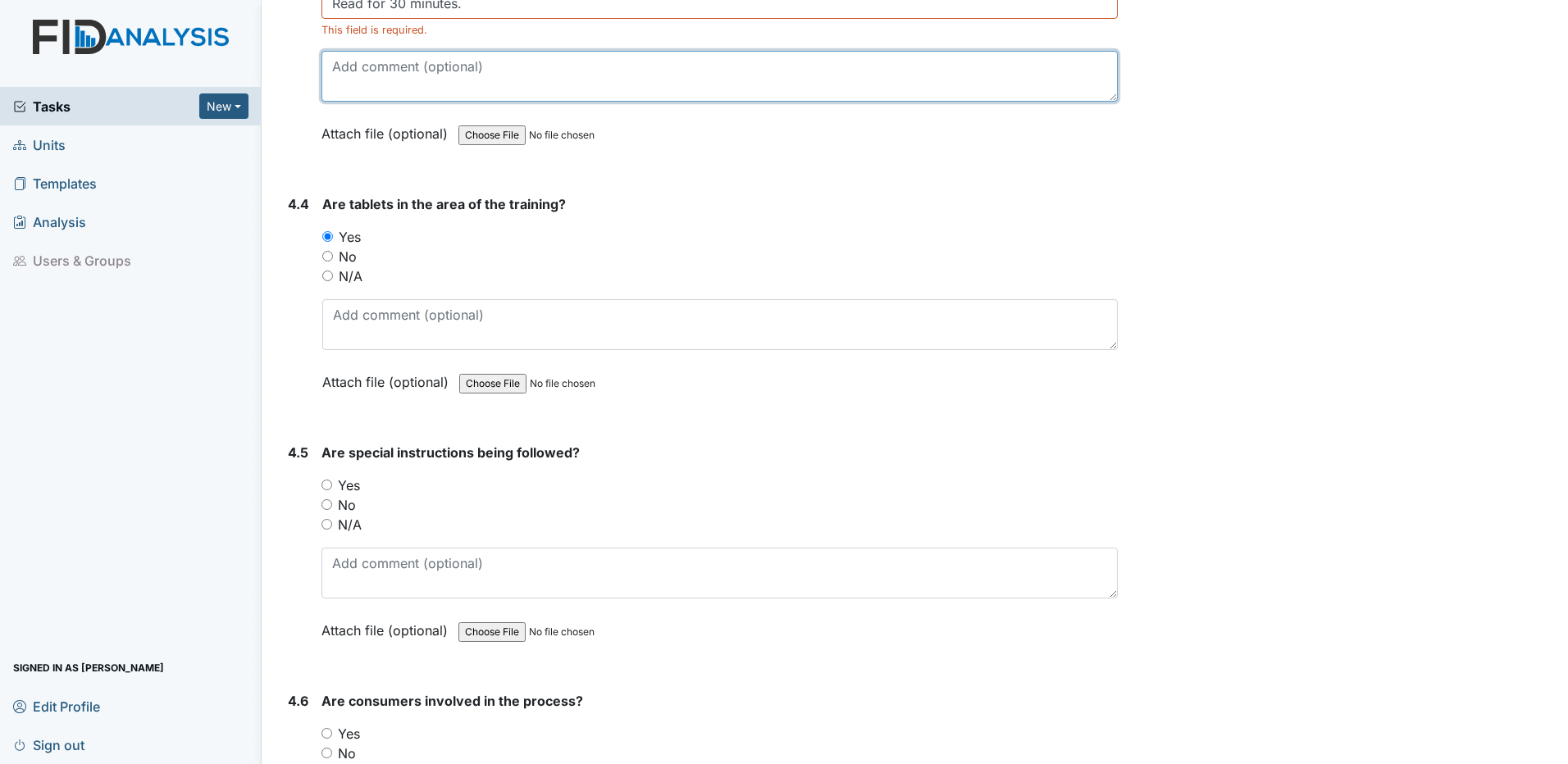
scroll to position [7954, 0]
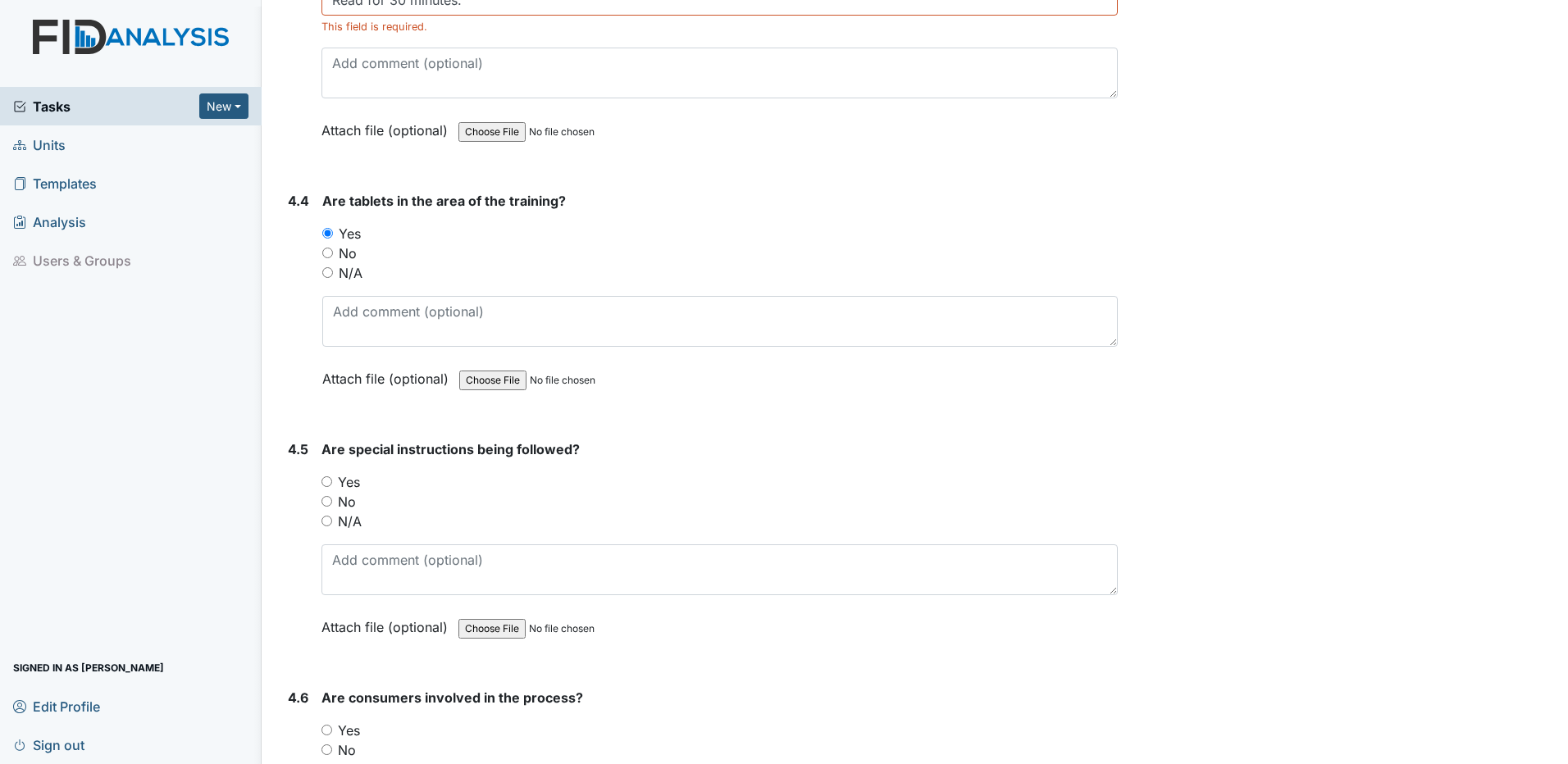
click at [326, 483] on input "Yes" at bounding box center [327, 482] width 11 height 11
radio input "true"
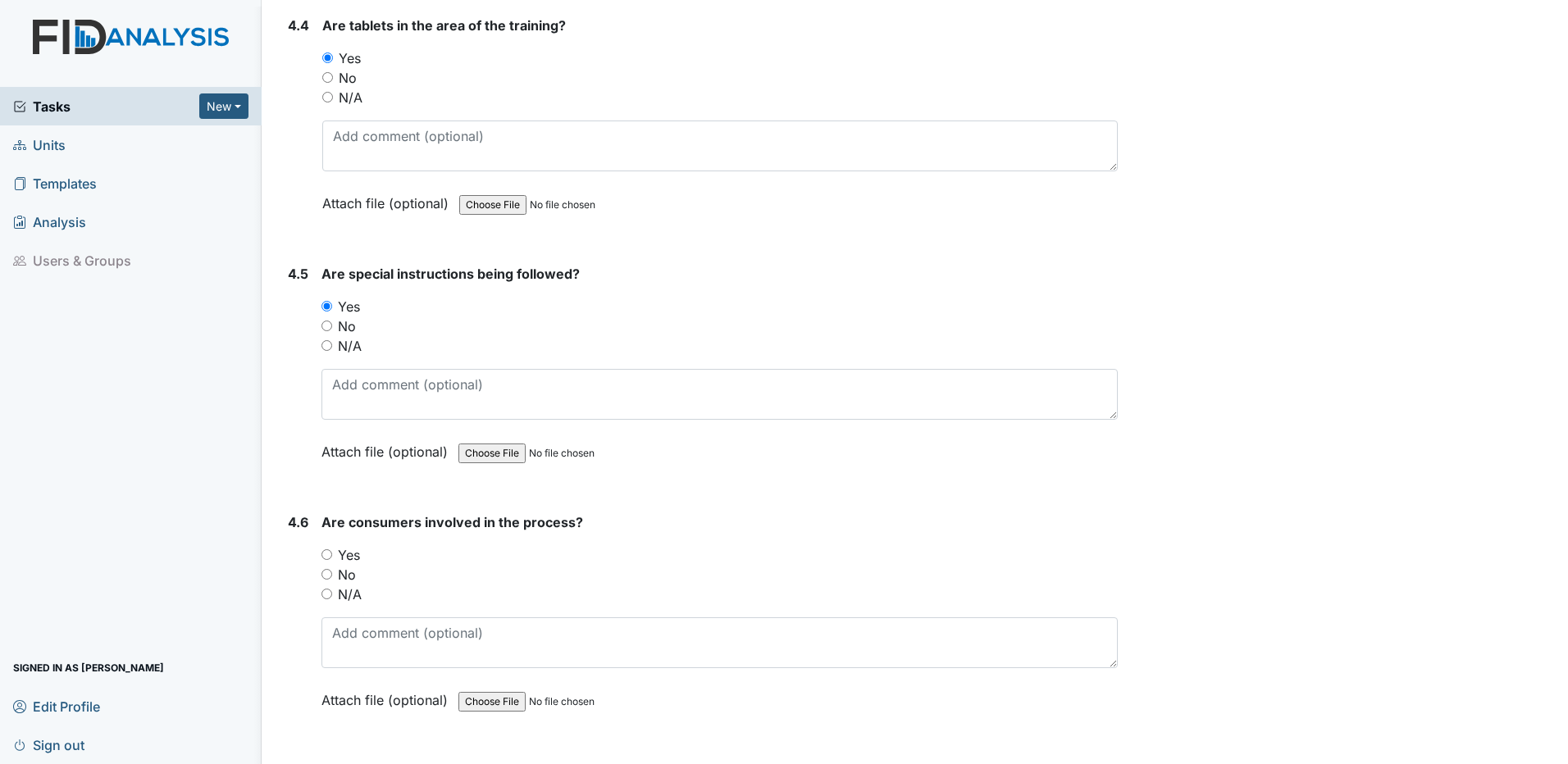
scroll to position [8201, 0]
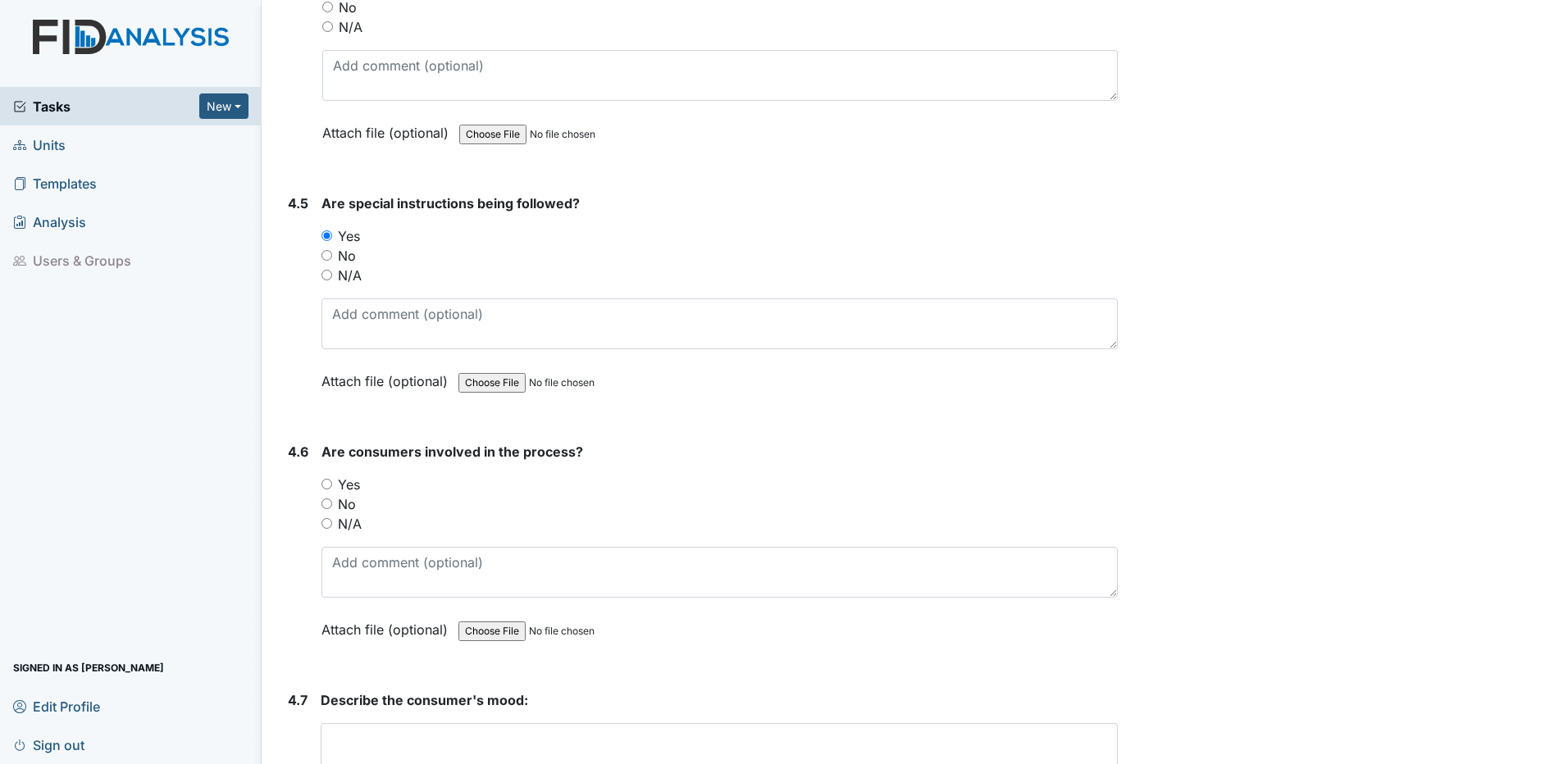
click at [327, 485] on input "Yes" at bounding box center [327, 484] width 11 height 11
radio input "true"
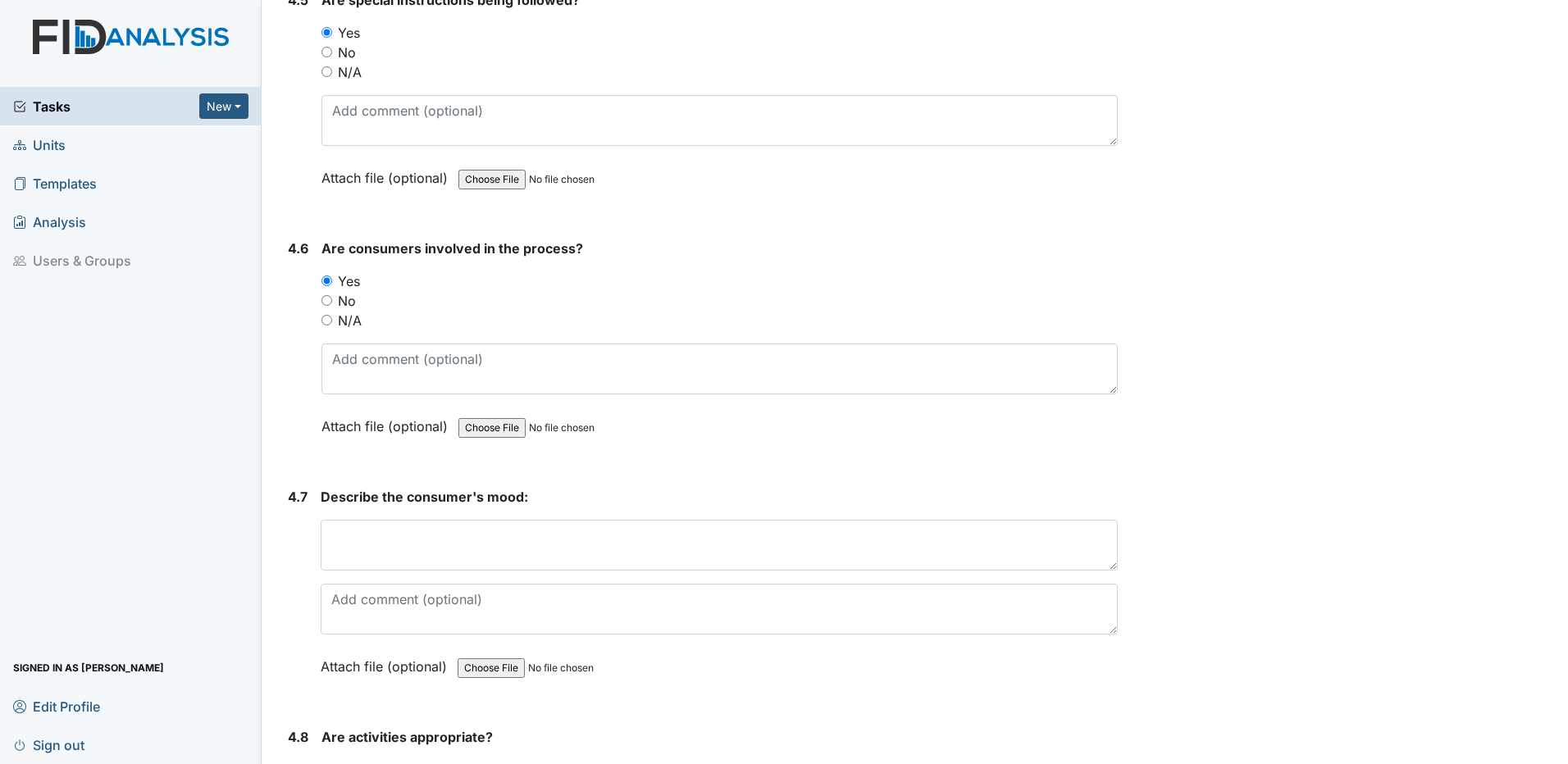
scroll to position [8447, 0]
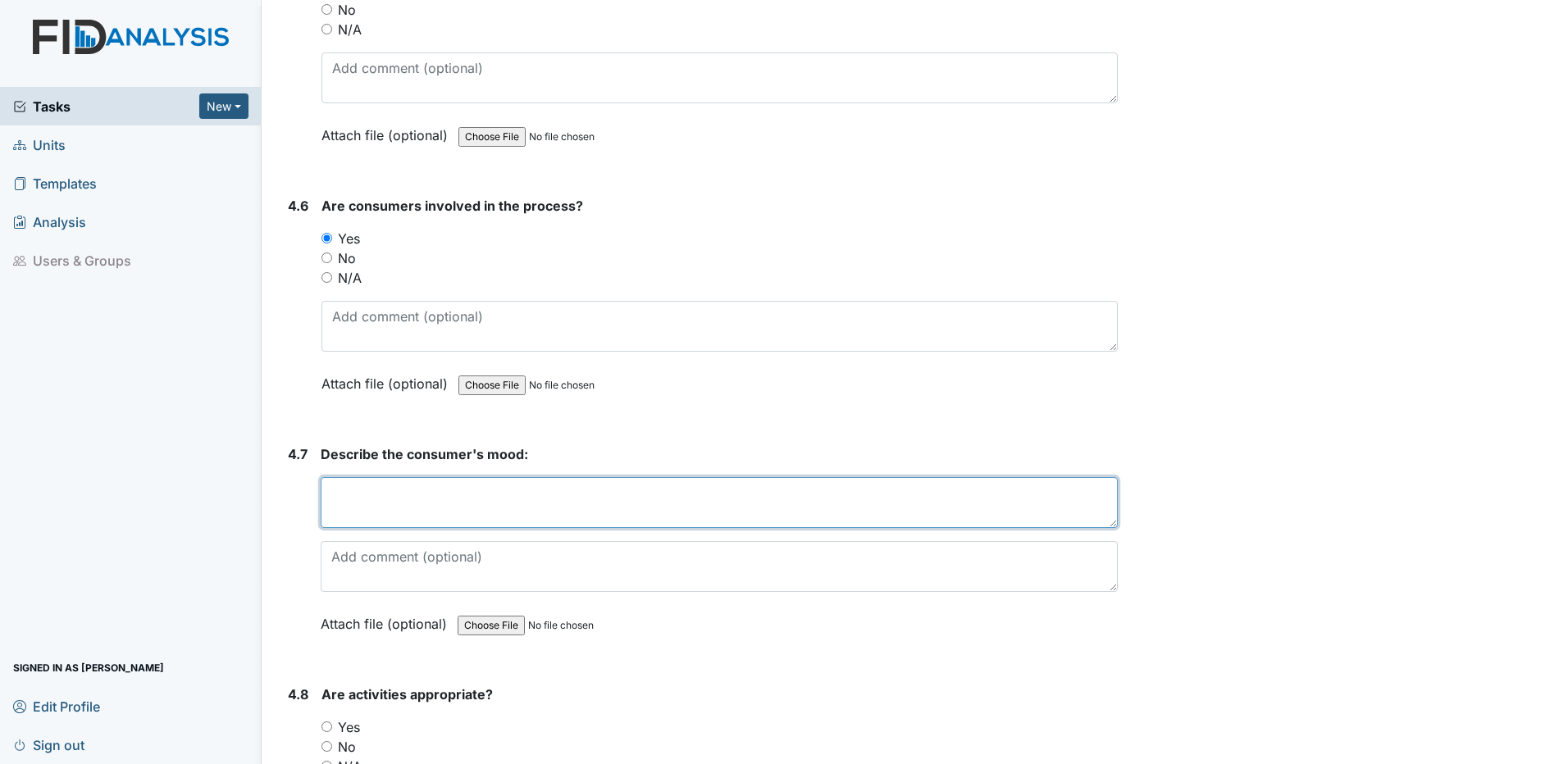
click at [329, 503] on textarea at bounding box center [719, 502] width 797 height 51
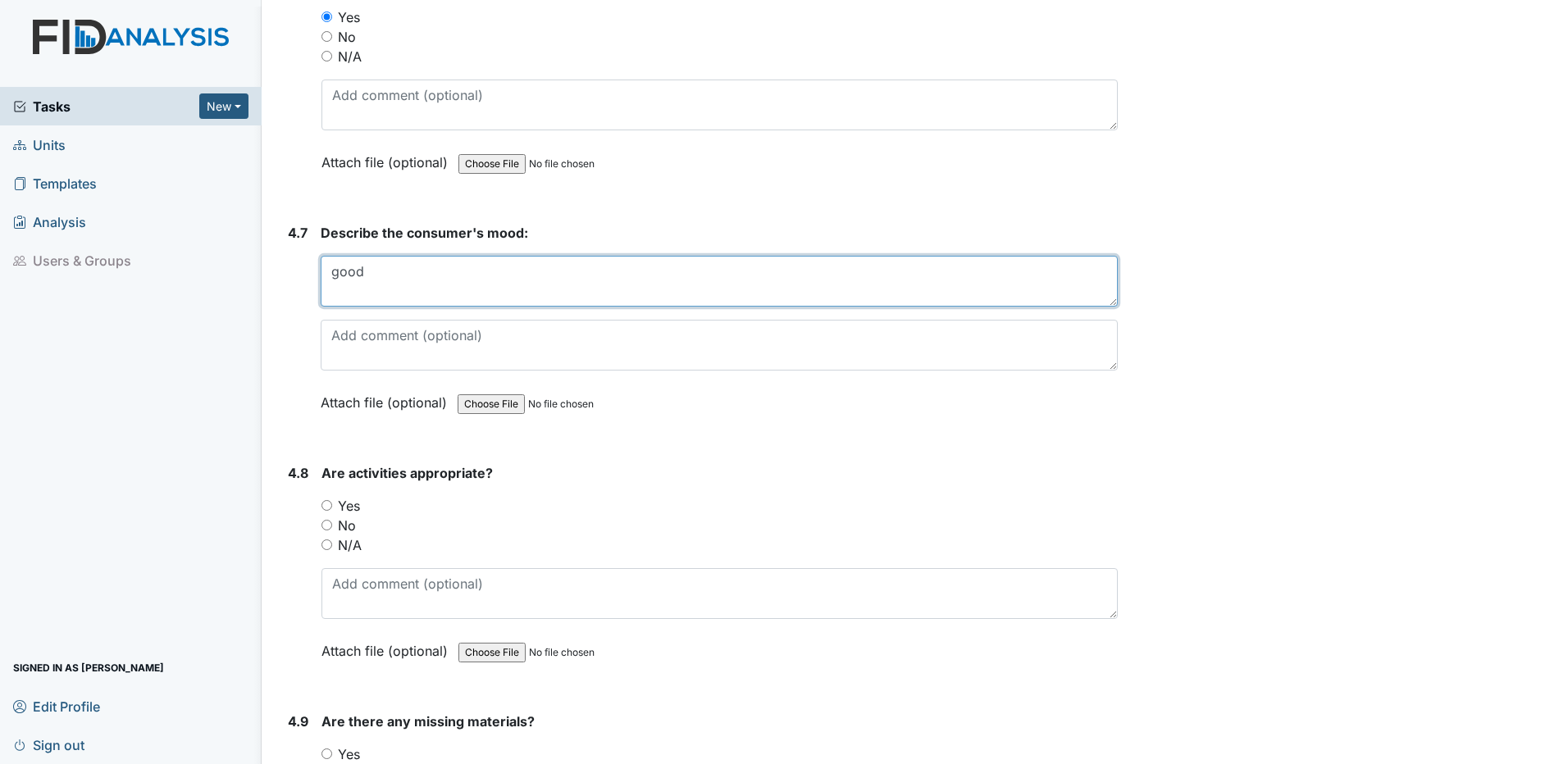
scroll to position [8692, 0]
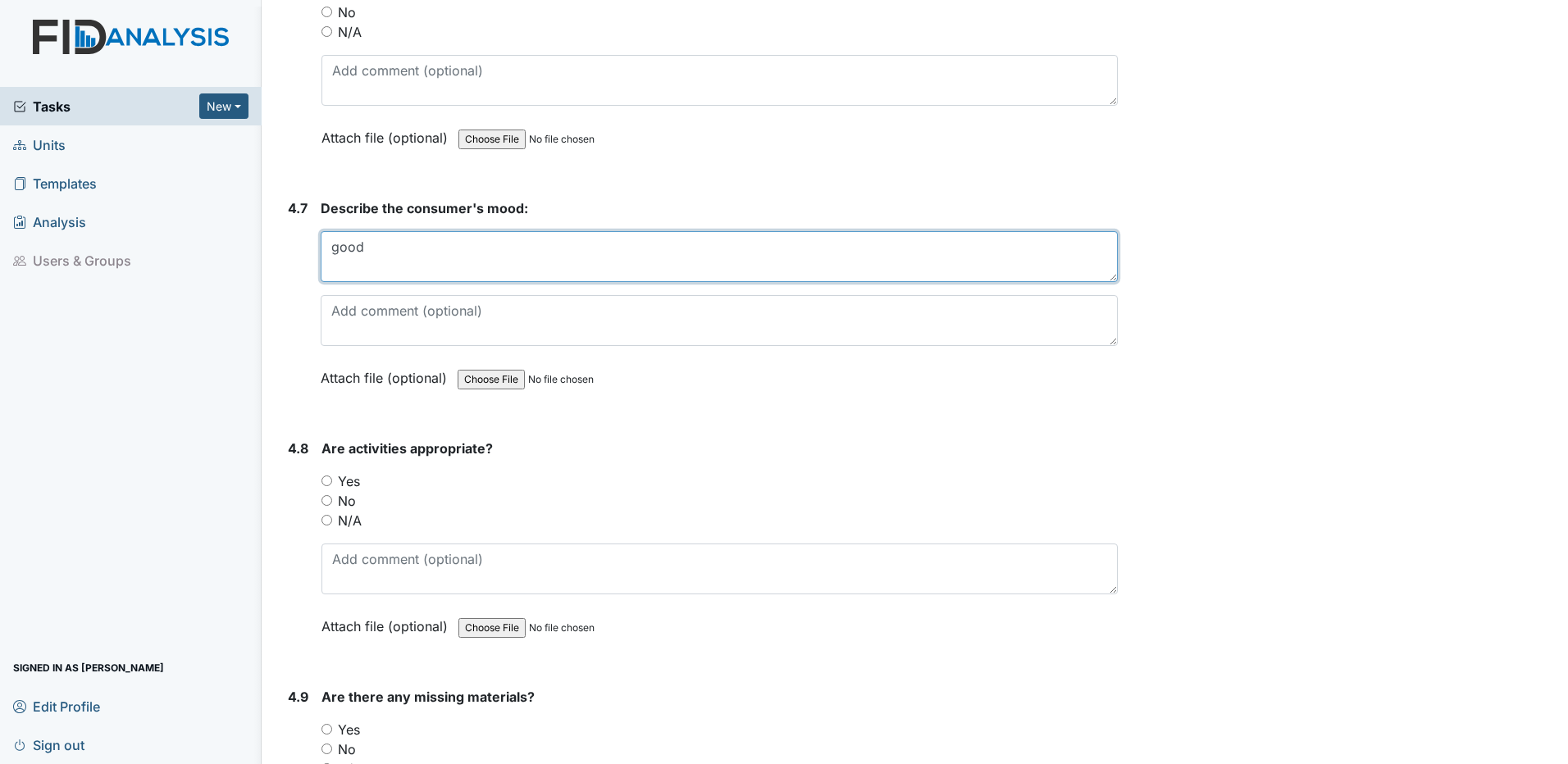
type textarea "good"
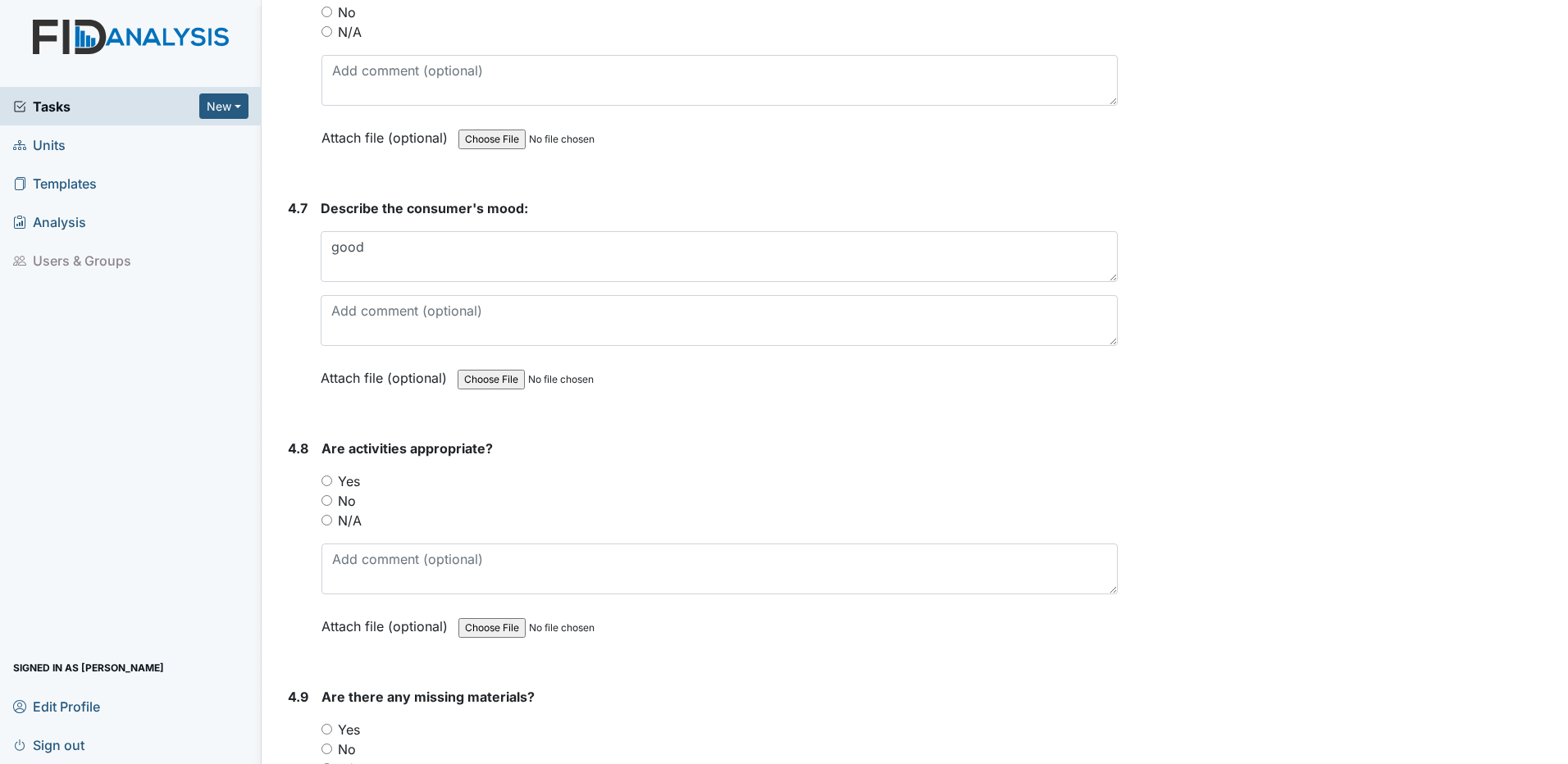
click at [327, 482] on input "Yes" at bounding box center [327, 481] width 11 height 11
radio input "true"
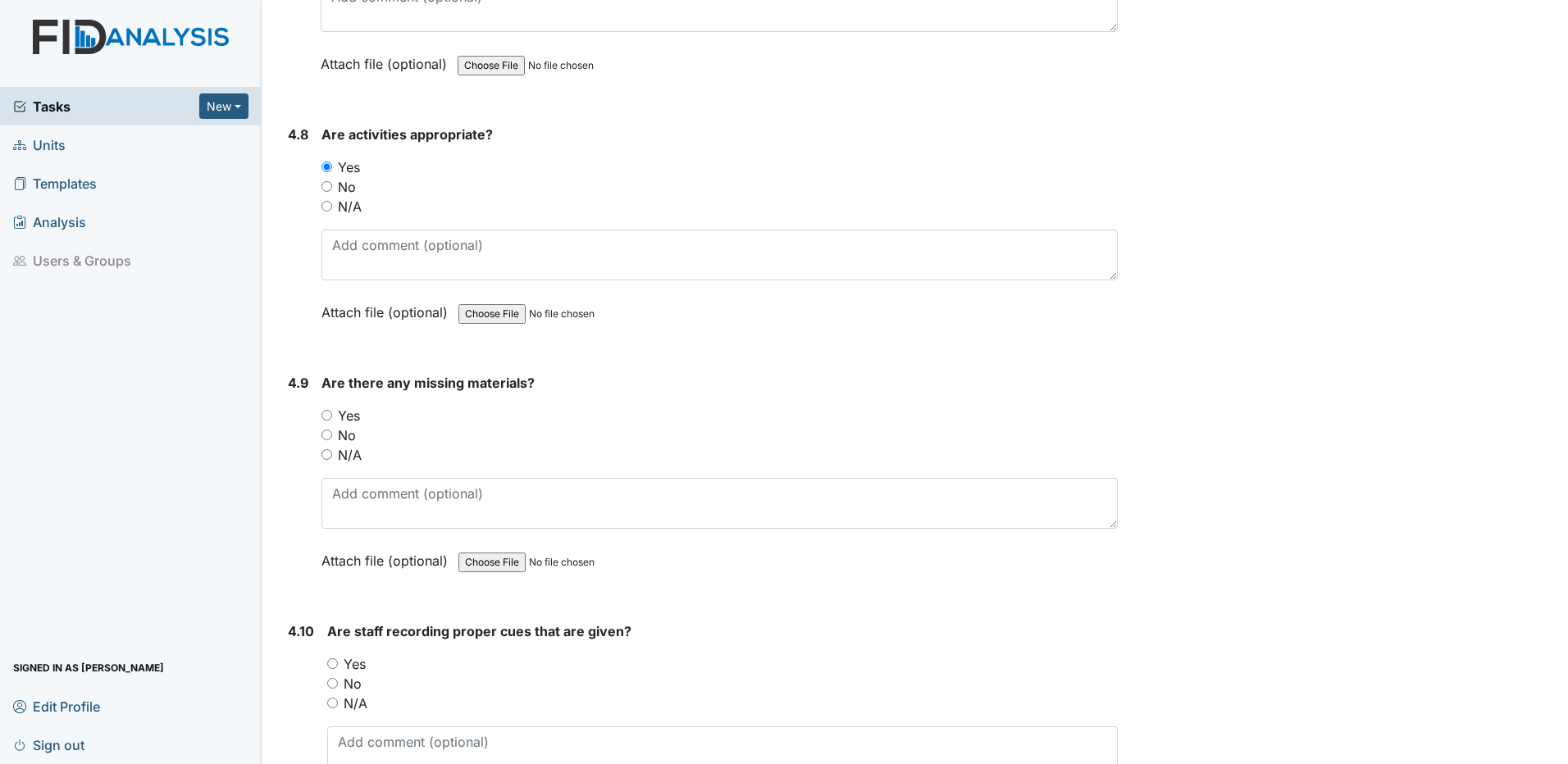
scroll to position [9021, 0]
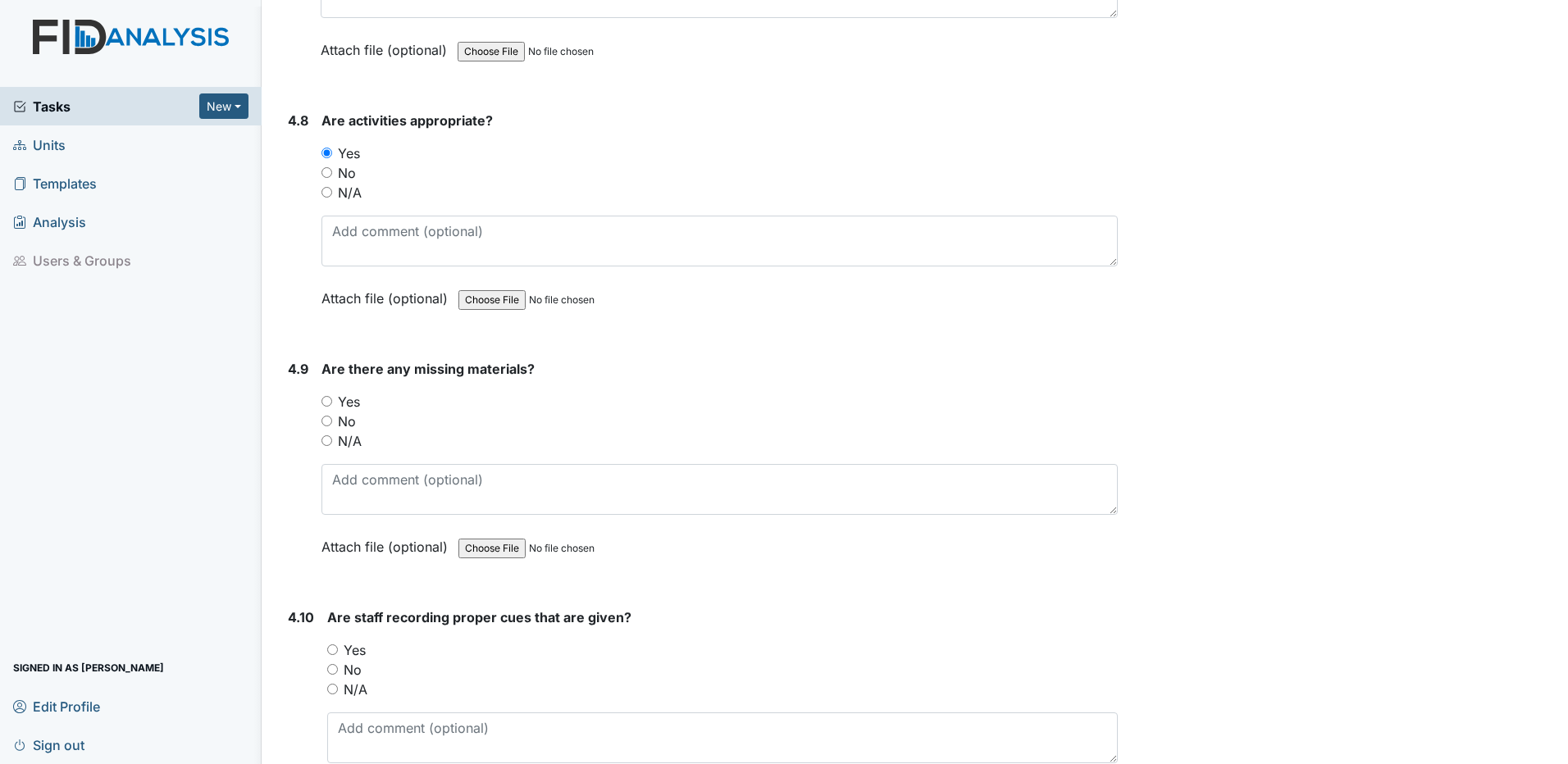
click at [330, 421] on input "No" at bounding box center [327, 421] width 11 height 11
radio input "true"
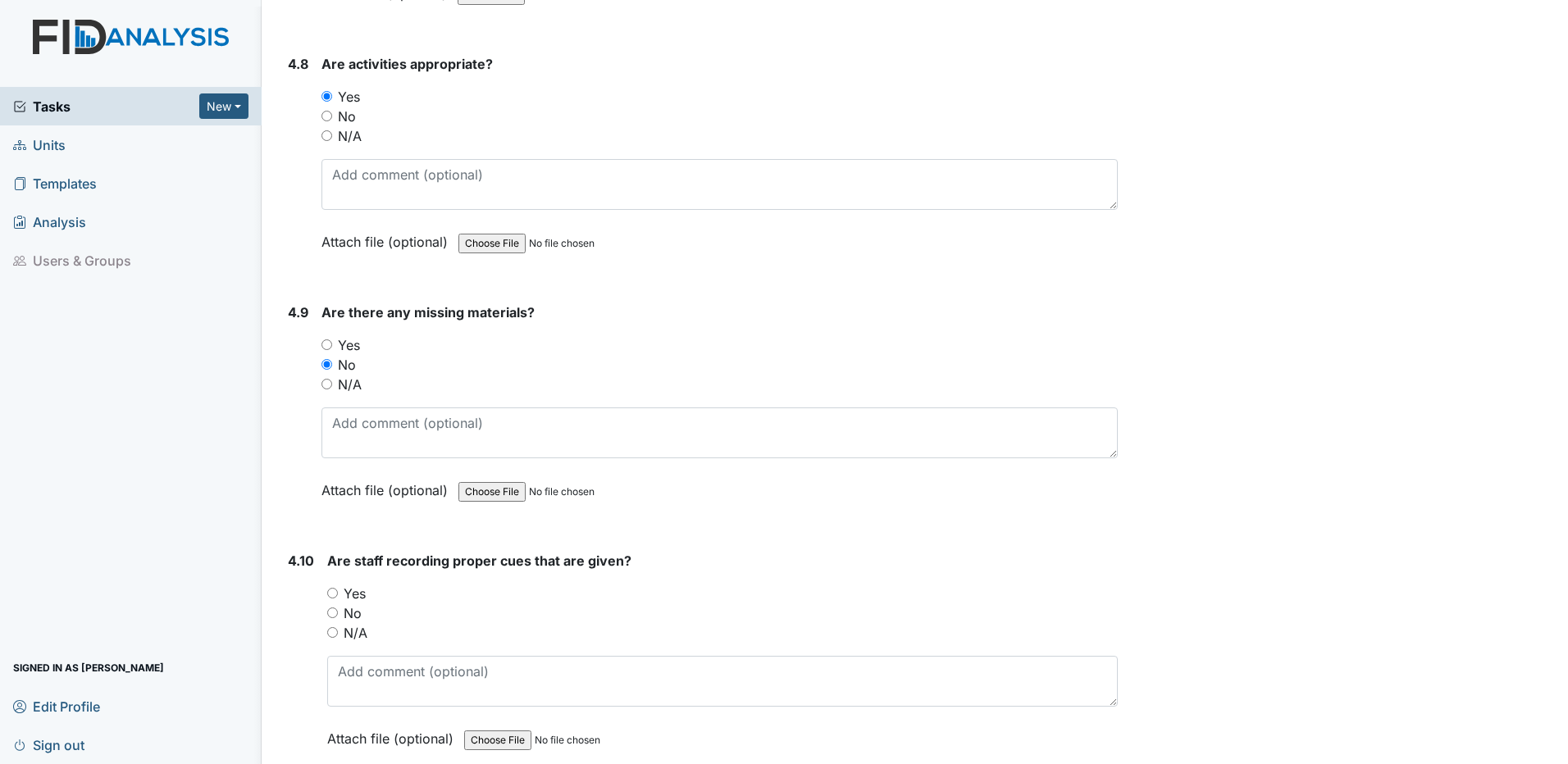
scroll to position [9266, 0]
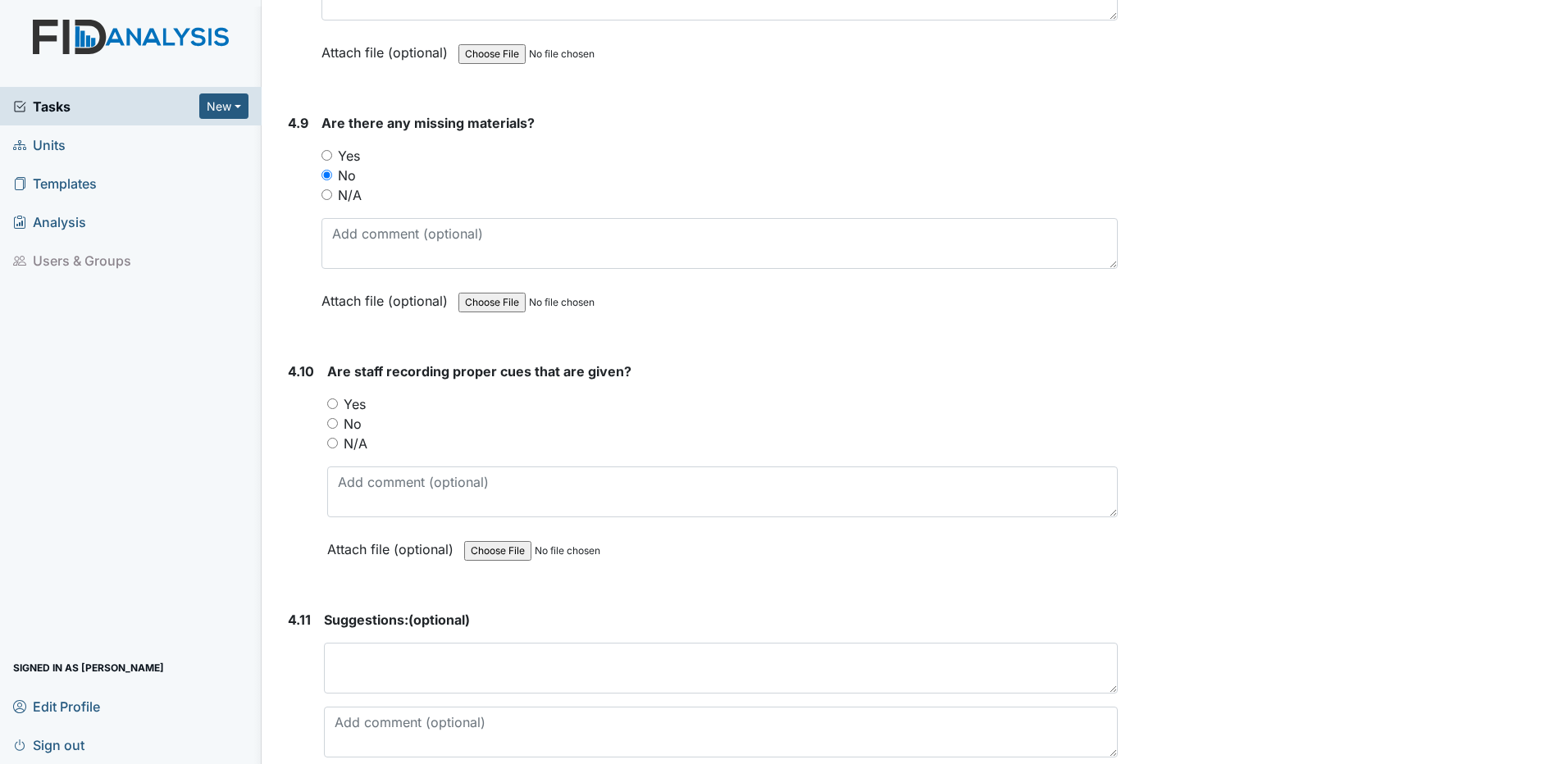
click at [330, 404] on input "Yes" at bounding box center [333, 404] width 11 height 11
radio input "true"
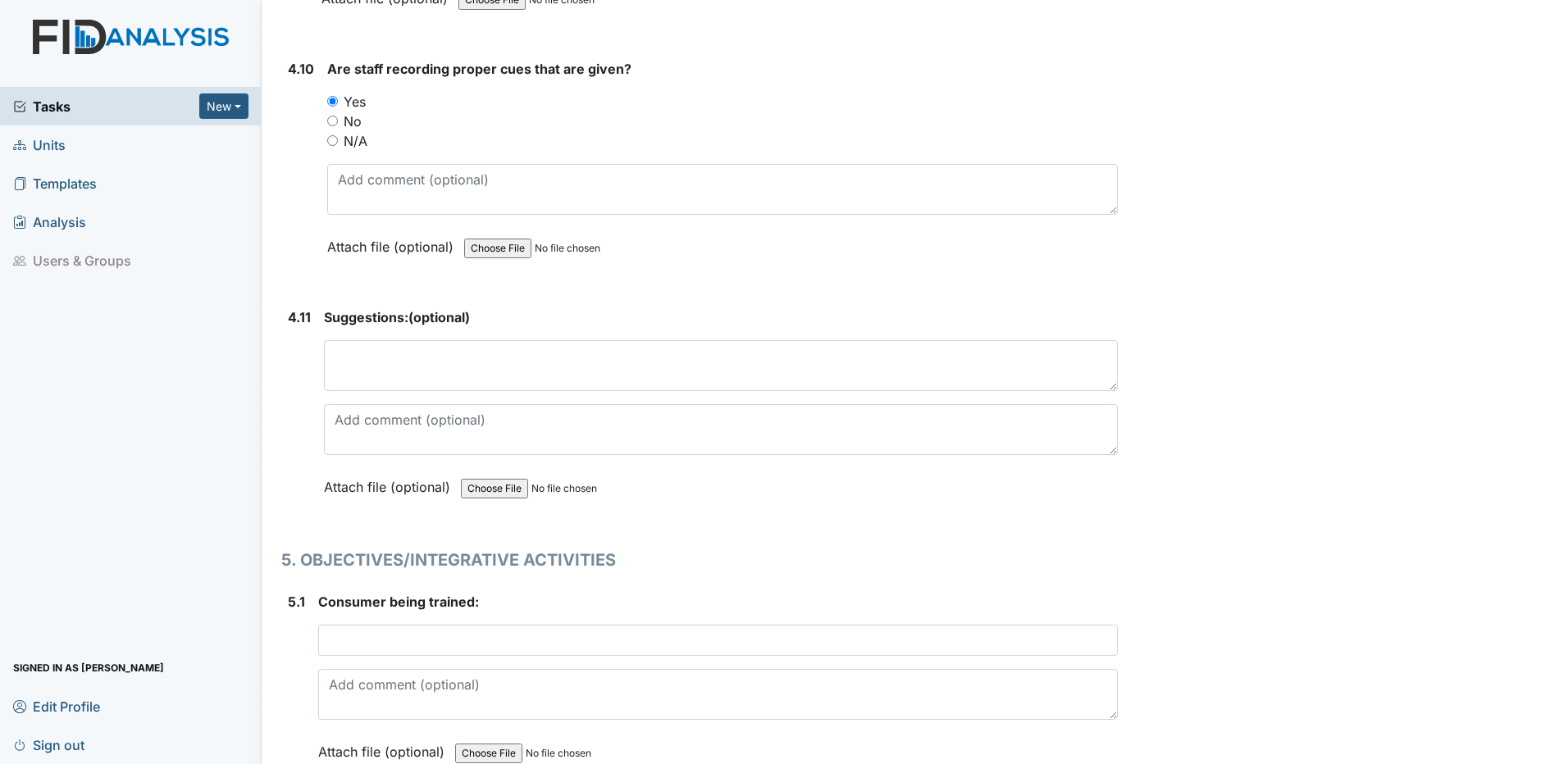
scroll to position [9595, 0]
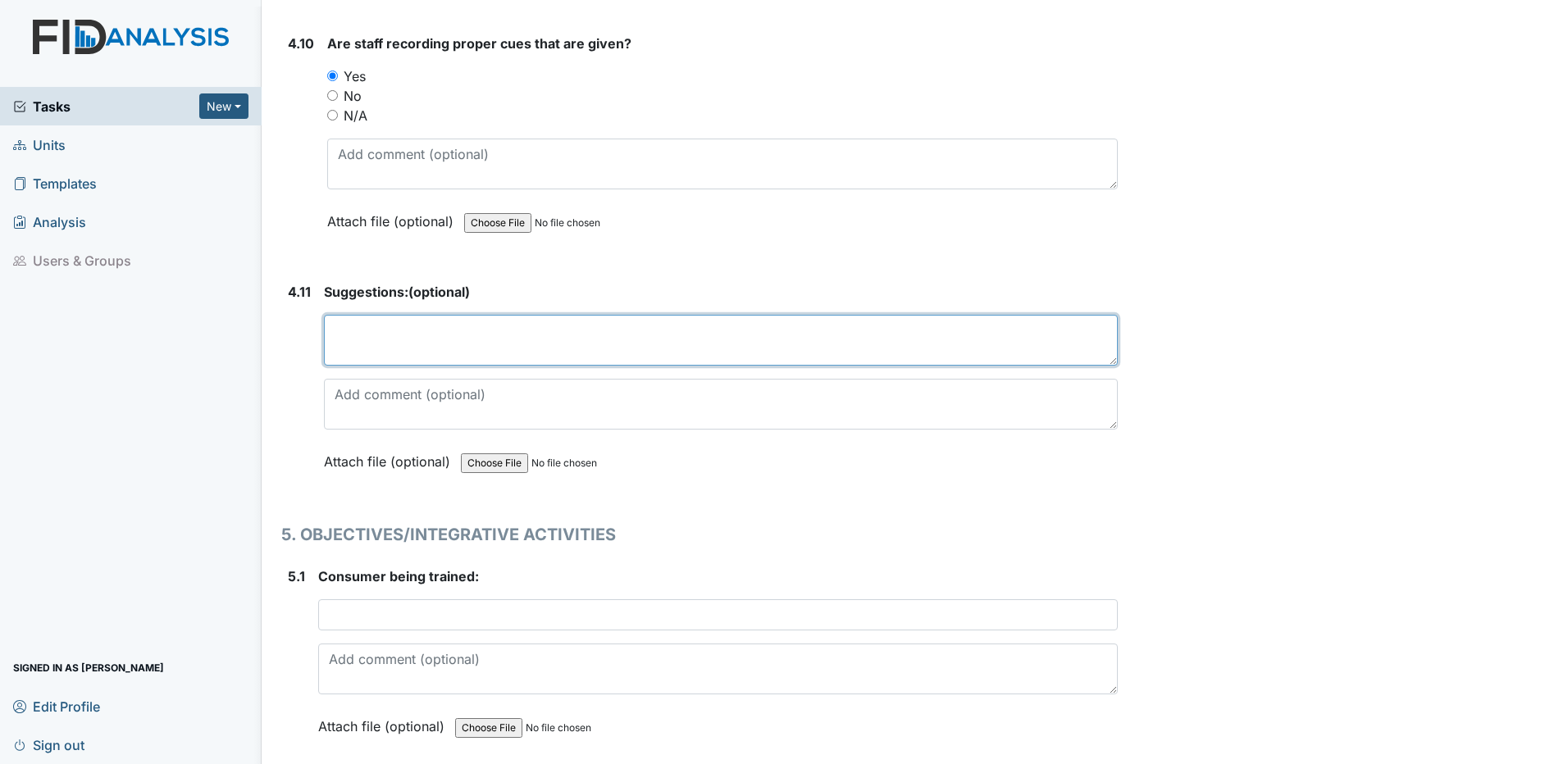
click at [395, 350] on textarea at bounding box center [721, 340] width 794 height 51
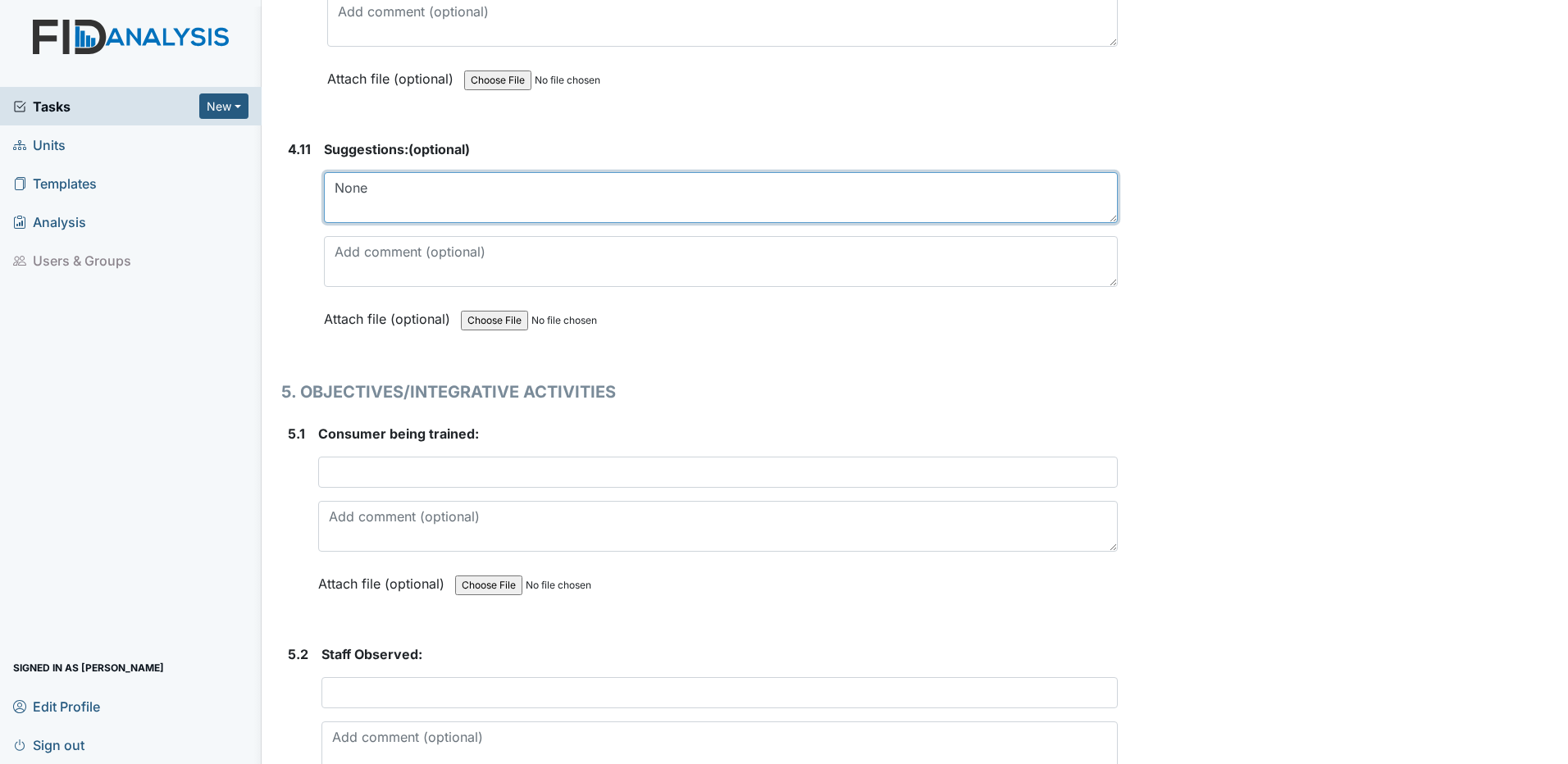
scroll to position [9759, 0]
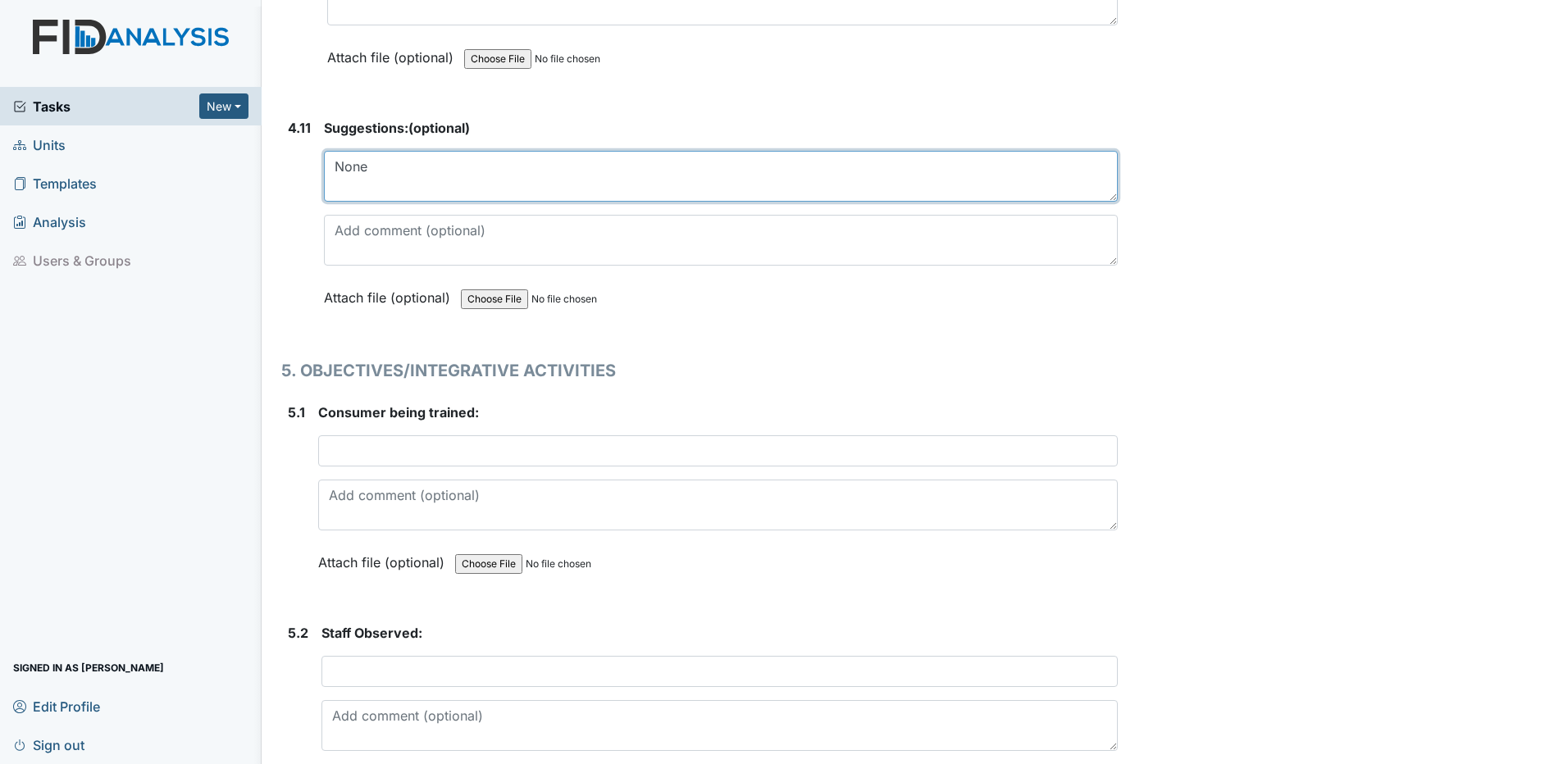
type textarea "None"
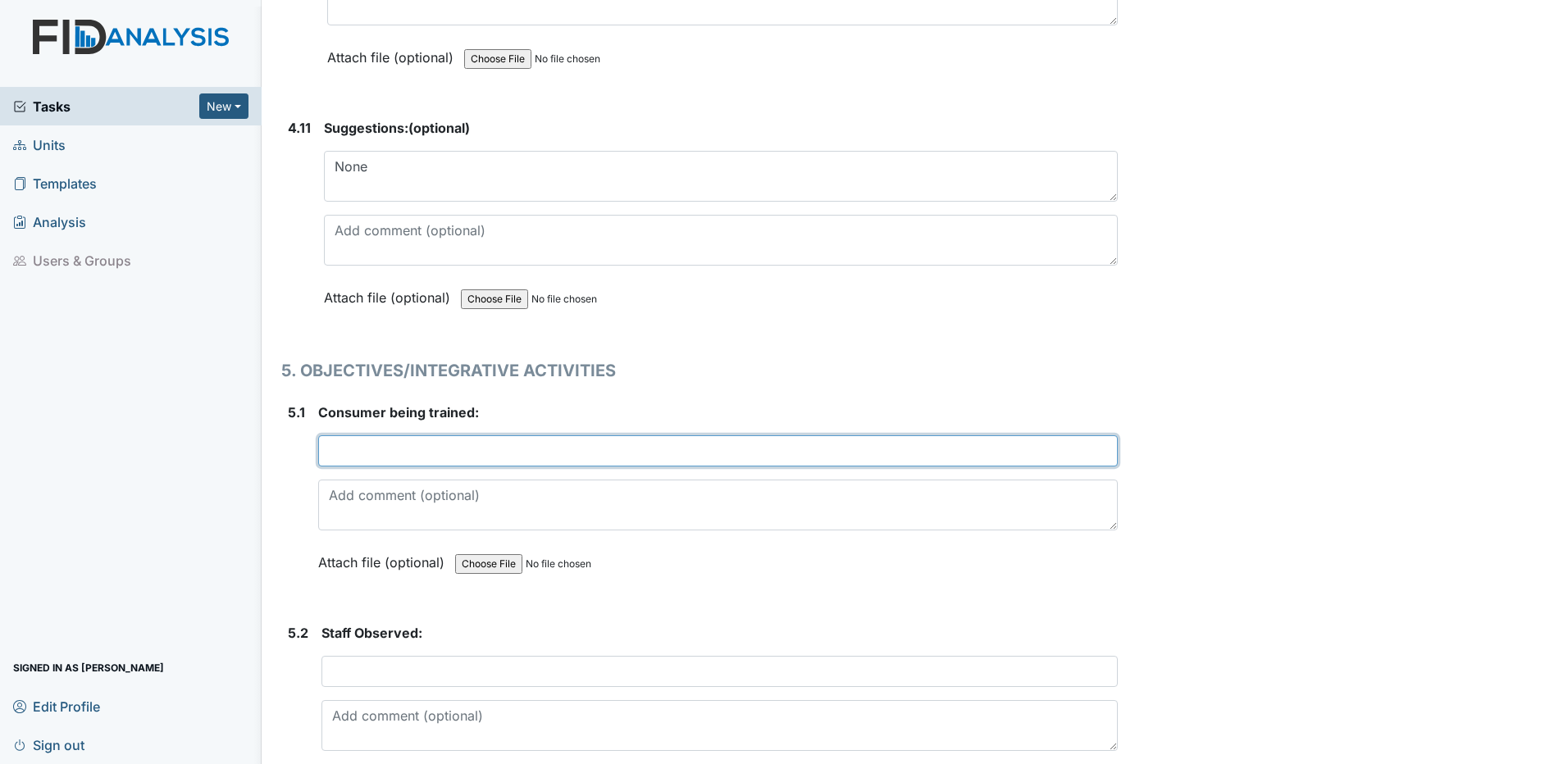
click at [400, 446] on input "text" at bounding box center [718, 451] width 800 height 31
type input "Nancy S."
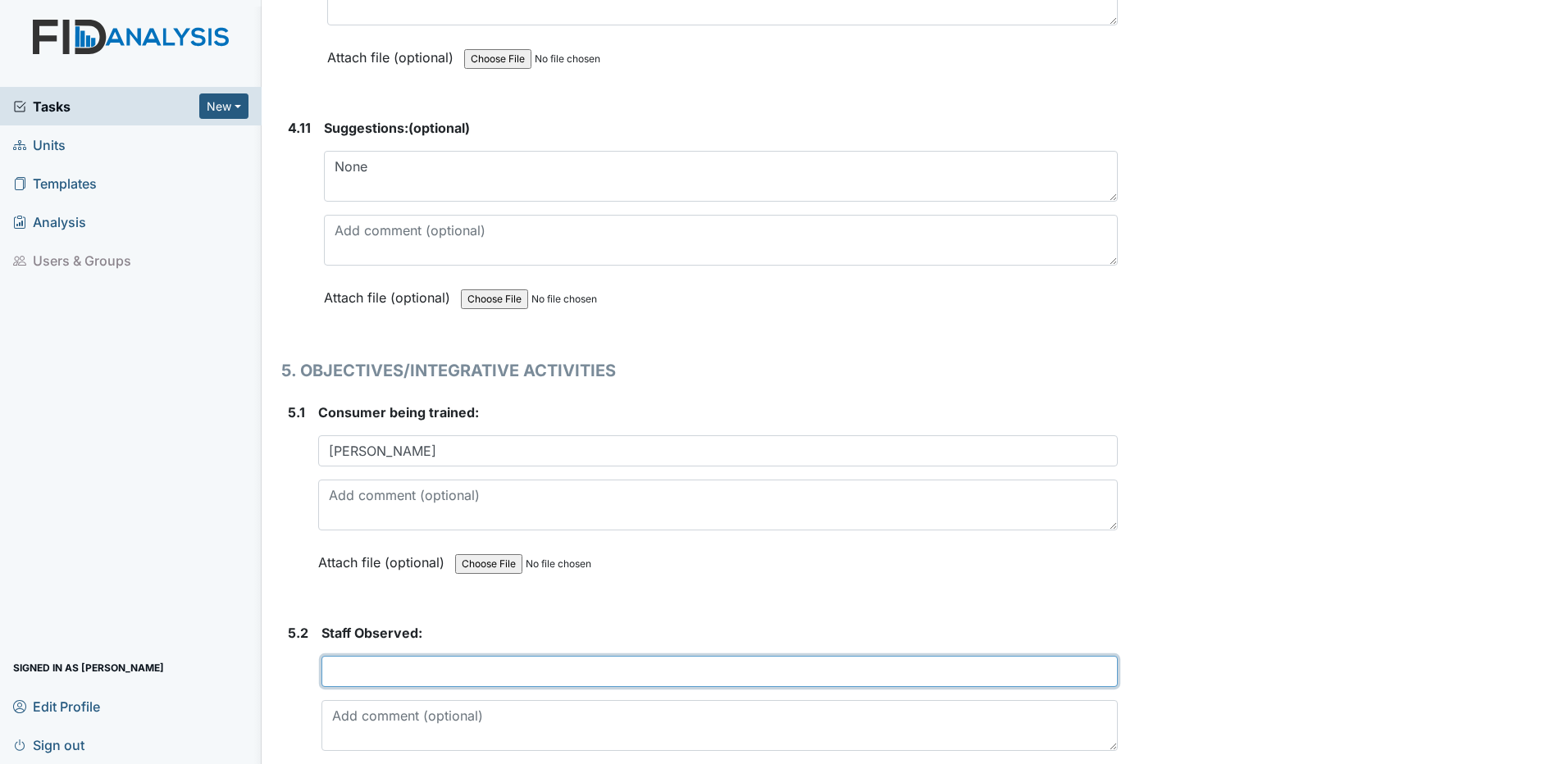
click at [382, 670] on input "text" at bounding box center [719, 671] width 796 height 31
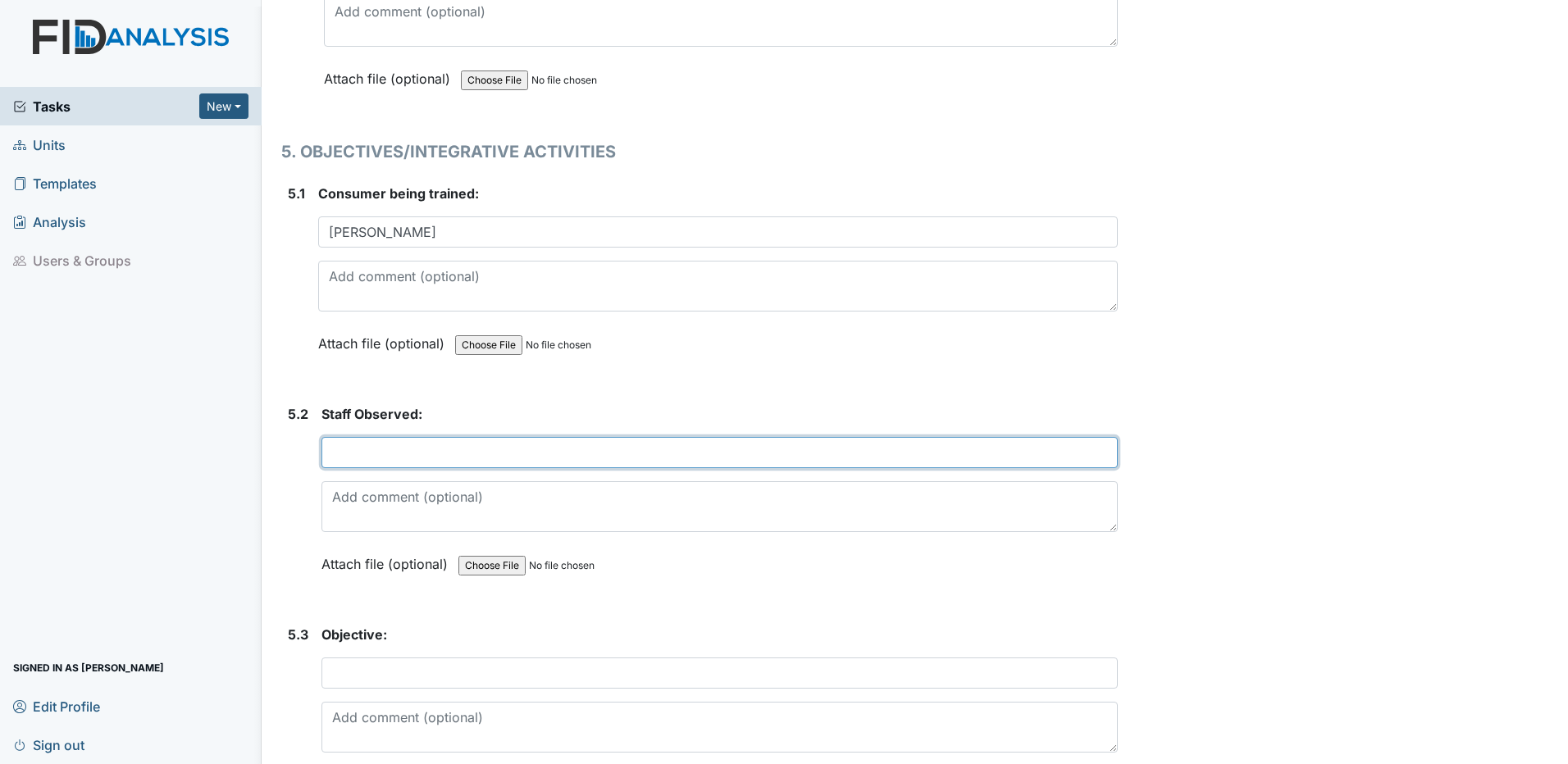
scroll to position [10005, 0]
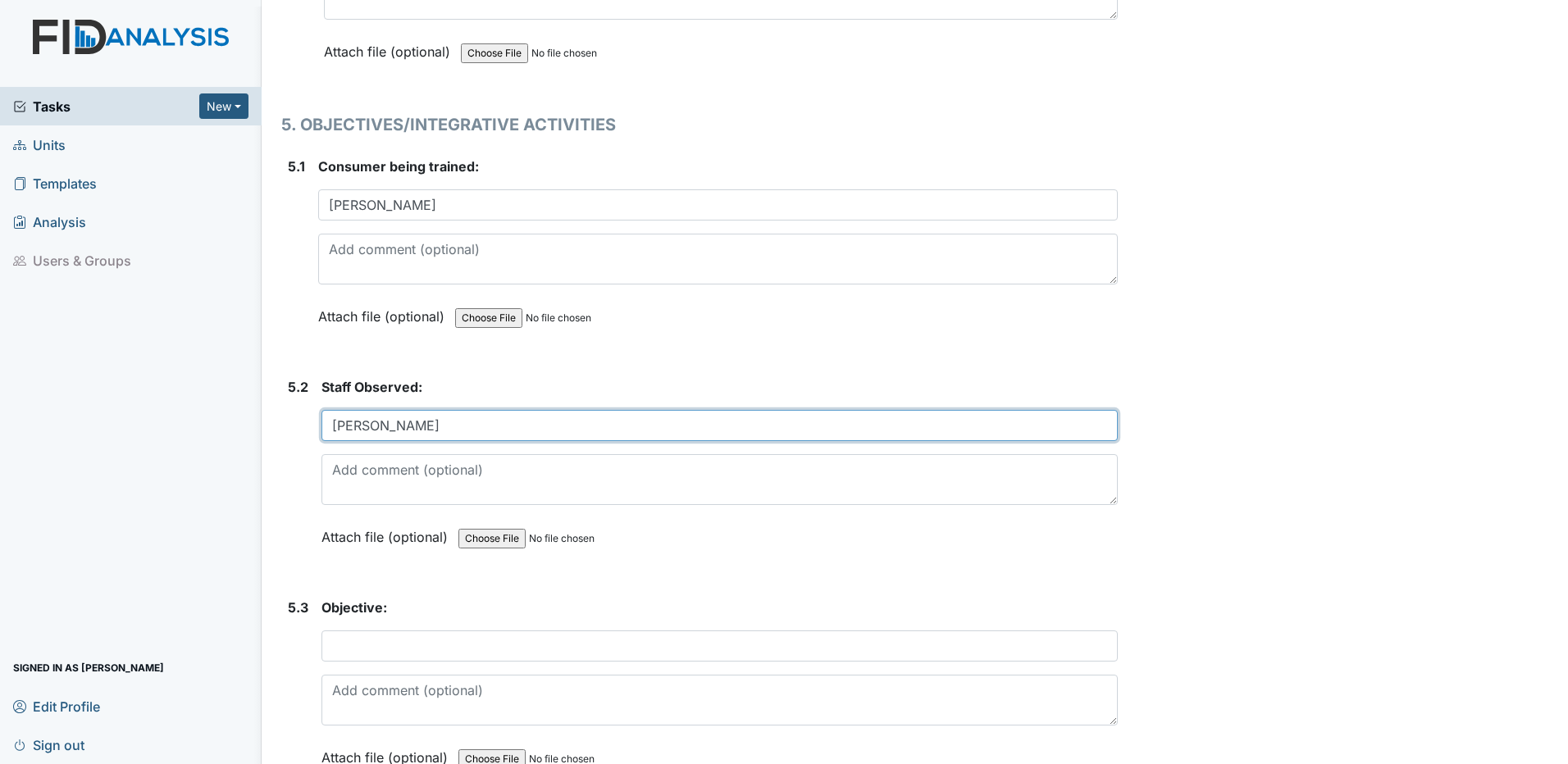
type input "Tawanna W."
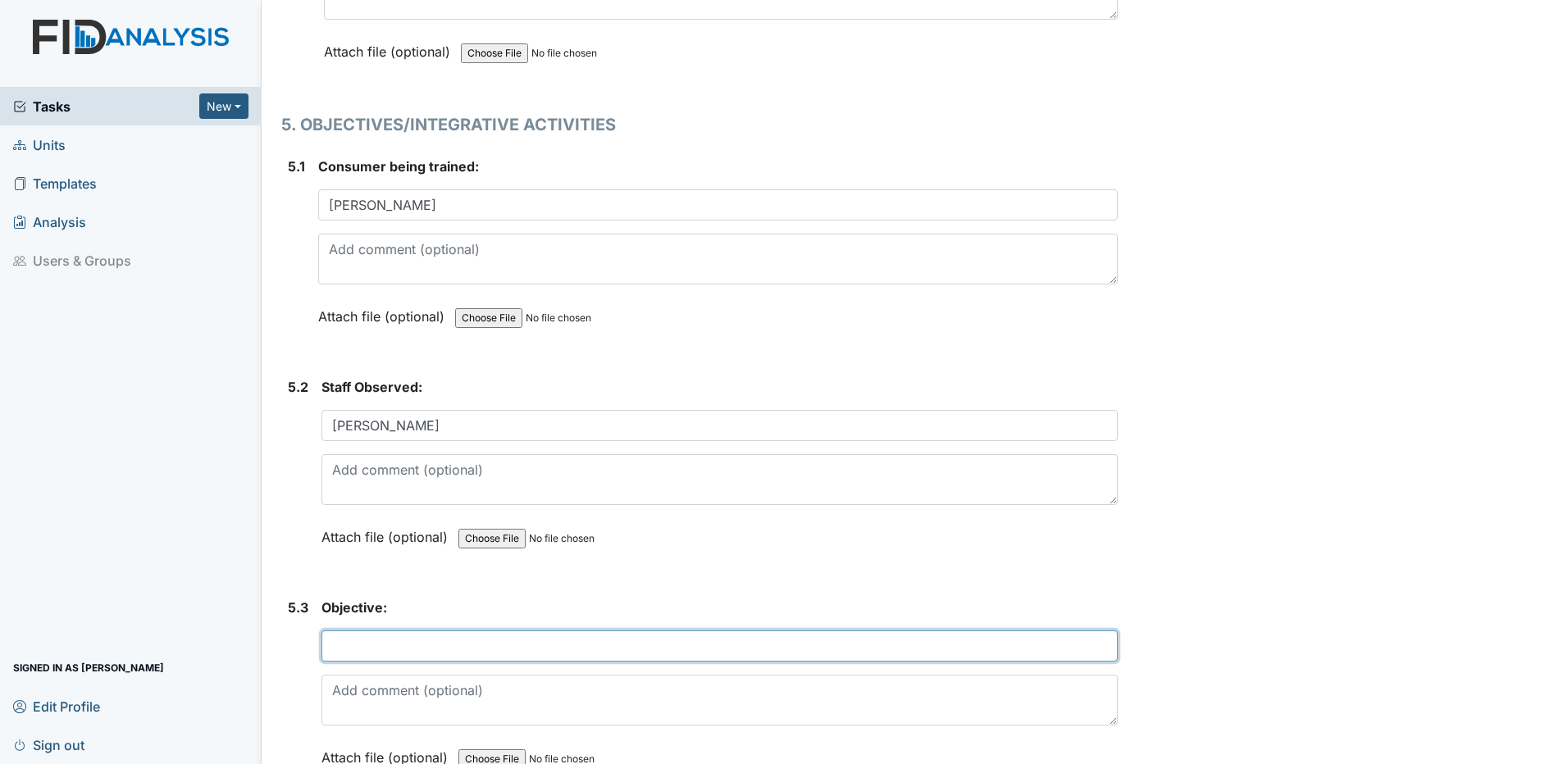
click at [405, 650] on input "text" at bounding box center [719, 646] width 796 height 31
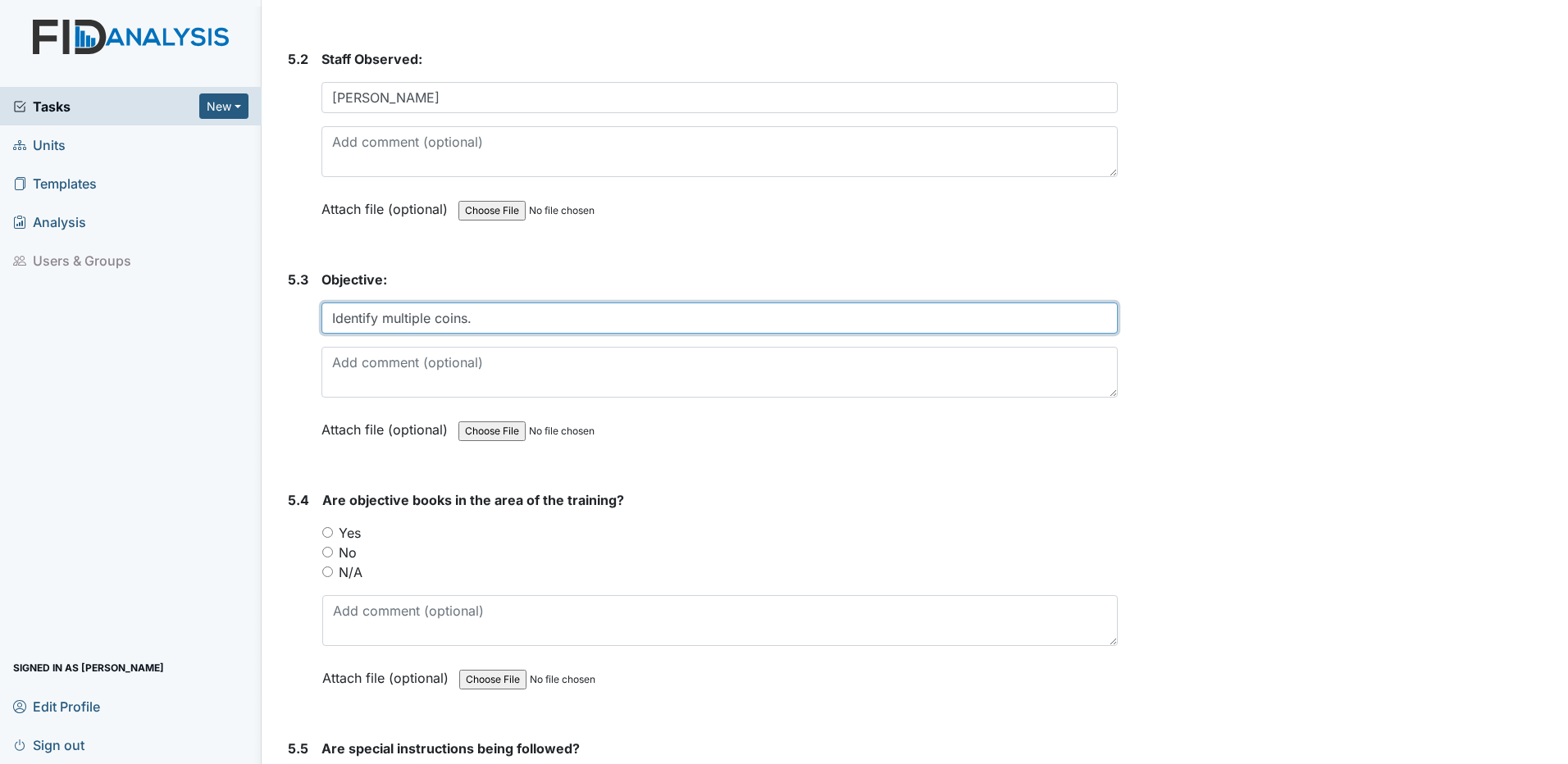
scroll to position [10415, 0]
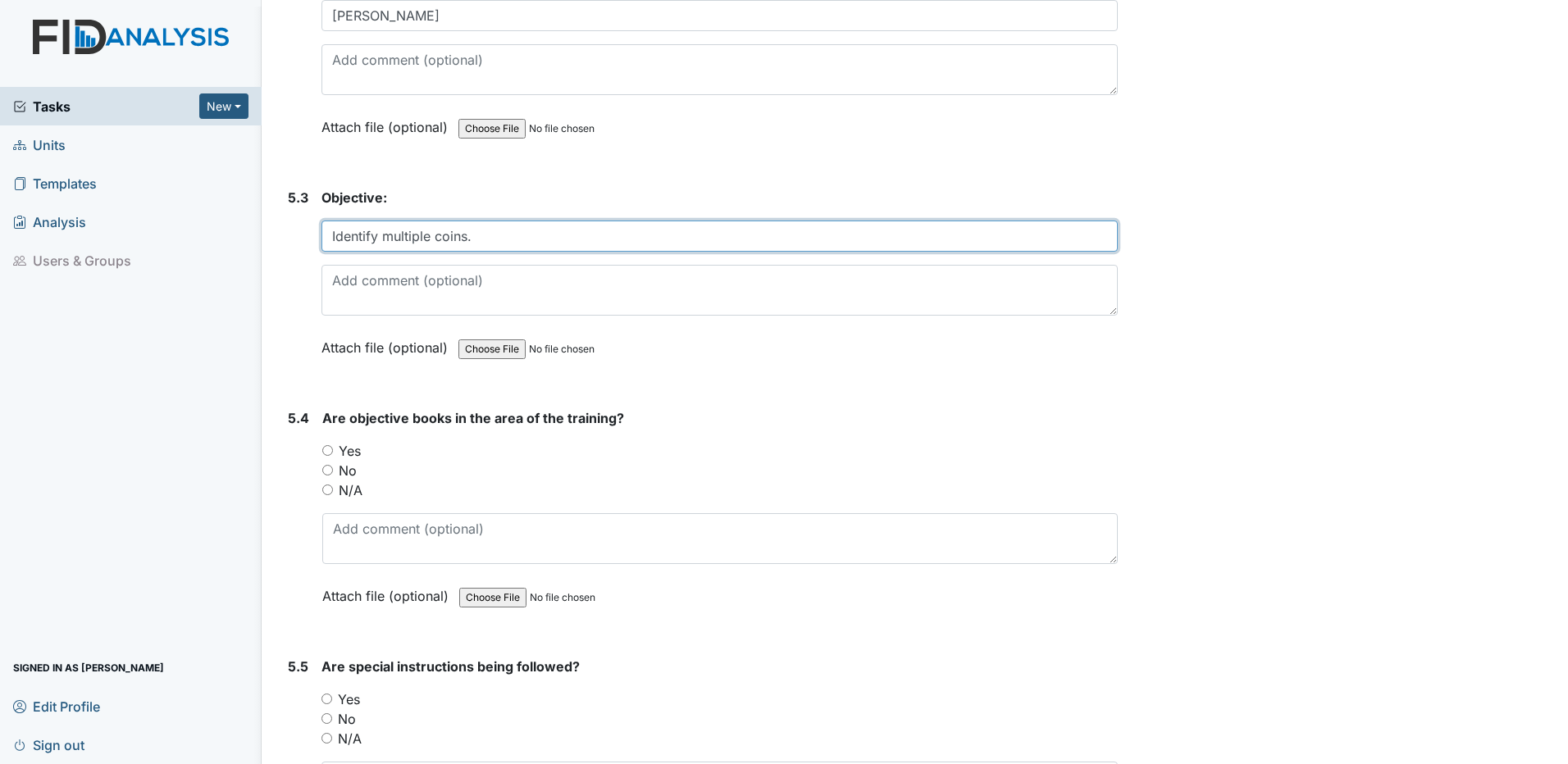
type input "Identify multiple coins."
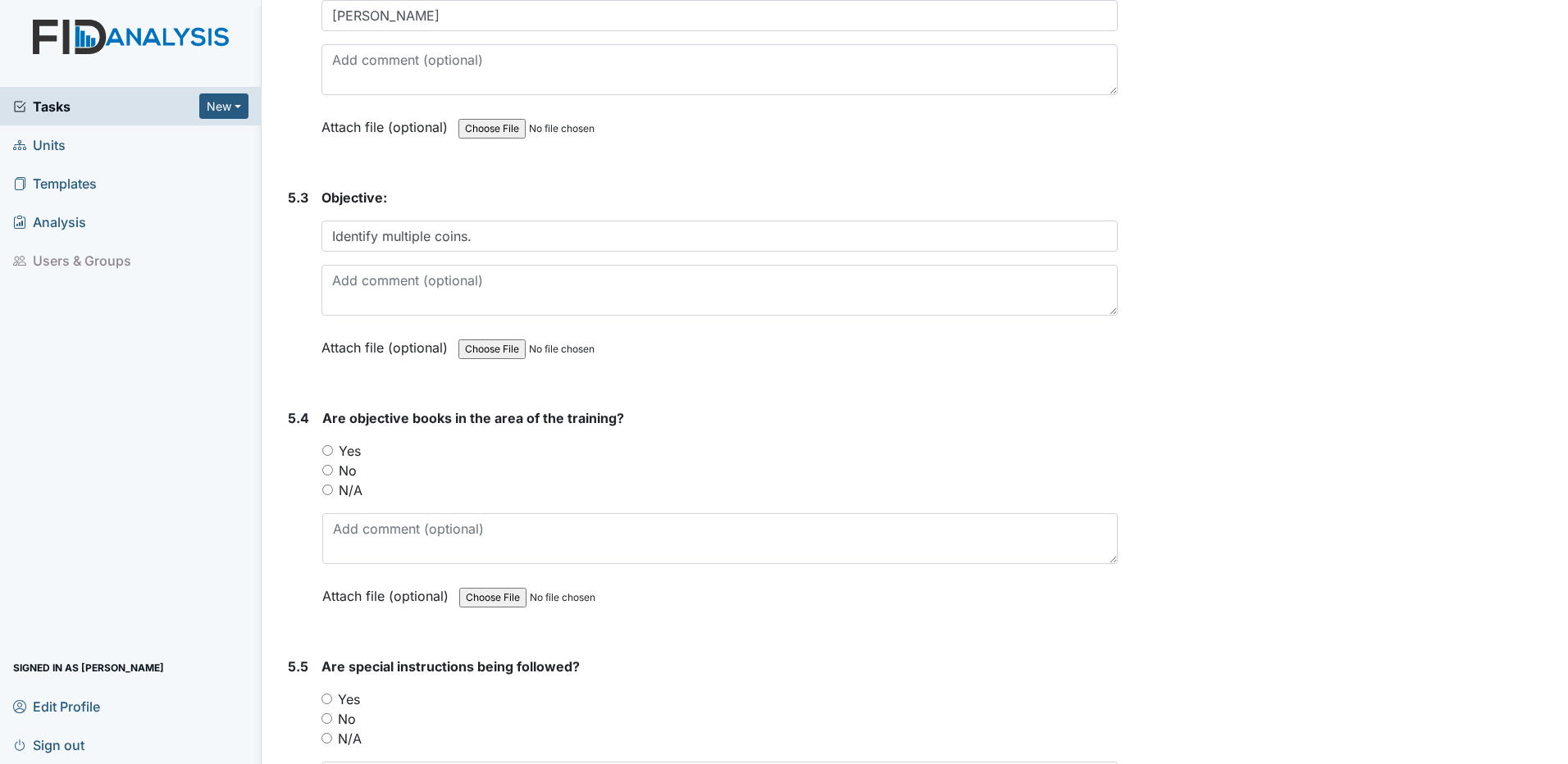
click at [327, 450] on input "Yes" at bounding box center [327, 451] width 11 height 11
radio input "true"
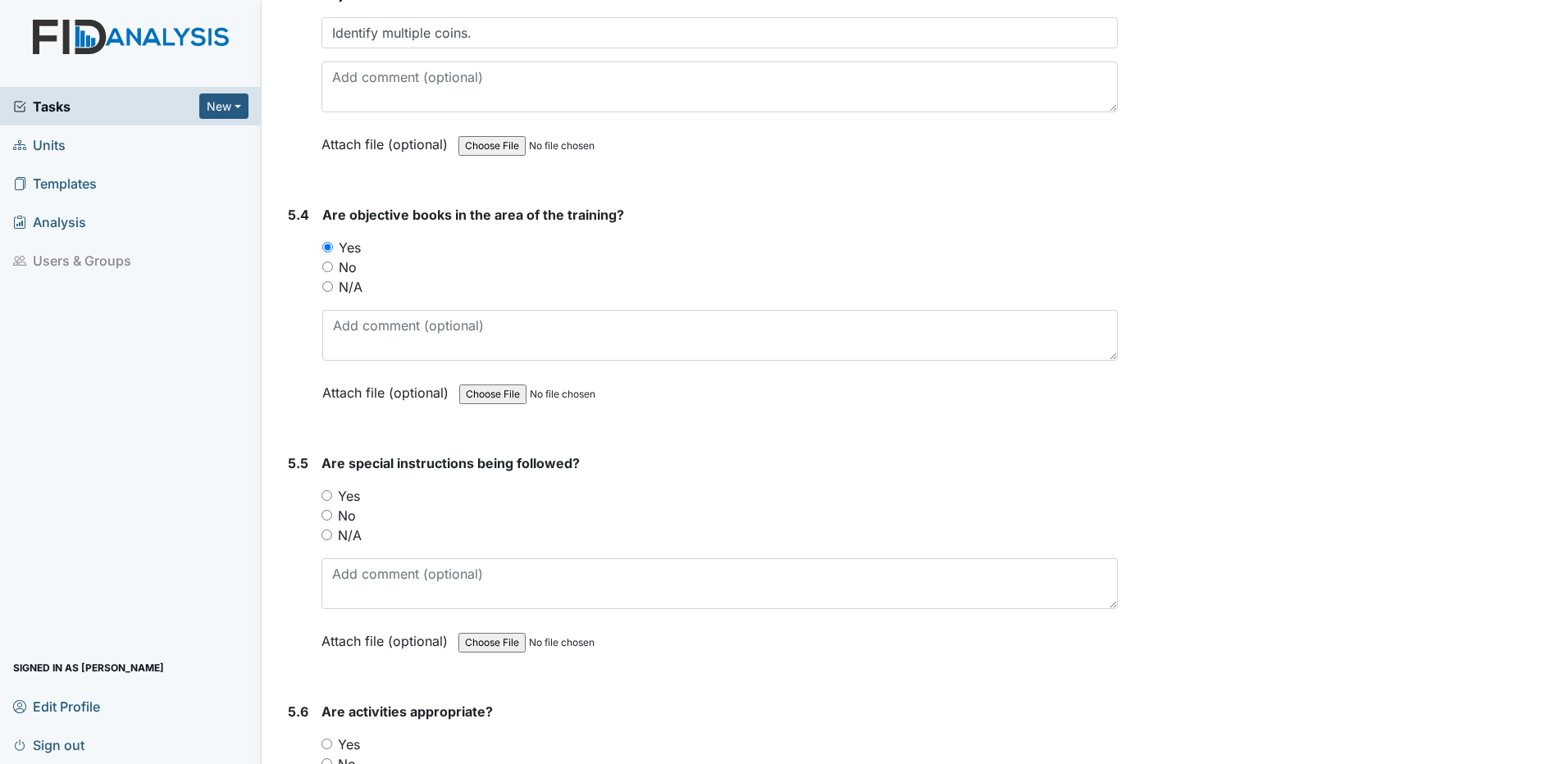
scroll to position [10661, 0]
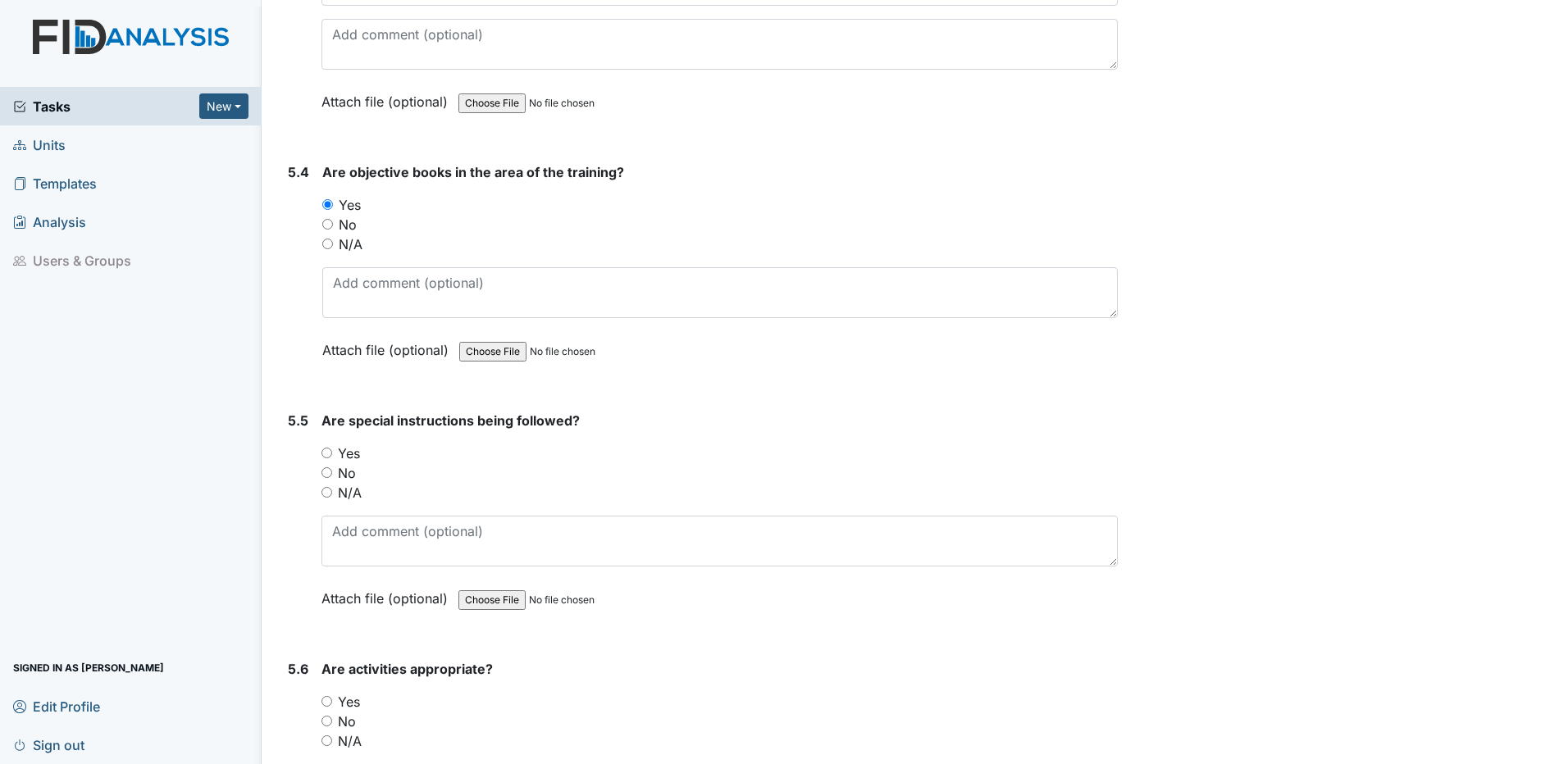
click at [327, 452] on input "Yes" at bounding box center [327, 453] width 11 height 11
radio input "true"
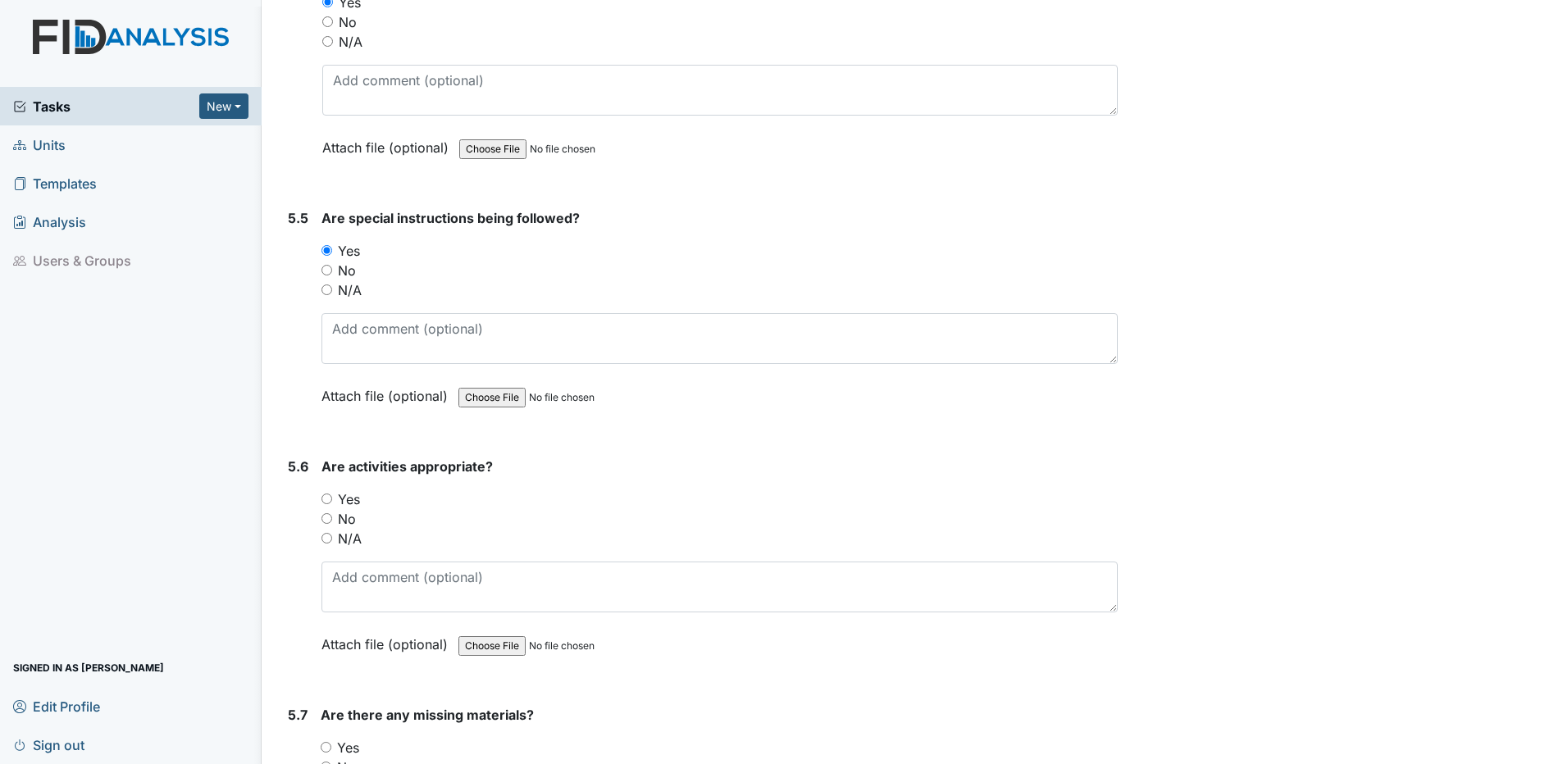
scroll to position [10906, 0]
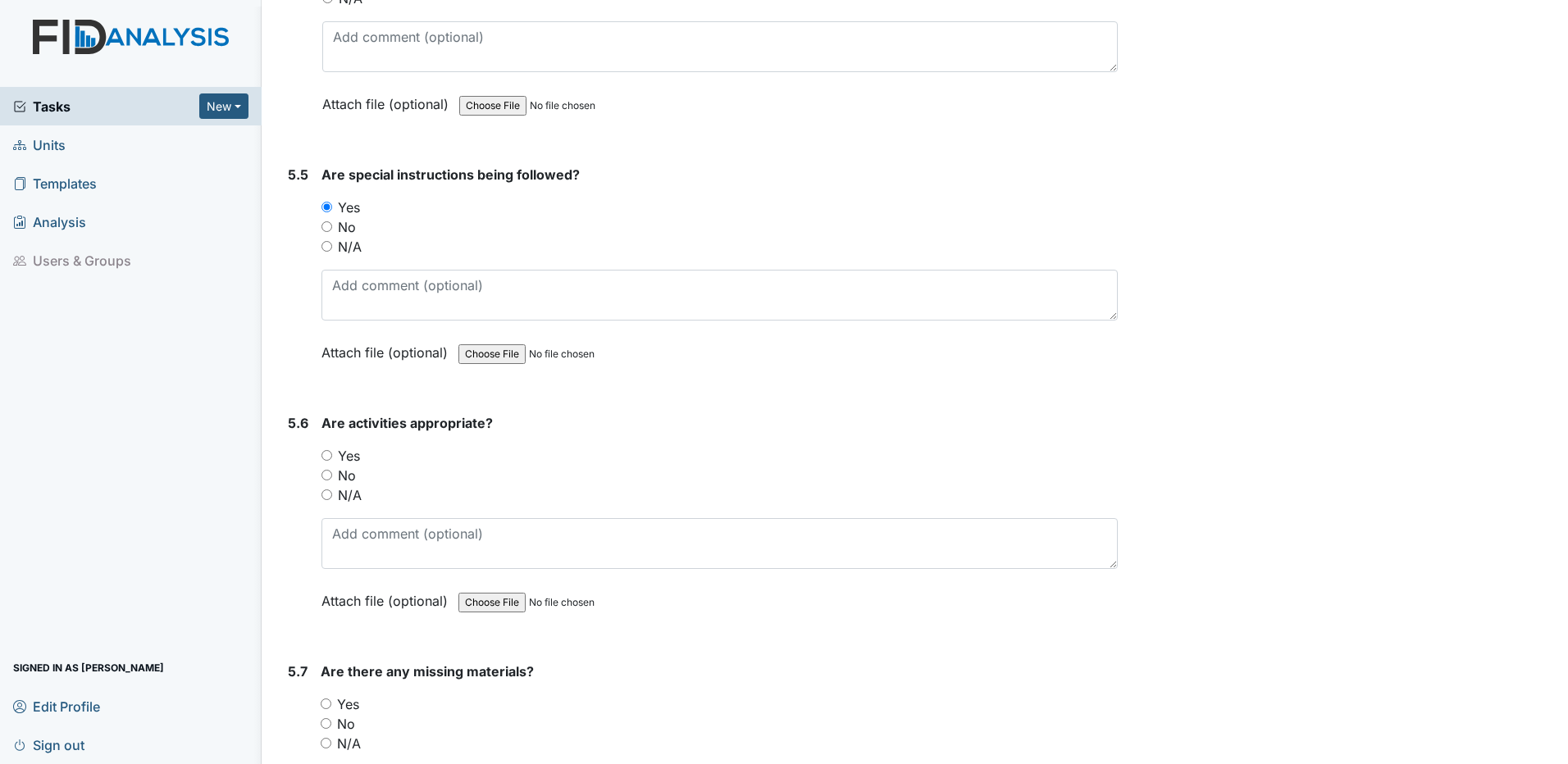
click at [324, 453] on input "Yes" at bounding box center [327, 455] width 11 height 11
radio input "true"
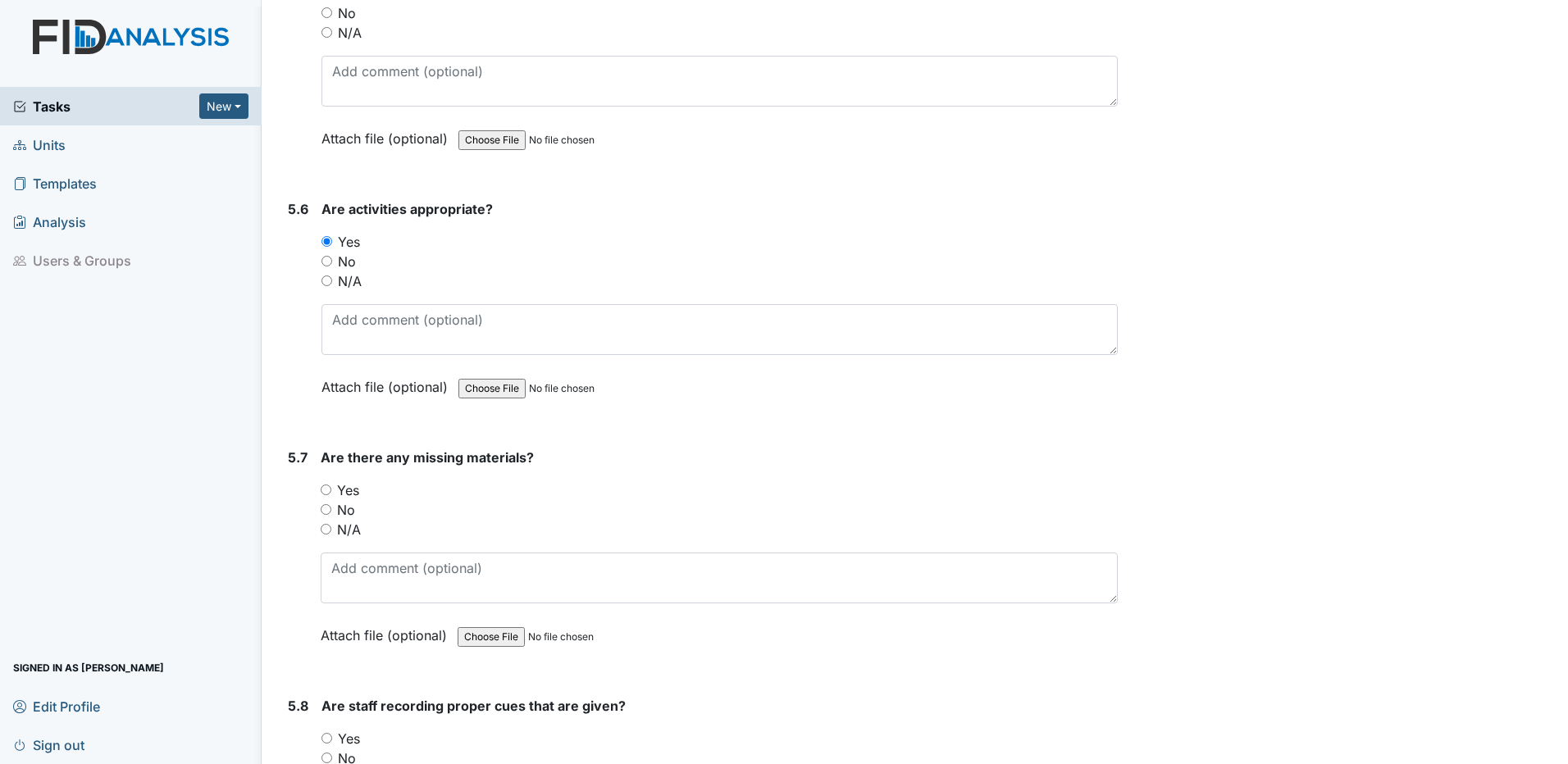
scroll to position [11153, 0]
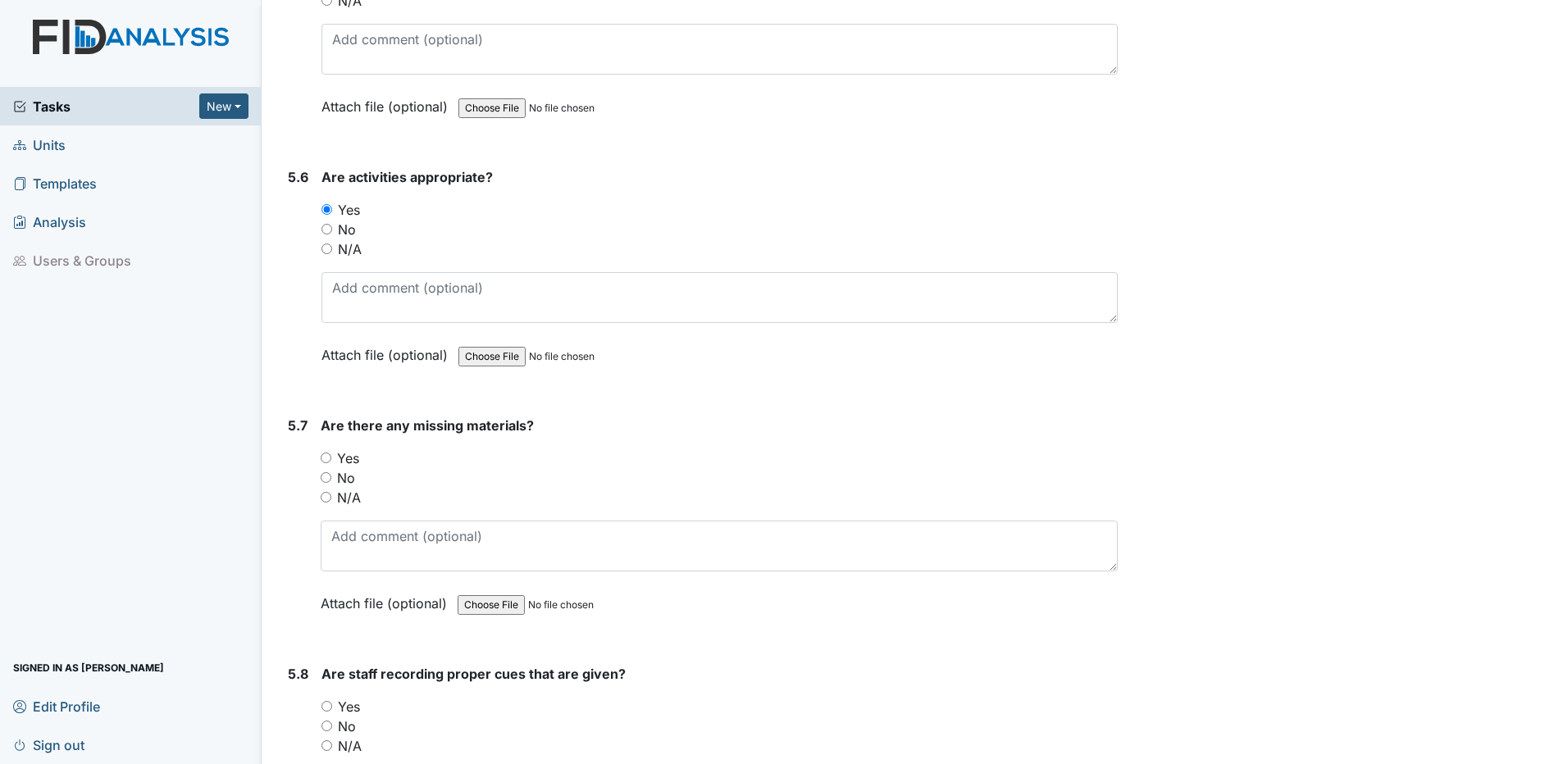
click at [327, 477] on input "No" at bounding box center [326, 477] width 11 height 11
radio input "true"
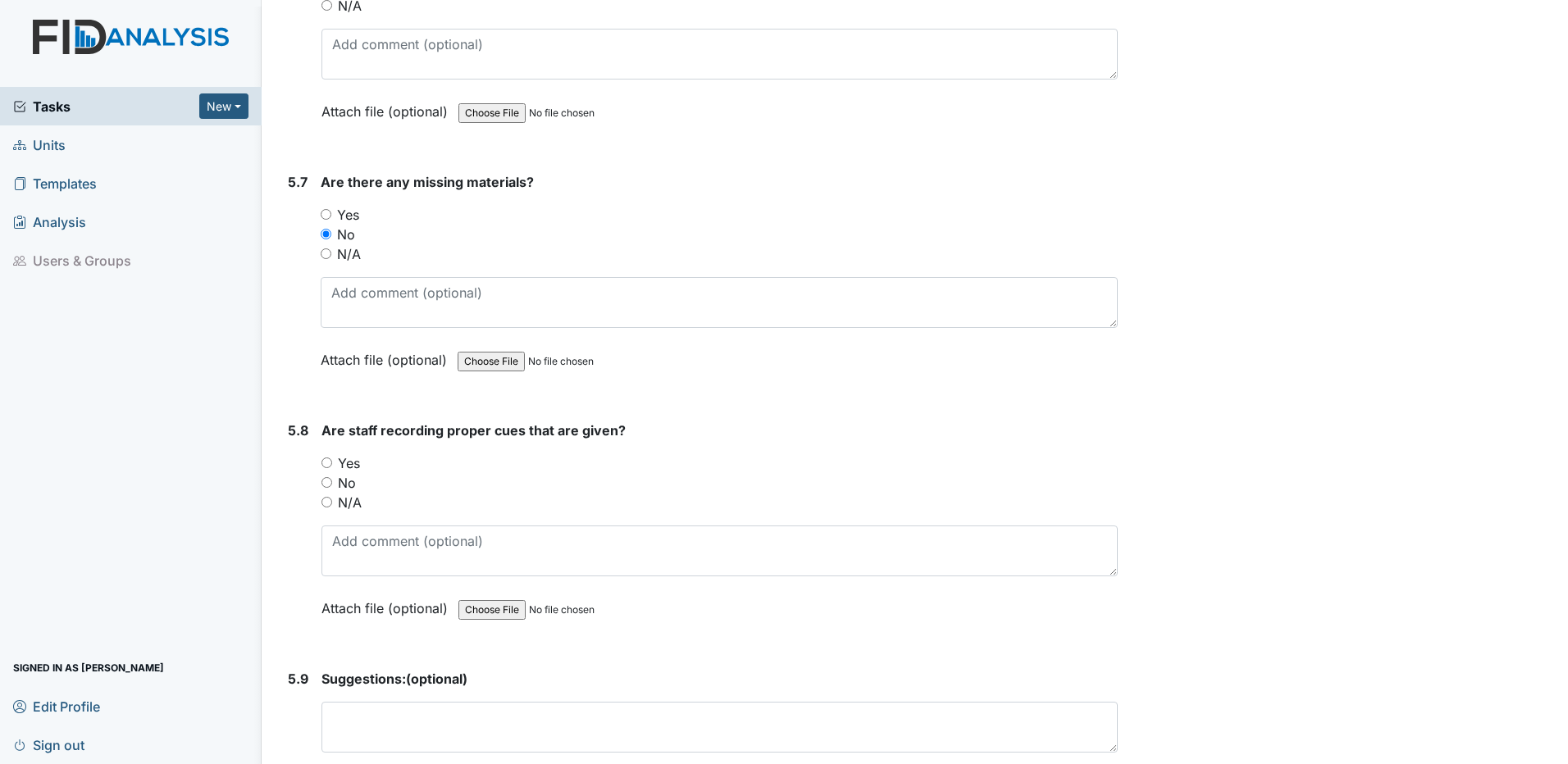
scroll to position [11480, 0]
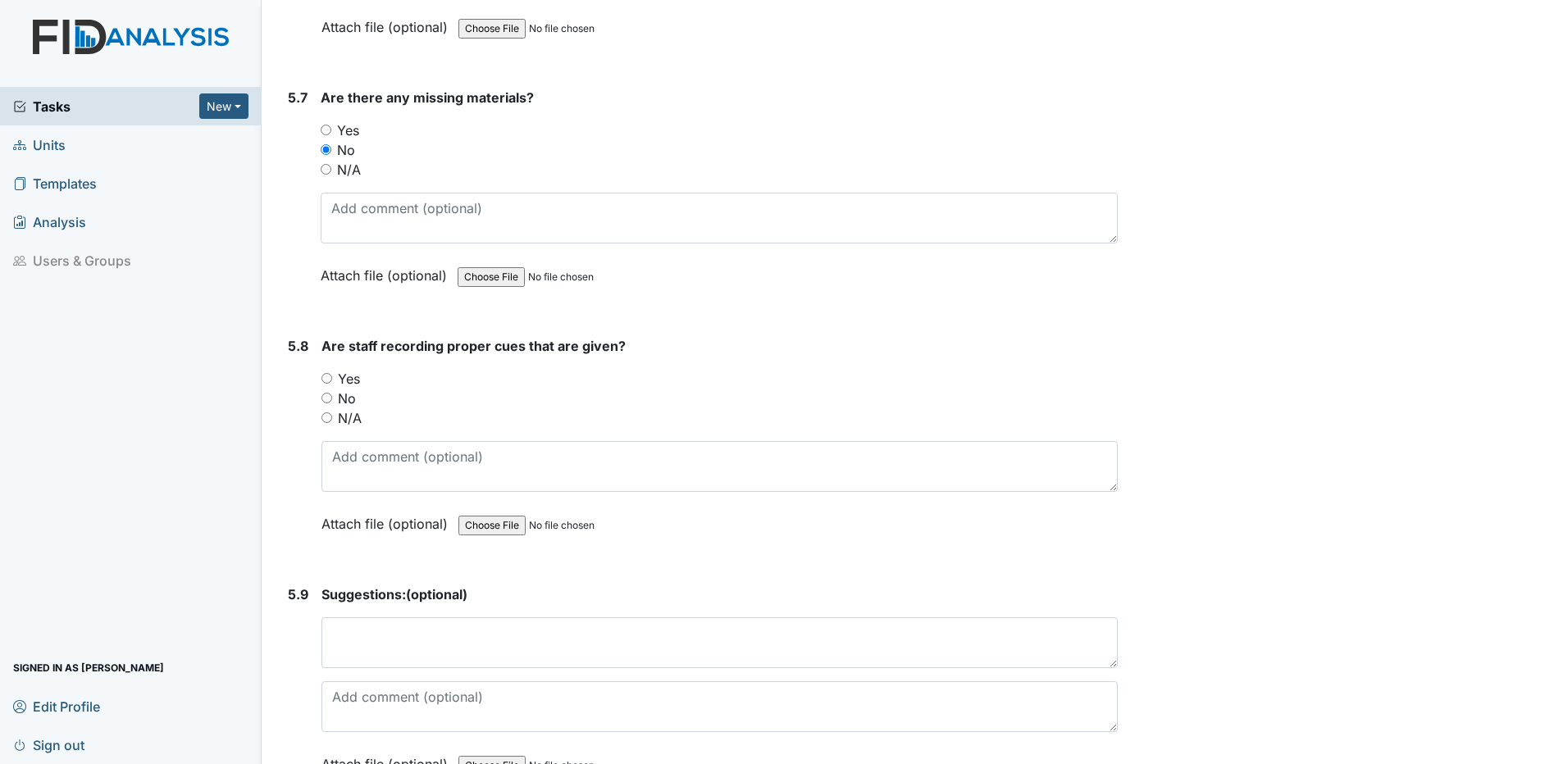
click at [327, 380] on input "Yes" at bounding box center [327, 378] width 11 height 11
radio input "true"
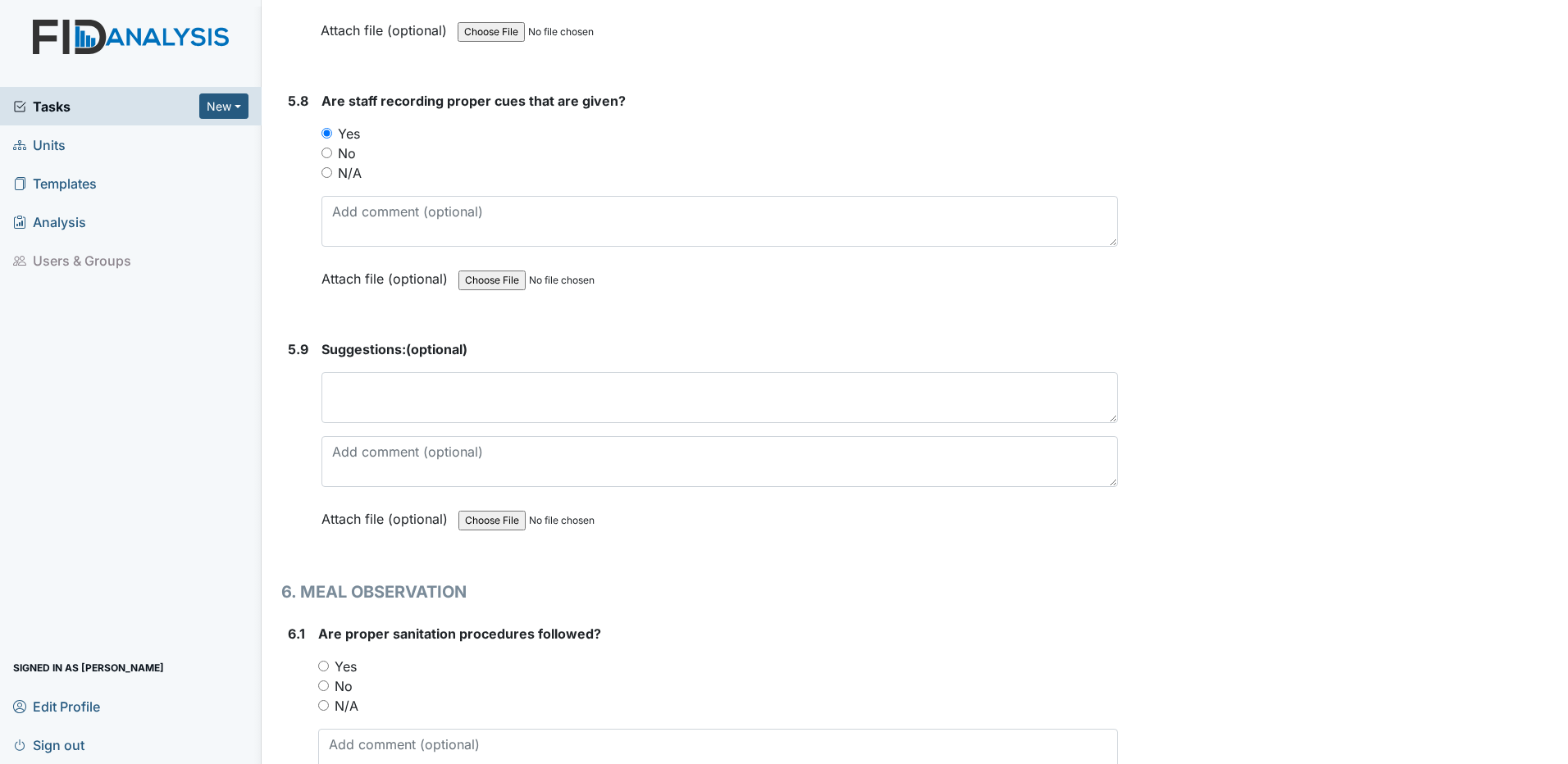
scroll to position [11727, 0]
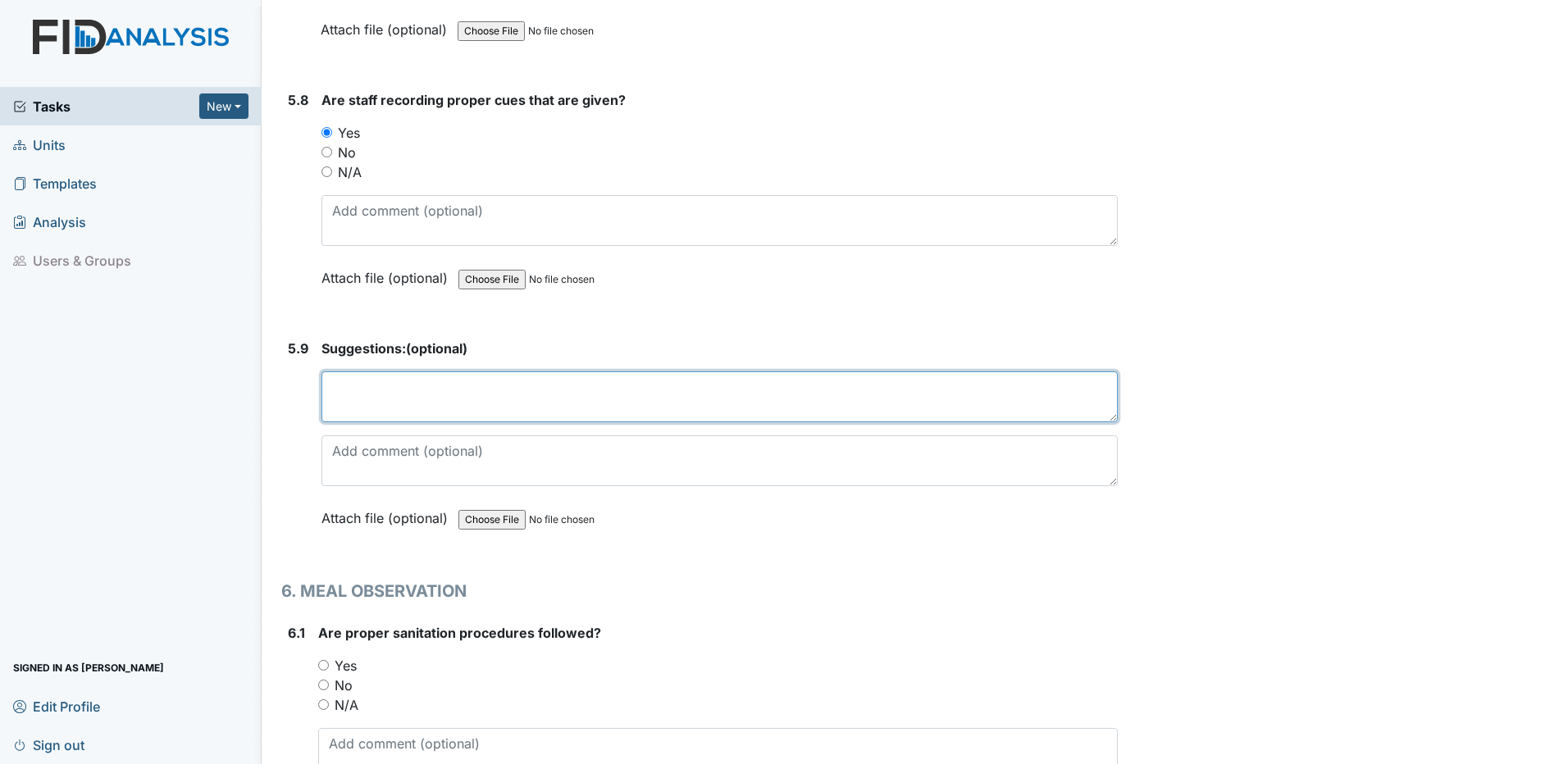
click at [410, 396] on textarea at bounding box center [719, 397] width 796 height 51
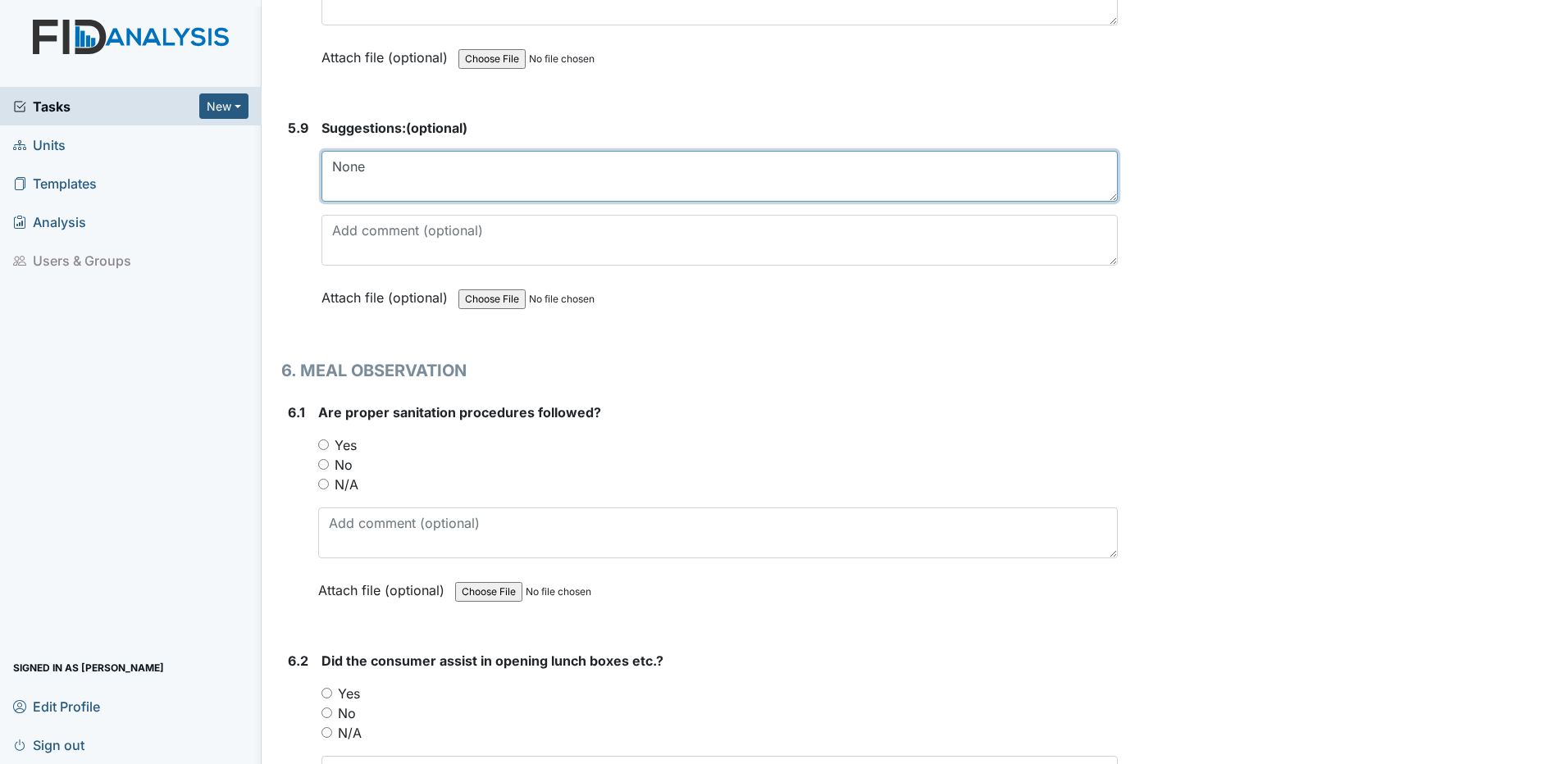
scroll to position [11973, 0]
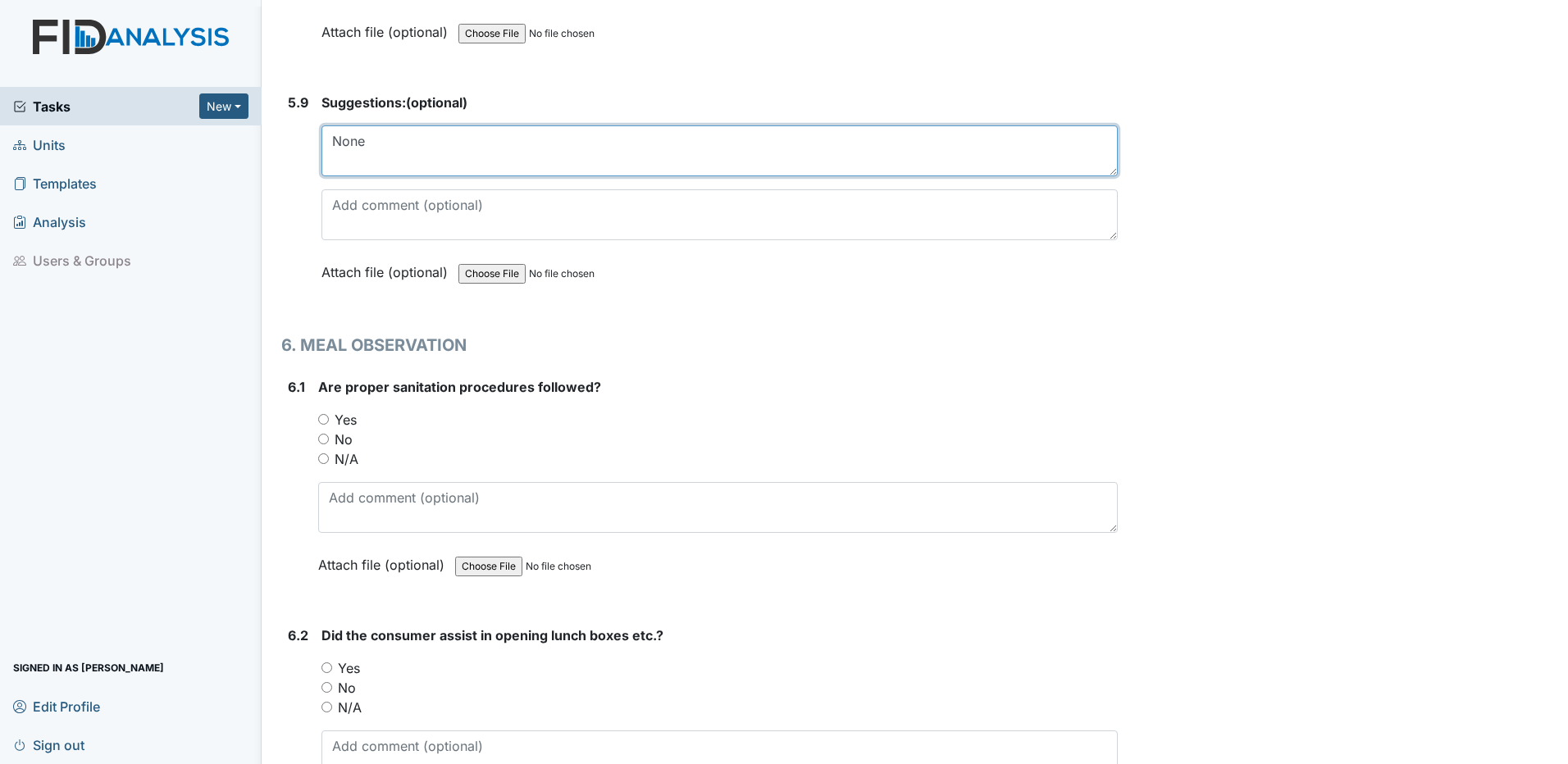
type textarea "None"
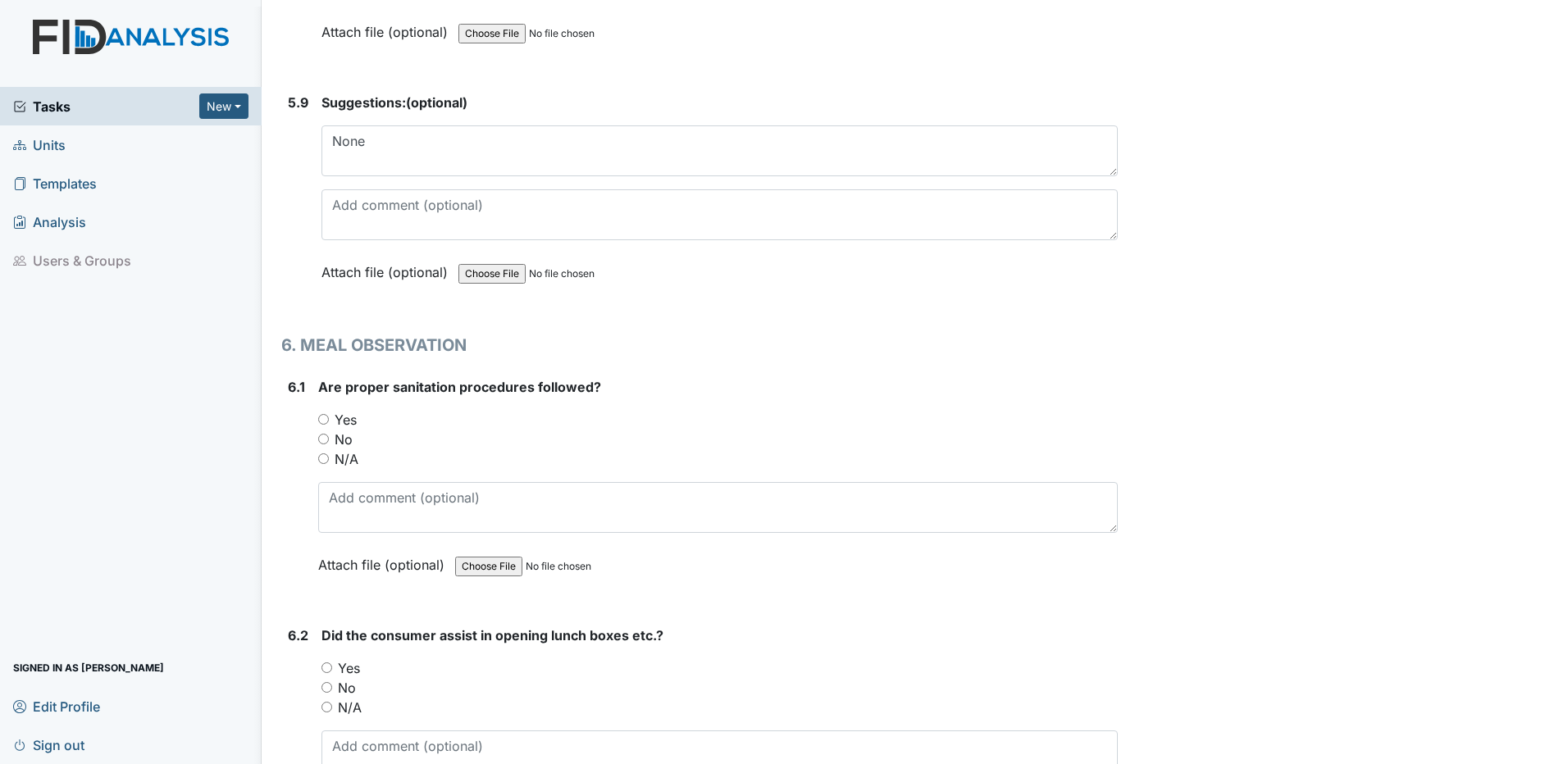
click at [324, 417] on input "Yes" at bounding box center [324, 420] width 11 height 11
radio input "true"
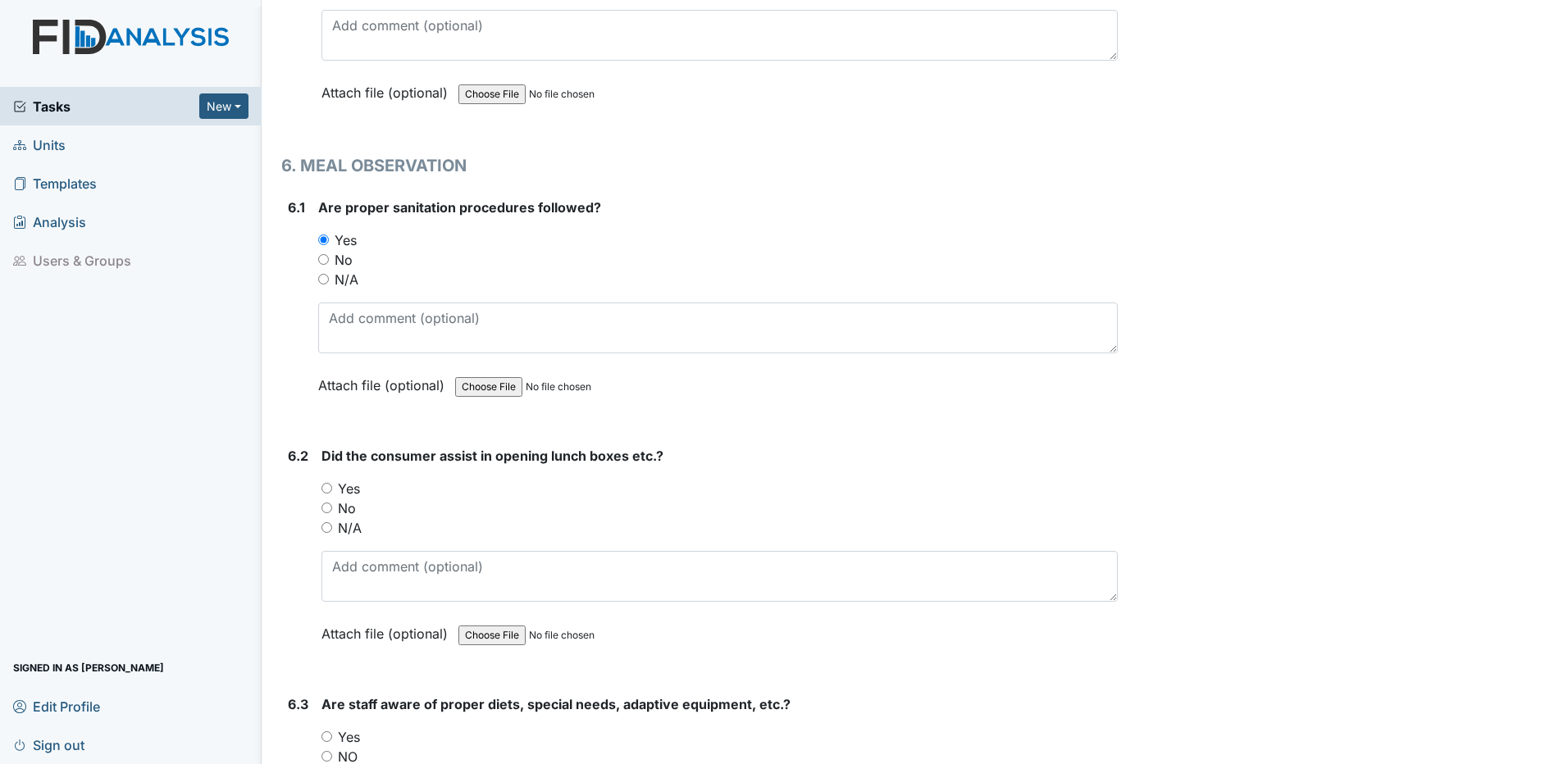
scroll to position [12219, 0]
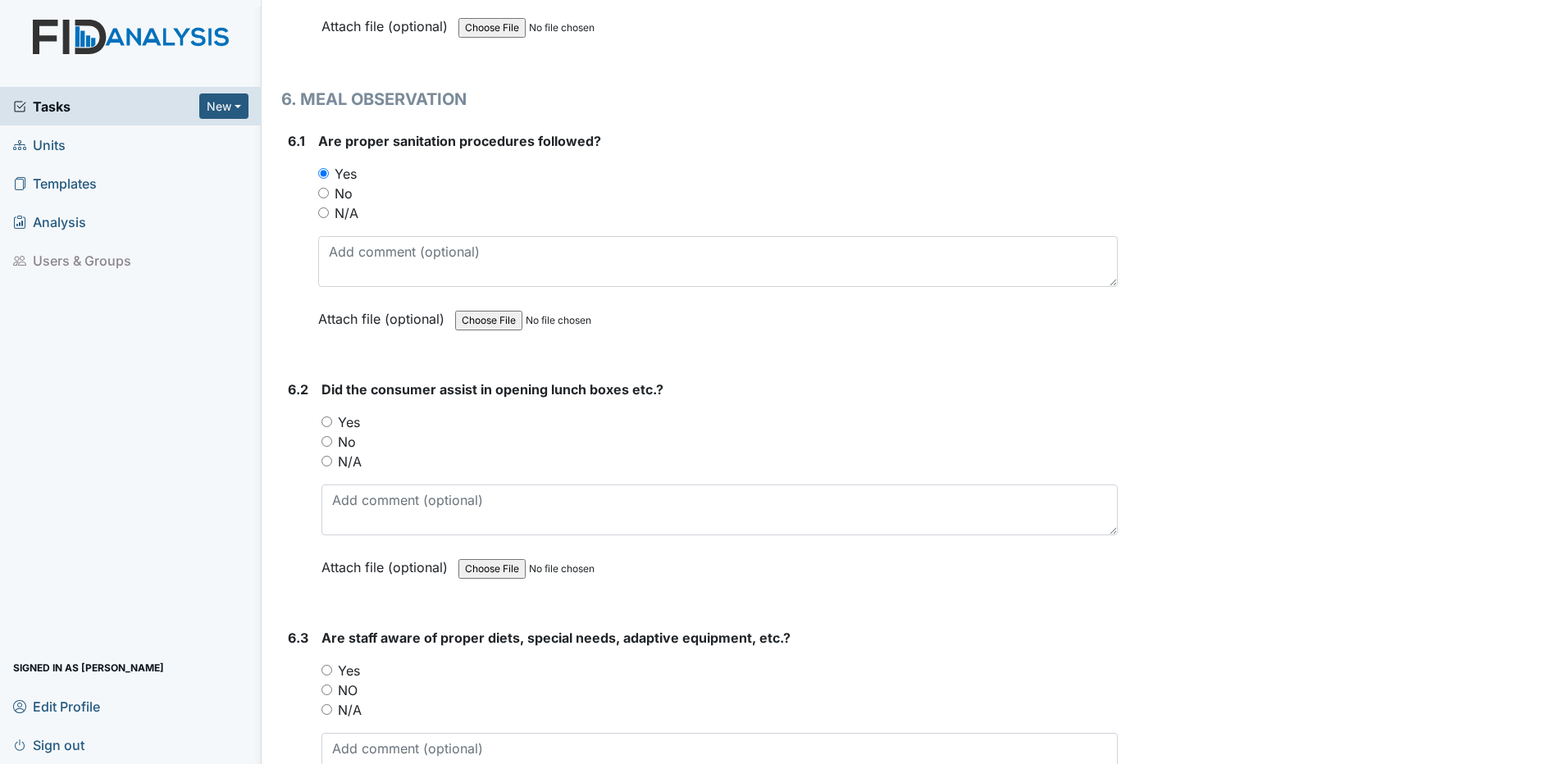
click at [327, 421] on input "Yes" at bounding box center [327, 421] width 11 height 11
radio input "true"
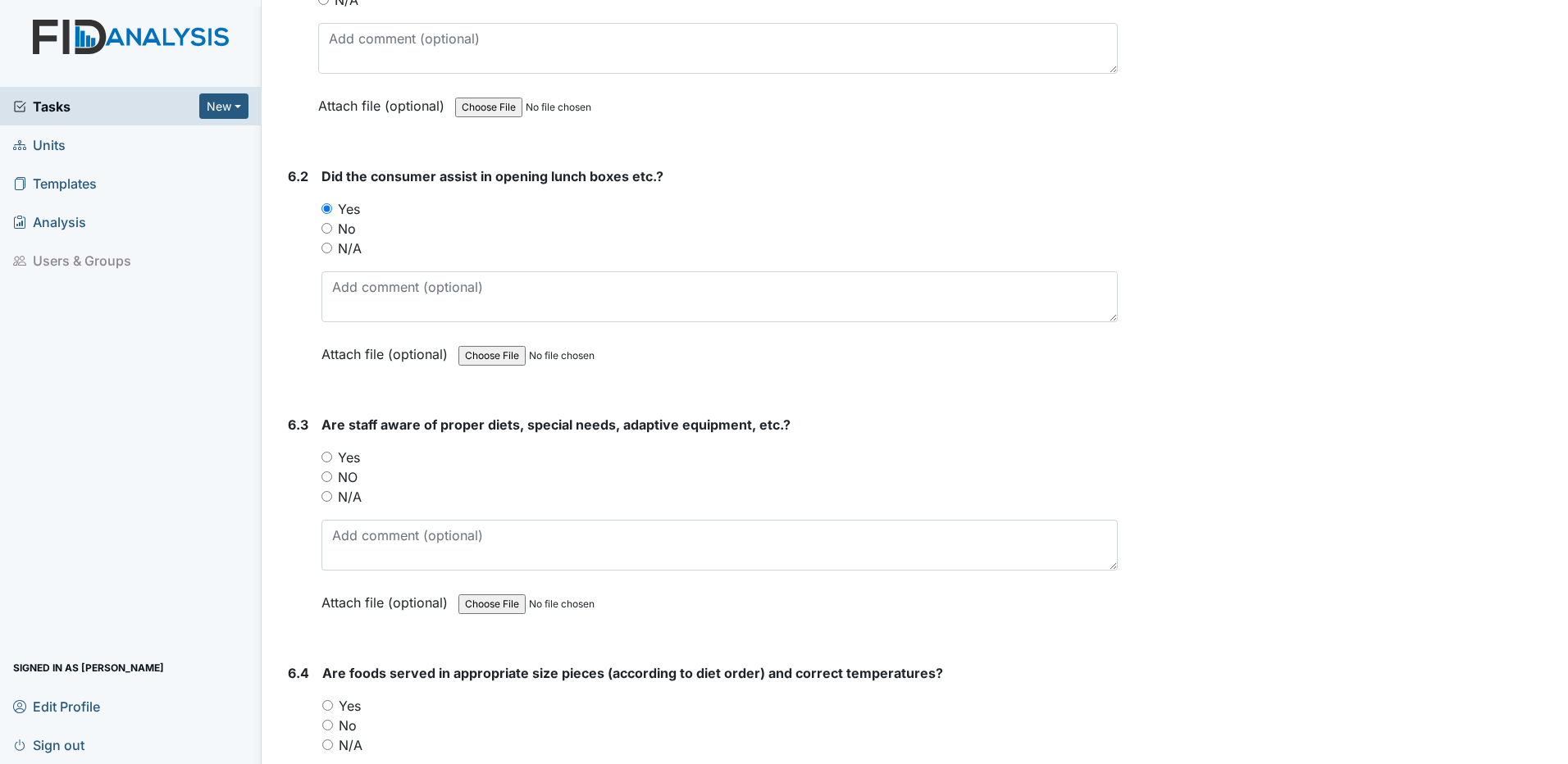
scroll to position [12464, 0]
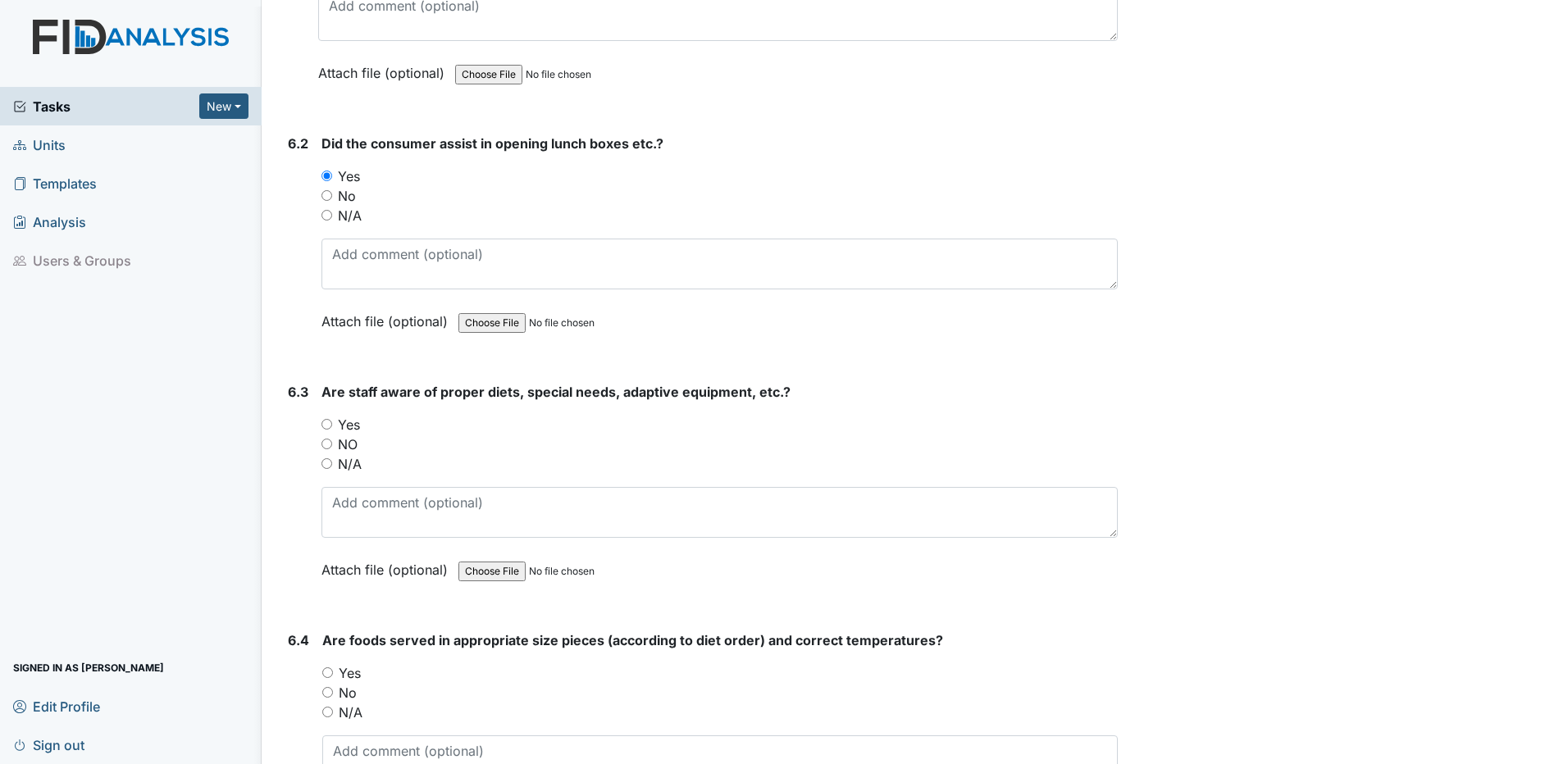
click at [326, 425] on input "Yes" at bounding box center [327, 424] width 11 height 11
radio input "true"
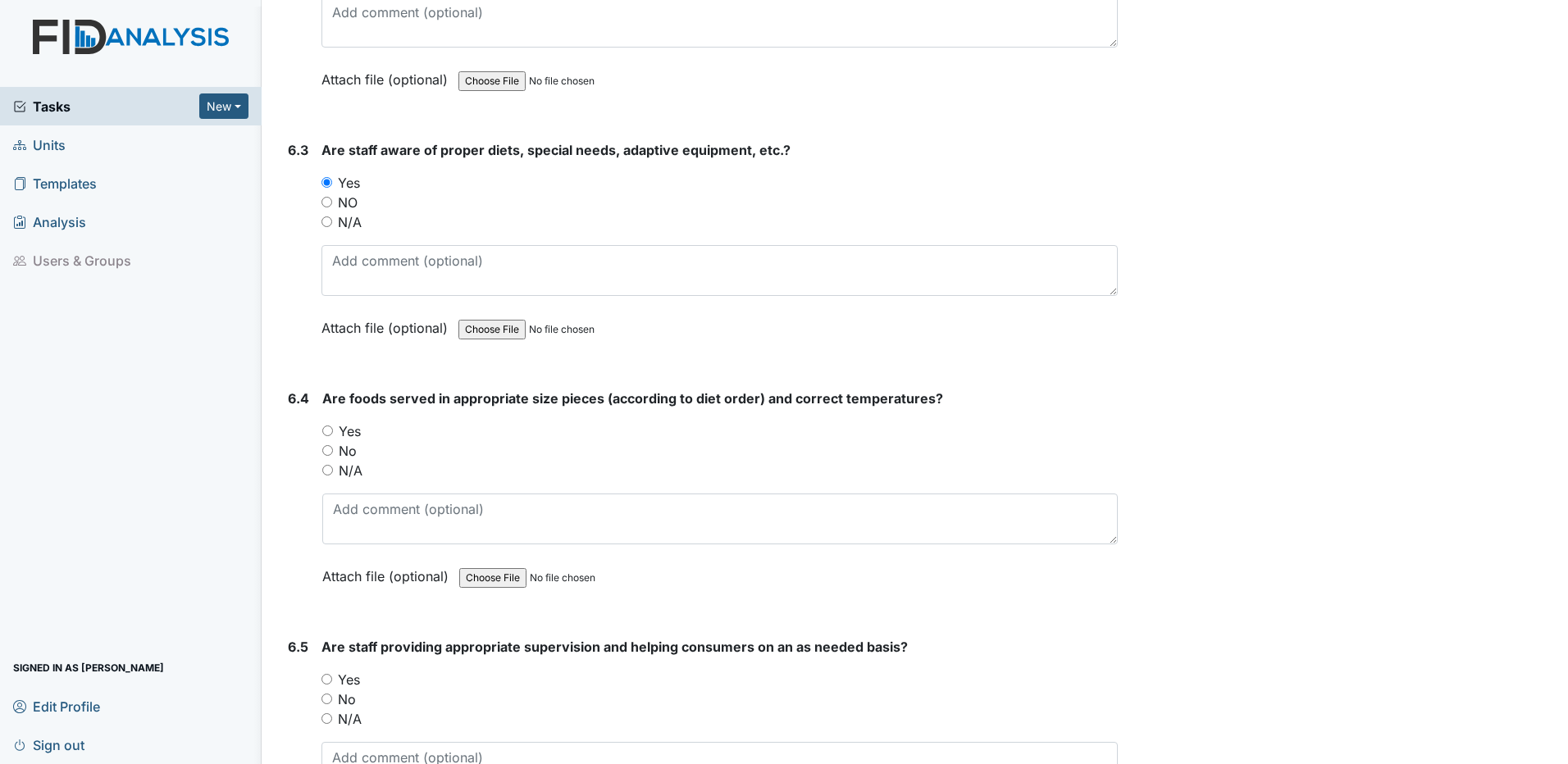
scroll to position [12711, 0]
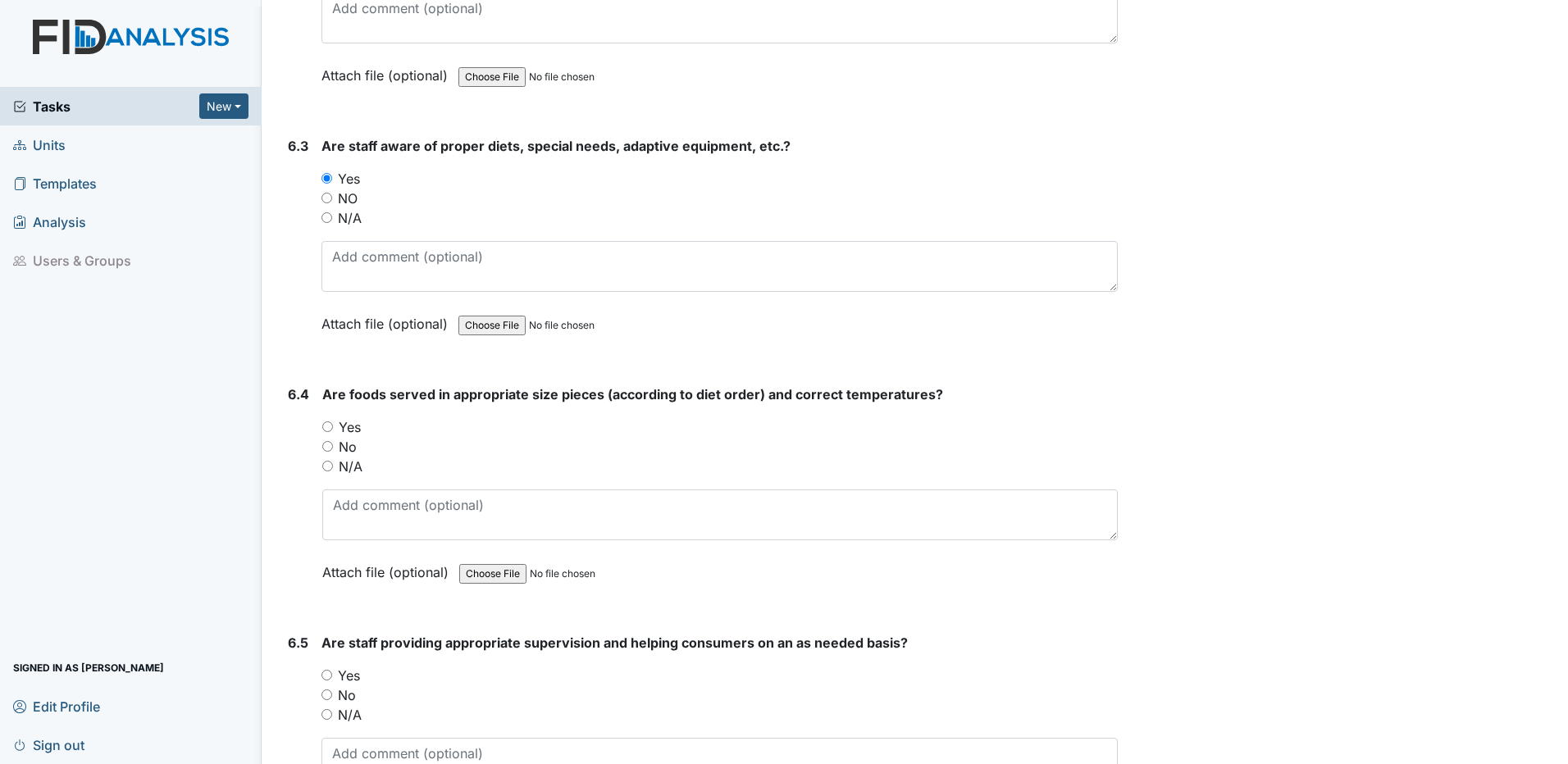
click at [330, 427] on input "Yes" at bounding box center [327, 427] width 11 height 11
radio input "true"
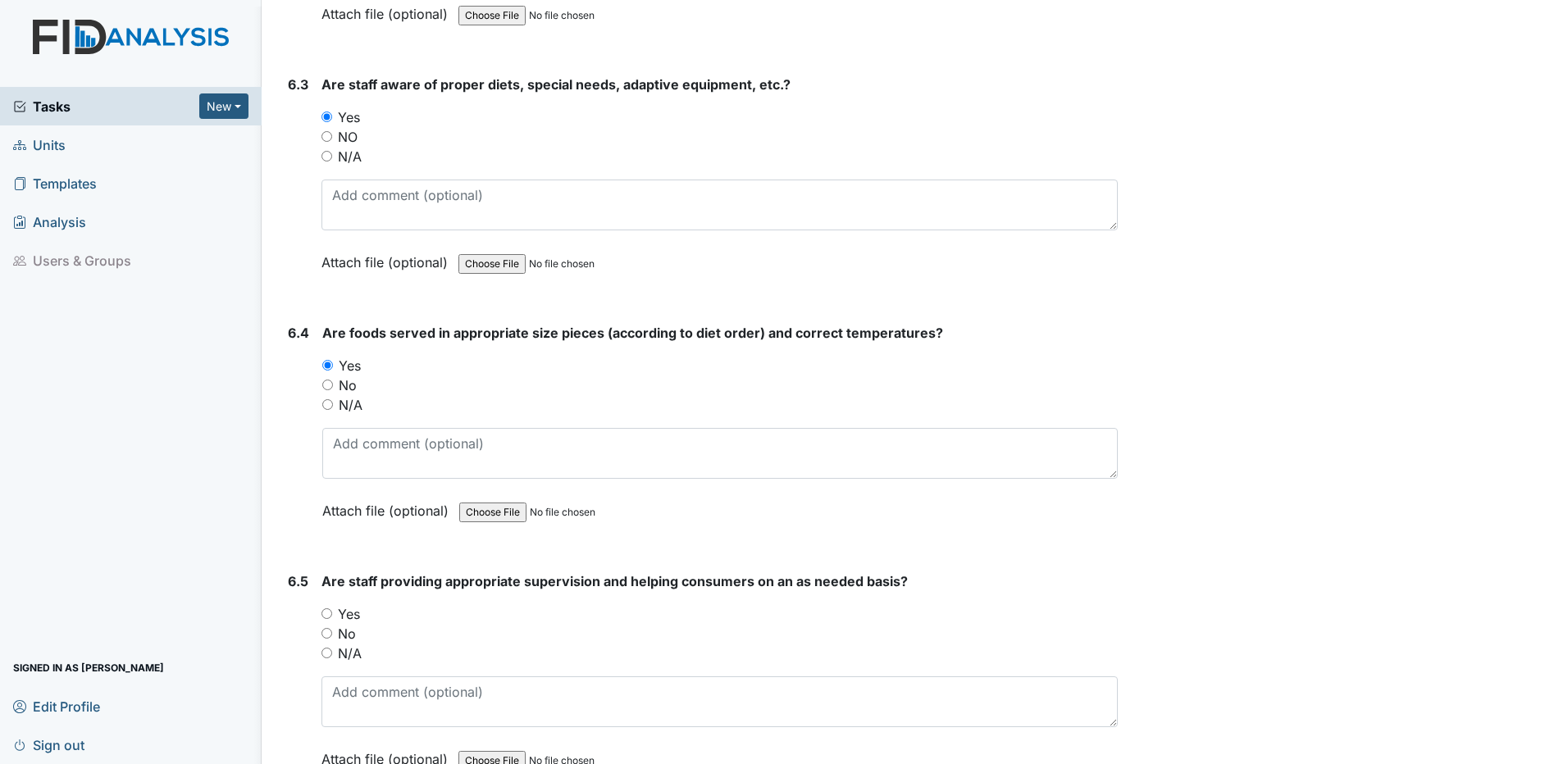
scroll to position [12957, 0]
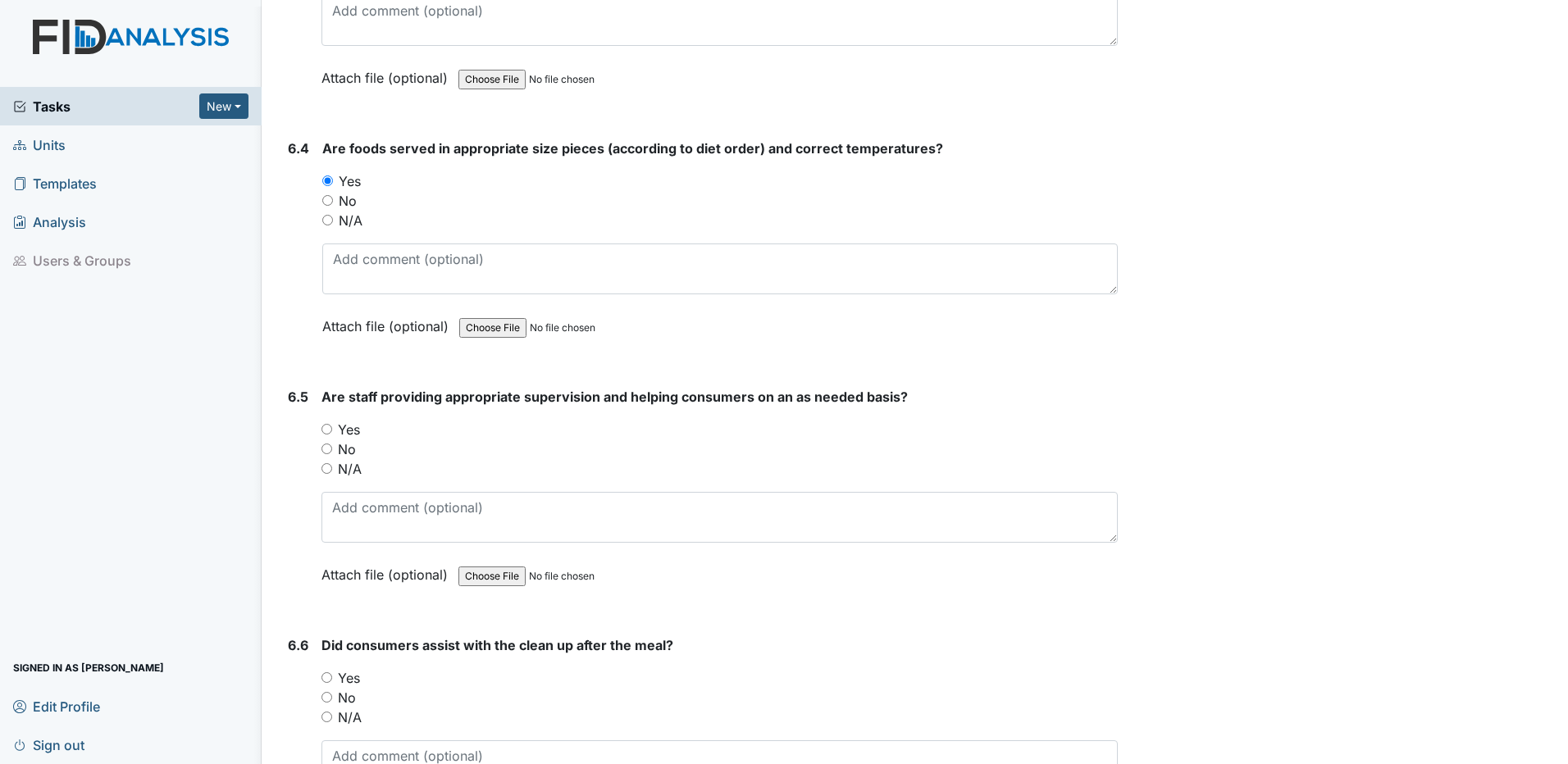
click at [328, 429] on input "Yes" at bounding box center [327, 429] width 11 height 11
radio input "true"
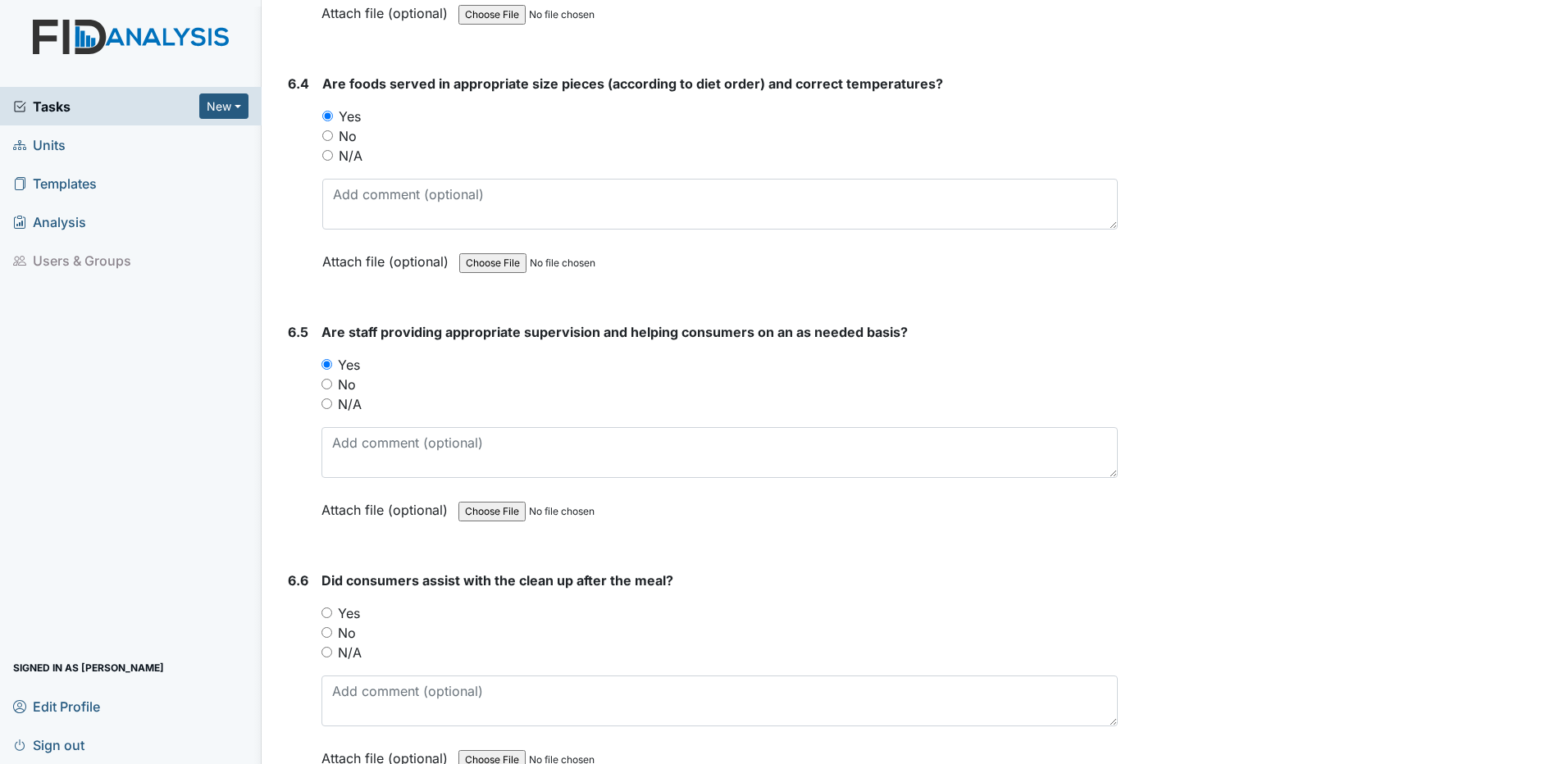
scroll to position [13203, 0]
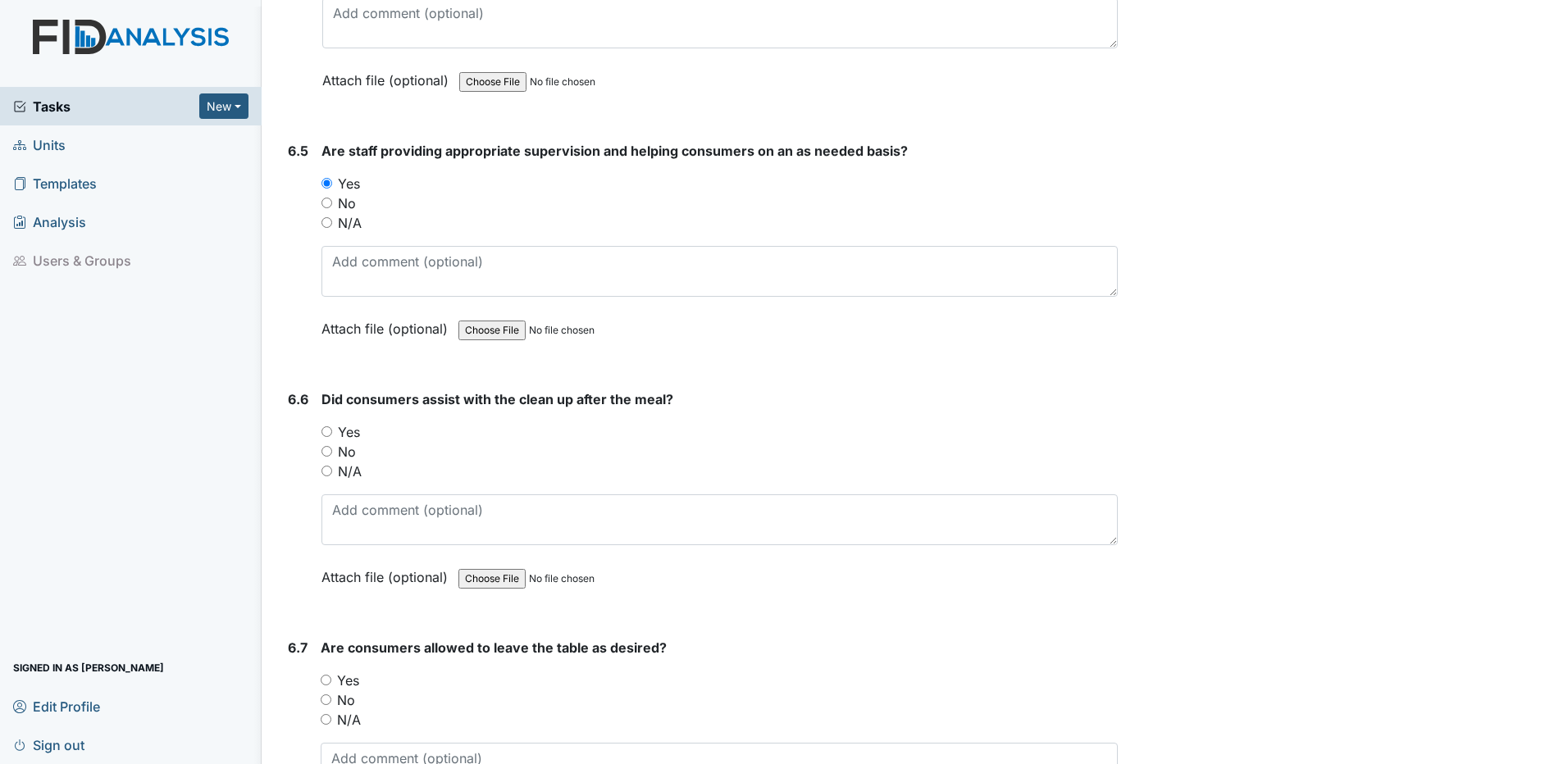
click at [328, 433] on input "Yes" at bounding box center [327, 432] width 11 height 11
radio input "true"
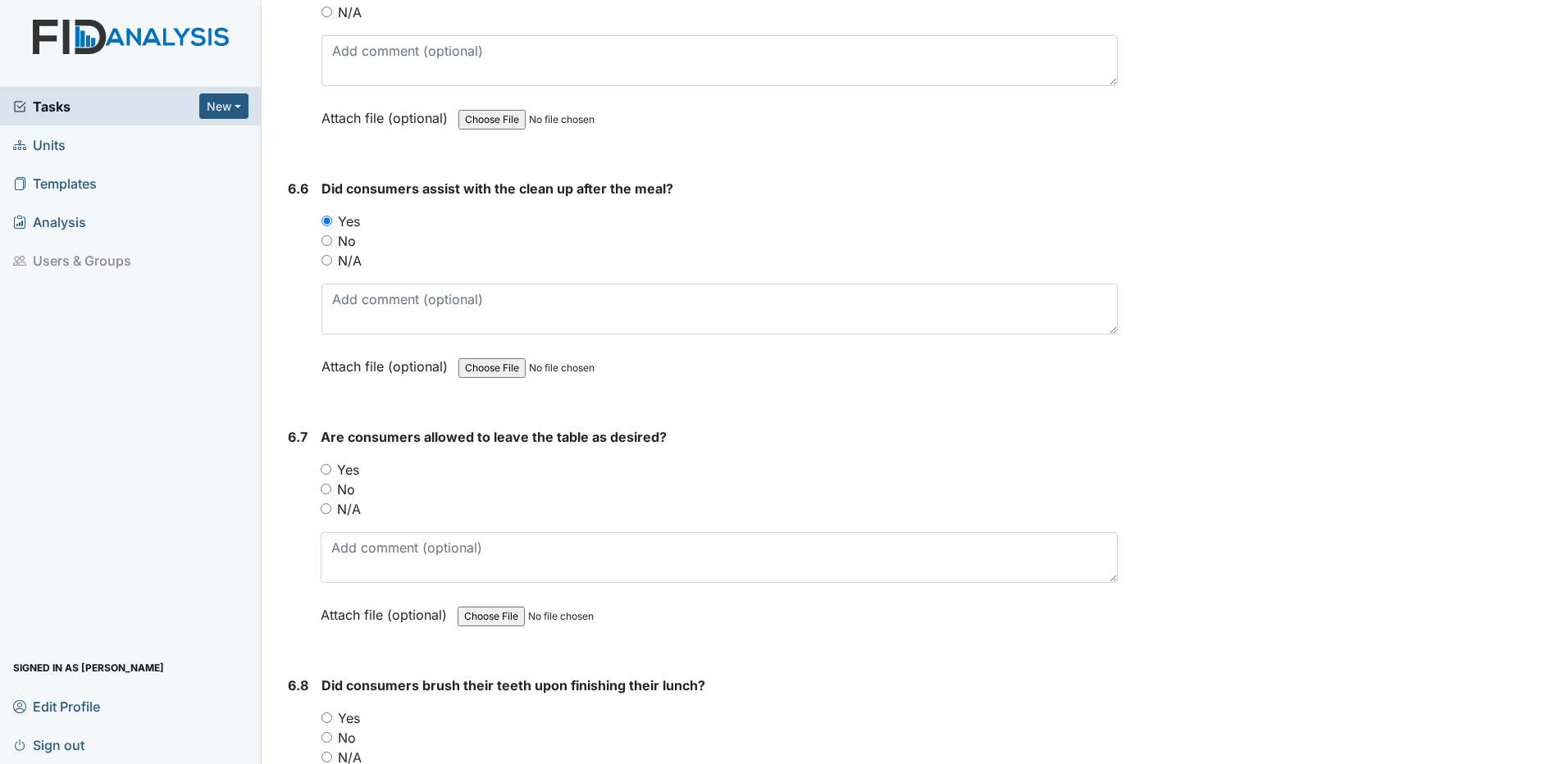
scroll to position [13449, 0]
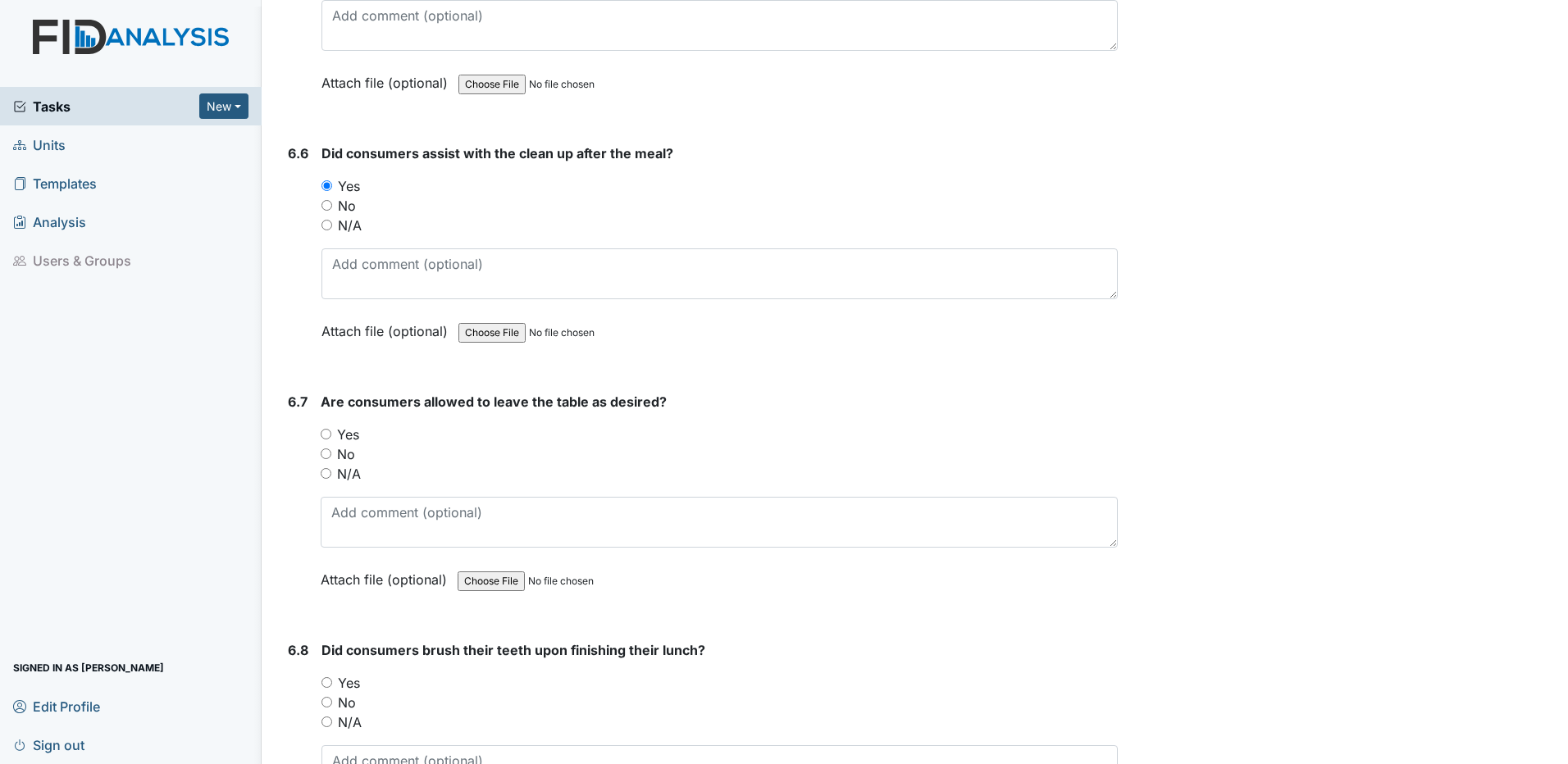
click at [327, 433] on input "Yes" at bounding box center [326, 434] width 11 height 11
radio input "true"
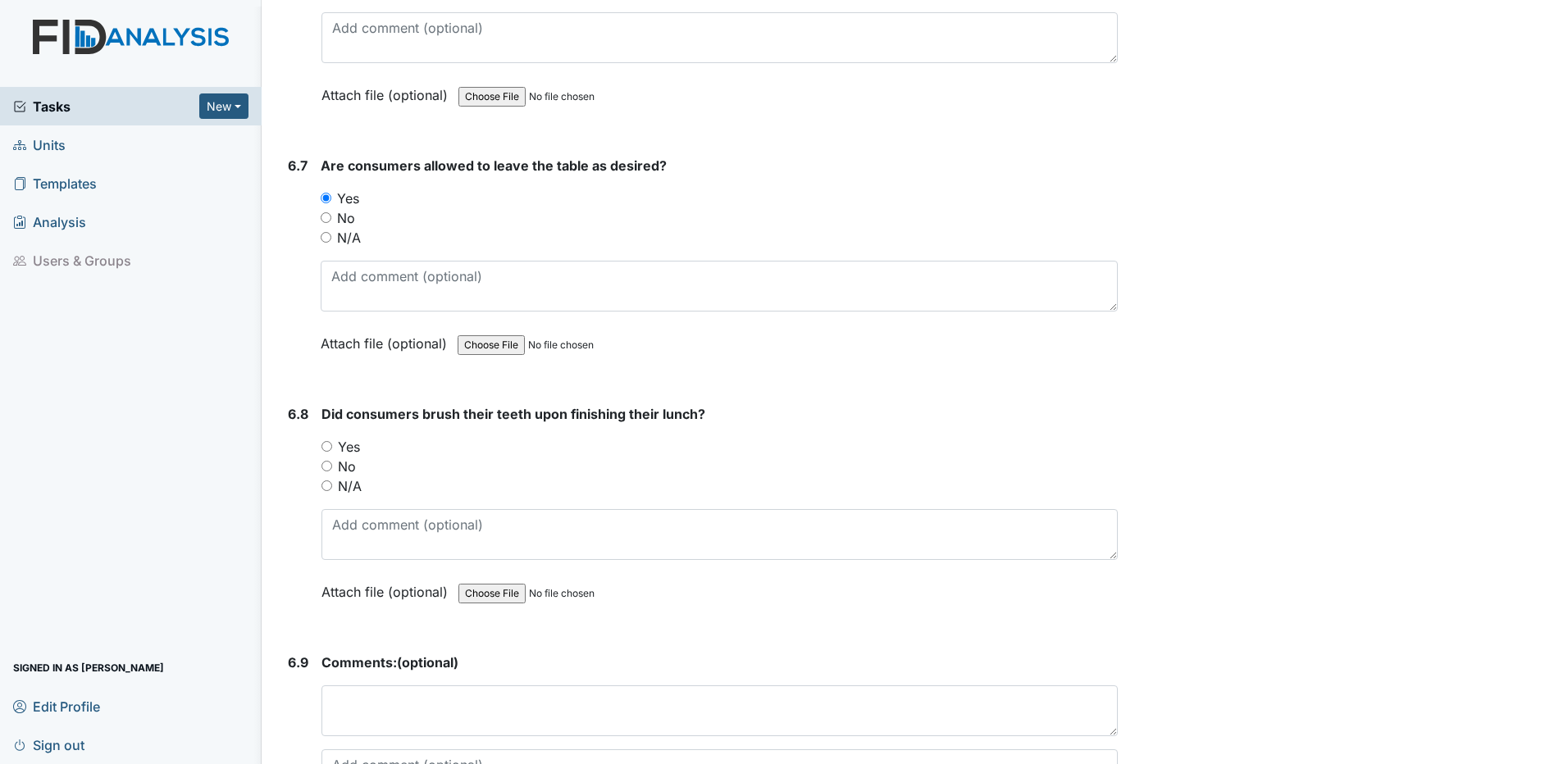
scroll to position [13695, 0]
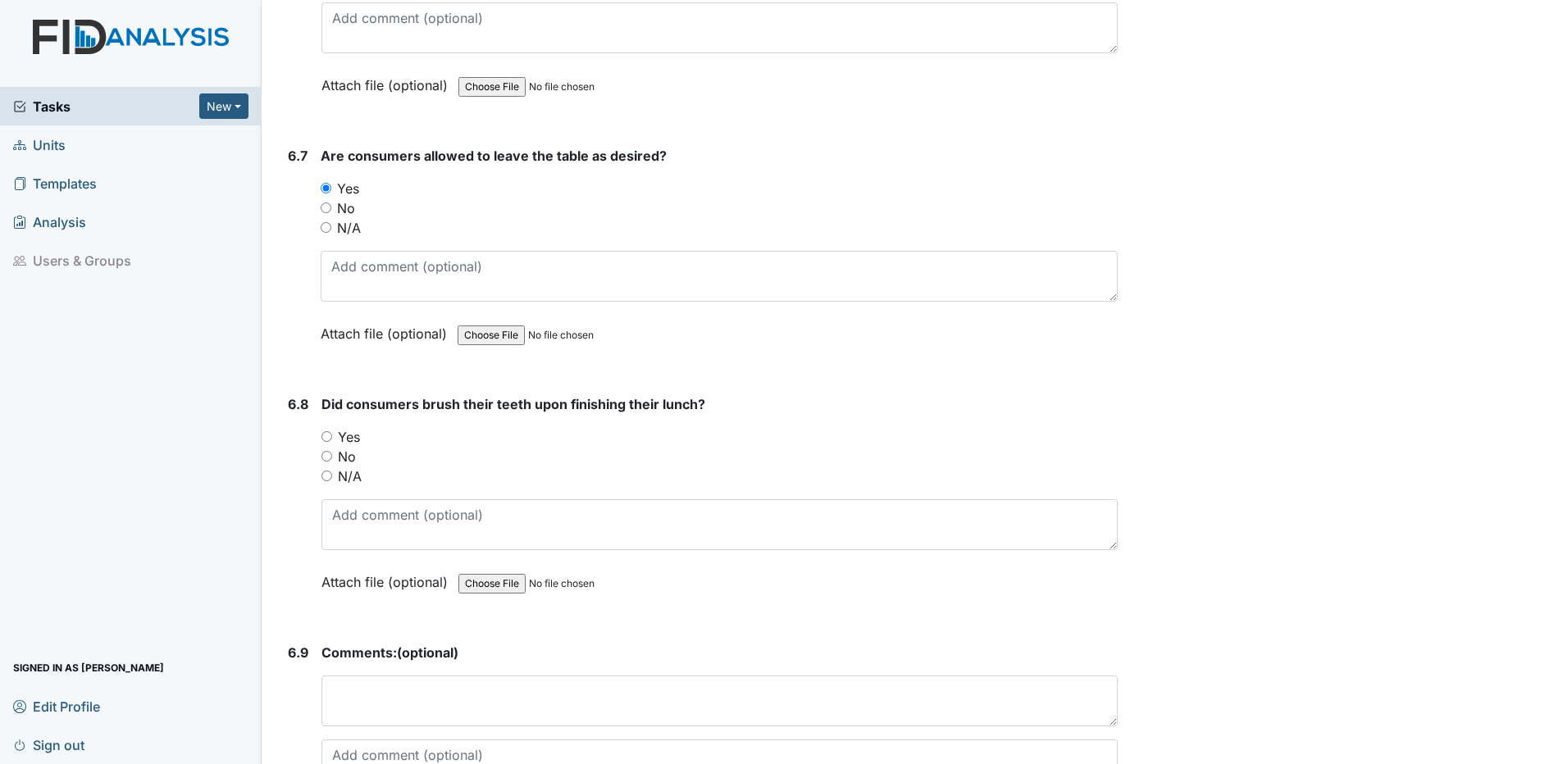
click at [329, 436] on input "Yes" at bounding box center [327, 437] width 11 height 11
radio input "true"
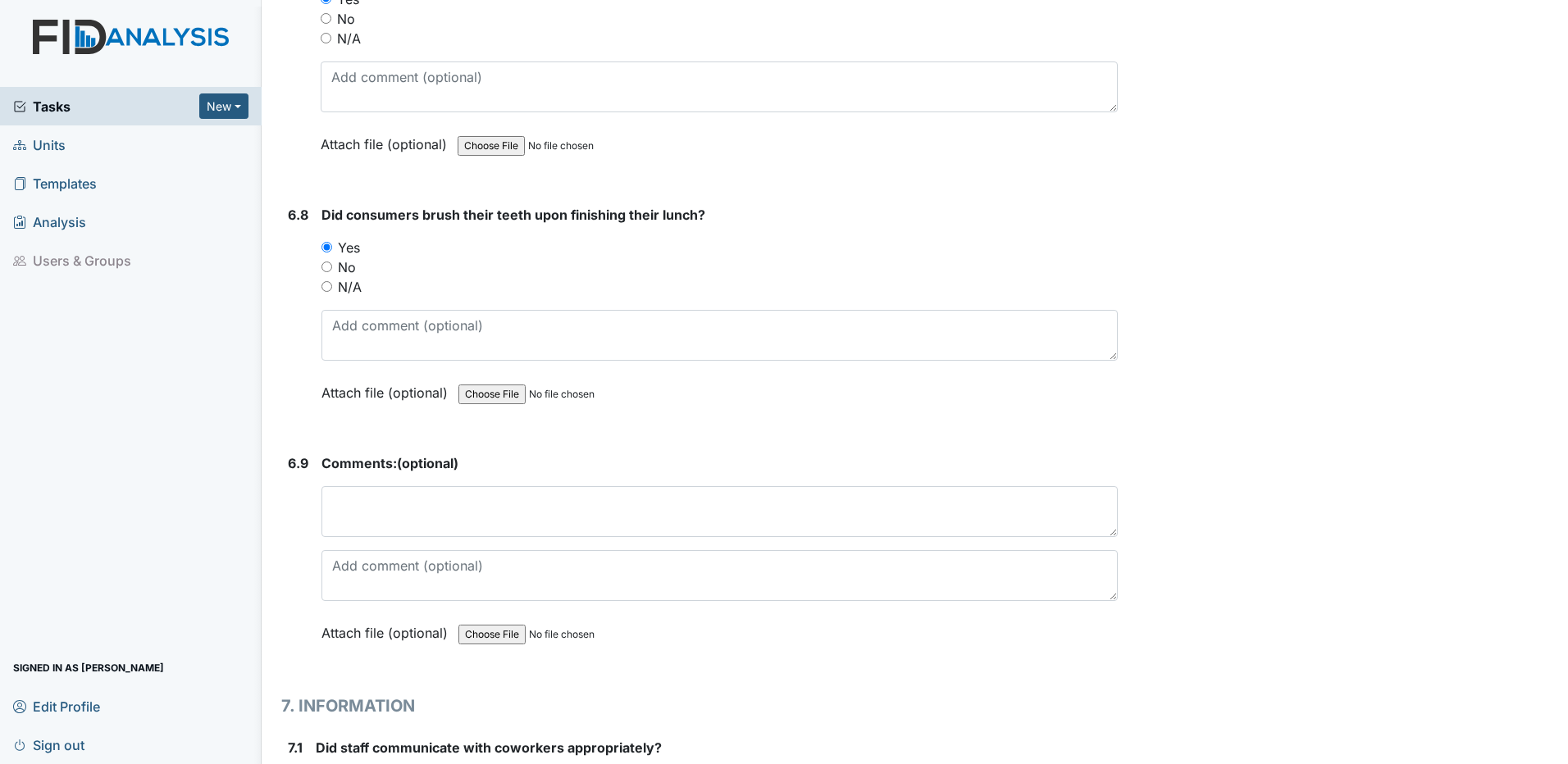
scroll to position [13941, 0]
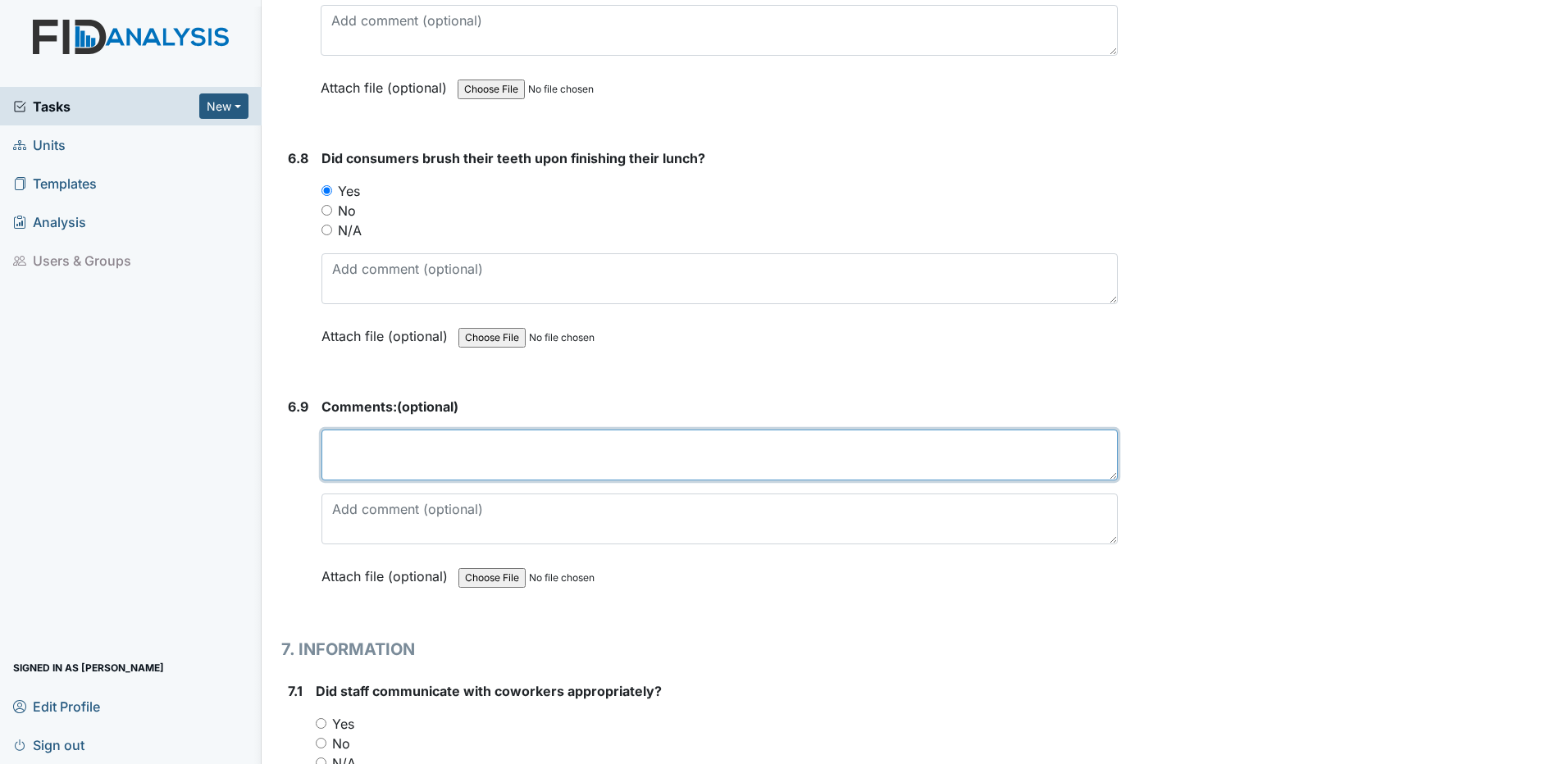
click at [523, 449] on textarea at bounding box center [719, 454] width 796 height 51
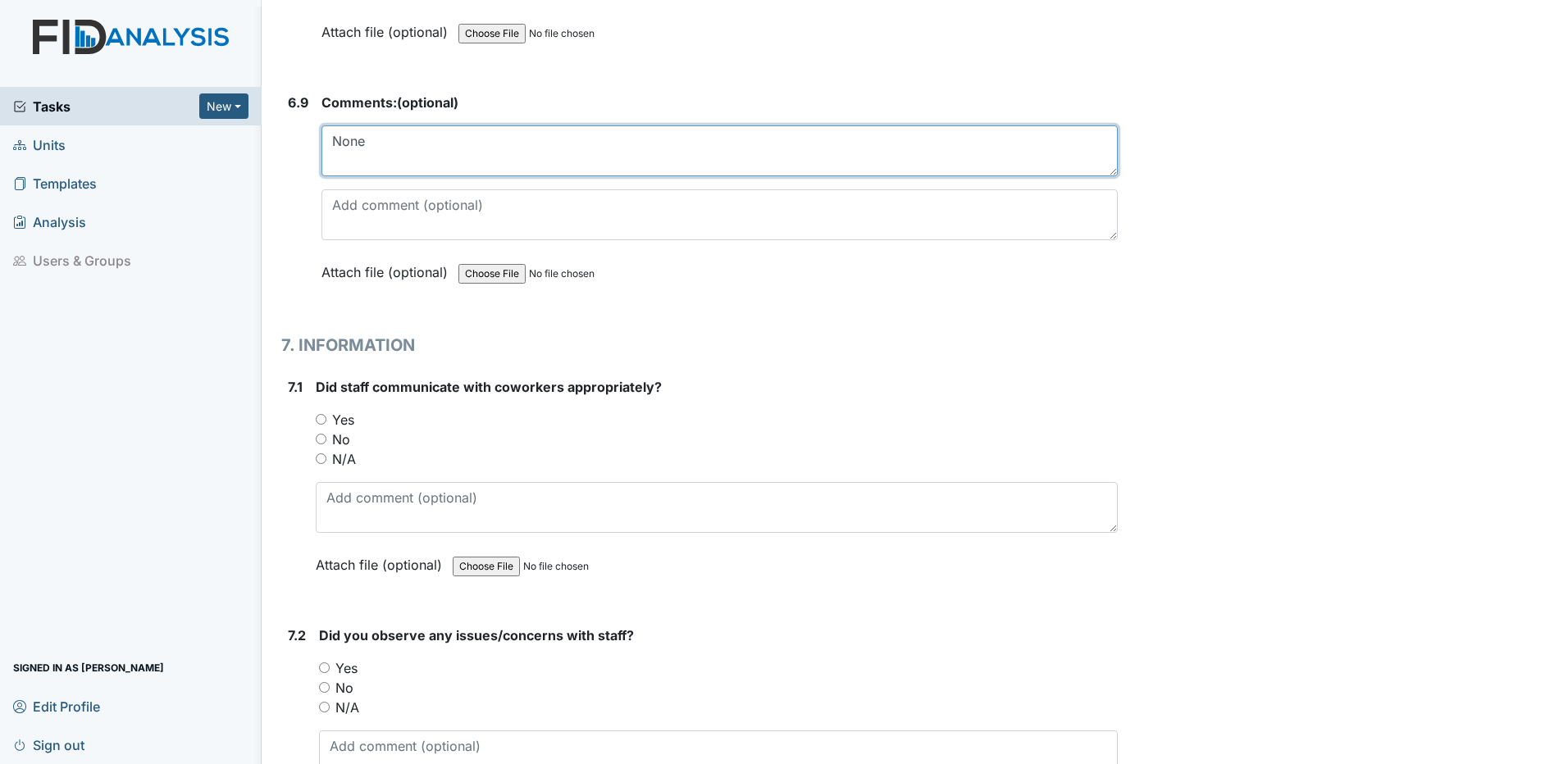
scroll to position [14269, 0]
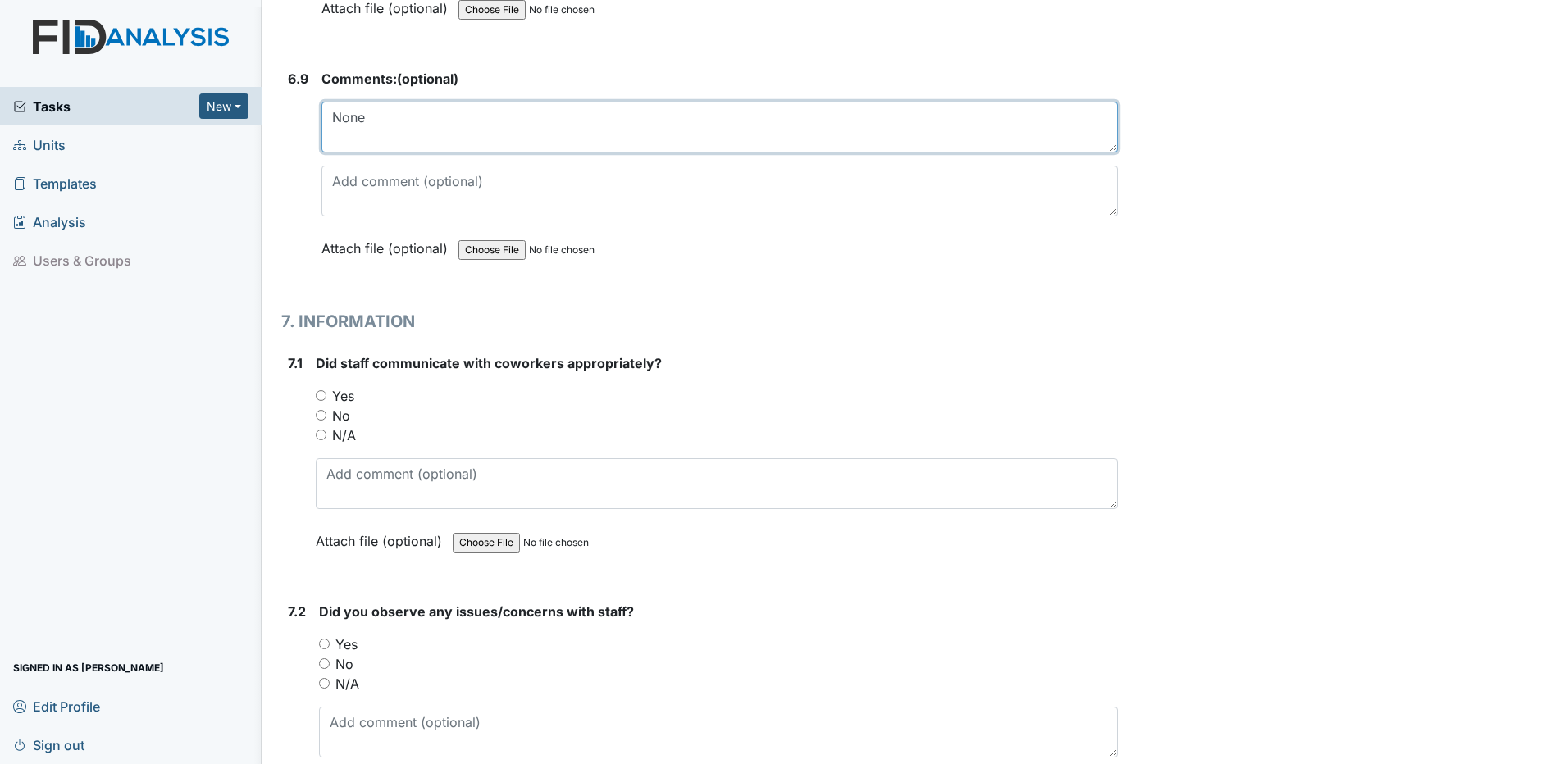
type textarea "None"
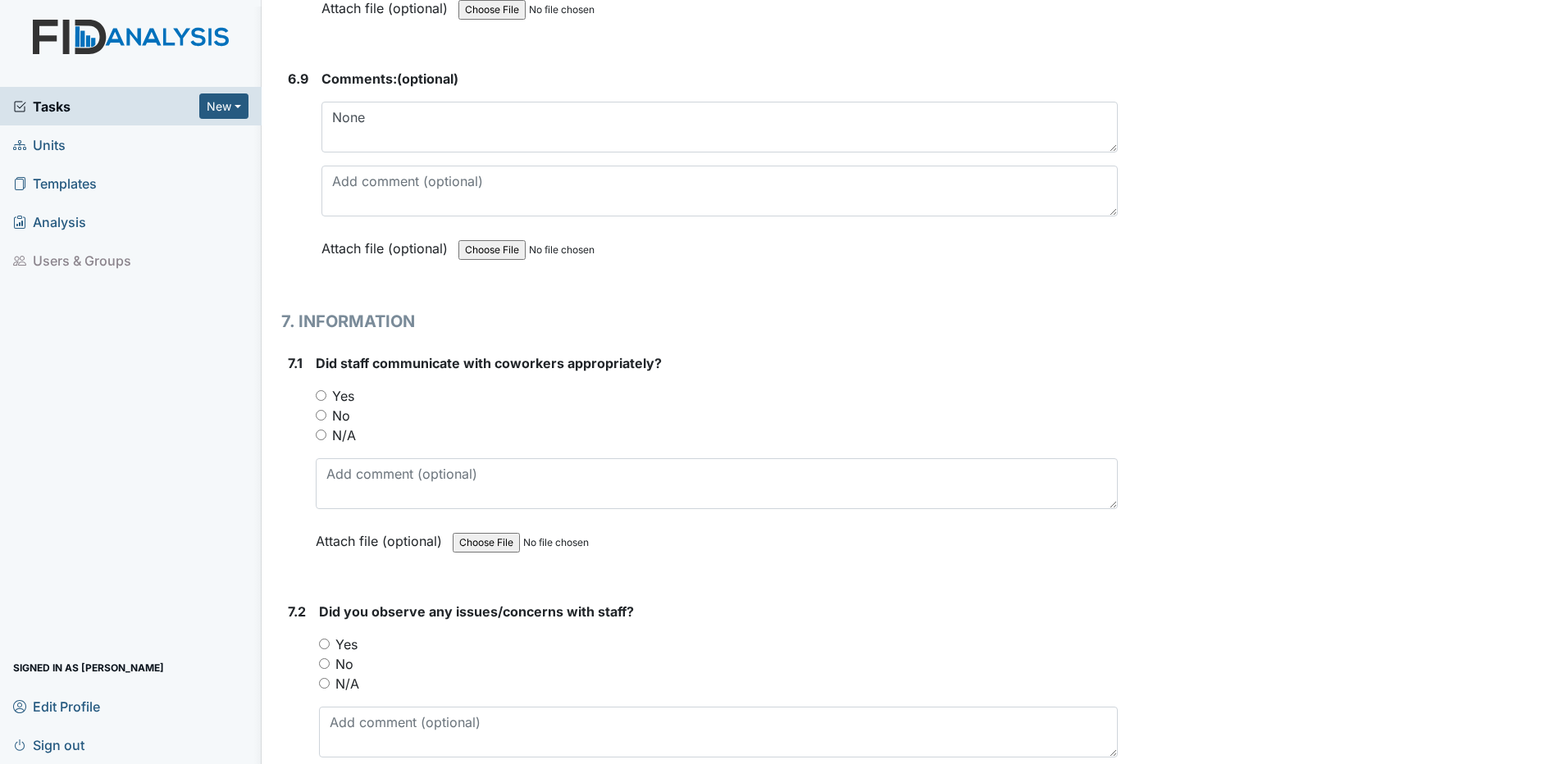
click at [325, 395] on input "Yes" at bounding box center [321, 396] width 11 height 11
radio input "true"
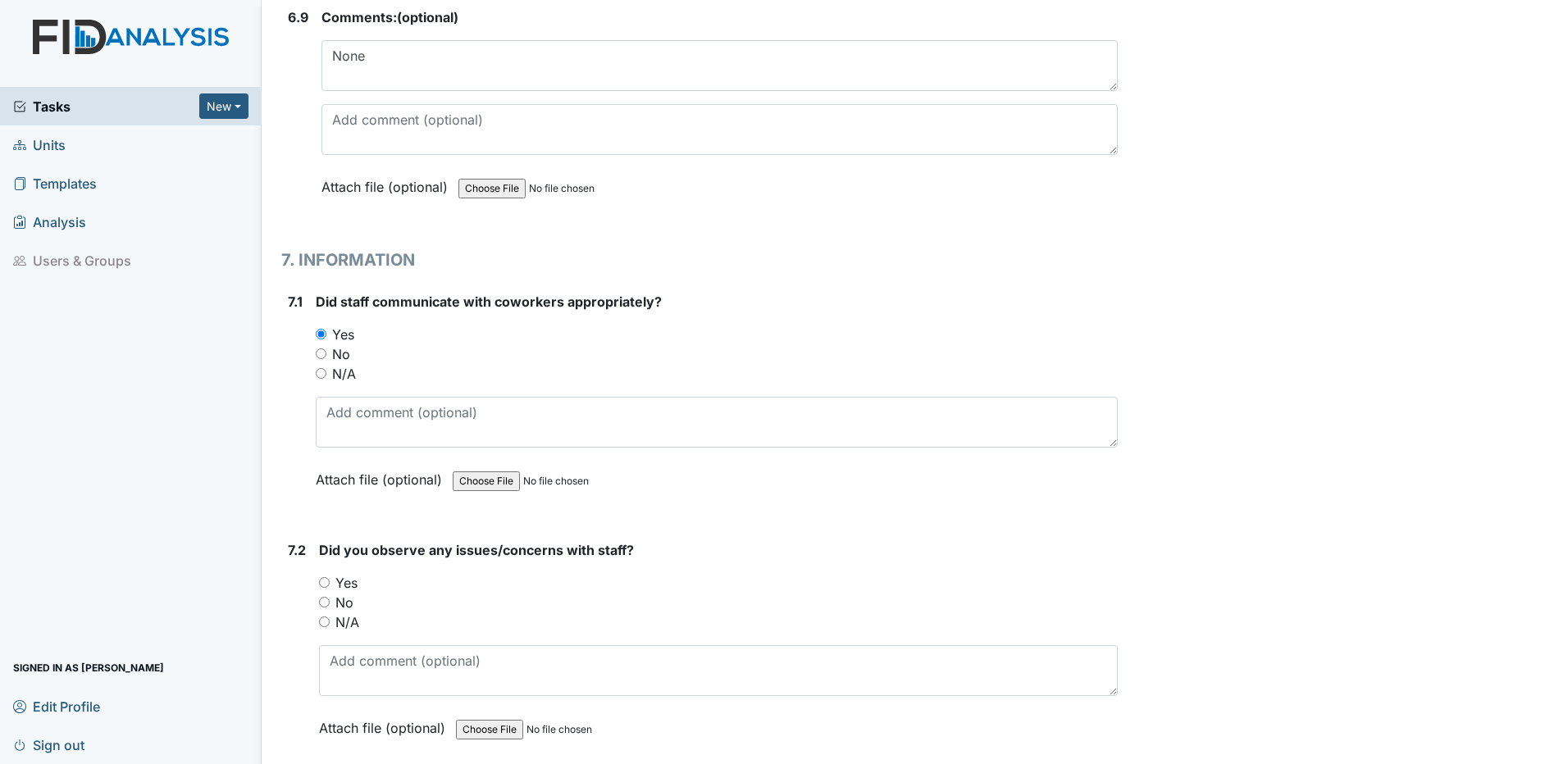
scroll to position [14515, 0]
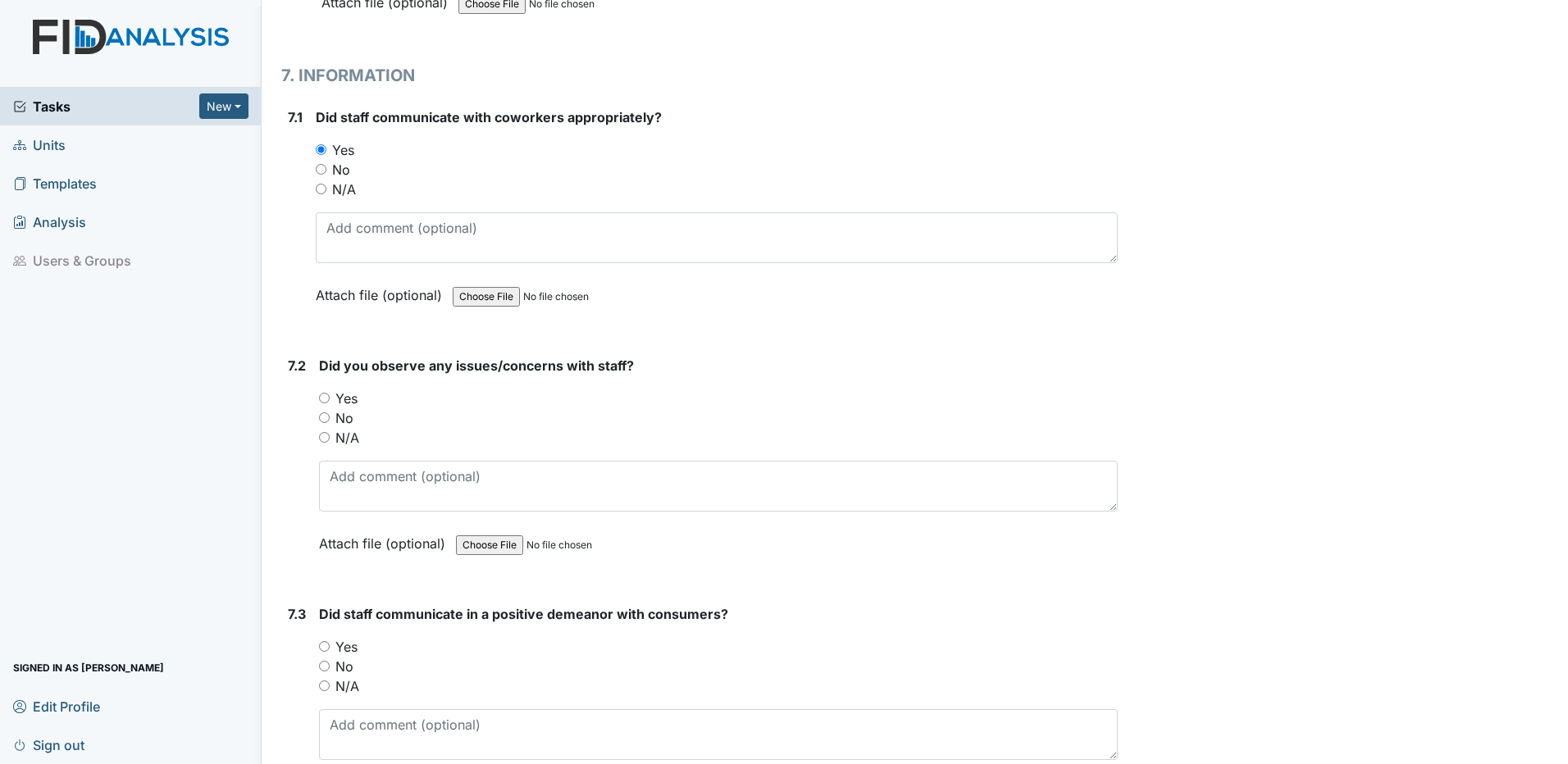
click at [323, 416] on input "No" at bounding box center [325, 418] width 11 height 11
radio input "true"
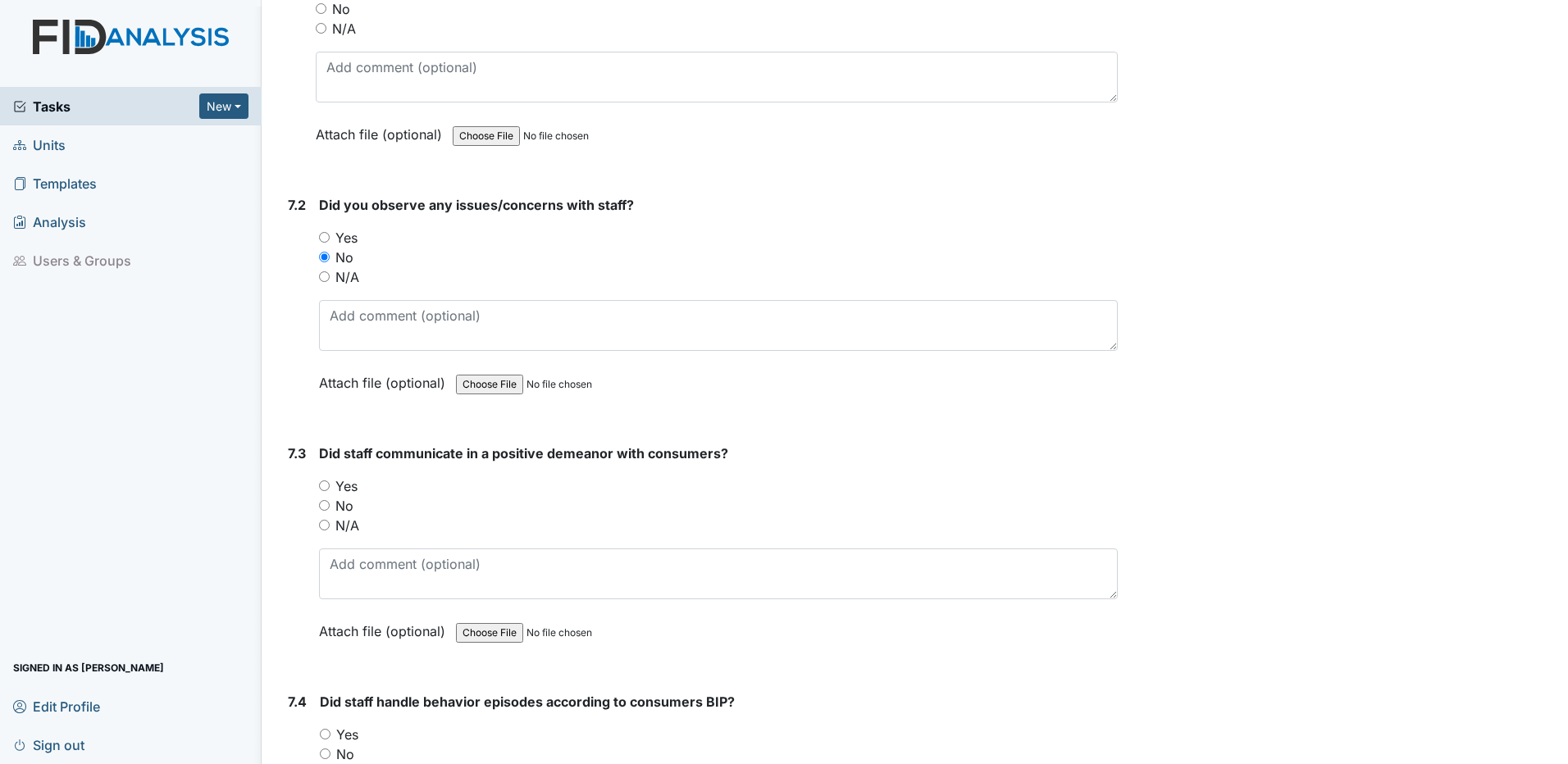
scroll to position [14761, 0]
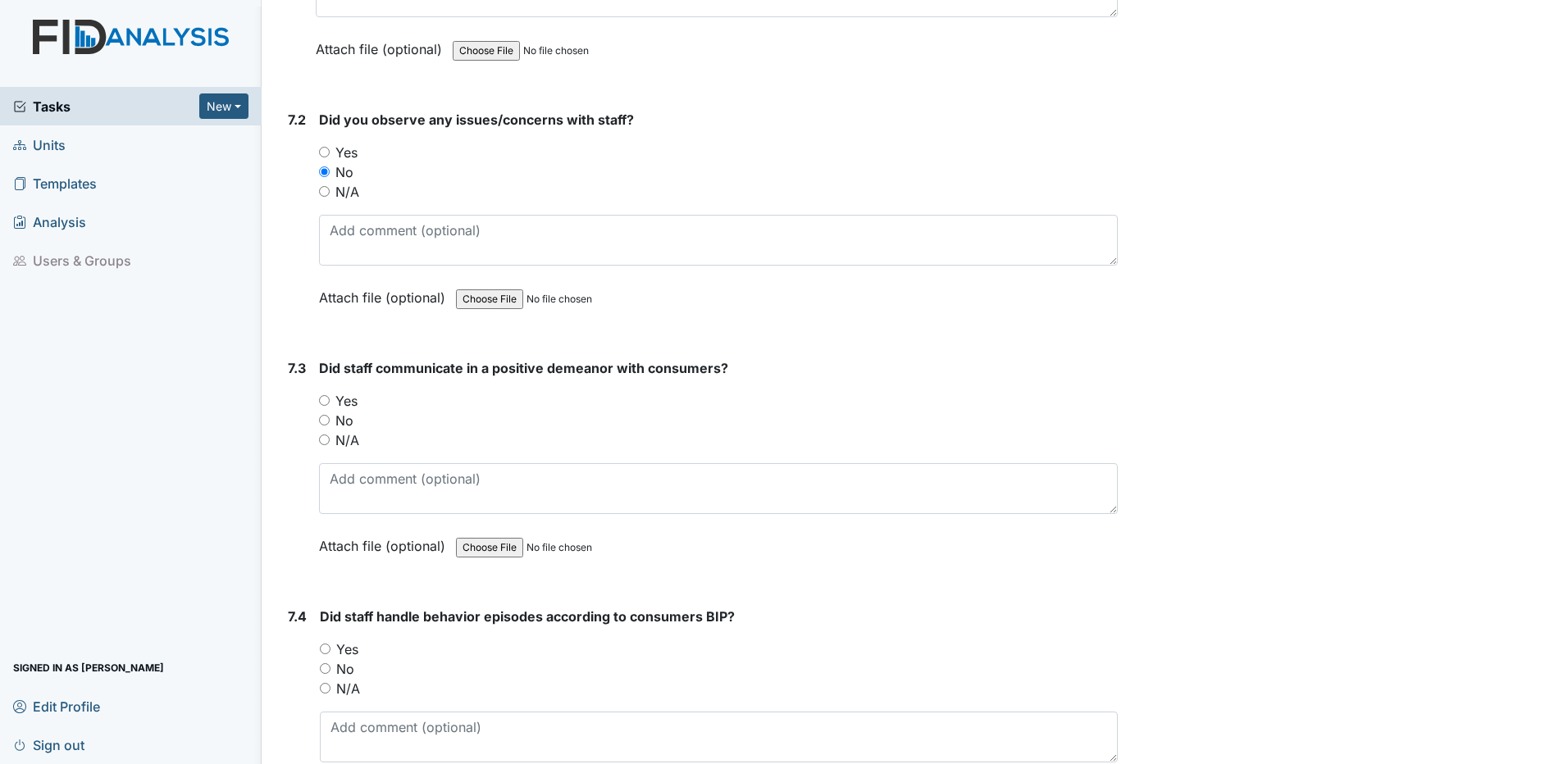
click at [329, 400] on input "Yes" at bounding box center [325, 400] width 11 height 11
radio input "true"
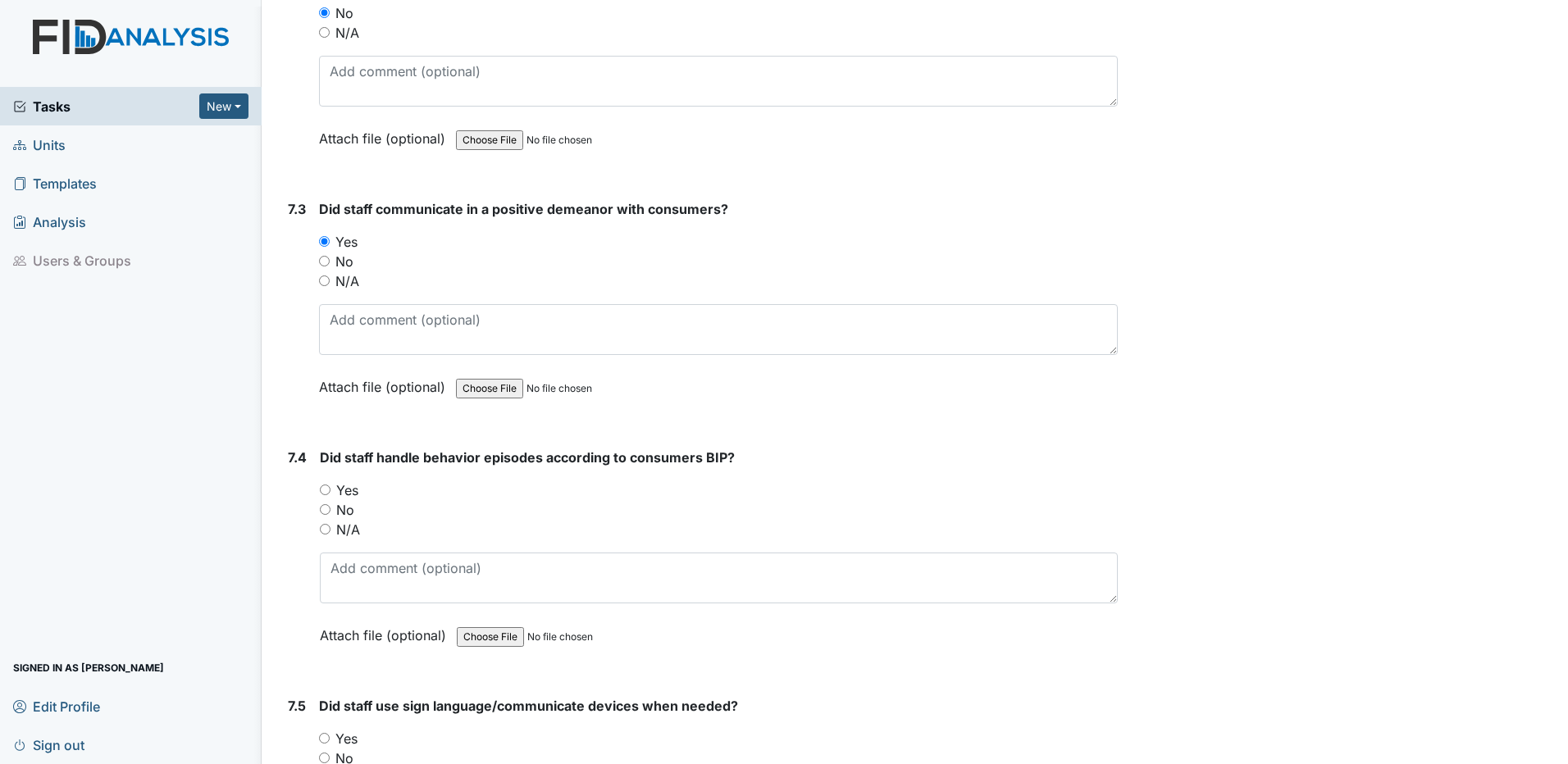
scroll to position [15007, 0]
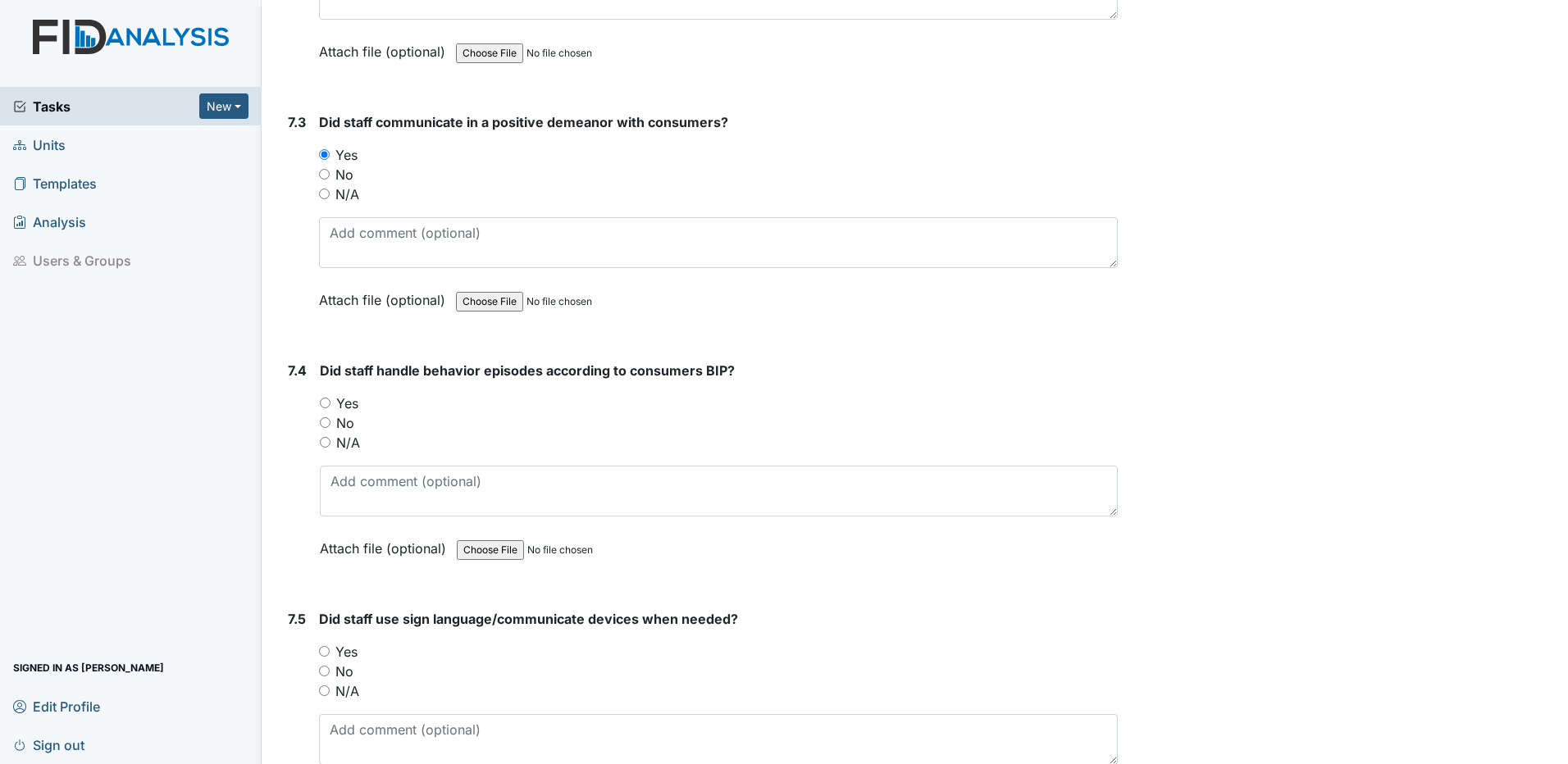
click at [327, 440] on input "N/A" at bounding box center [325, 443] width 11 height 11
radio input "true"
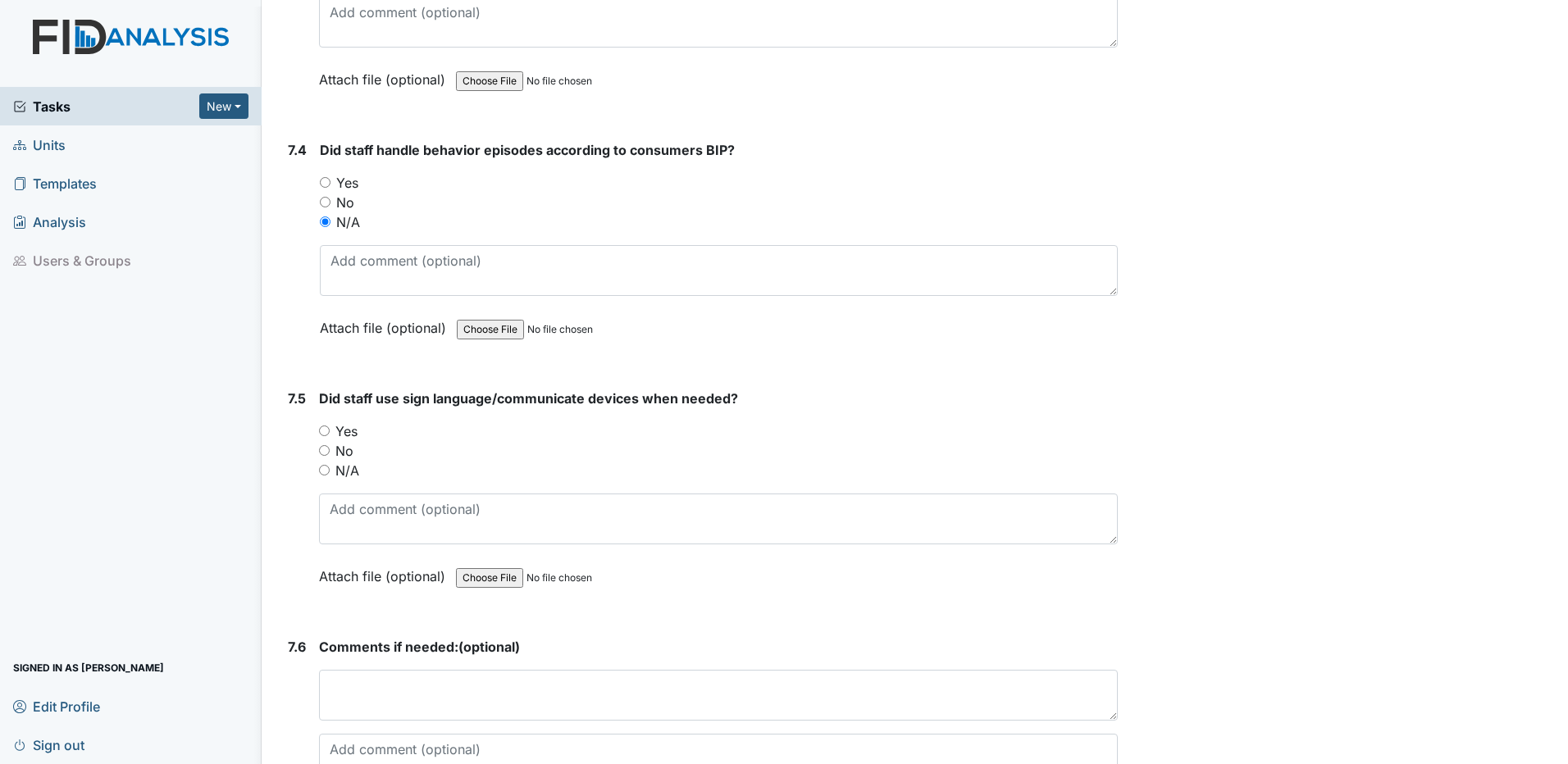
scroll to position [15253, 0]
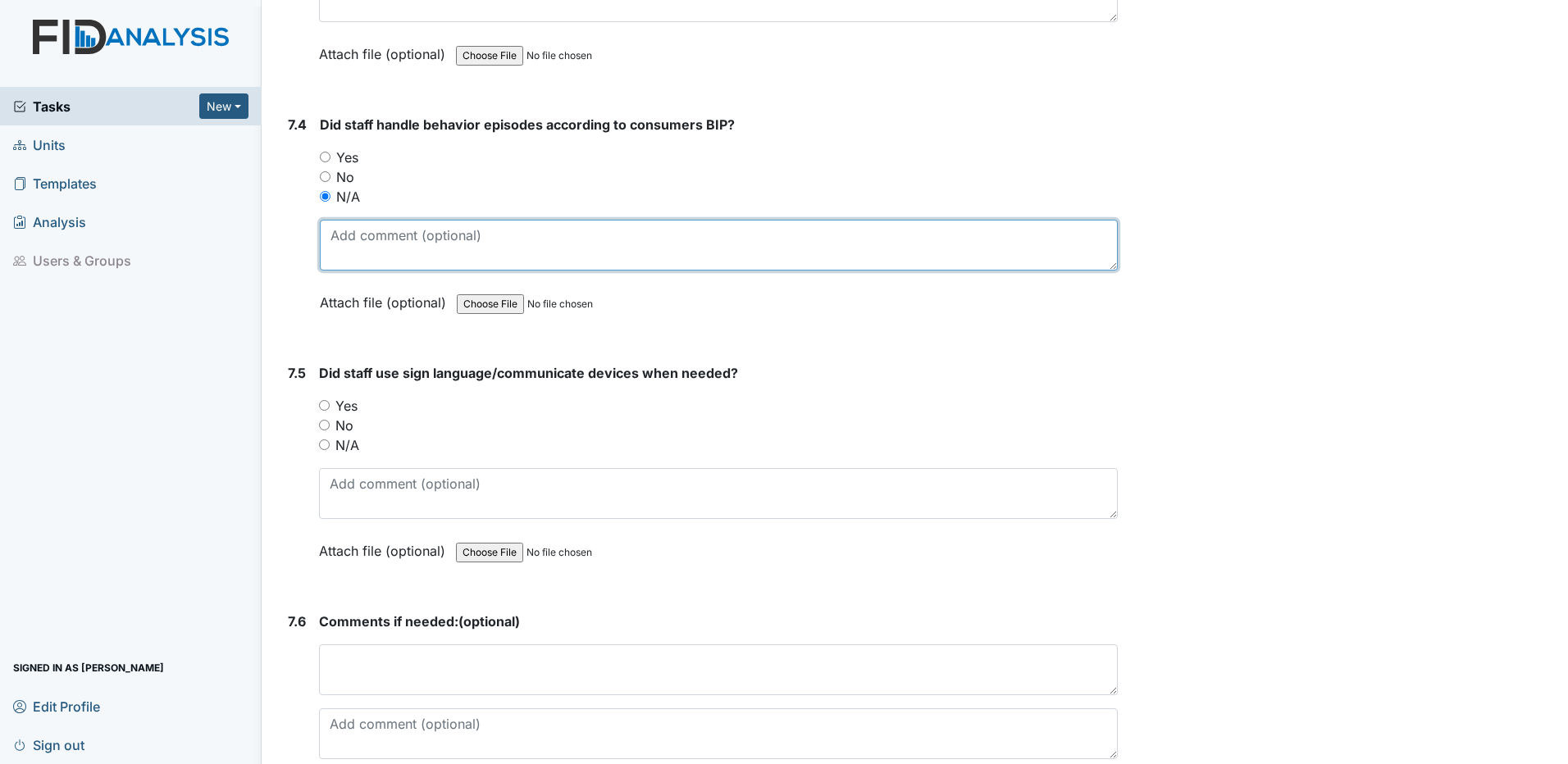
click at [343, 241] on textarea at bounding box center [718, 245] width 798 height 51
type textarea "No behaviors today."
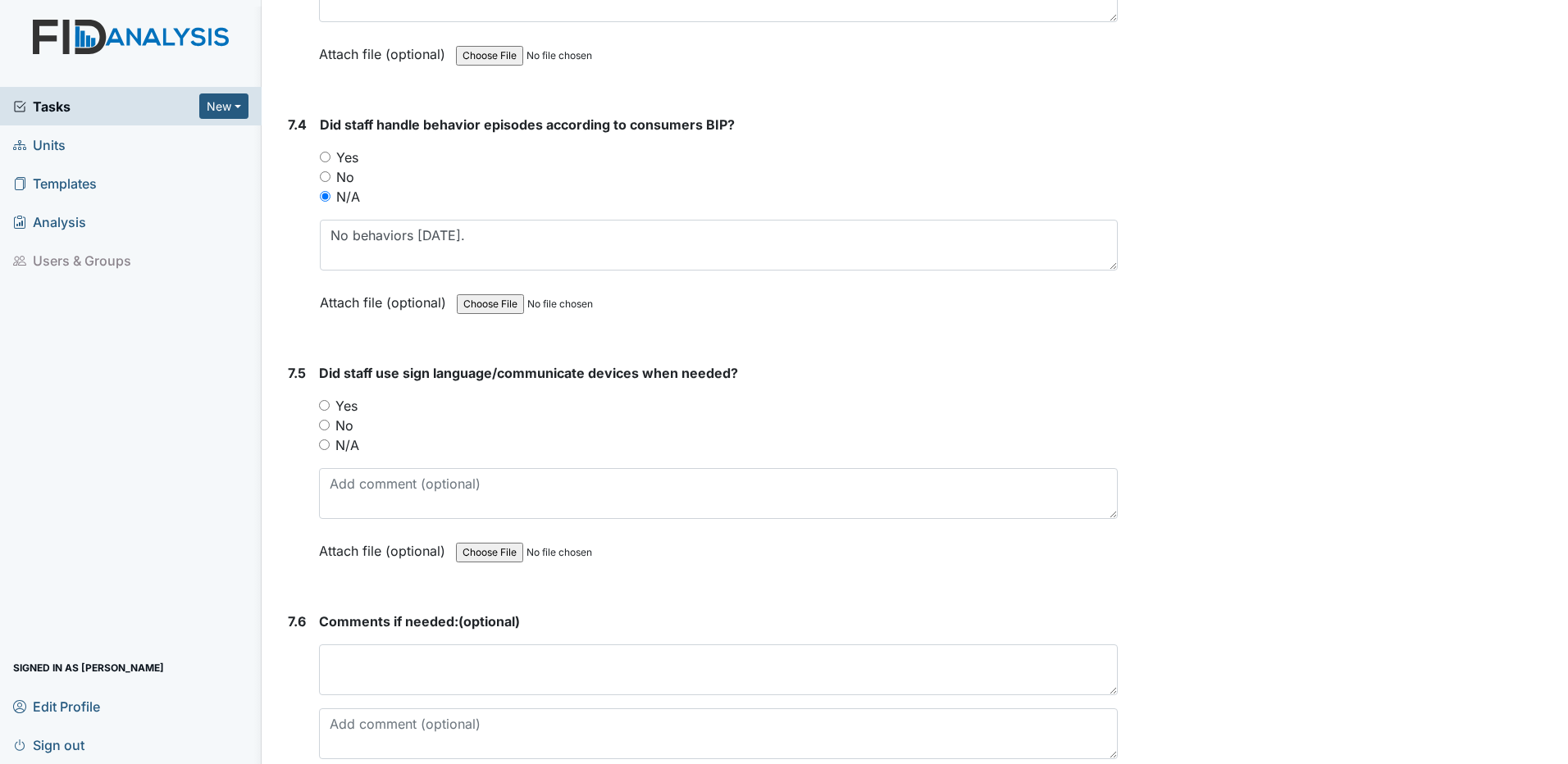
click at [322, 449] on input "N/A" at bounding box center [325, 445] width 11 height 11
radio input "true"
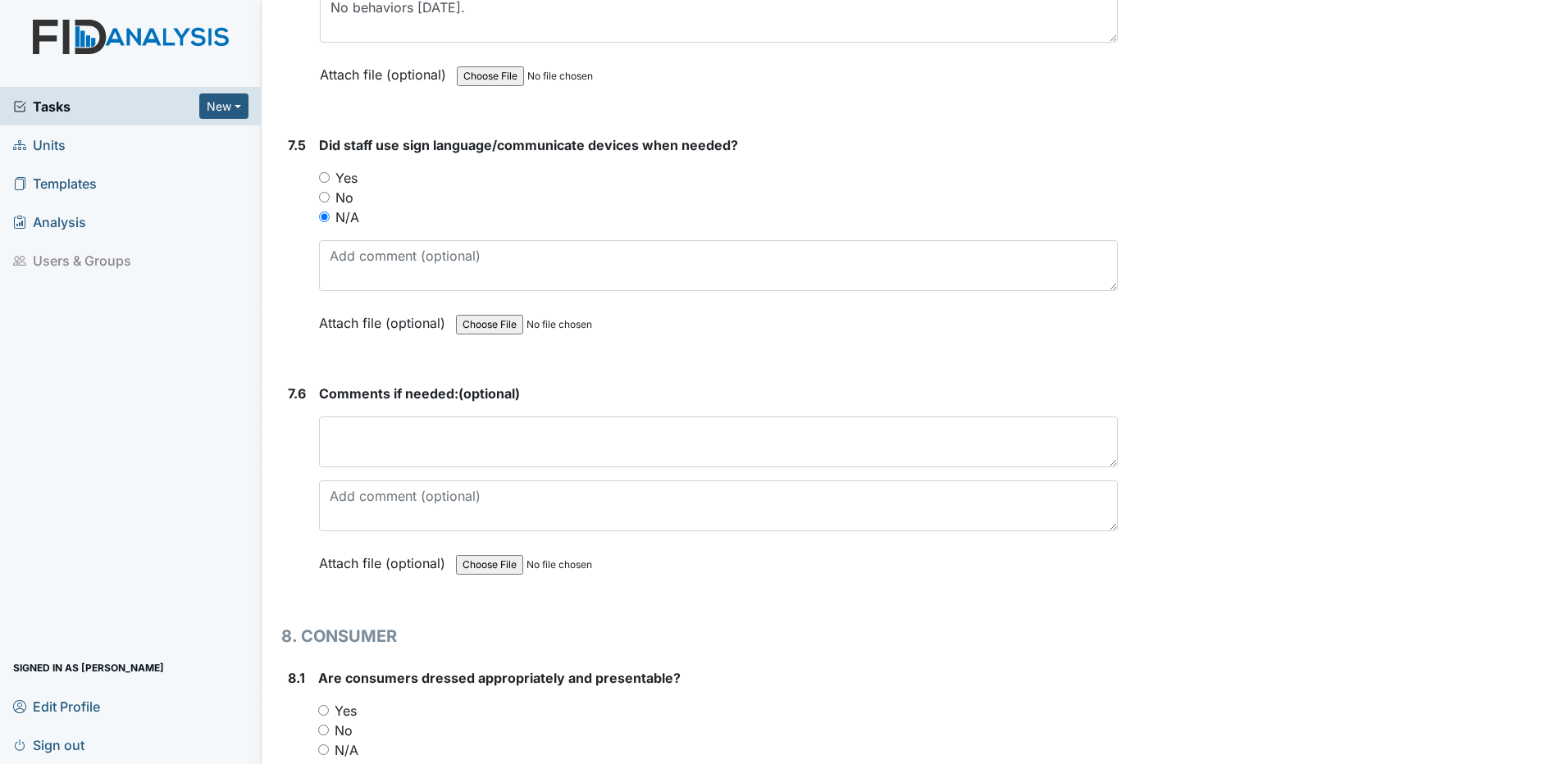
scroll to position [15499, 0]
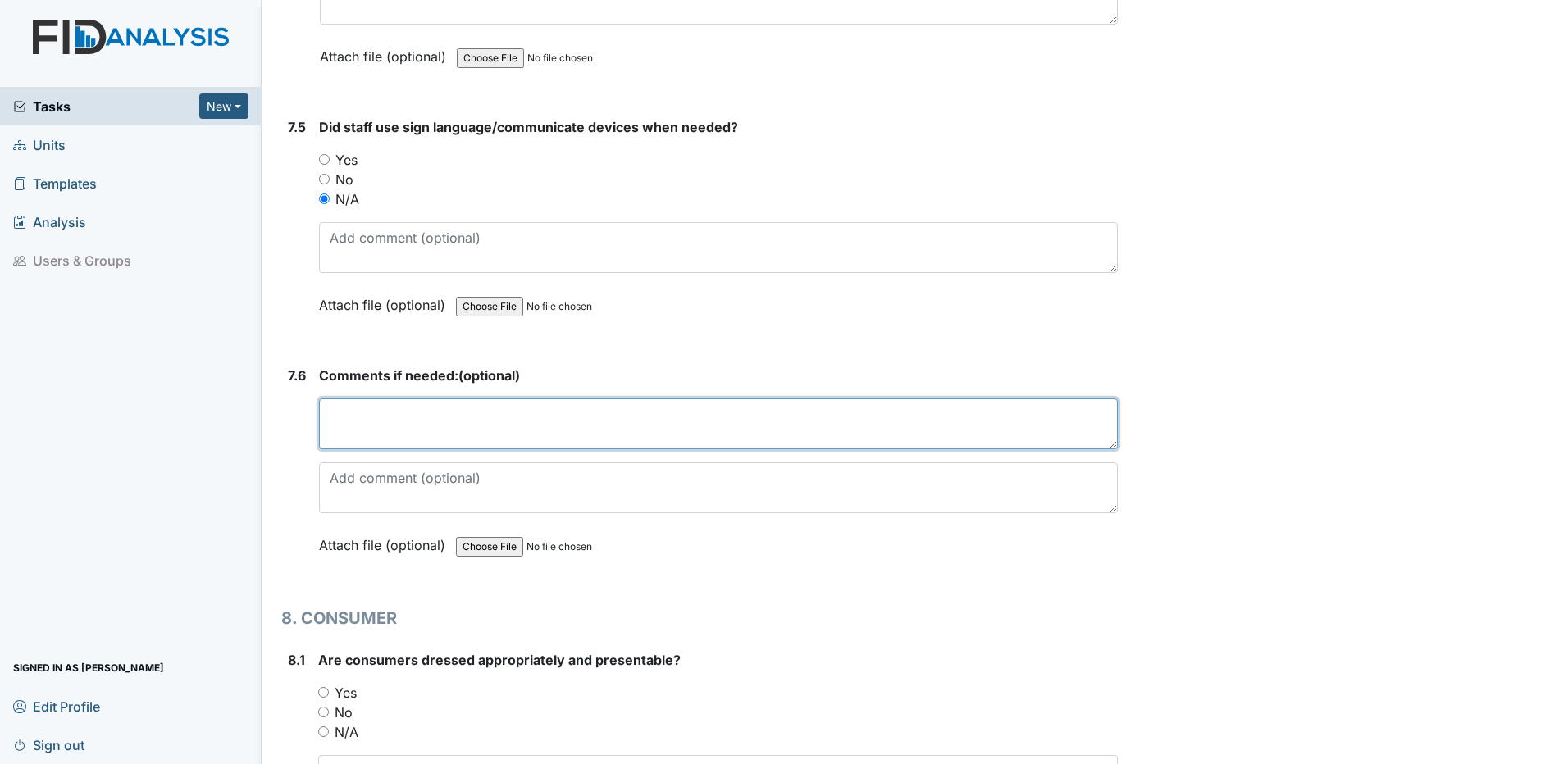
click at [406, 442] on textarea at bounding box center [719, 423] width 799 height 51
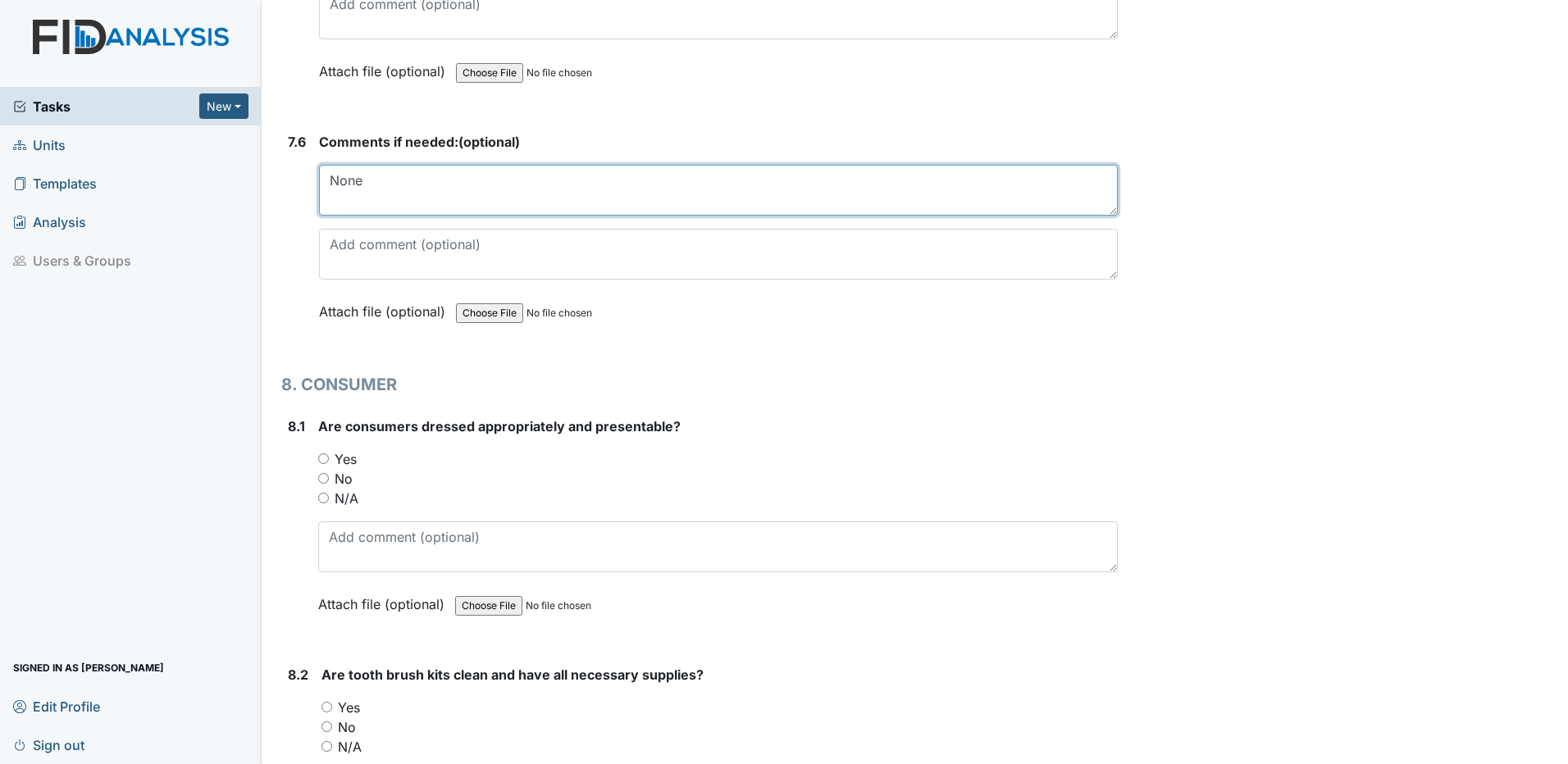
scroll to position [15827, 0]
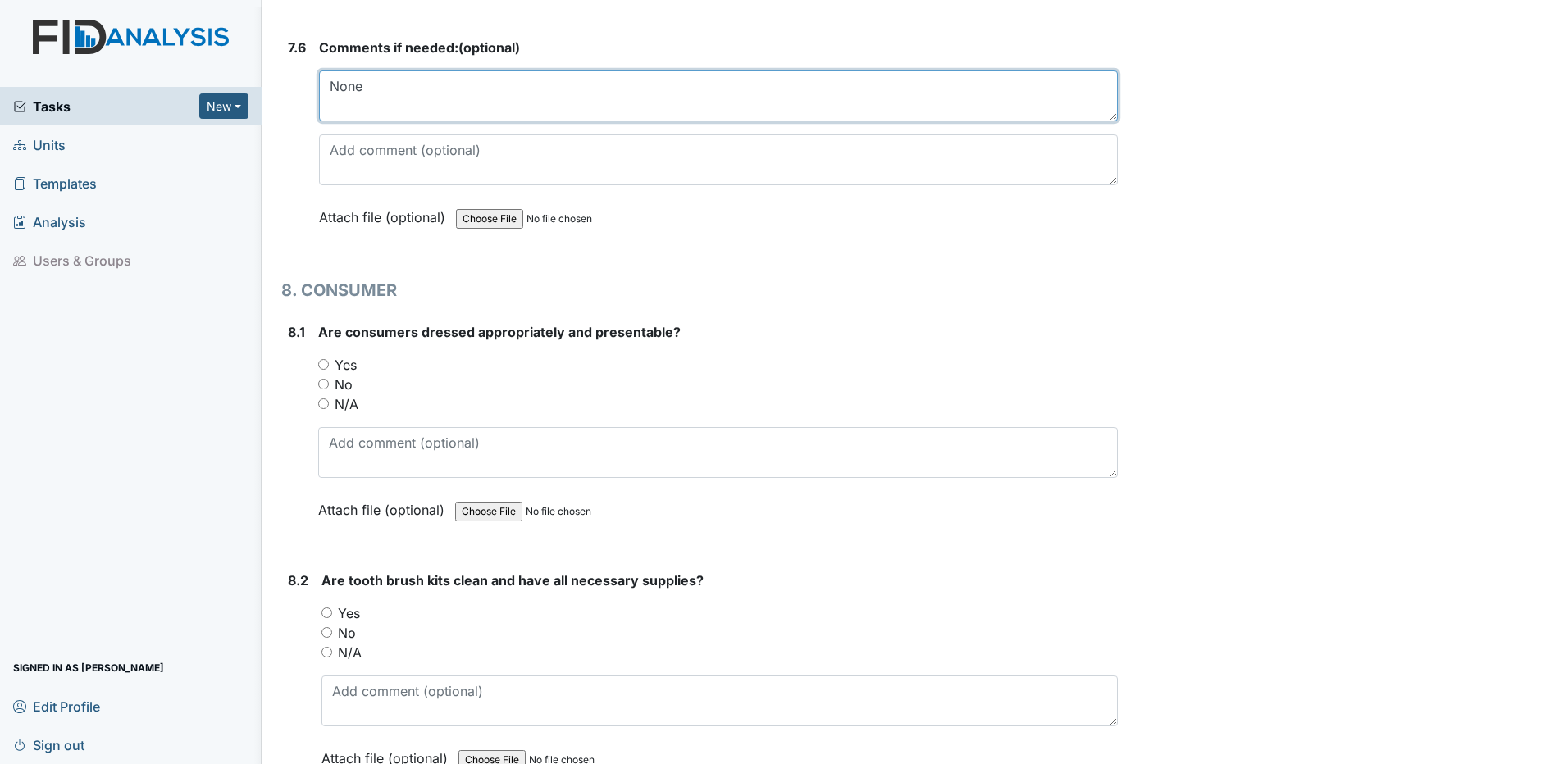
type textarea "None"
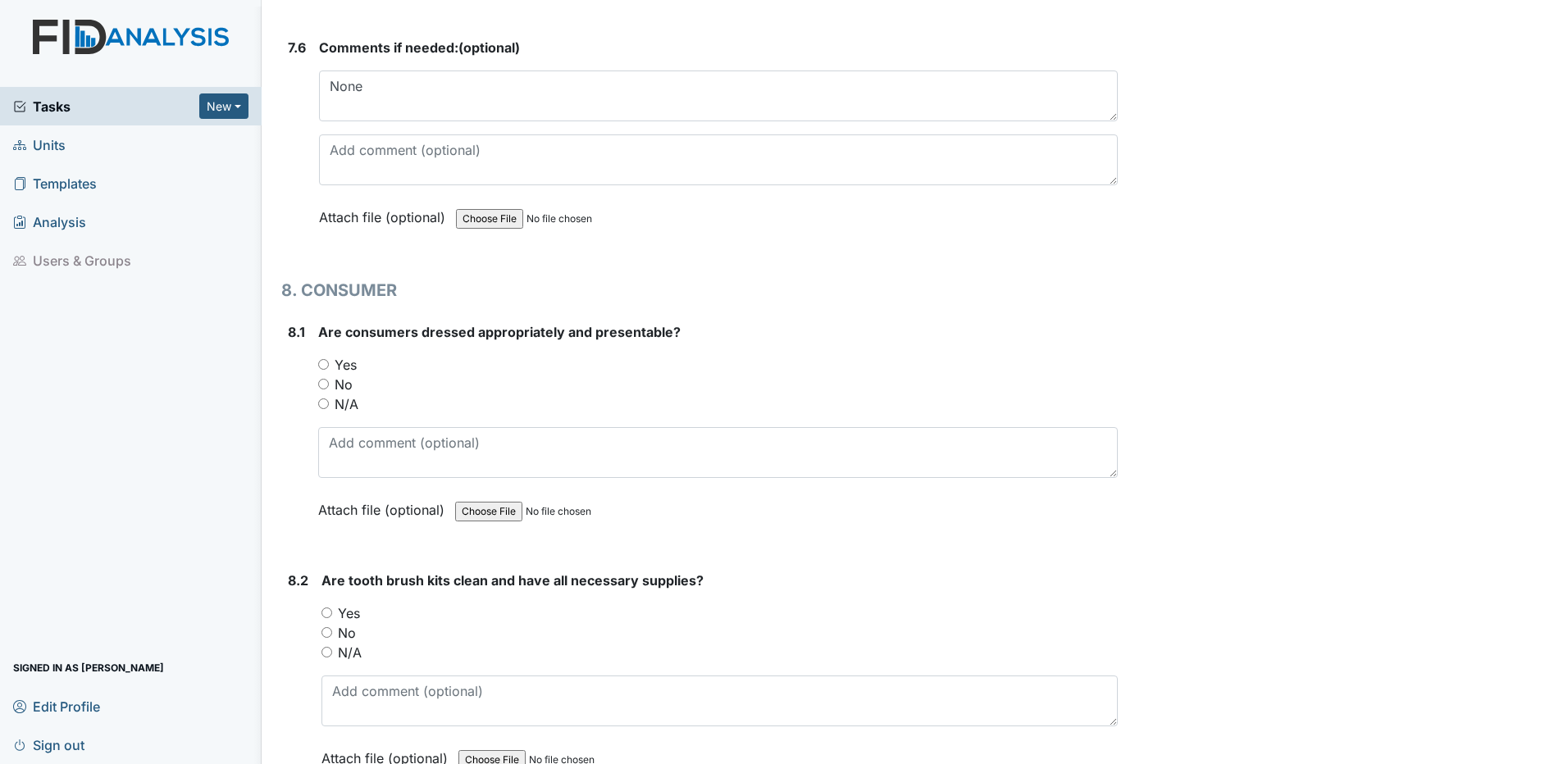
click at [325, 363] on input "Yes" at bounding box center [324, 365] width 11 height 11
radio input "true"
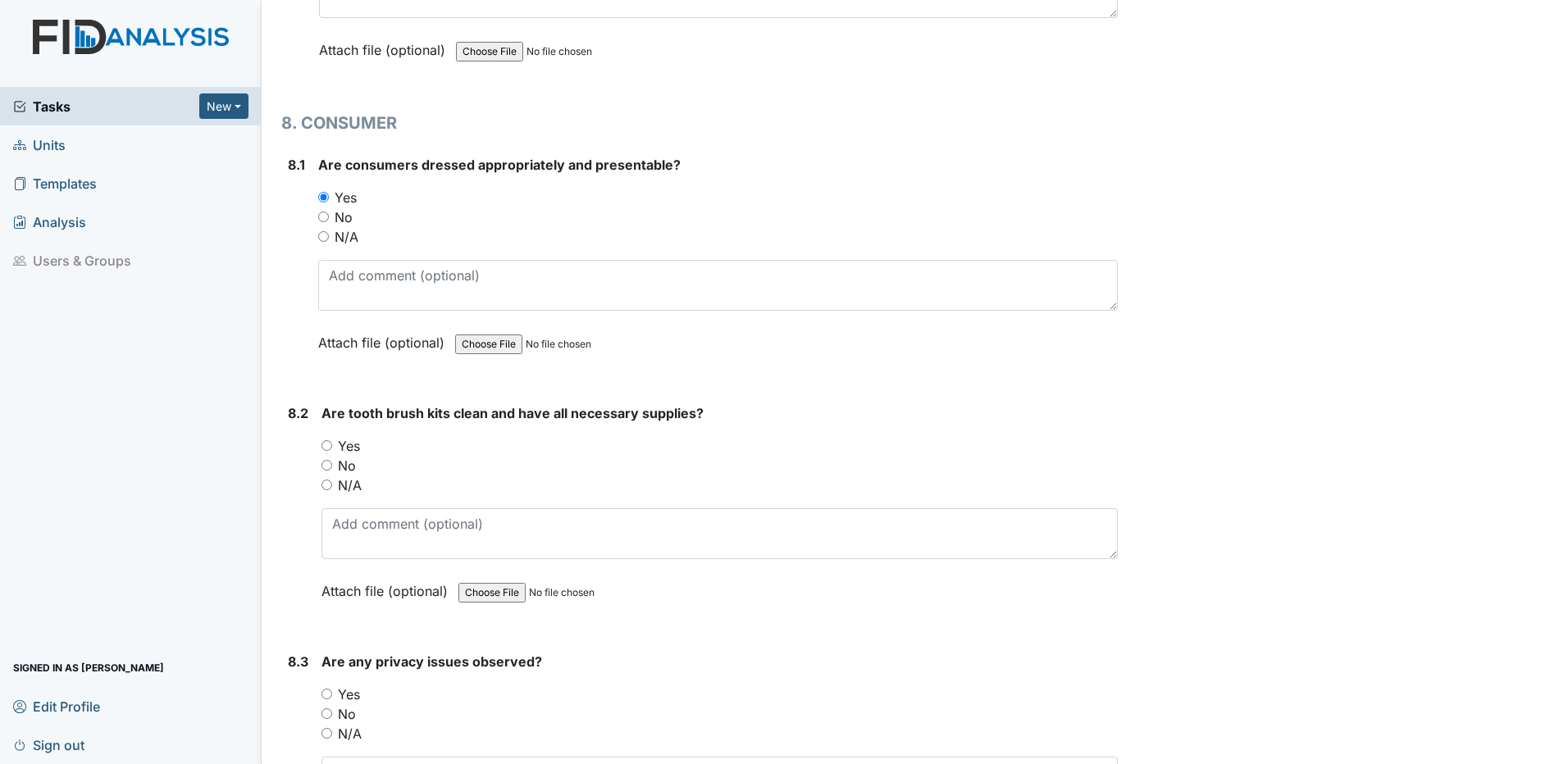
scroll to position [16073, 0]
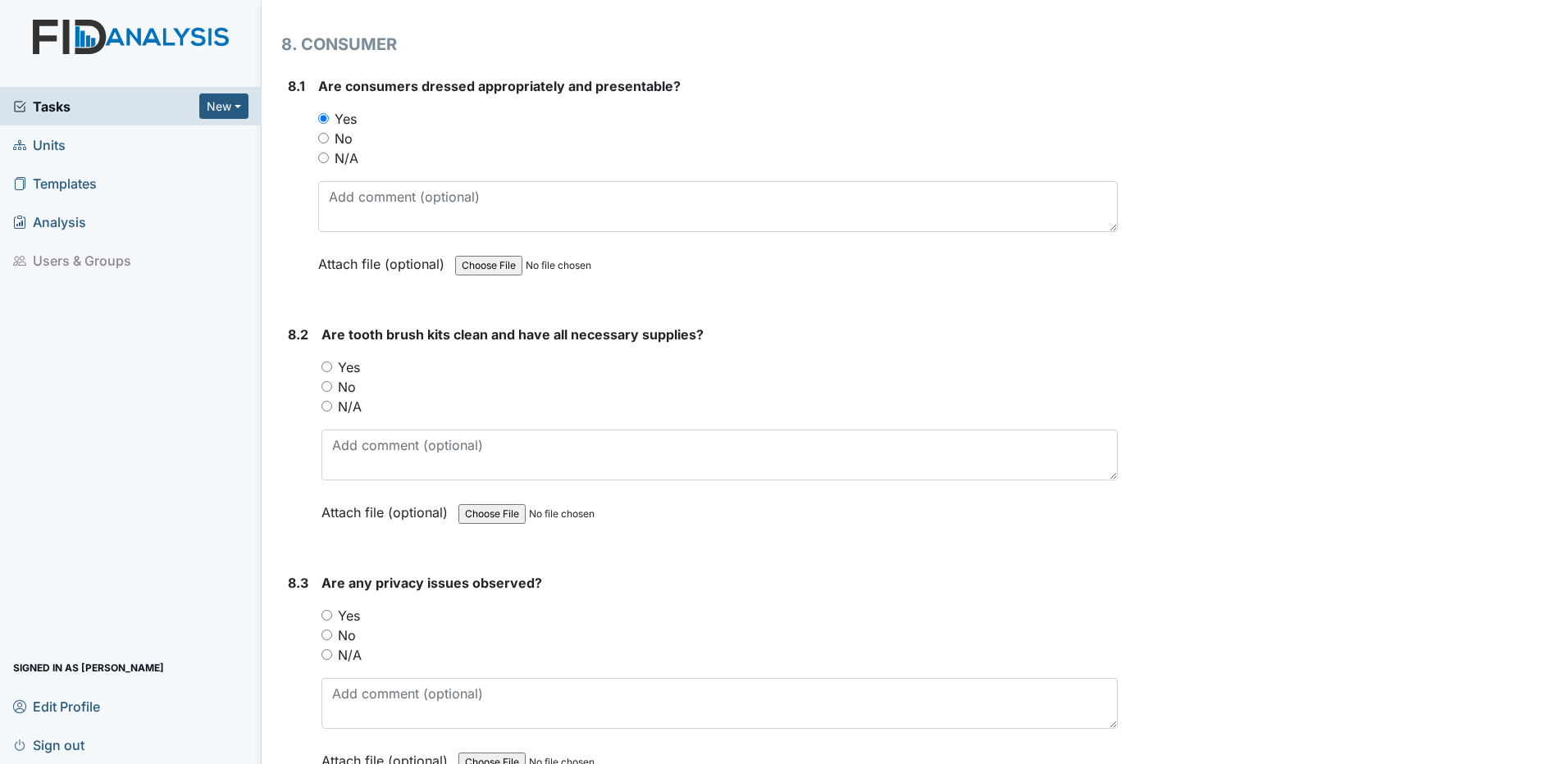
click at [326, 363] on input "Yes" at bounding box center [327, 367] width 11 height 11
radio input "true"
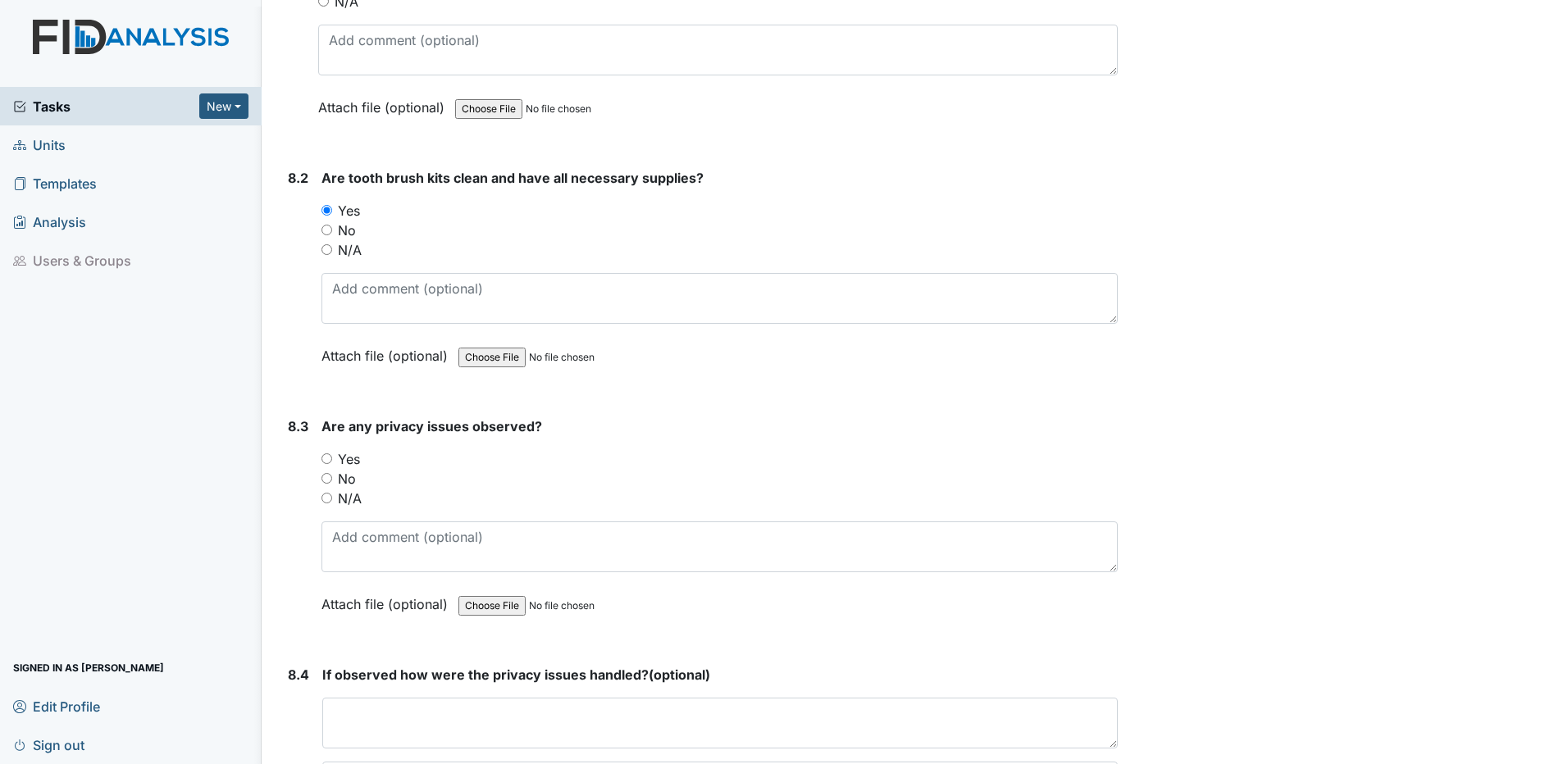
scroll to position [16237, 0]
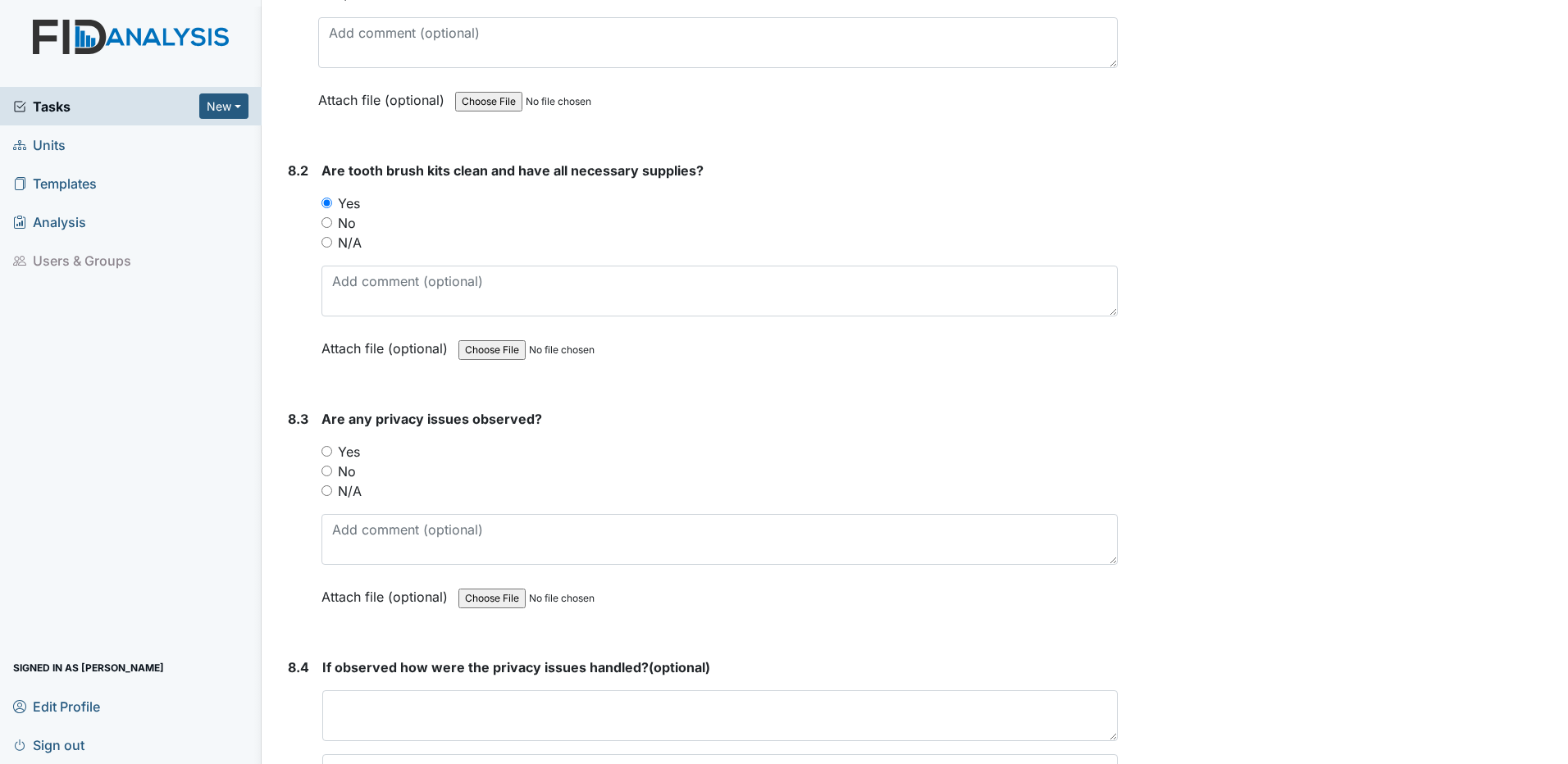
click at [325, 469] on input "No" at bounding box center [327, 471] width 11 height 11
radio input "true"
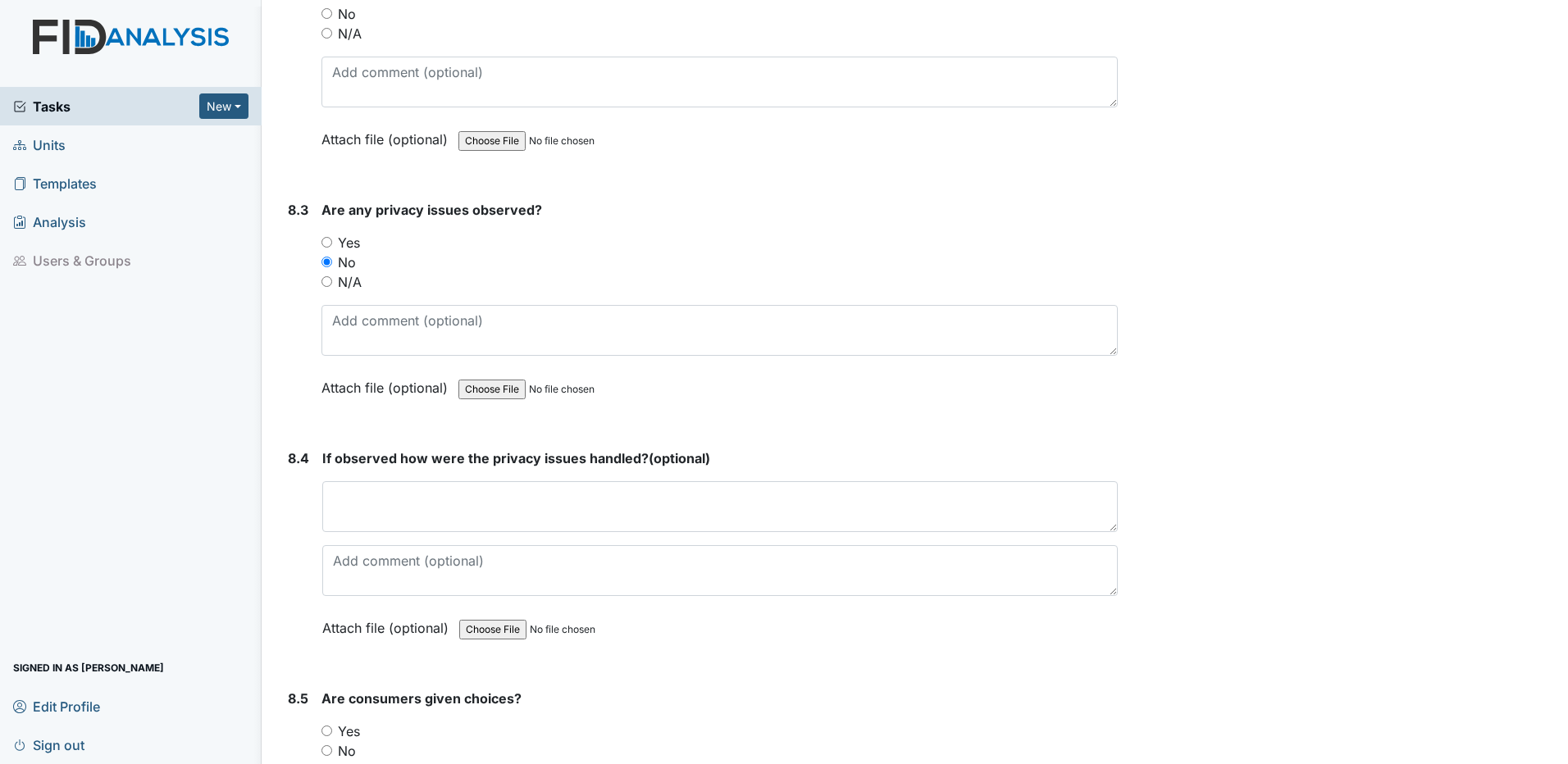
scroll to position [16483, 0]
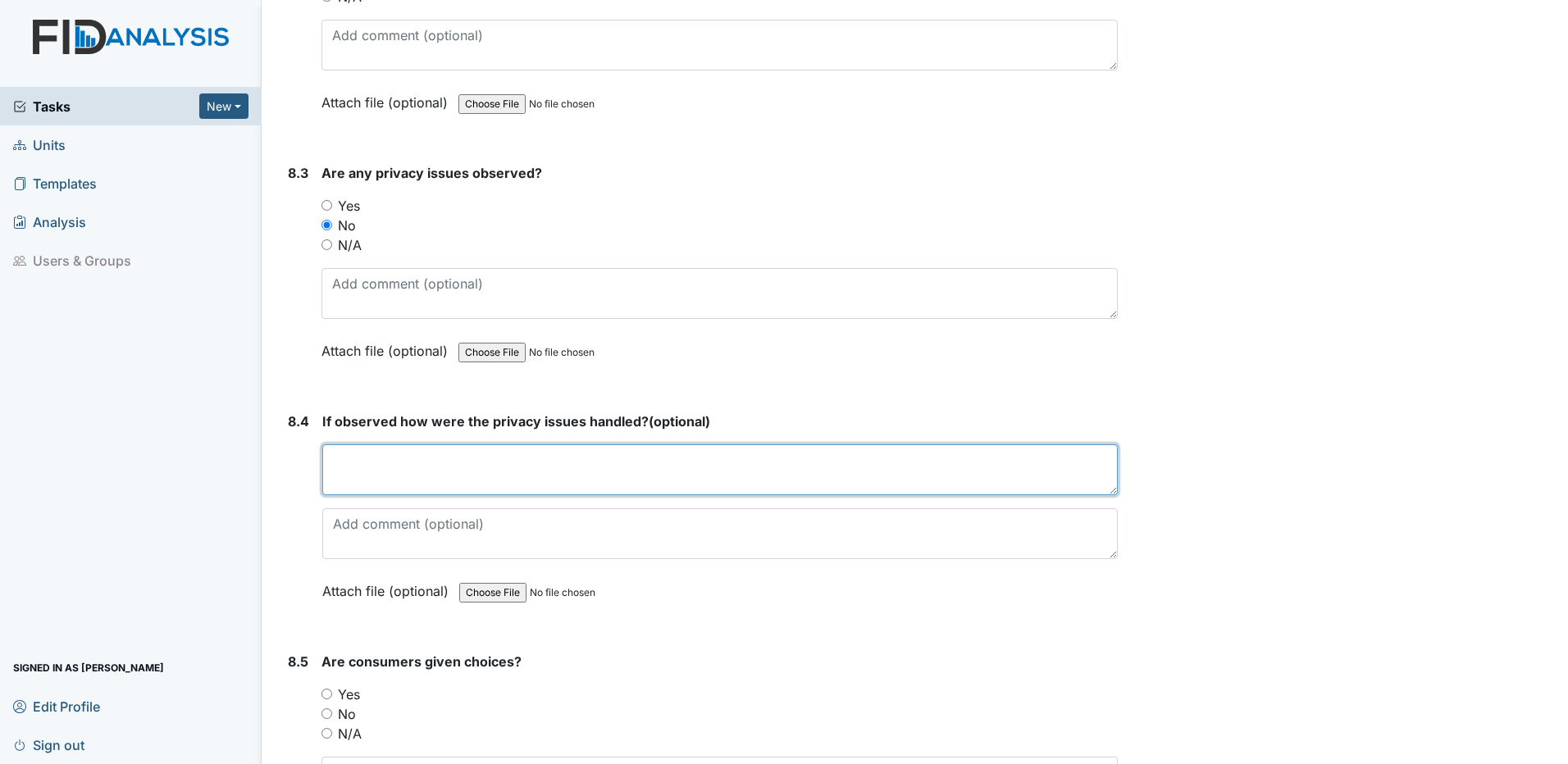
click at [414, 470] on textarea at bounding box center [720, 469] width 795 height 51
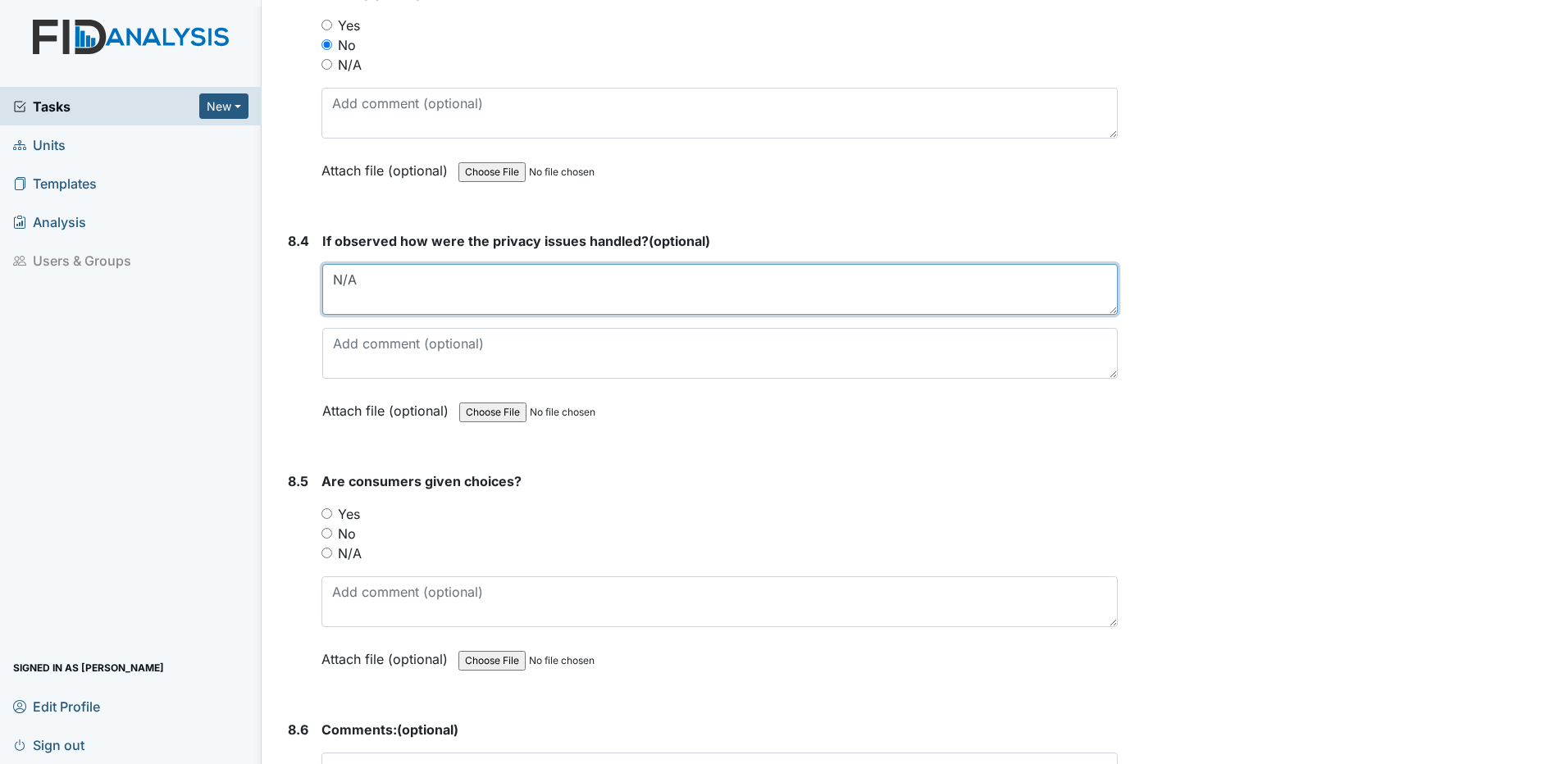
scroll to position [16729, 0]
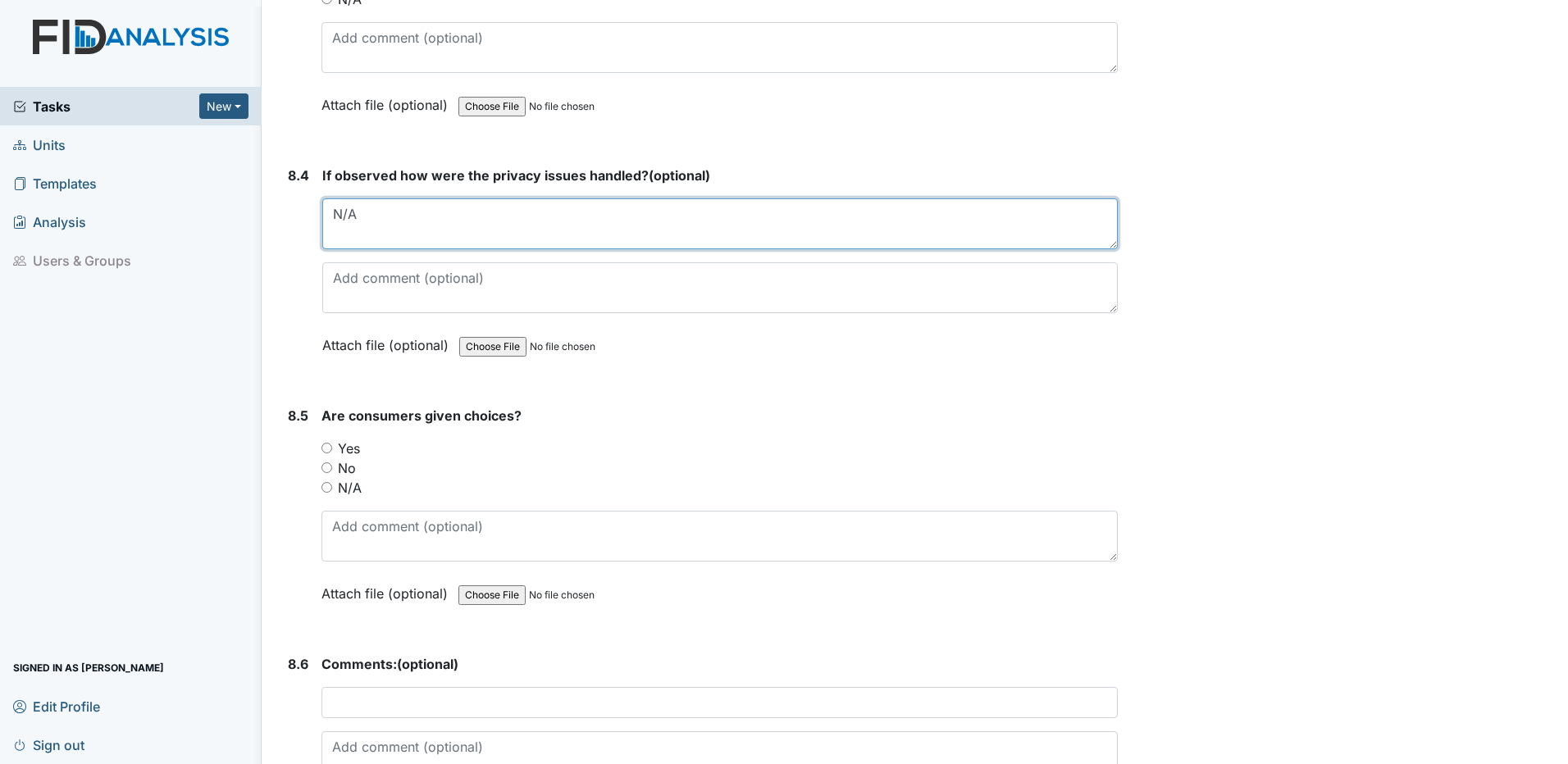
type textarea "N/A"
click at [328, 448] on input "Yes" at bounding box center [327, 448] width 11 height 11
radio input "true"
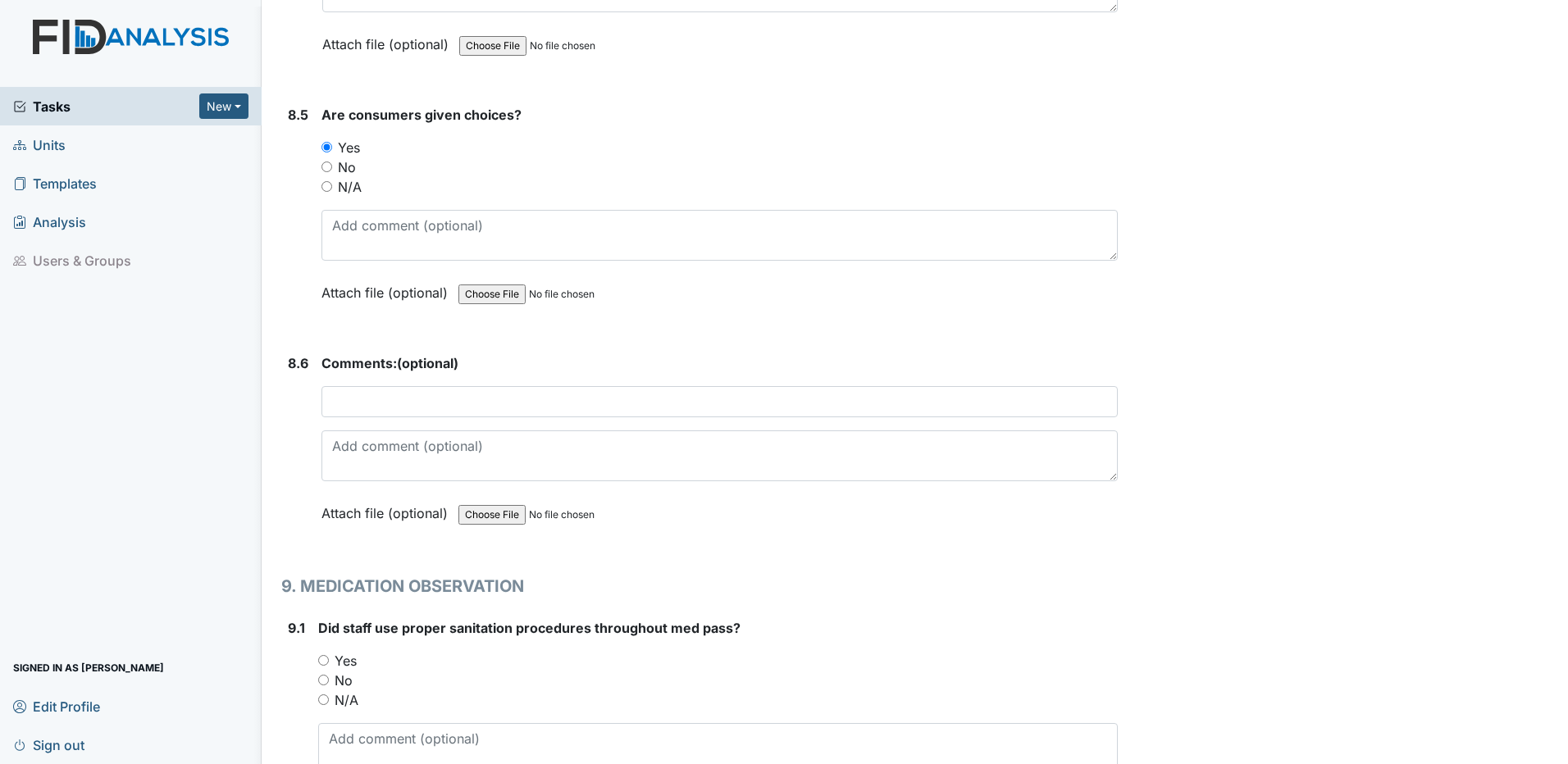
scroll to position [17057, 0]
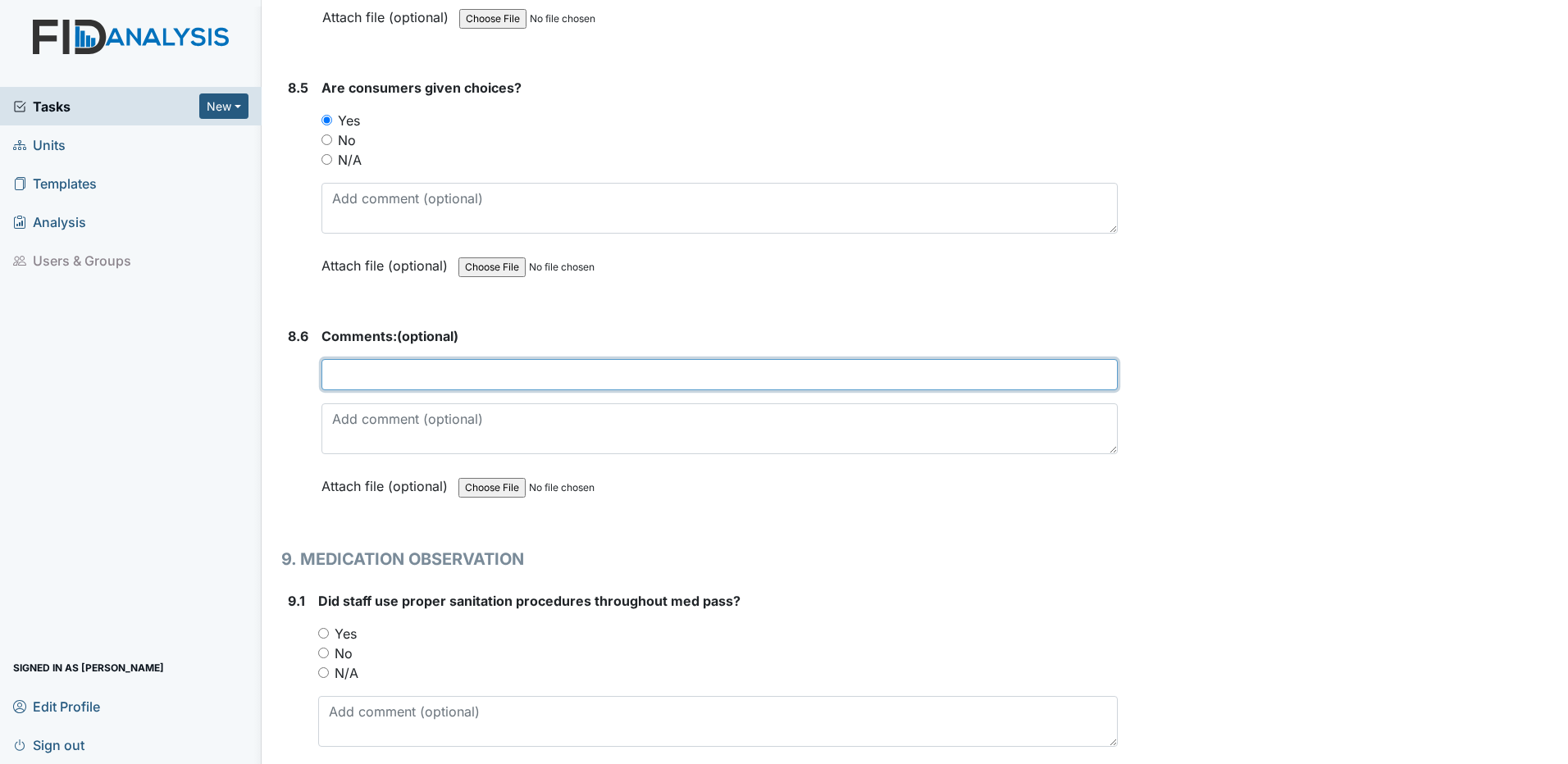
click at [400, 373] on input "text" at bounding box center [719, 374] width 796 height 31
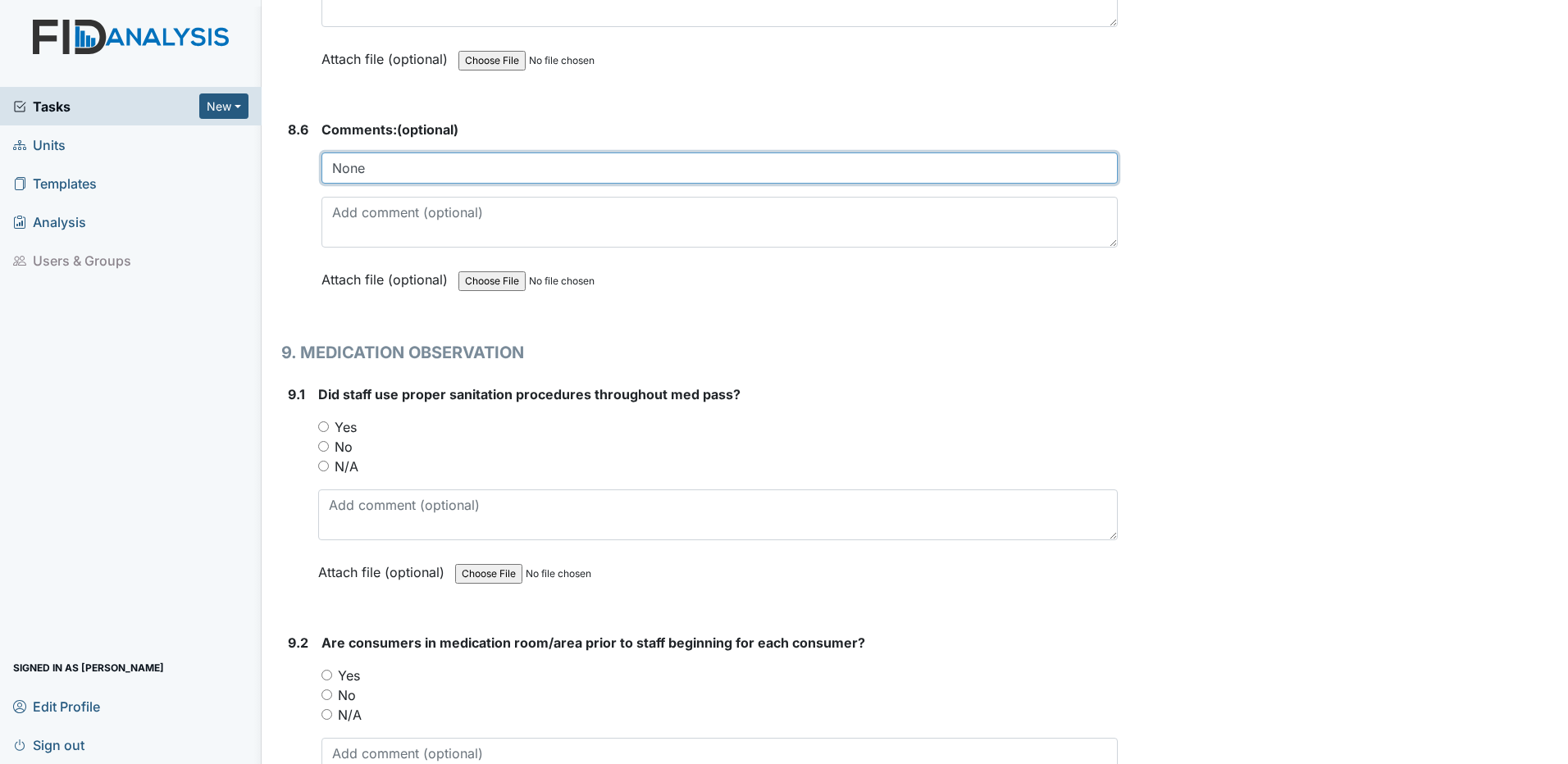
scroll to position [17303, 0]
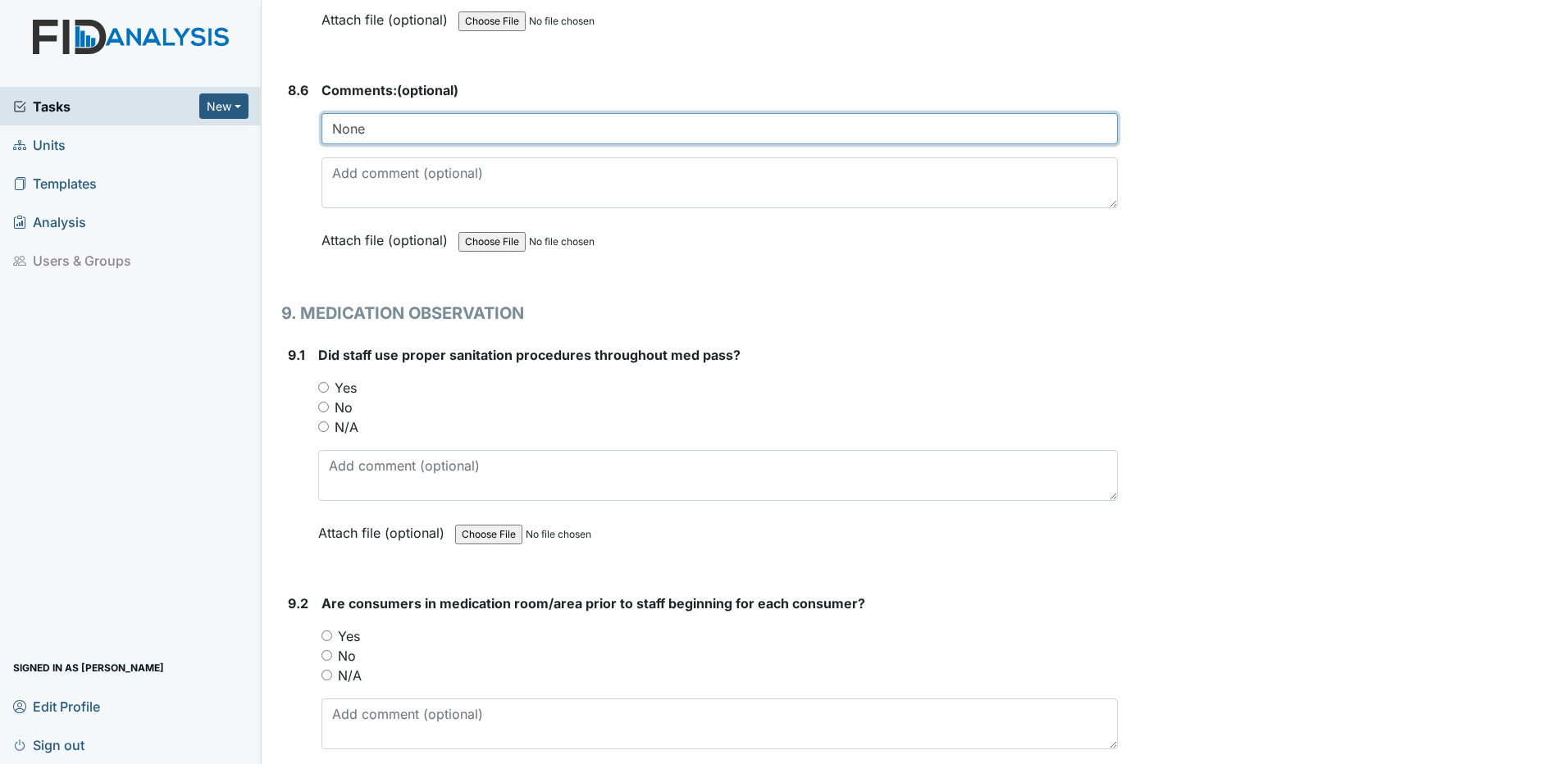
type input "None"
click at [326, 387] on input "Yes" at bounding box center [324, 388] width 11 height 11
radio input "true"
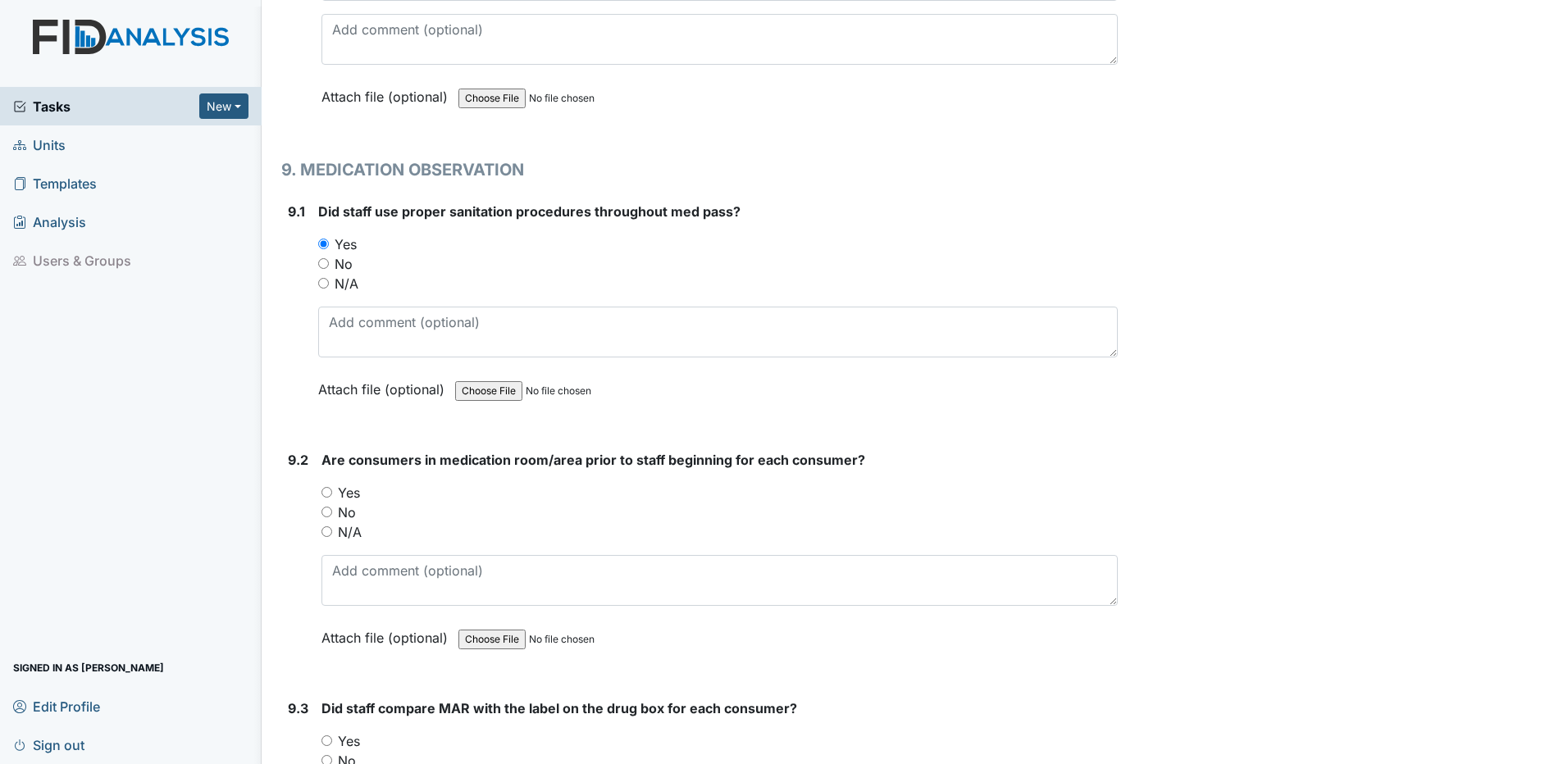
scroll to position [17467, 0]
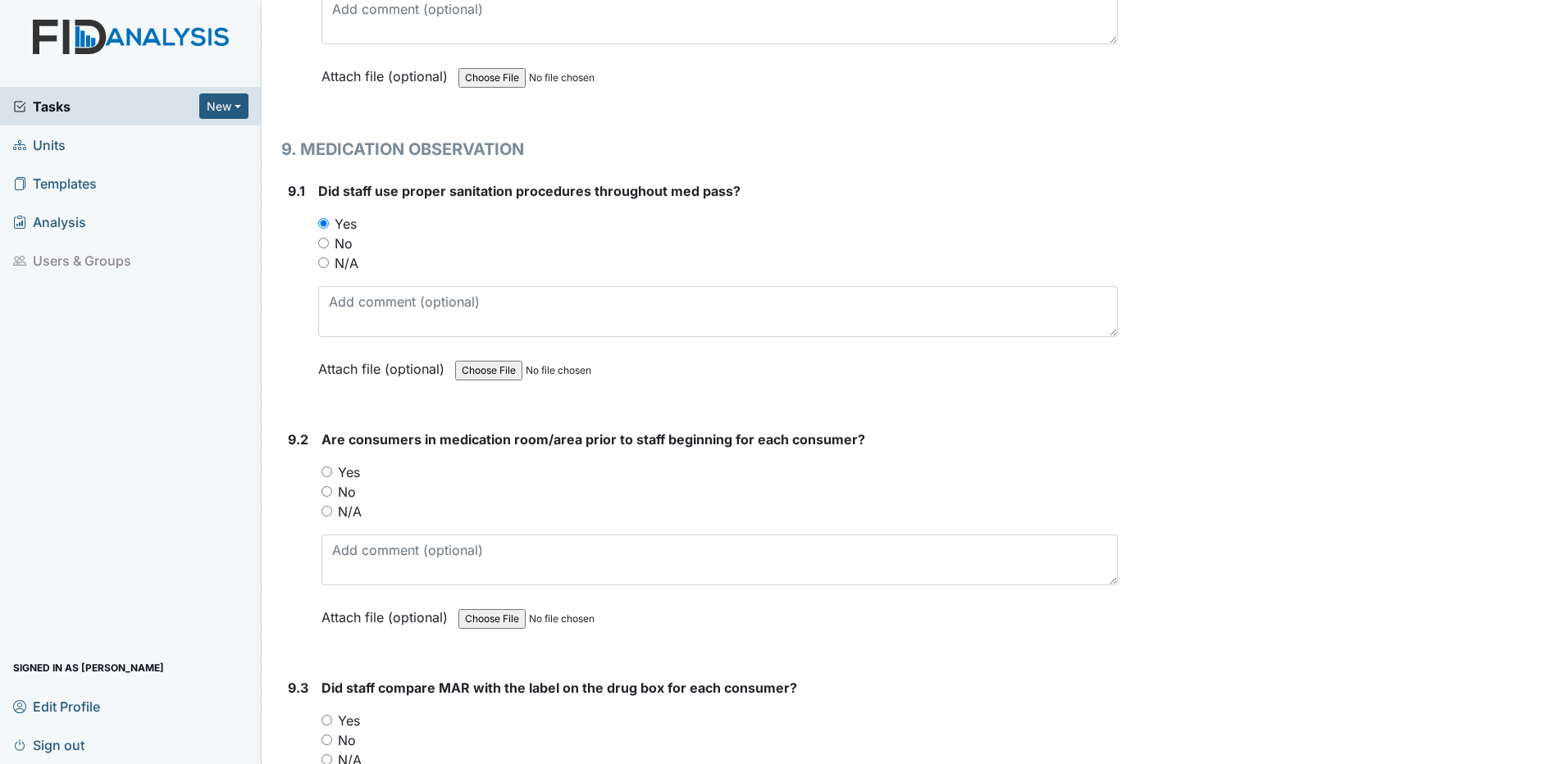
drag, startPoint x: 327, startPoint y: 493, endPoint x: 341, endPoint y: 495, distance: 14.1
click at [330, 493] on input "No" at bounding box center [327, 492] width 11 height 11
radio input "true"
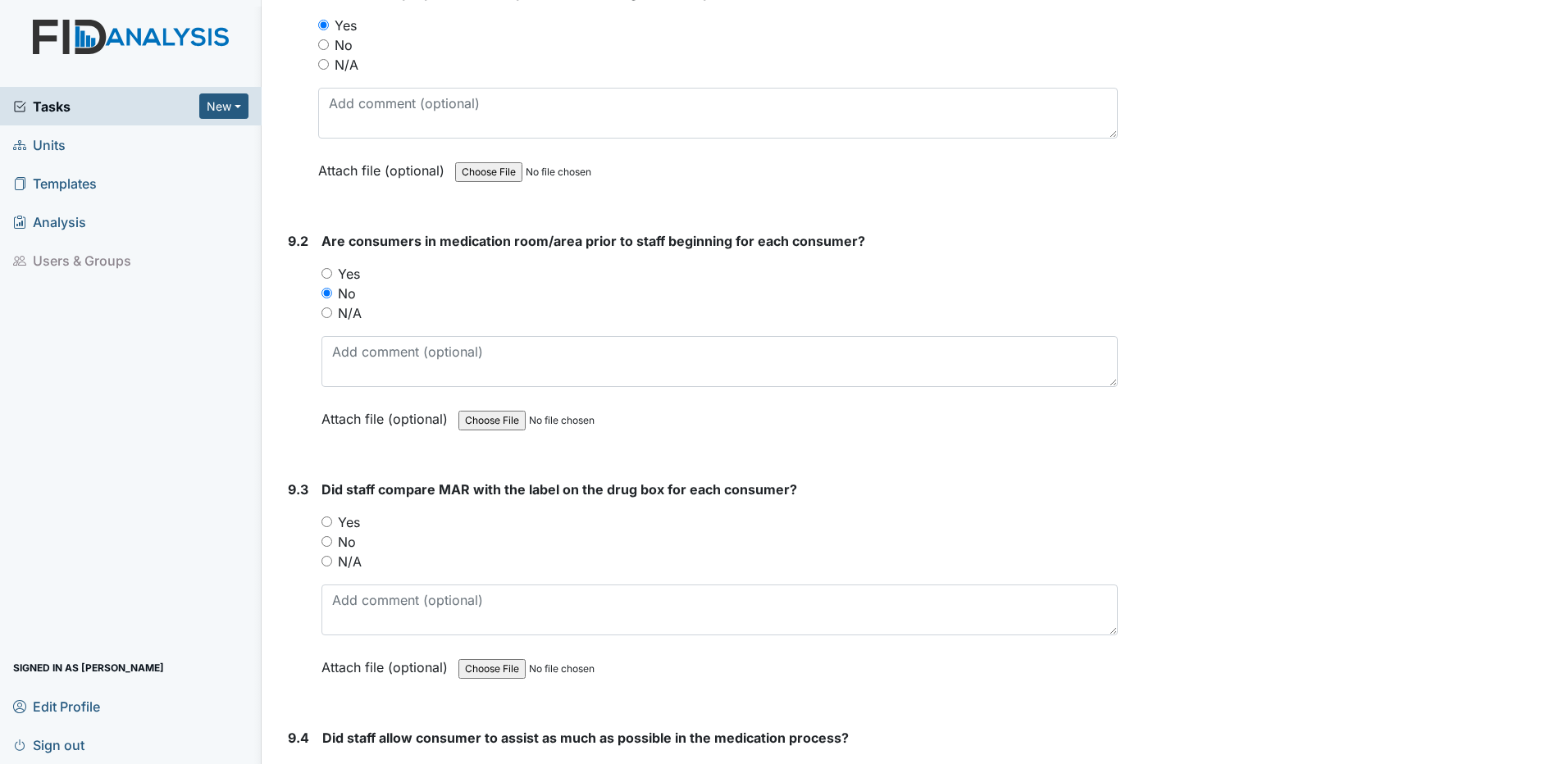
scroll to position [17713, 0]
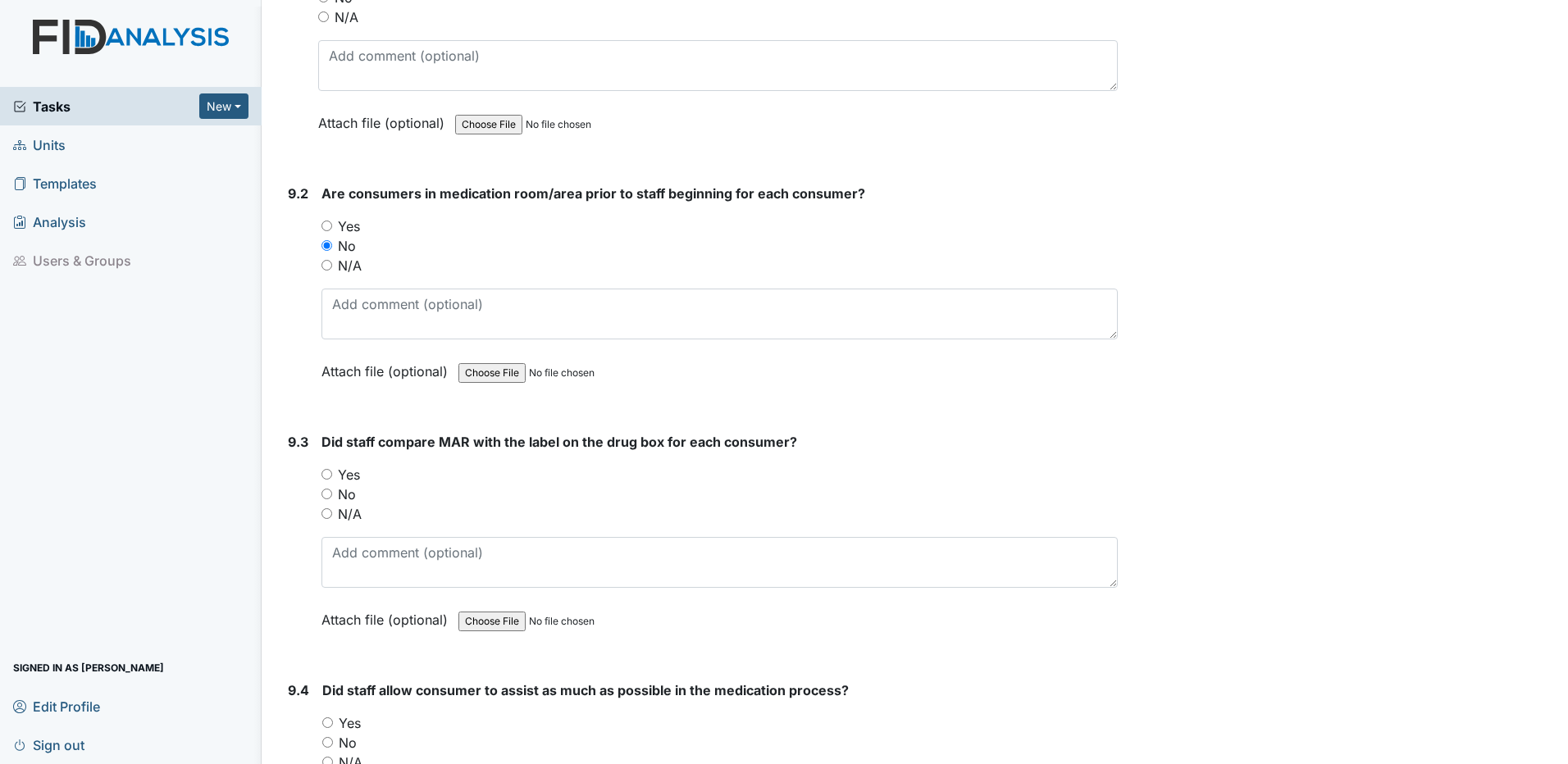
click at [328, 474] on input "Yes" at bounding box center [327, 475] width 11 height 11
radio input "true"
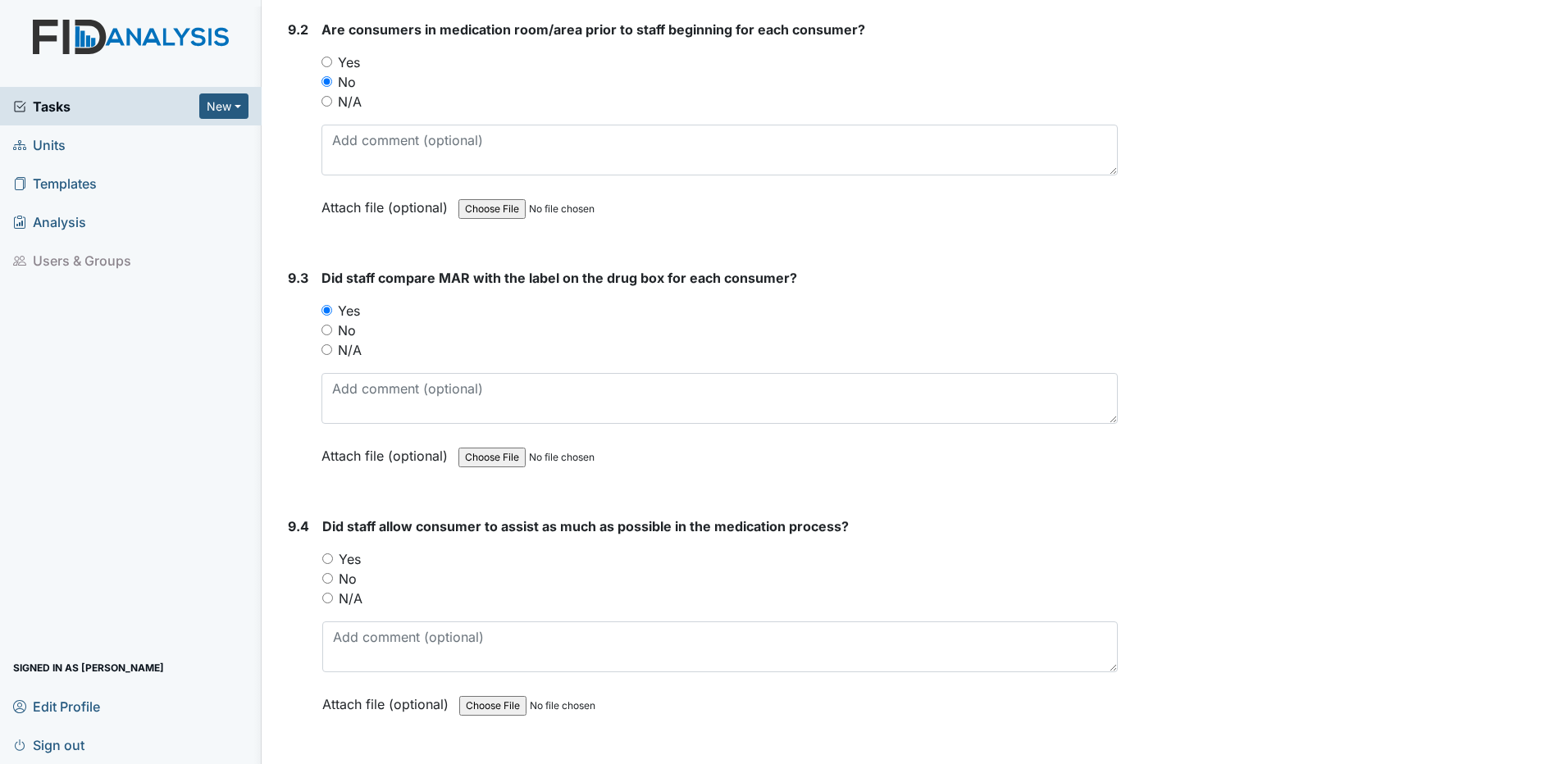
scroll to position [17959, 0]
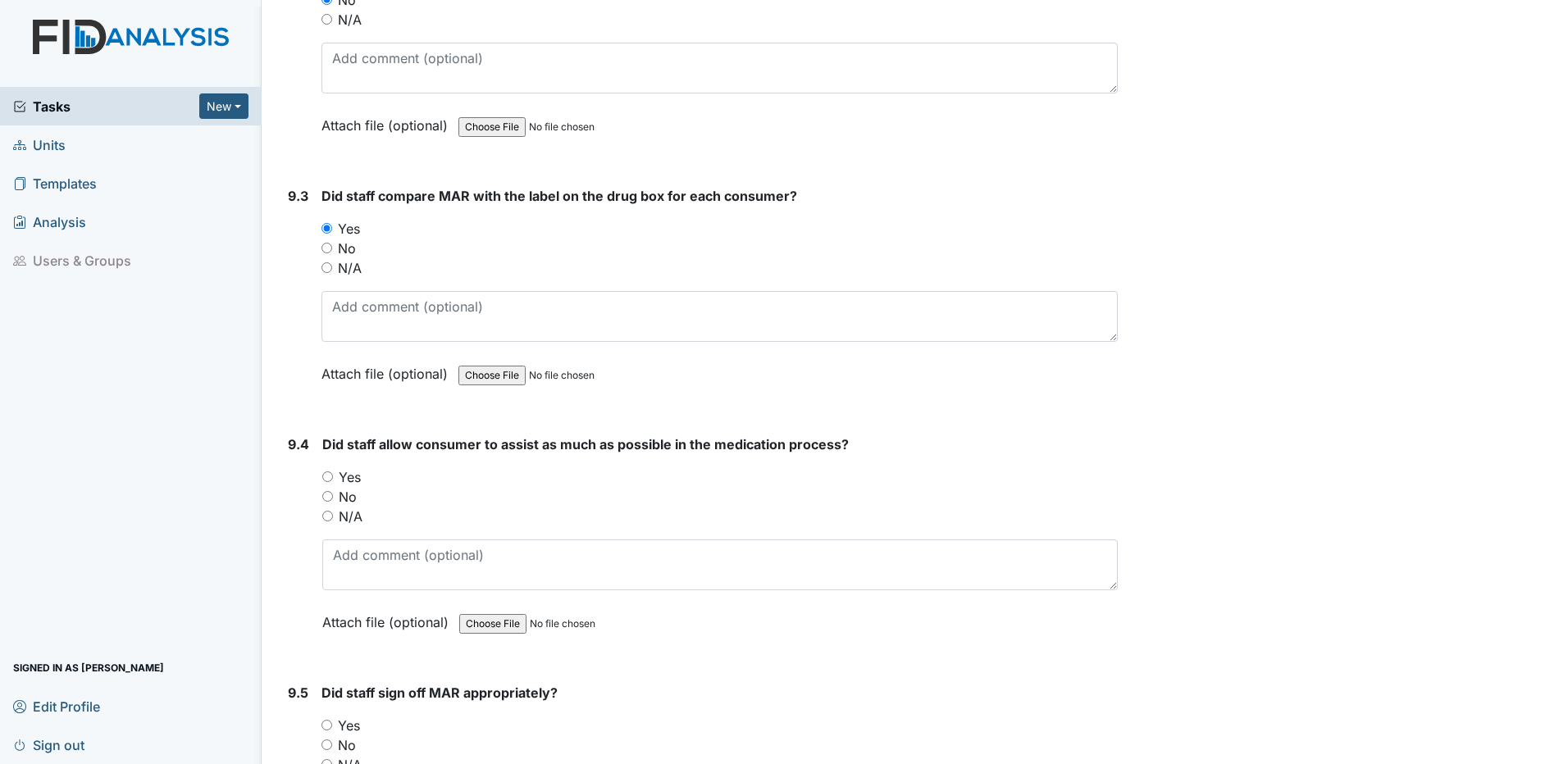
click at [328, 477] on input "Yes" at bounding box center [327, 477] width 11 height 11
radio input "true"
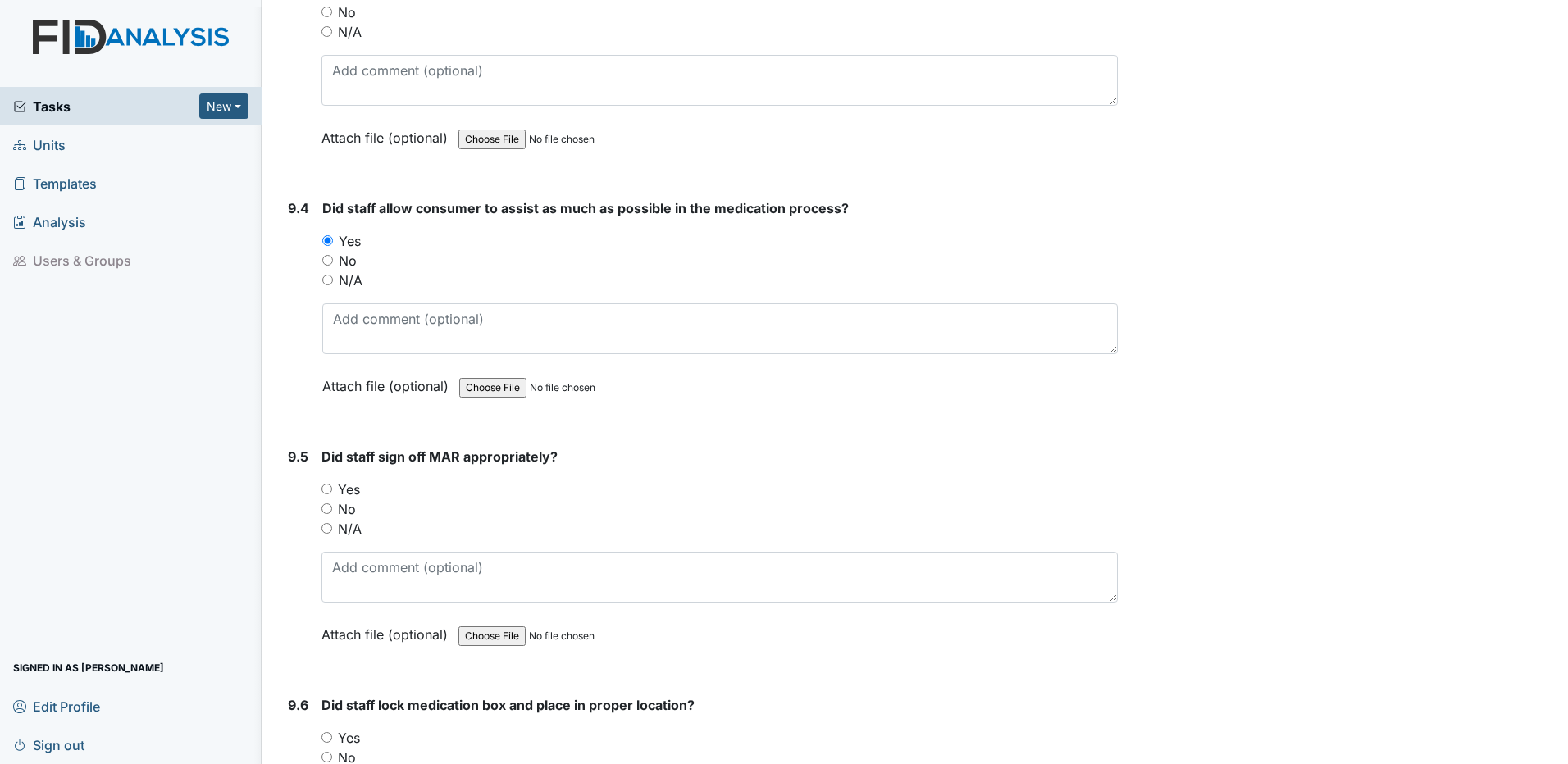
scroll to position [18206, 0]
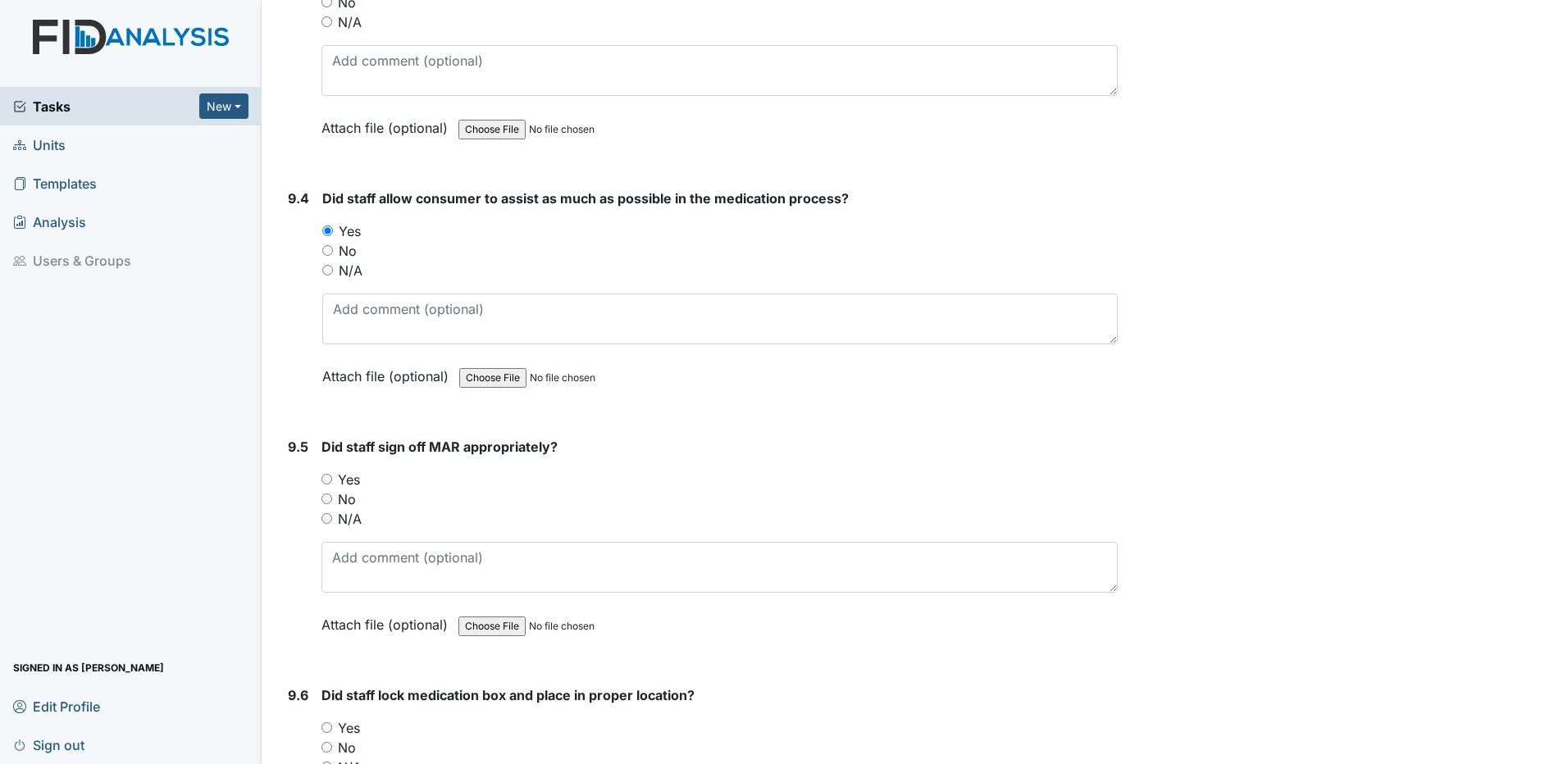
click at [327, 478] on input "Yes" at bounding box center [327, 479] width 11 height 11
radio input "true"
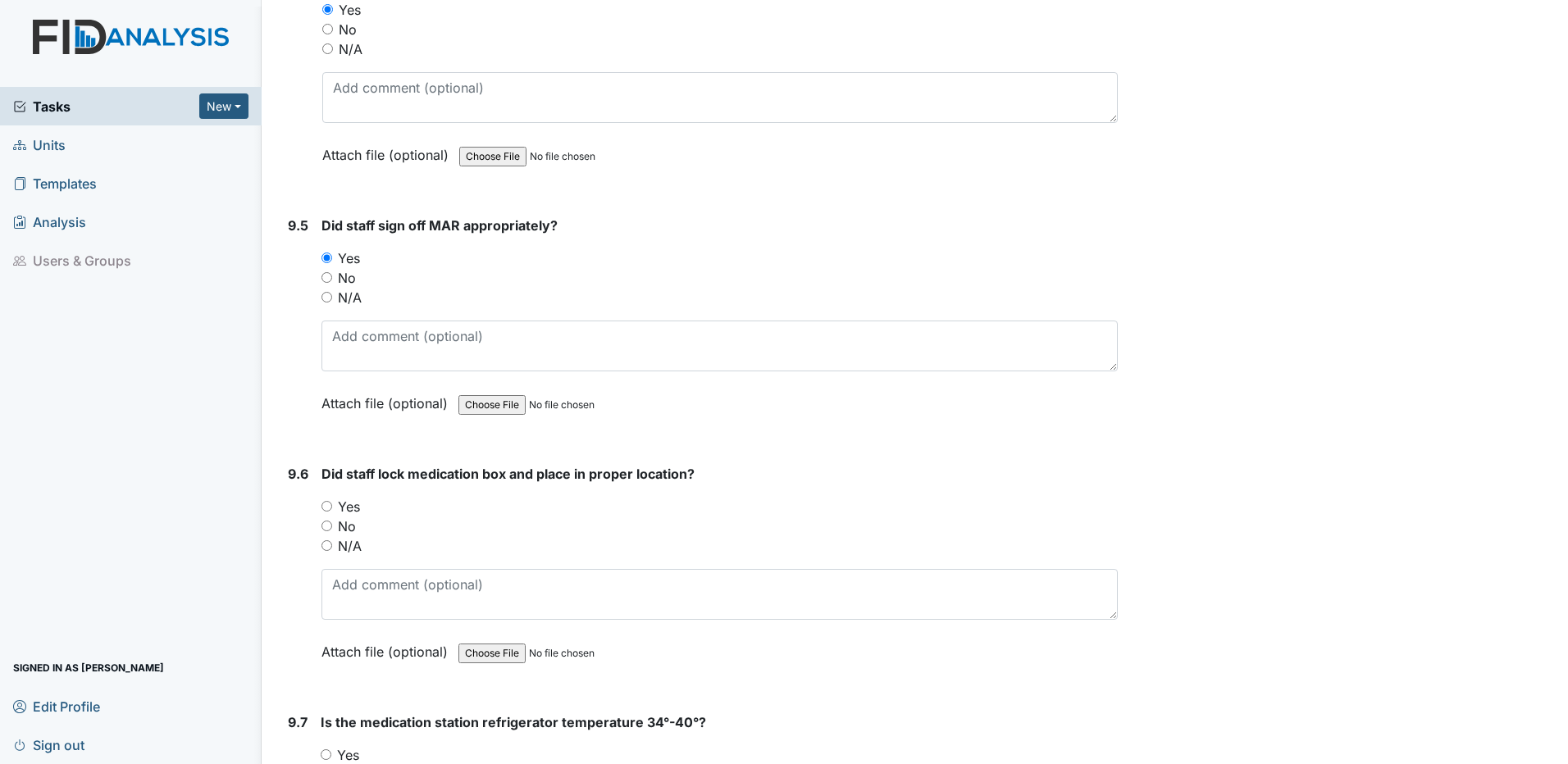
scroll to position [18451, 0]
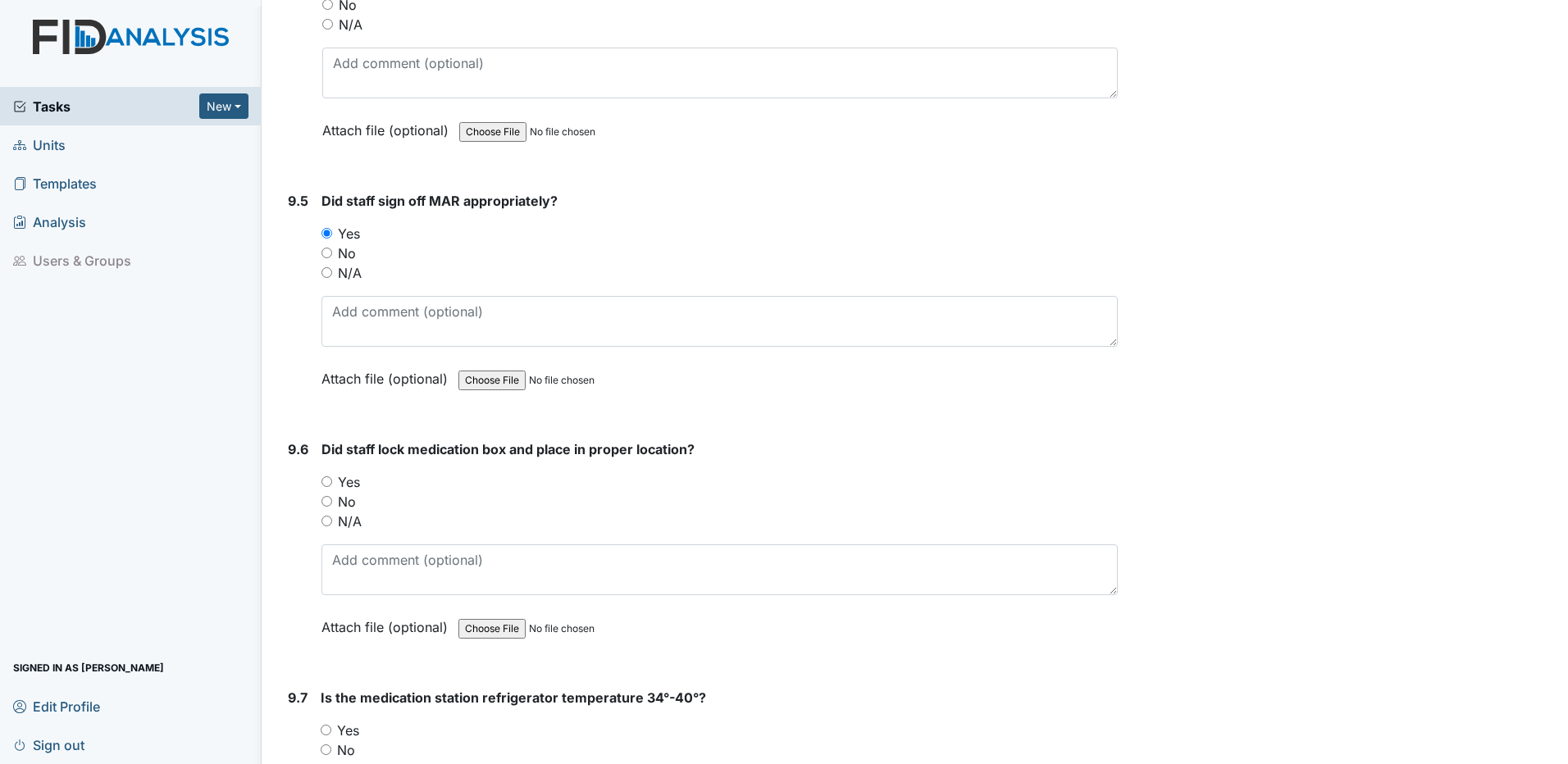
click at [328, 481] on input "Yes" at bounding box center [327, 482] width 11 height 11
radio input "true"
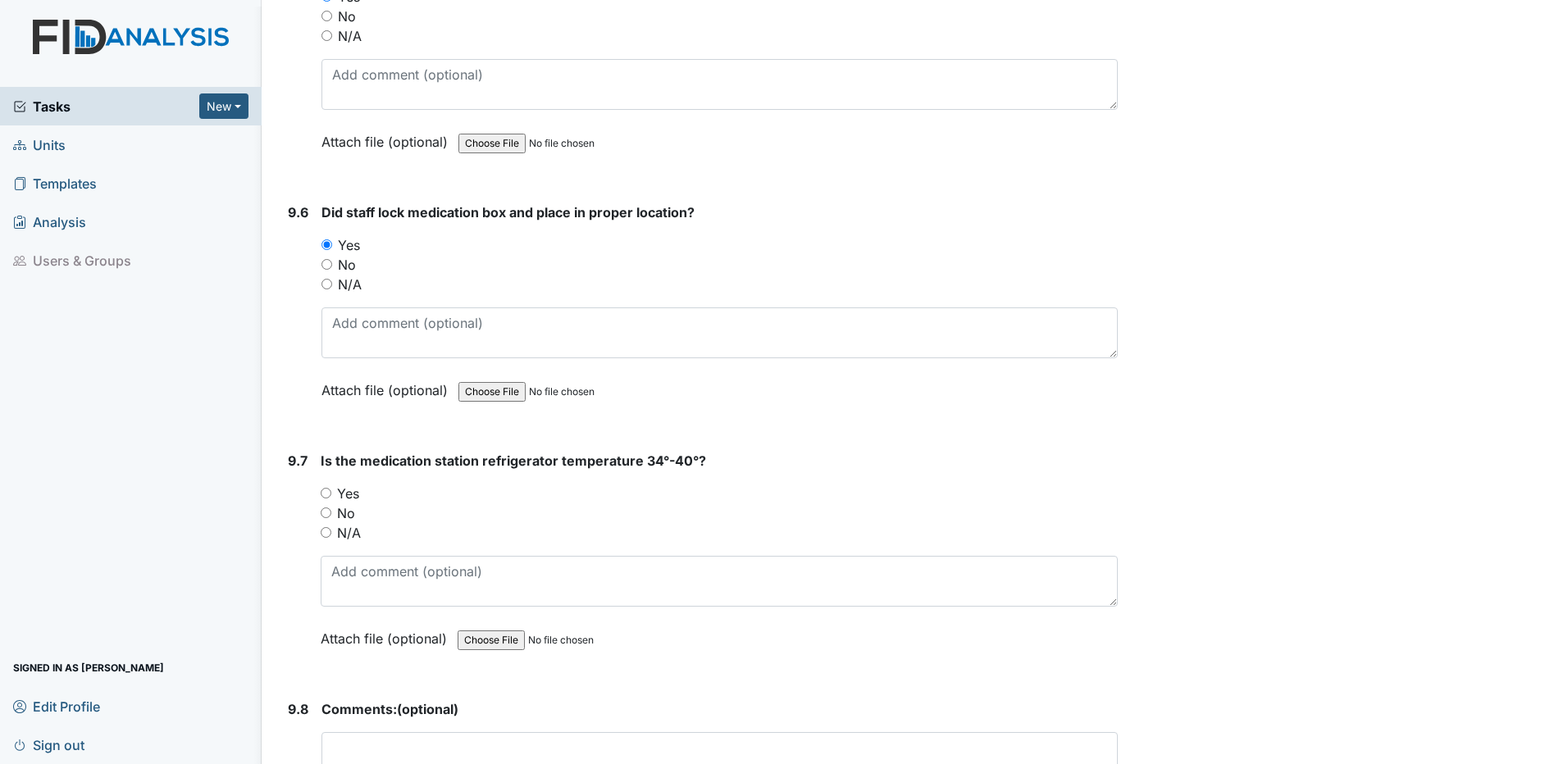
scroll to position [18697, 0]
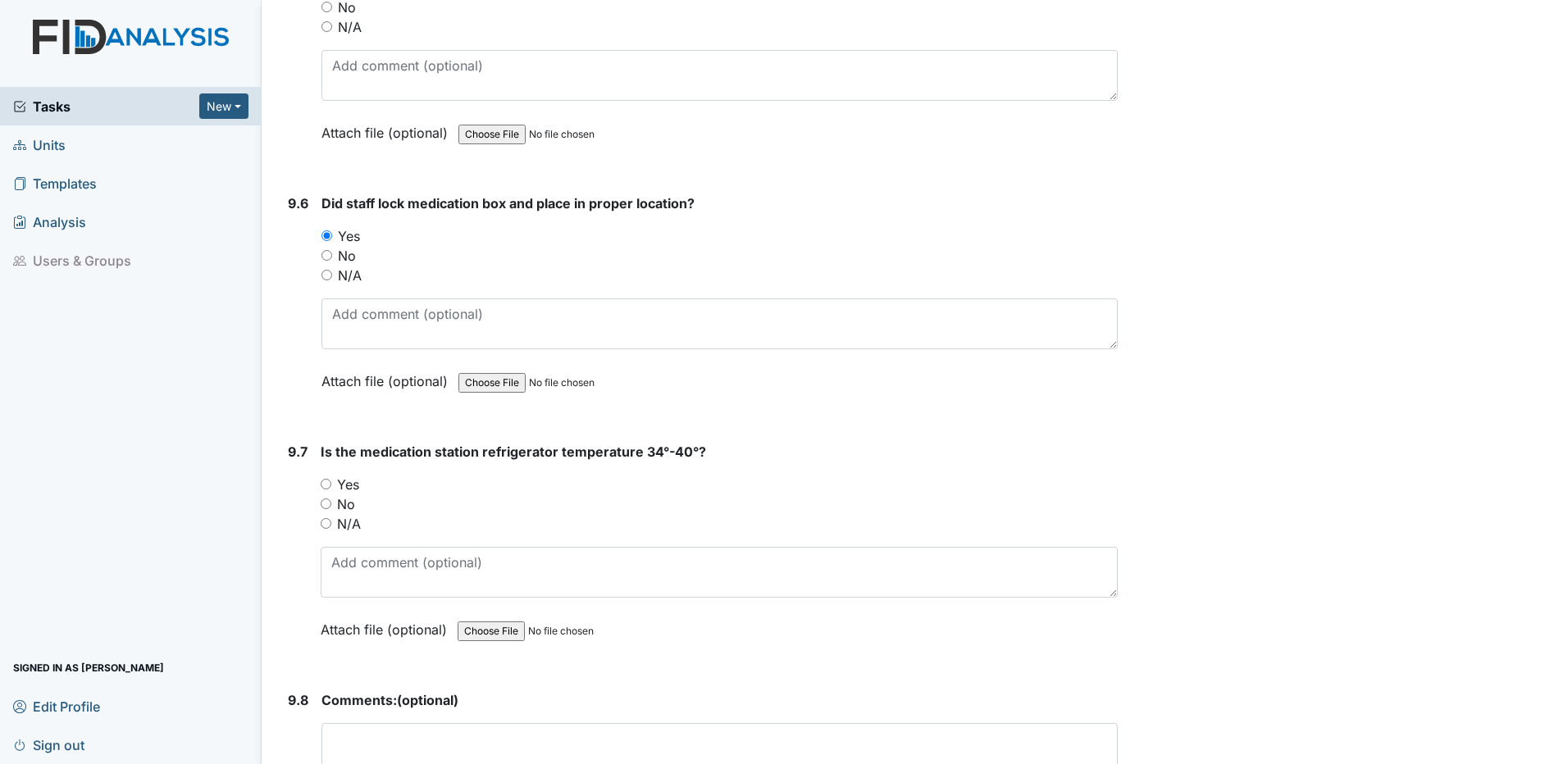
click at [327, 484] on input "Yes" at bounding box center [326, 484] width 11 height 11
radio input "true"
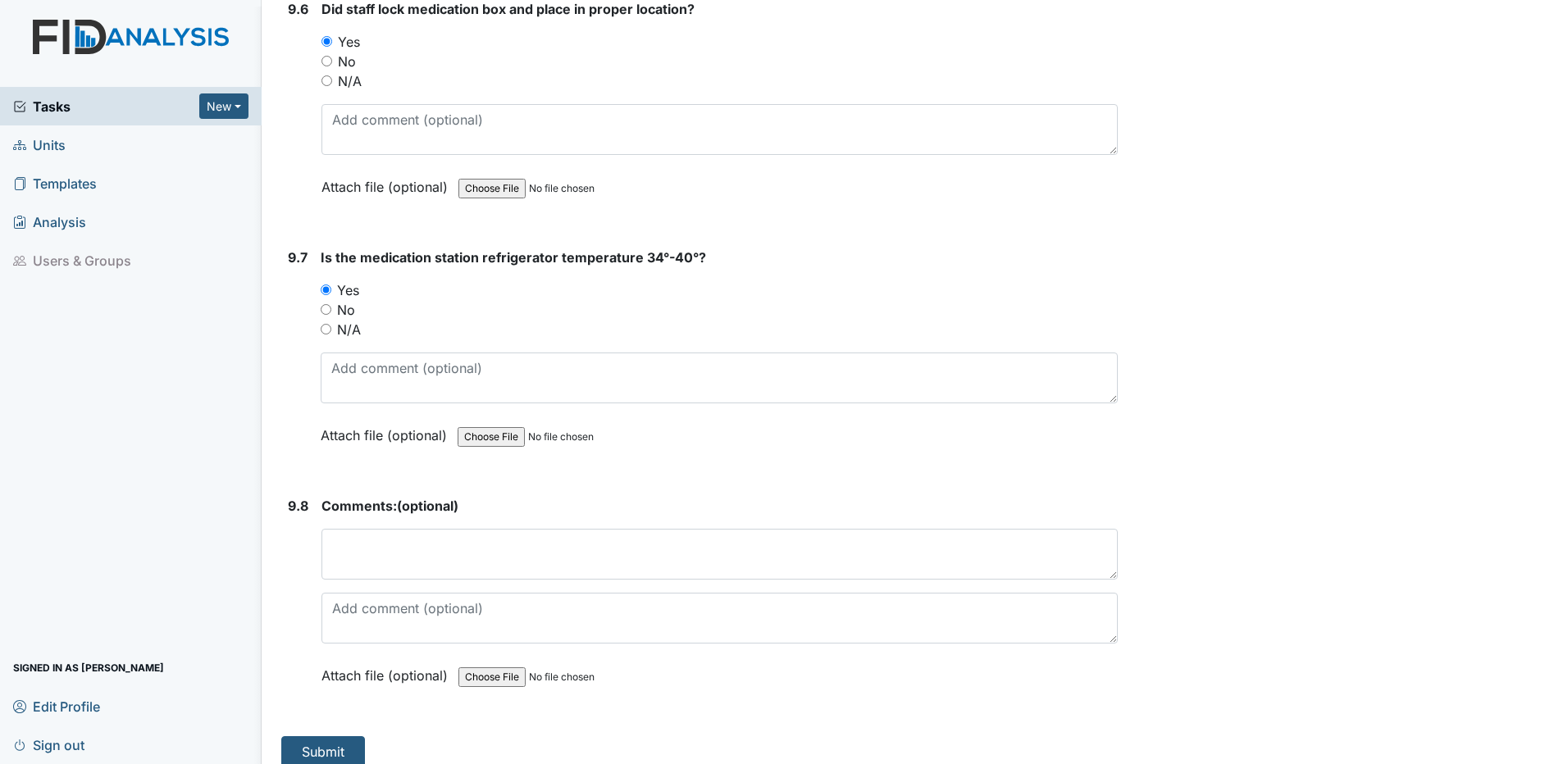
scroll to position [18908, 0]
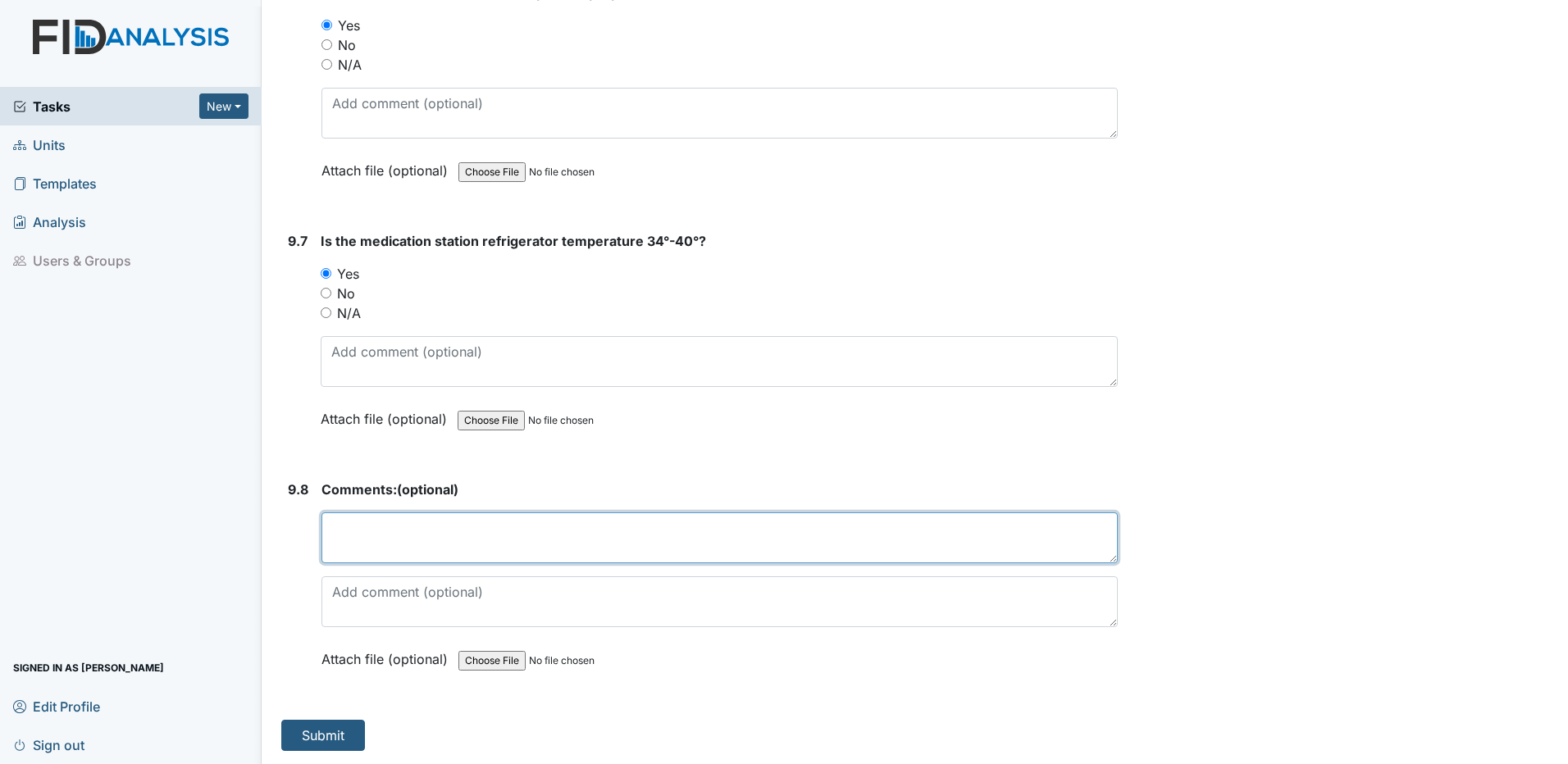
click at [404, 519] on textarea at bounding box center [719, 538] width 796 height 51
type textarea "None."
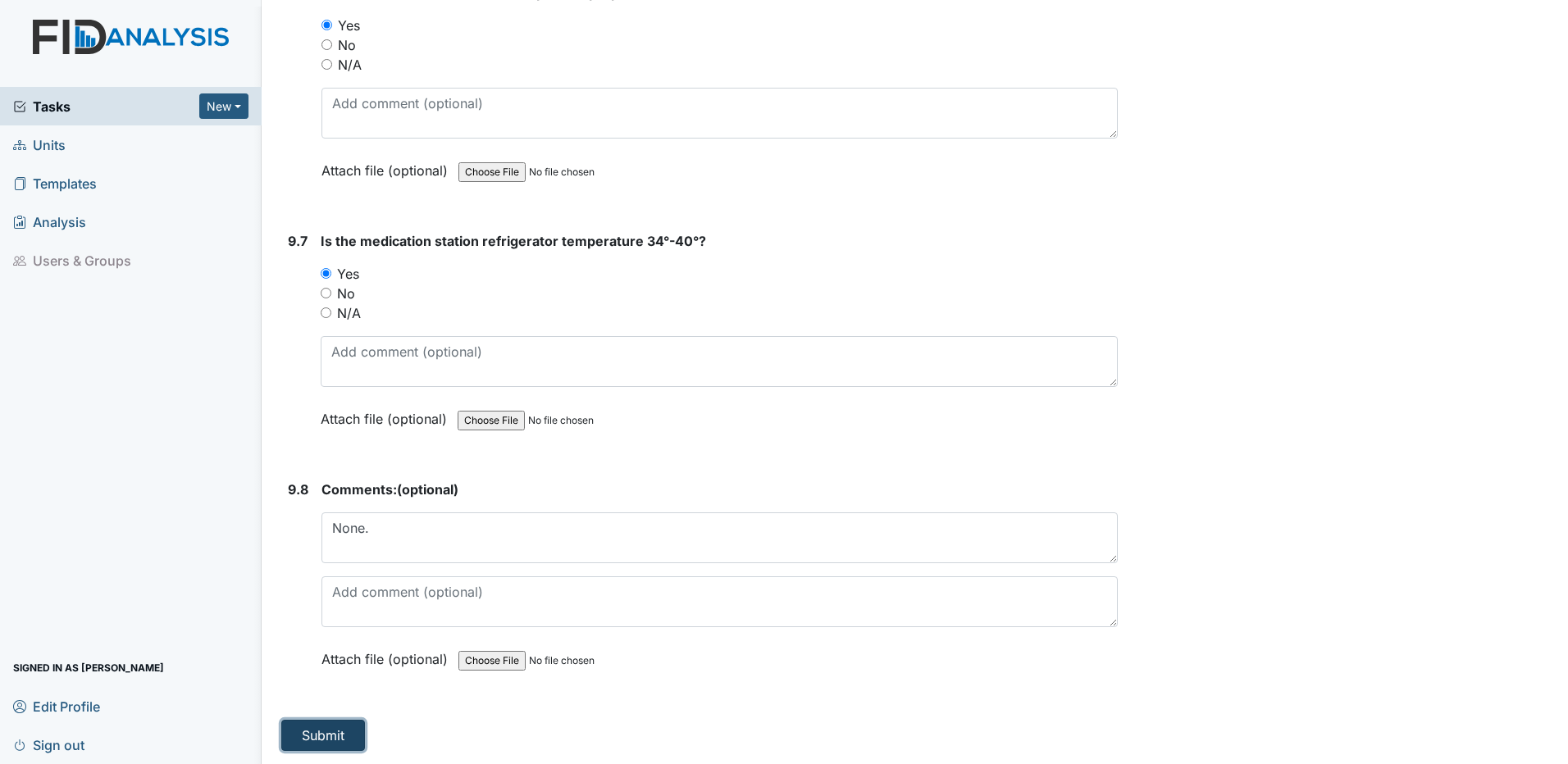
click at [329, 737] on button "Submit" at bounding box center [323, 735] width 83 height 31
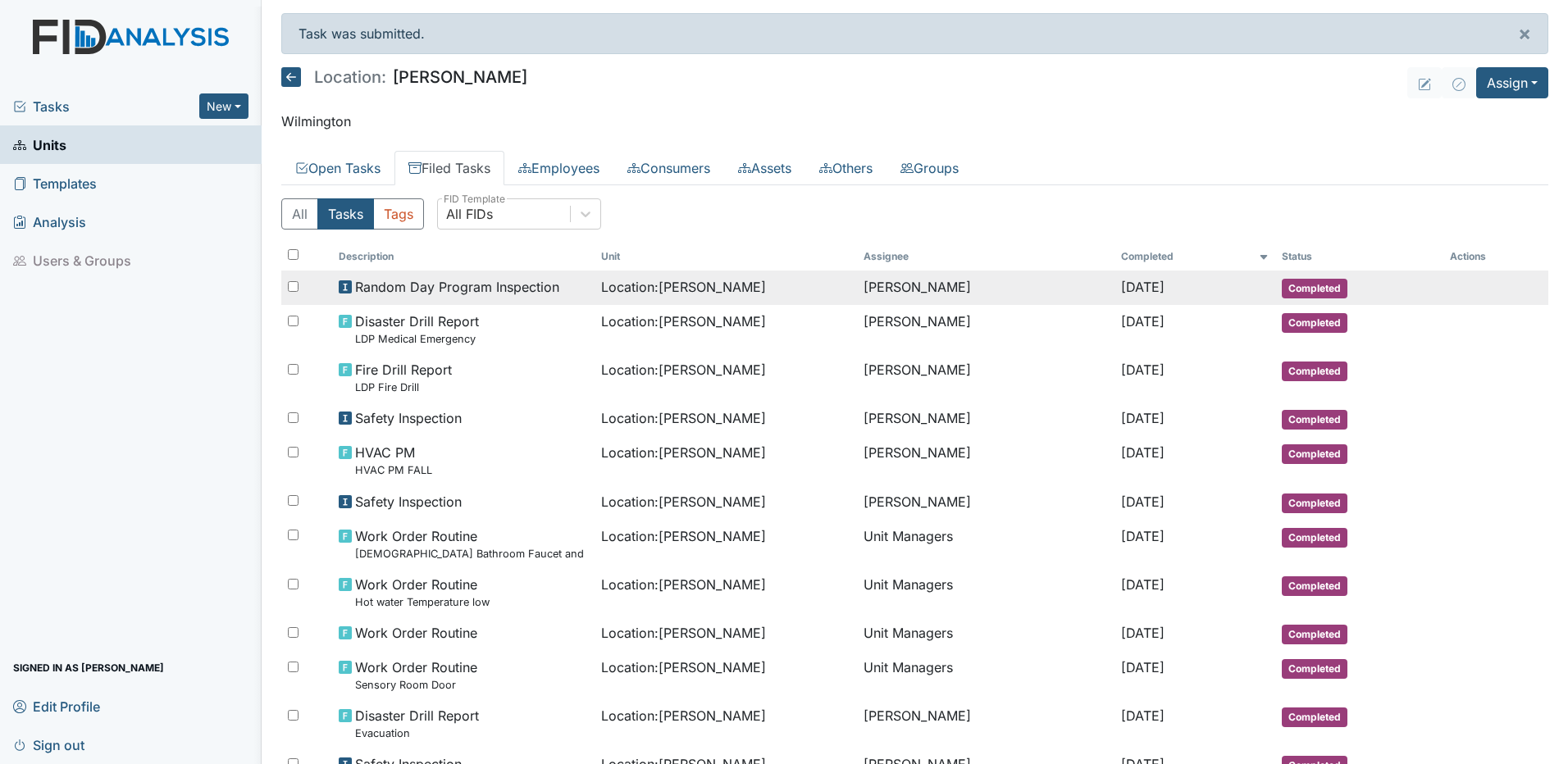
click at [475, 286] on span "Random Day Program Inspection" at bounding box center [457, 287] width 204 height 20
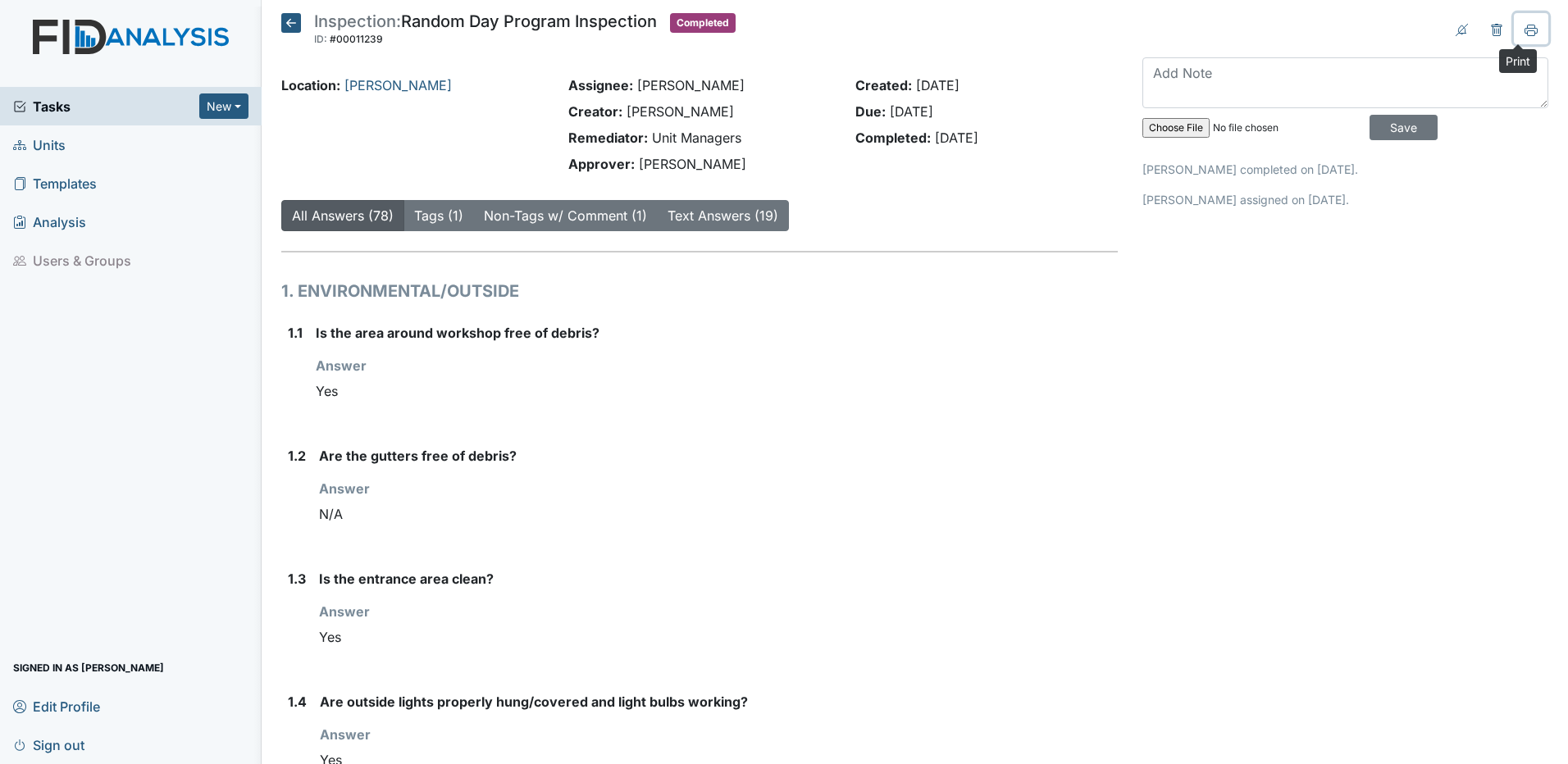
click at [1525, 28] on icon at bounding box center [1531, 30] width 13 height 13
click at [287, 22] on icon at bounding box center [291, 23] width 20 height 20
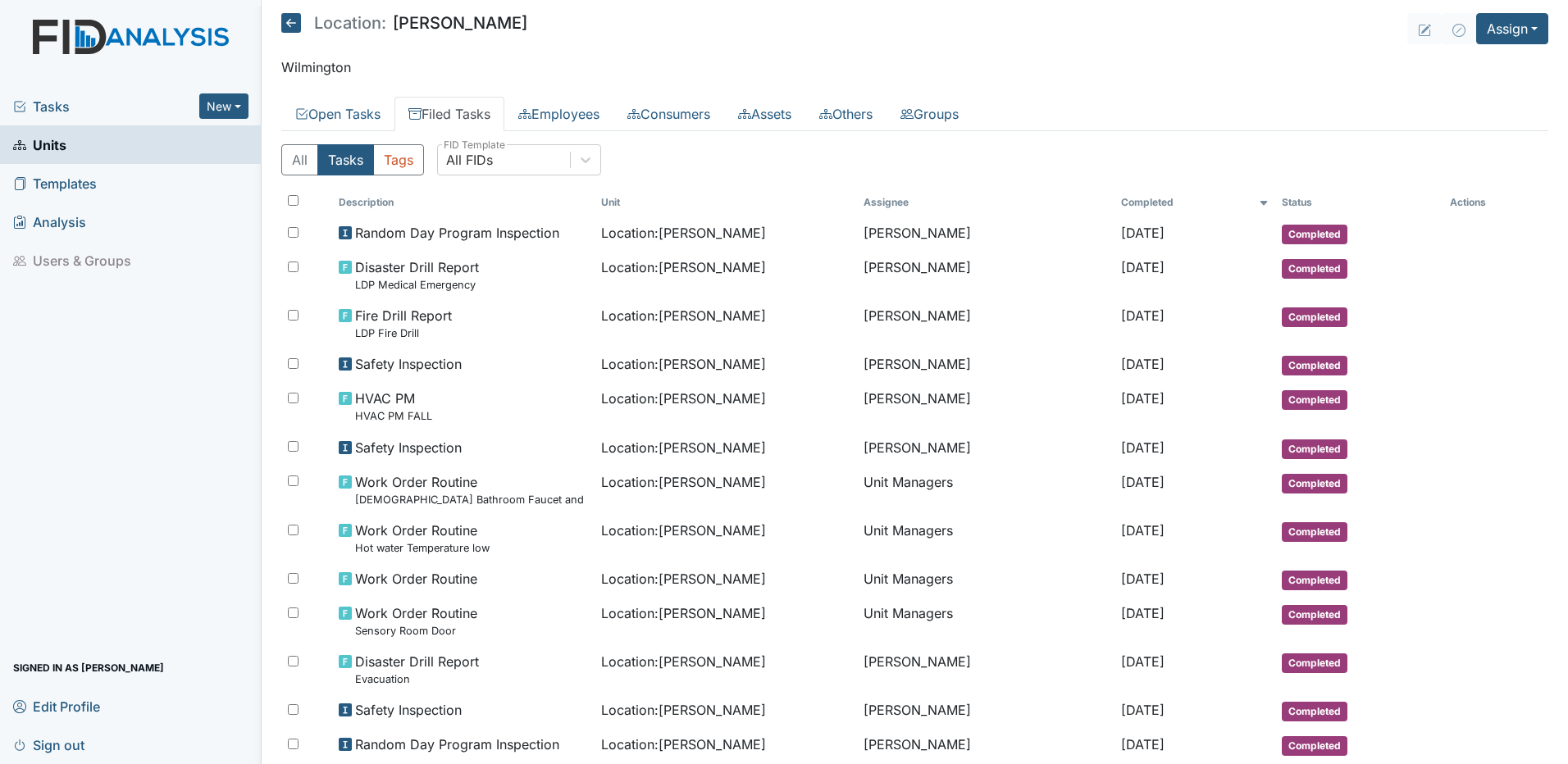
click at [89, 105] on span "Tasks" at bounding box center [106, 106] width 186 height 20
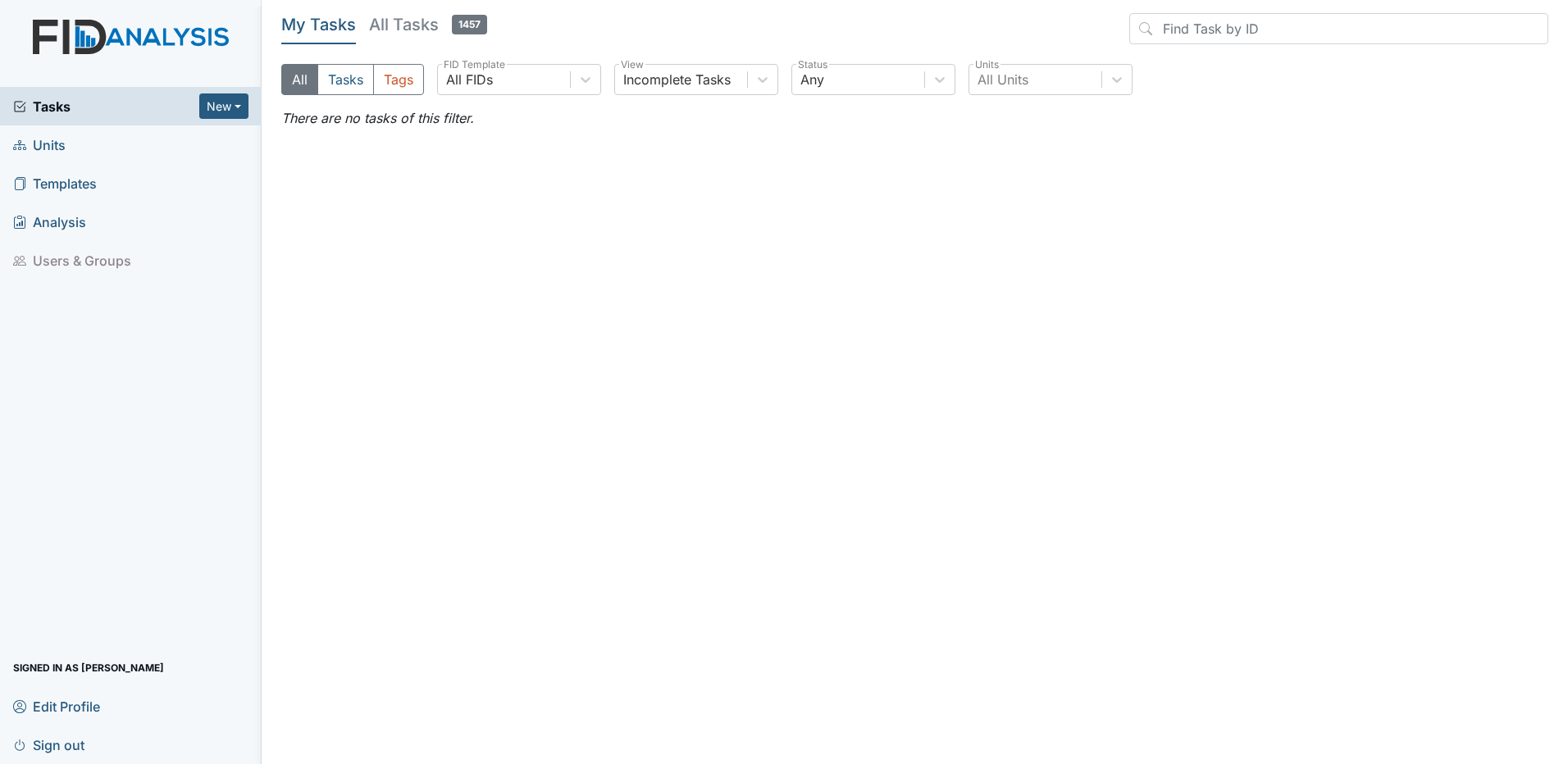
click at [41, 744] on span "Sign out" at bounding box center [49, 744] width 71 height 26
